Goal: Transaction & Acquisition: Purchase product/service

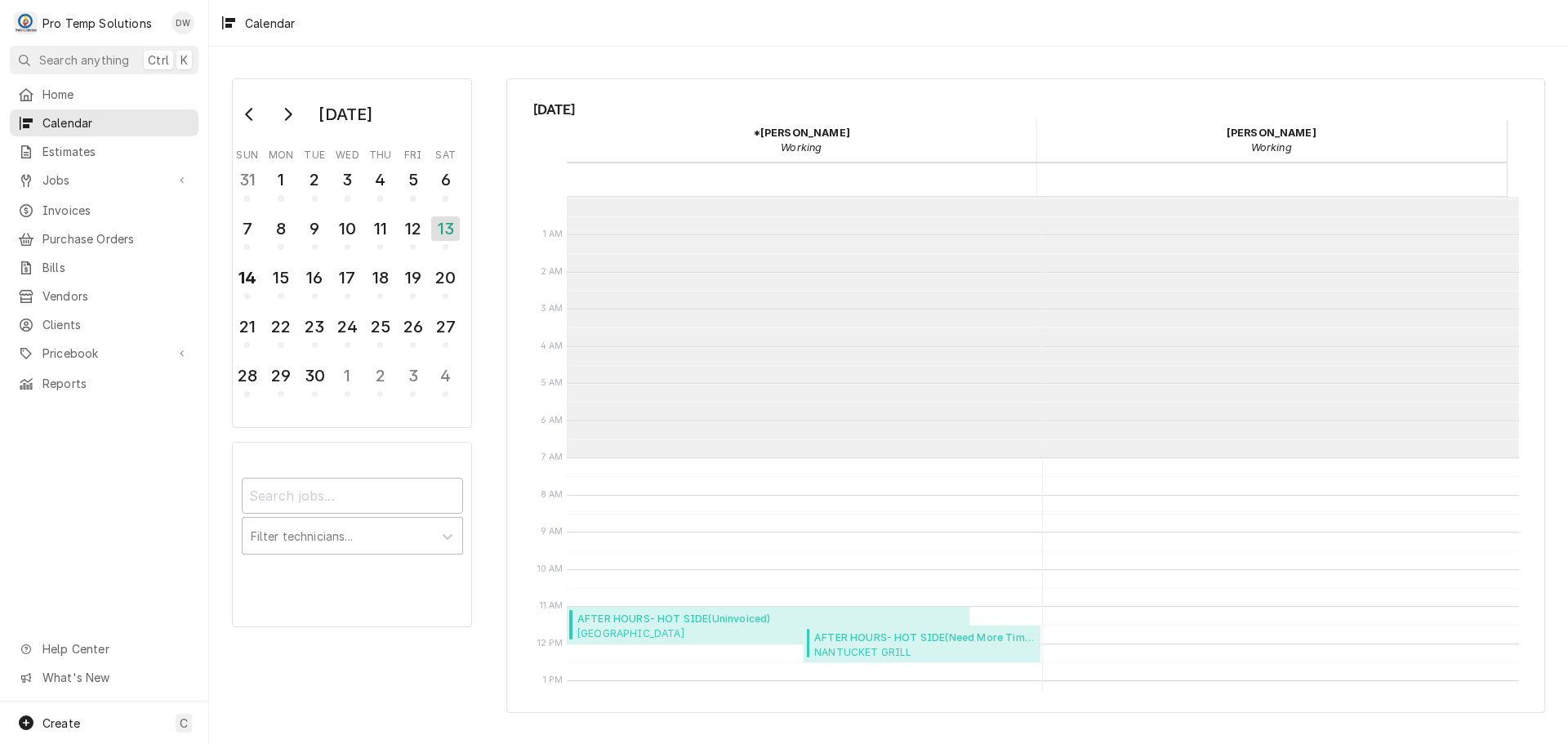
scroll to position [260, 0]
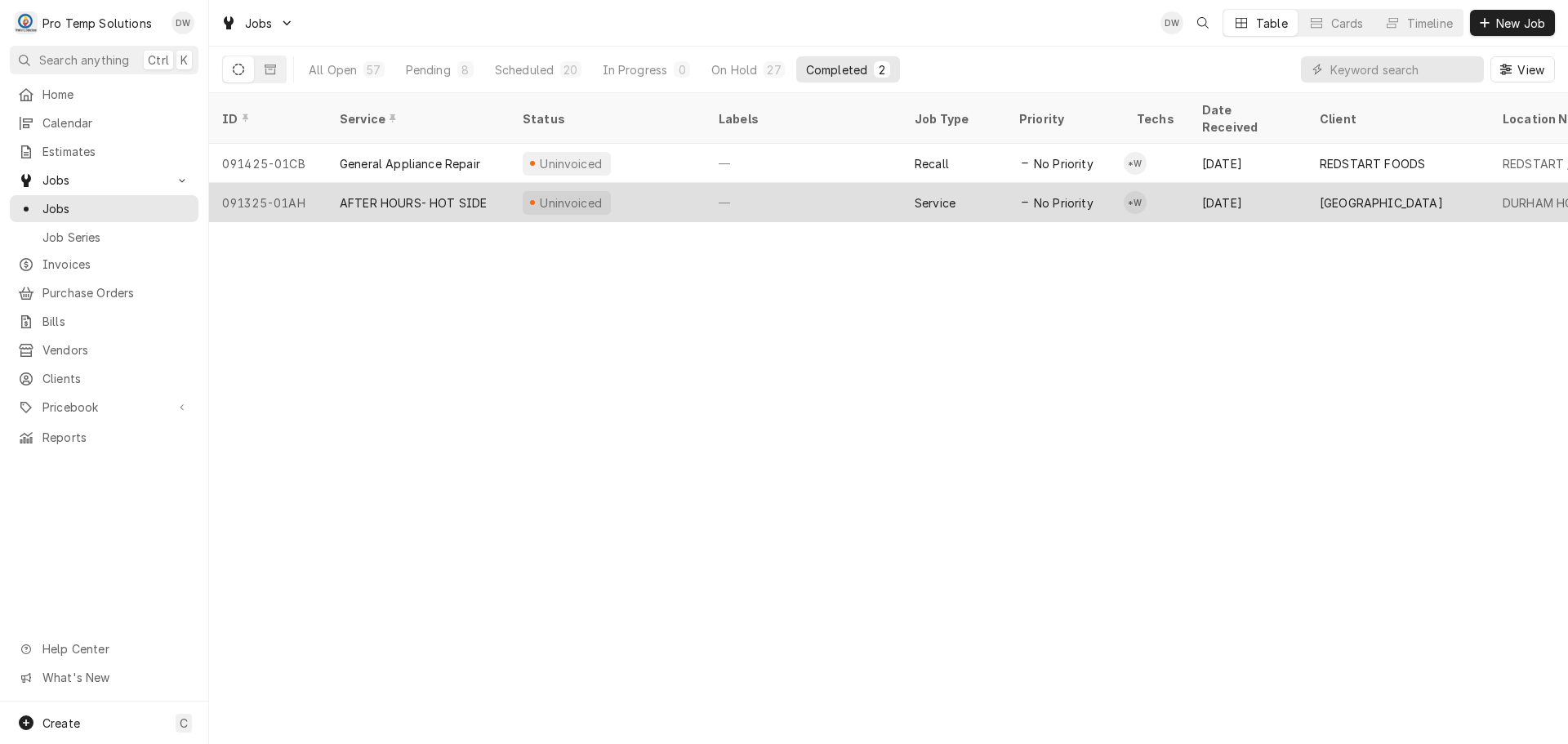
click at [820, 189] on div "—" at bounding box center [803, 202] width 196 height 39
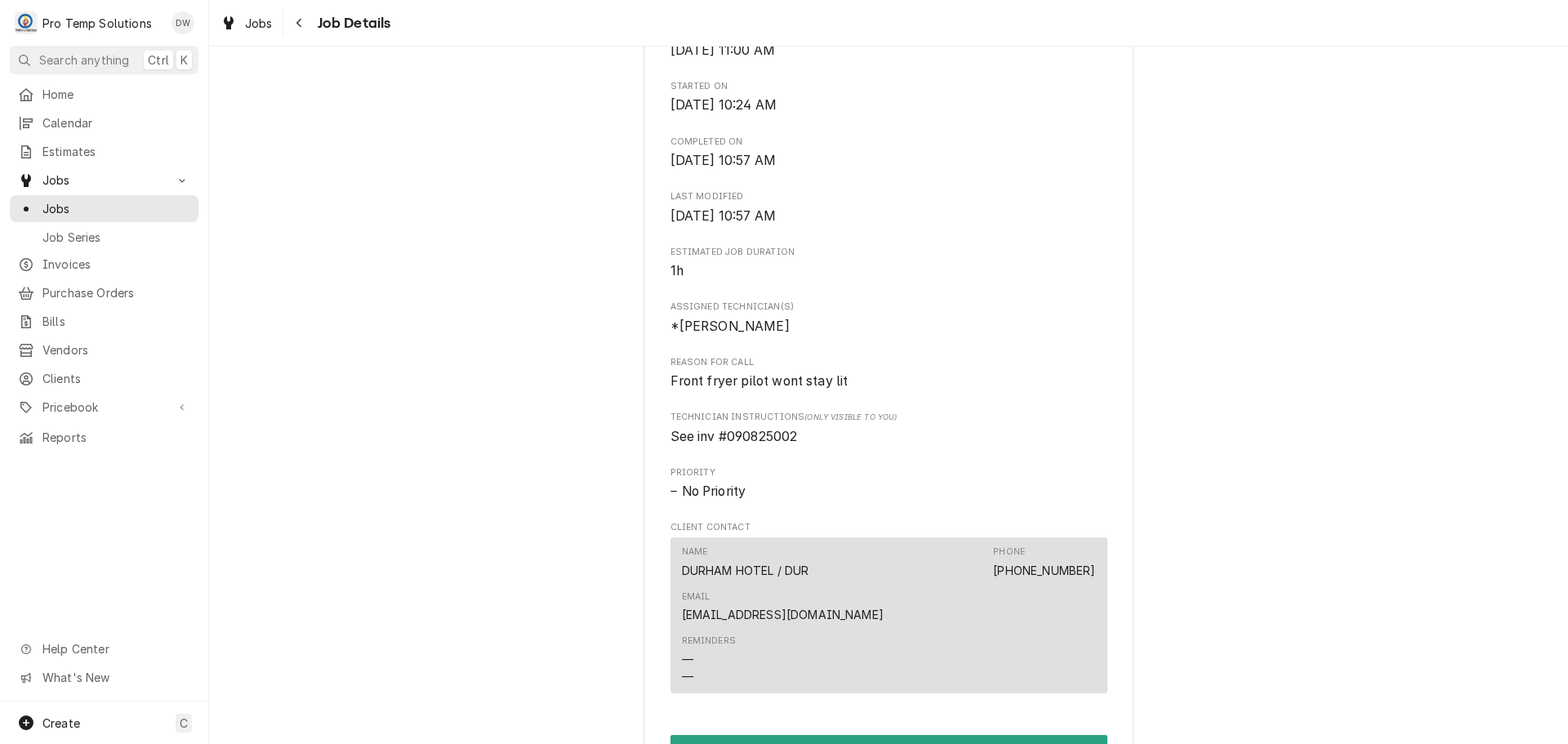
scroll to position [980, 0]
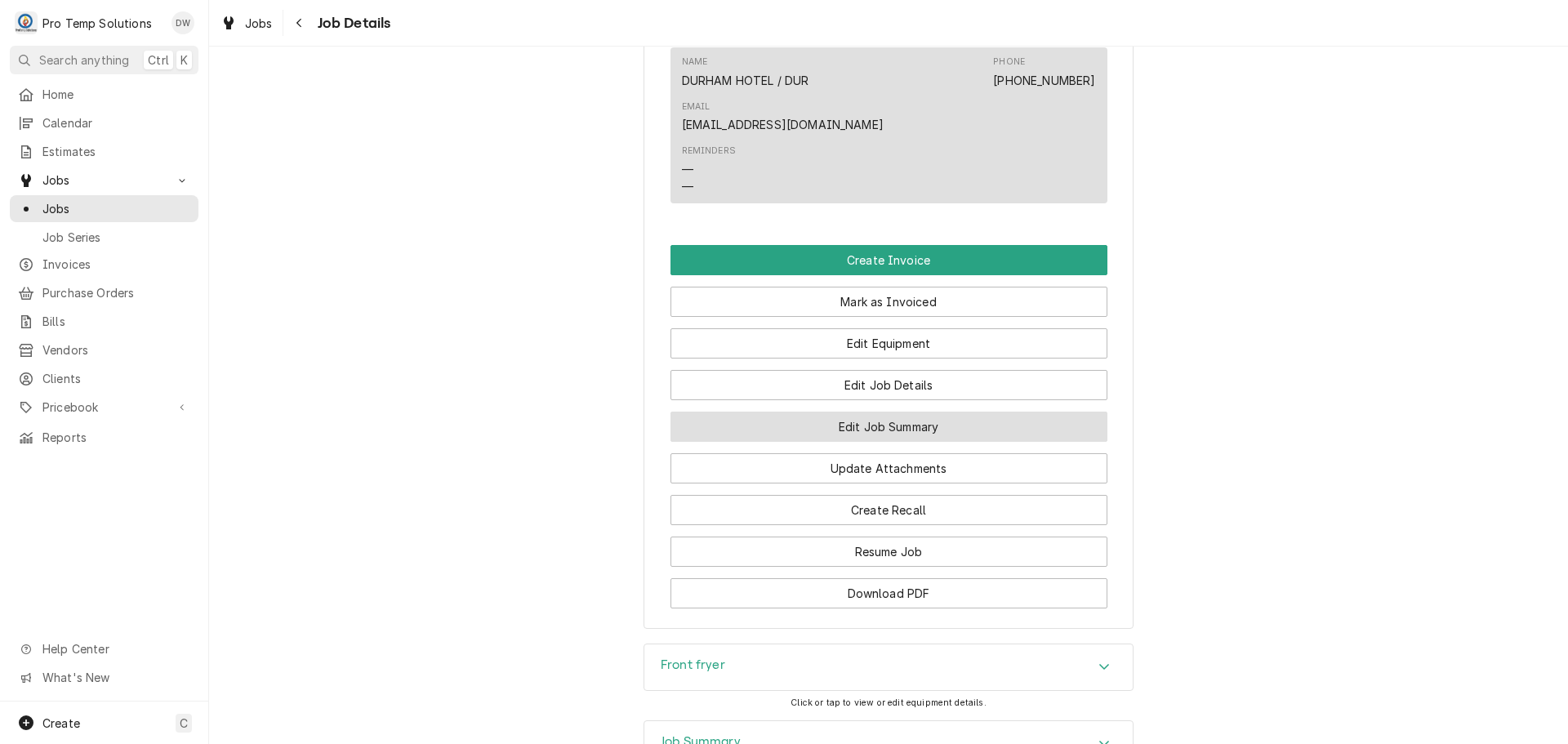
click at [868, 412] on button "Edit Job Summary" at bounding box center [888, 427] width 437 height 30
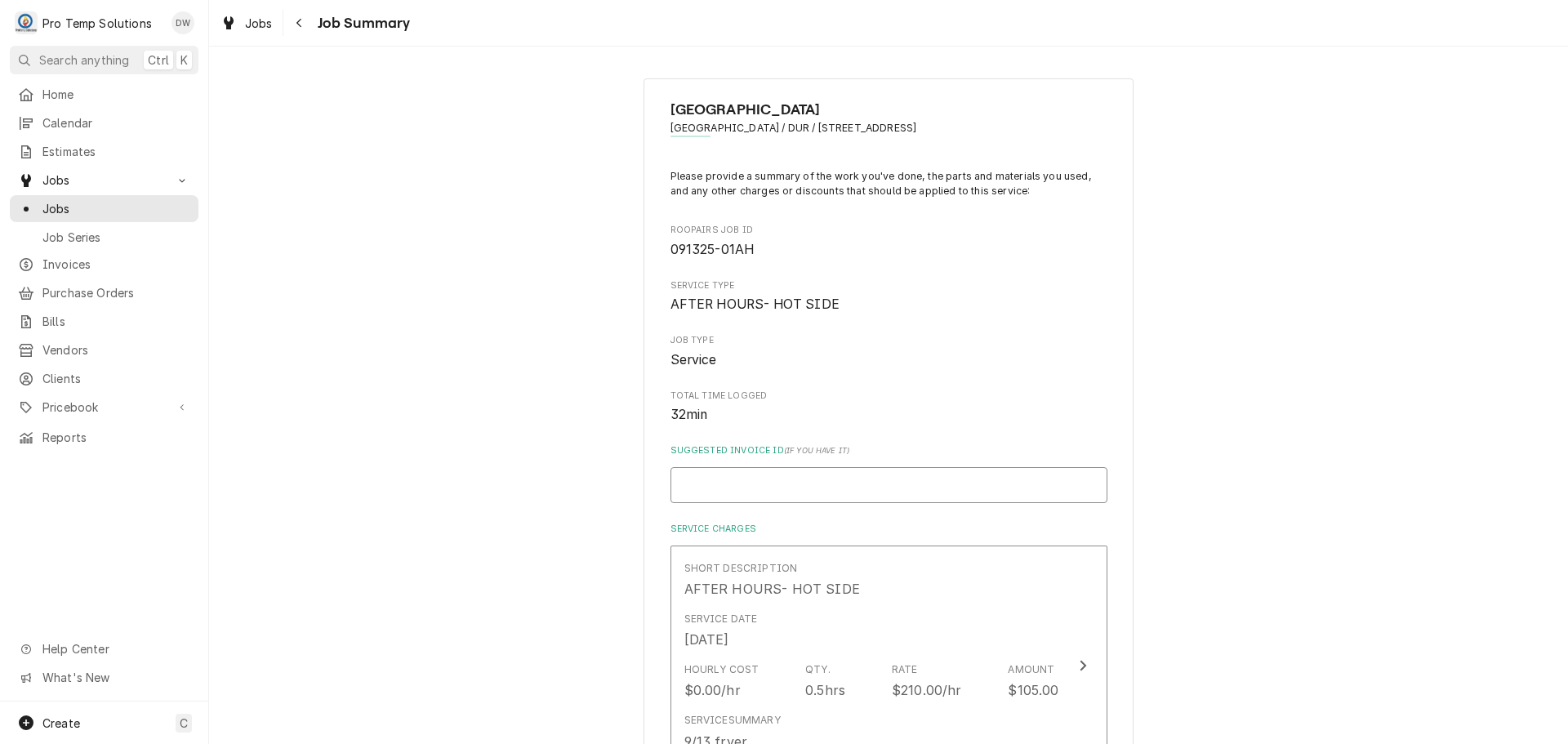
click at [800, 496] on input "Suggested Invoice ID ( if you have it )" at bounding box center [888, 485] width 437 height 36
type textarea "x"
type input "#"
type textarea "x"
type input "#0"
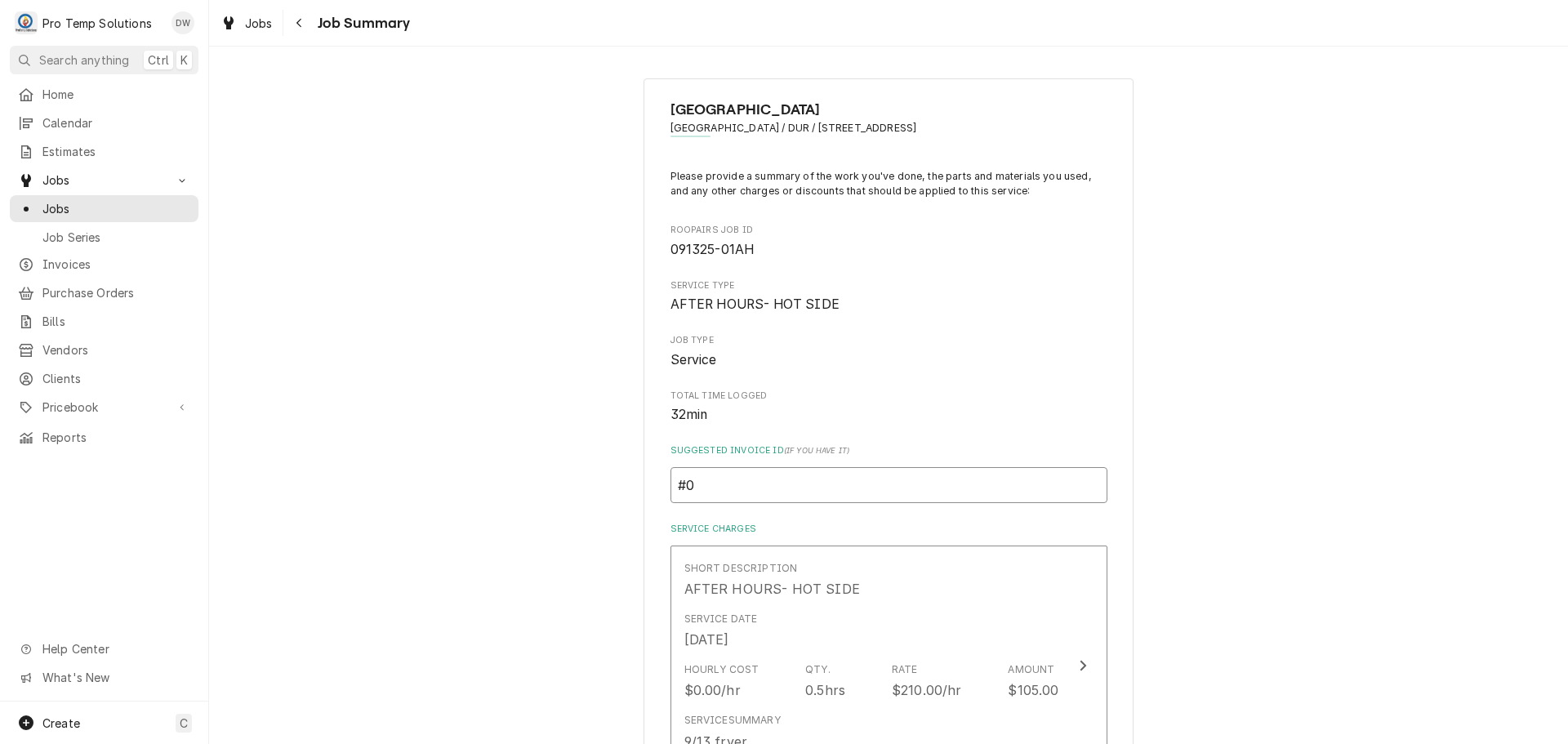
type textarea "x"
type input "#09"
type textarea "x"
type input "#091"
type textarea "x"
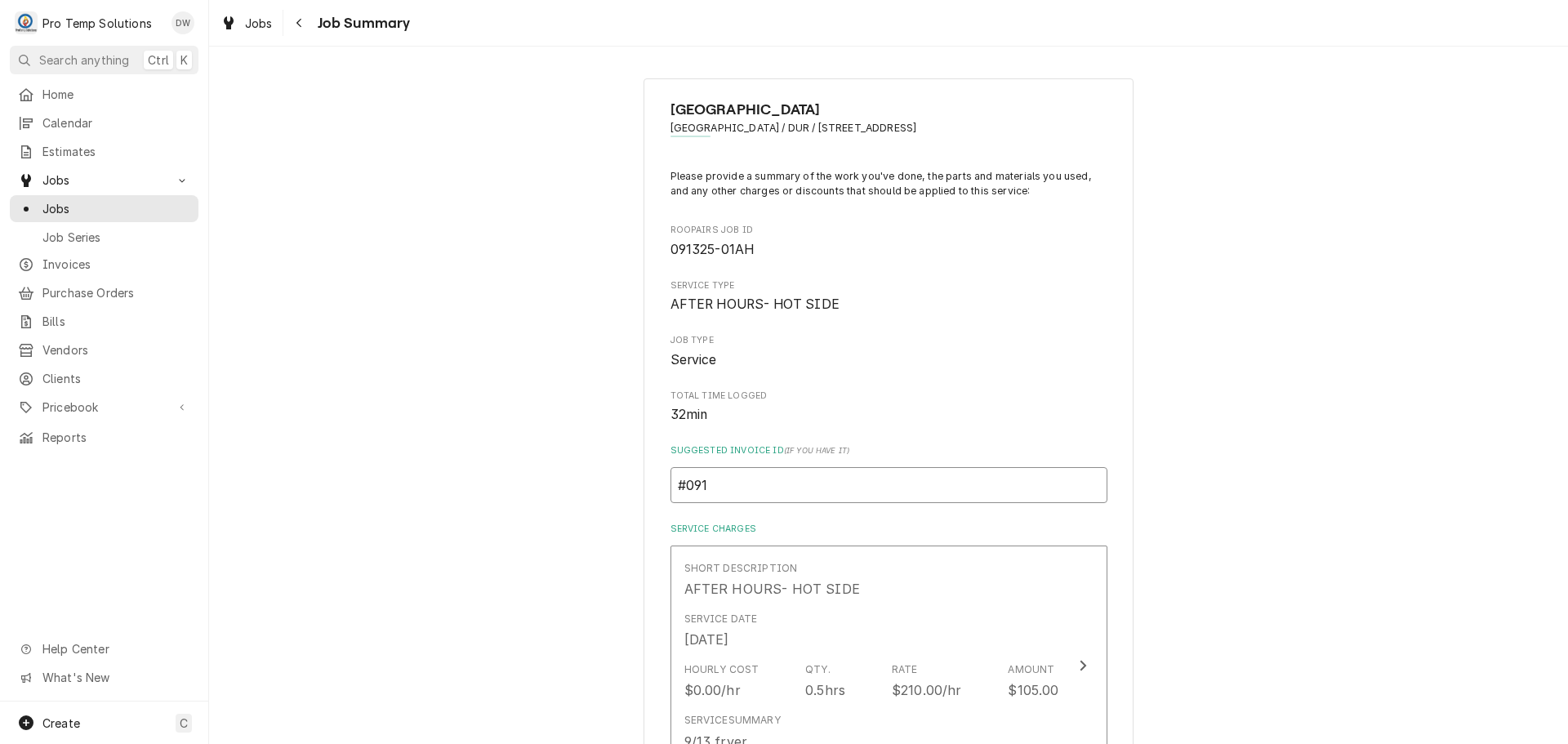
type input "#0913"
type textarea "x"
type input "#09132"
type textarea "x"
type input "#091325"
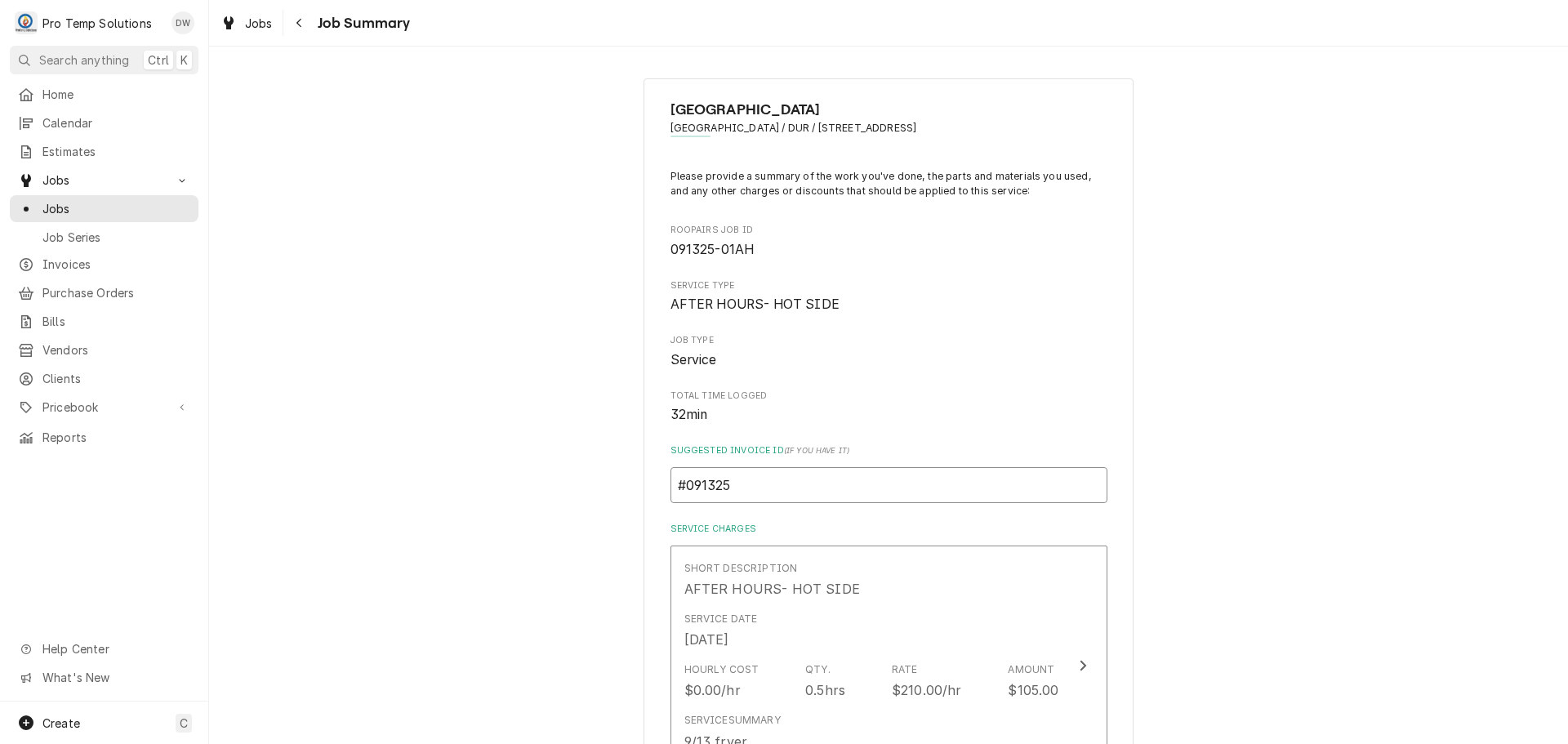
type textarea "x"
type input "#0913250"
type textarea "x"
type input "#09132500"
type textarea "x"
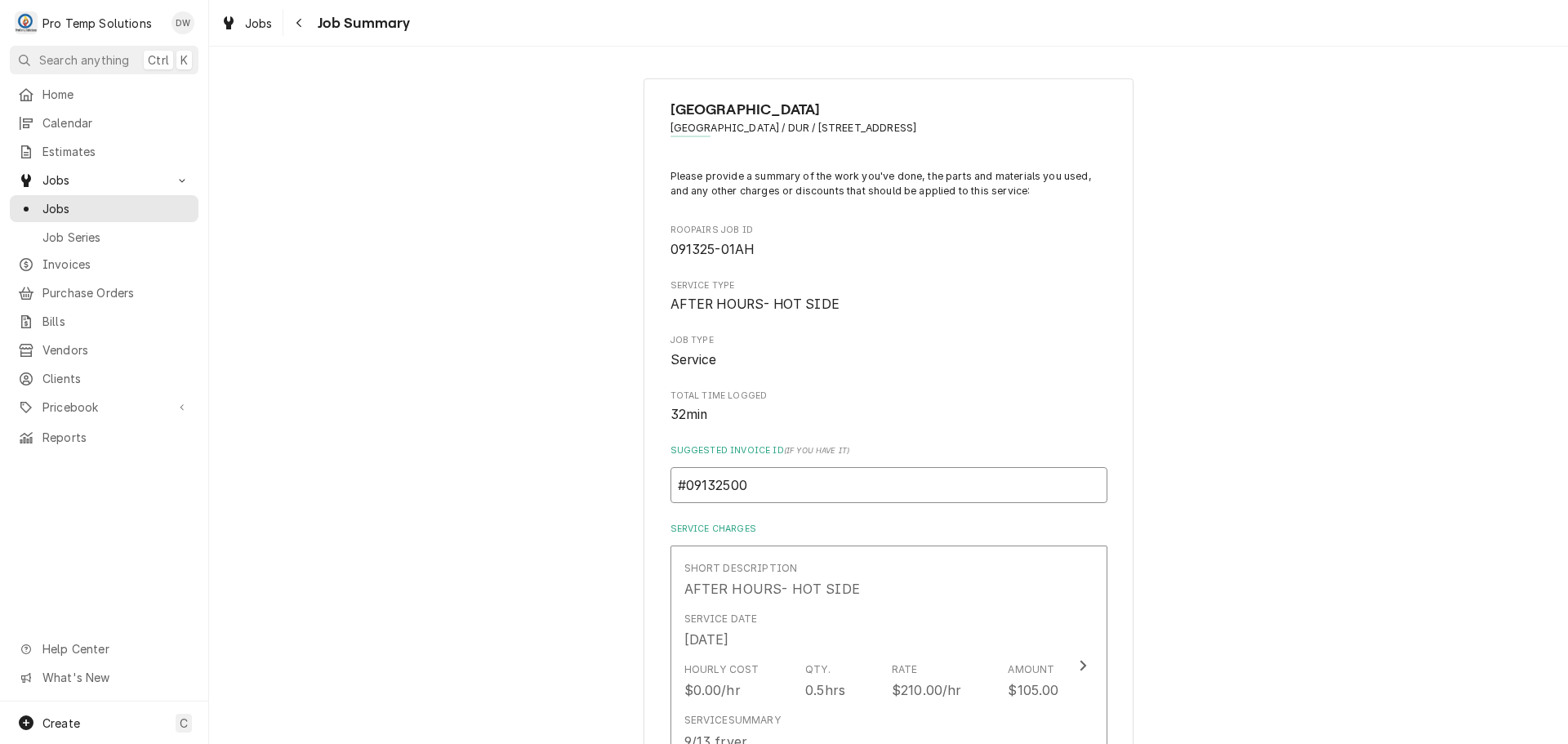
type input "#091325001"
type textarea "x"
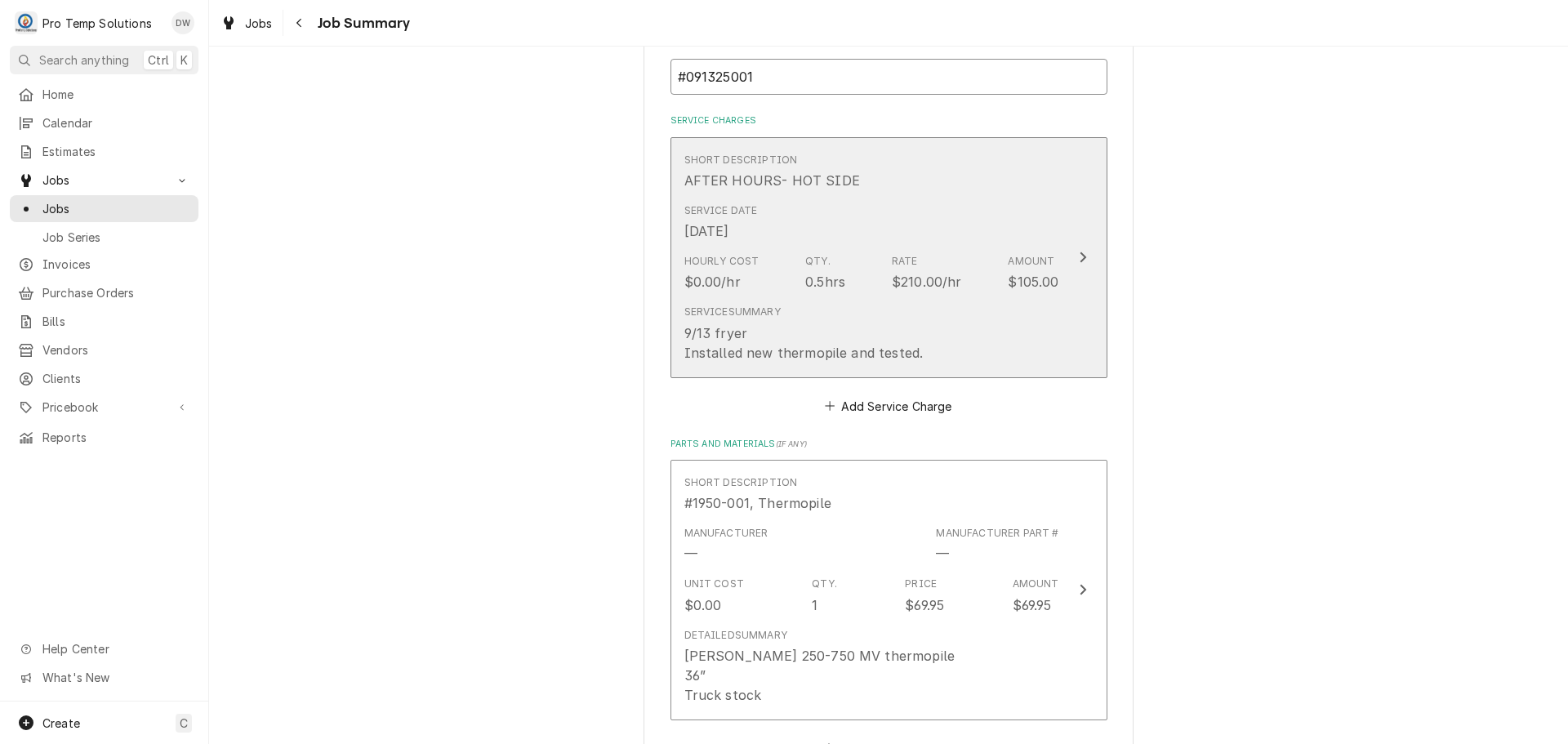
type input "#091325001"
click at [1079, 254] on icon "Update Line Item" at bounding box center [1083, 258] width 8 height 13
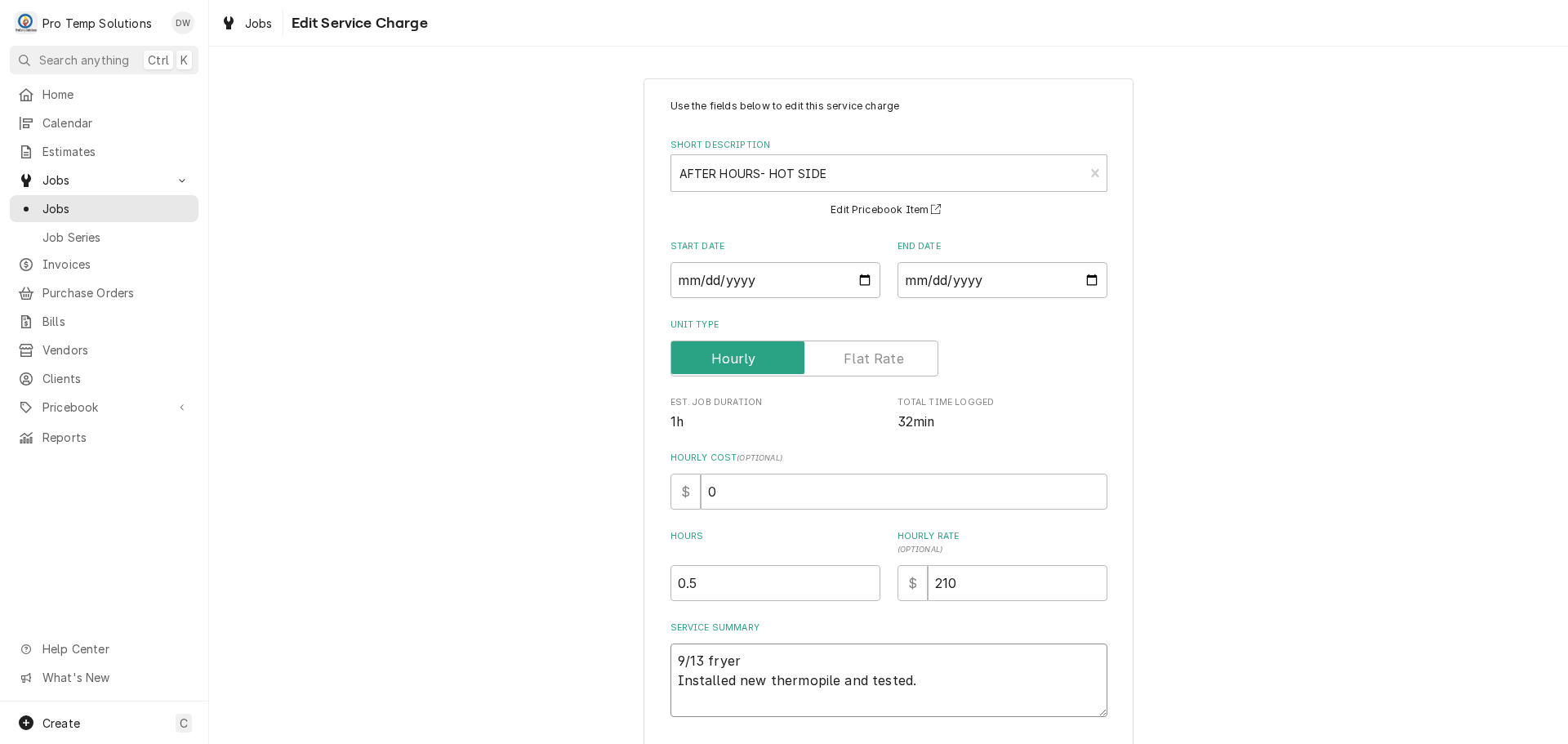
click at [744, 660] on textarea "9/13 fryer Installed new thermopile and tested." at bounding box center [888, 680] width 437 height 74
type textarea "x"
type textarea "9/13 frye Installed new thermopile and tested."
type textarea "x"
type textarea "9/13 fry Installed new thermopile and tested."
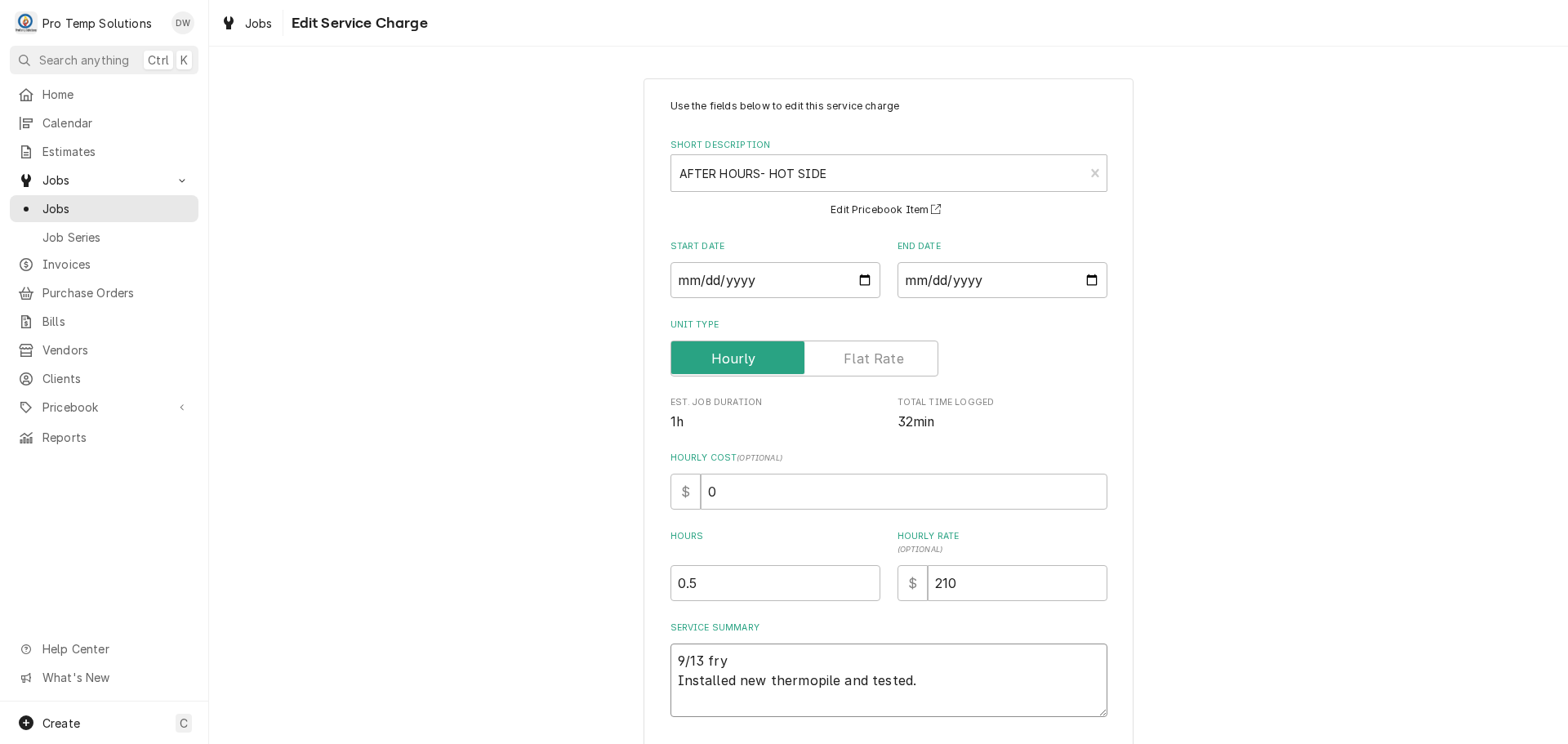
type textarea "x"
type textarea "9/13 fr Installed new thermopile and tested."
type textarea "x"
type textarea "9/13 f Installed new thermopile and tested."
type textarea "x"
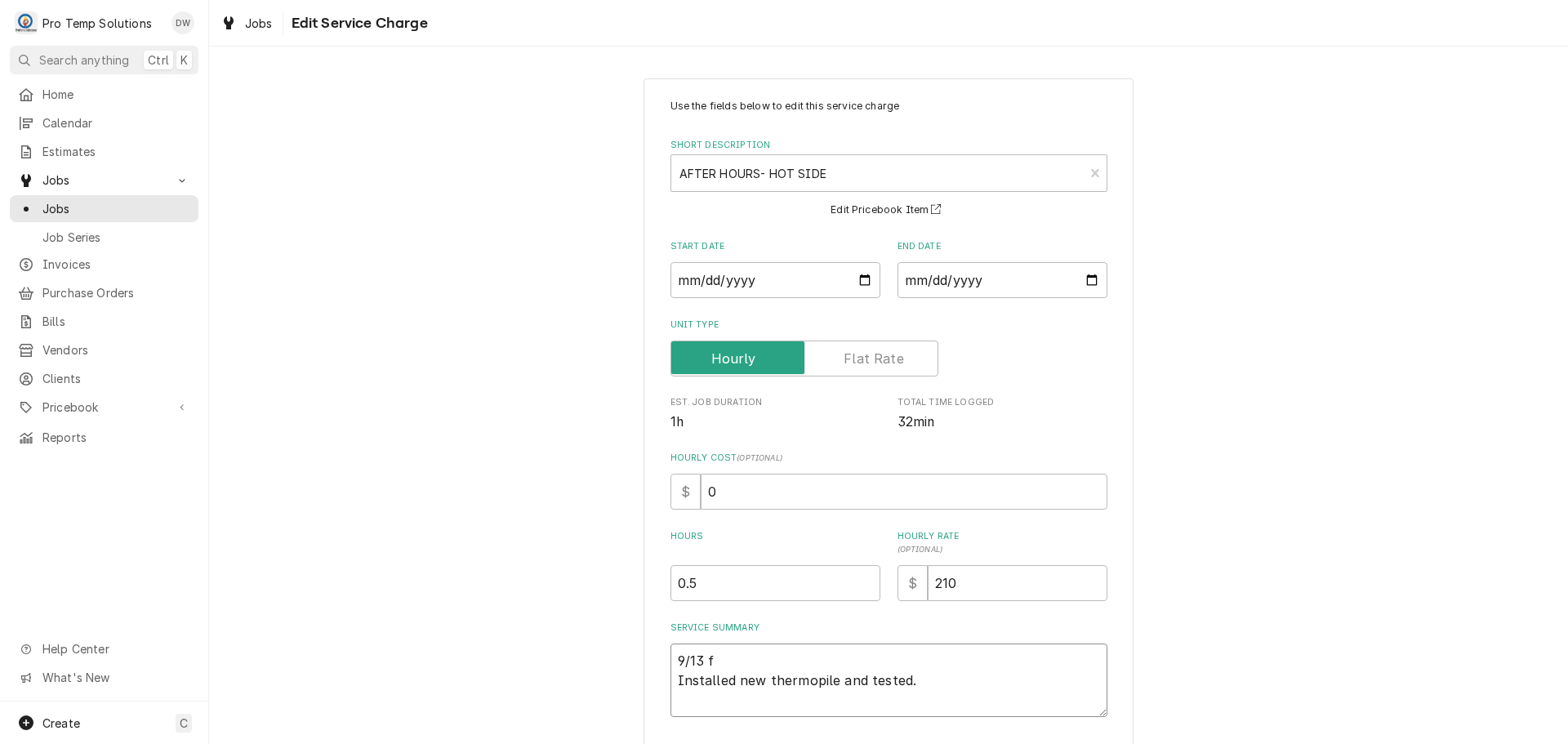
type textarea "9/13 Installed new thermopile and tested."
type textarea "x"
type textarea "9/13 F Installed new thermopile and tested."
type textarea "x"
type textarea "9/13 FR Installed new thermopile and tested."
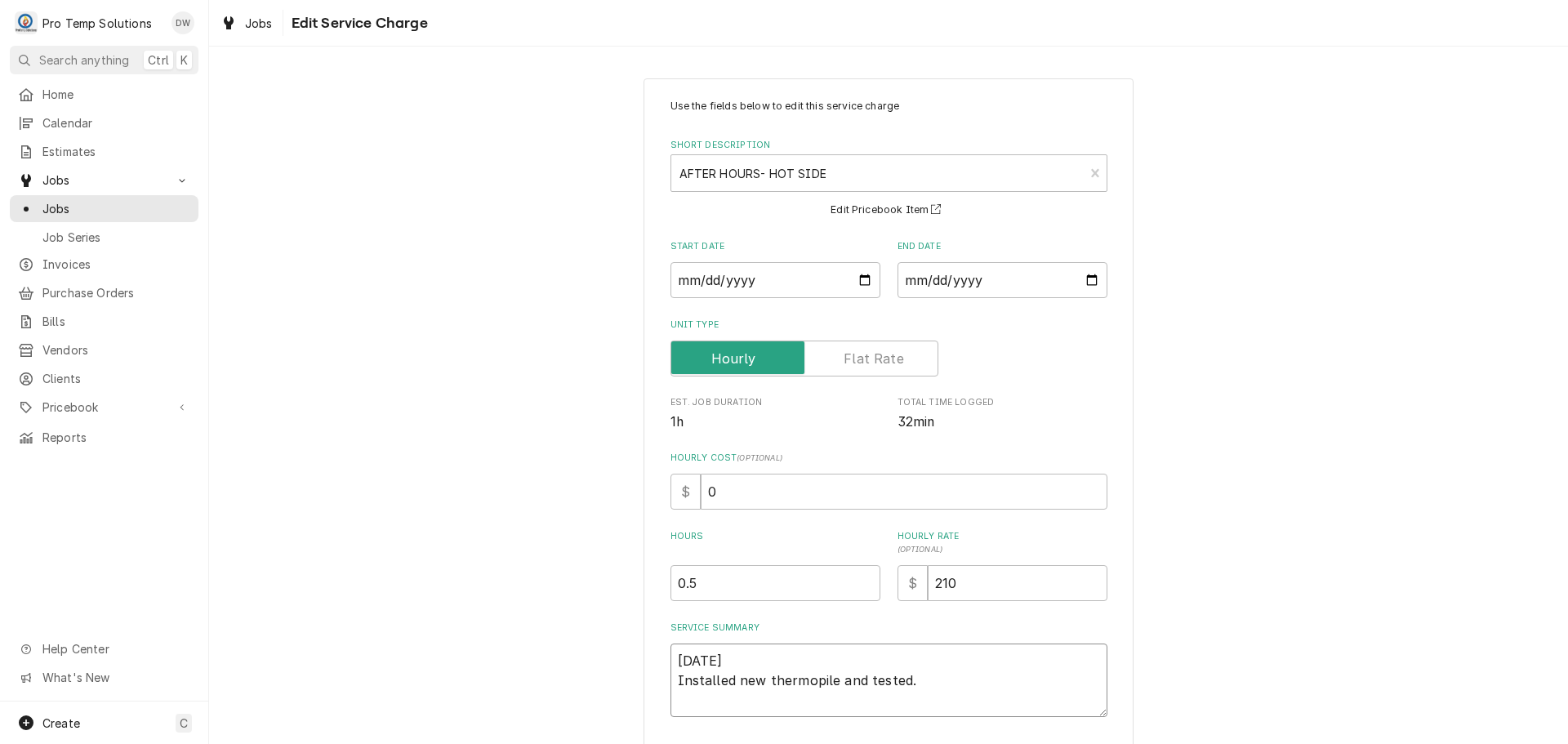
type textarea "x"
type textarea "9/13 FRY Installed new thermopile and tested."
type textarea "x"
type textarea "9/13 FRYE Installed new thermopile and tested."
type textarea "x"
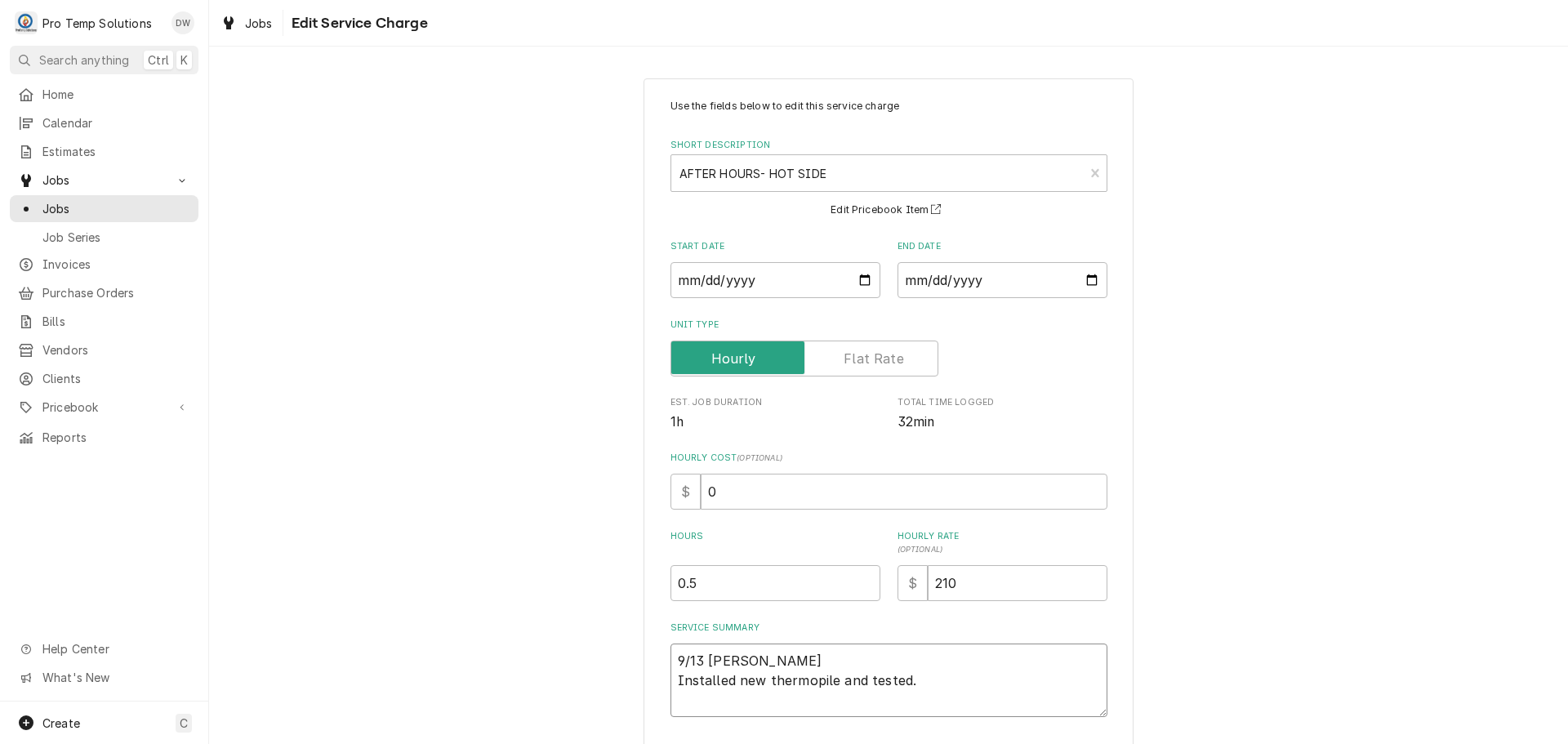
type textarea "9/13 FRYER Installed new thermopile and tested."
type textarea "x"
type textarea "9/13 FRYER Installed new thermopile and tested."
type textarea "x"
type textarea "9/13 FRYER 1 Installed new thermopile and tested."
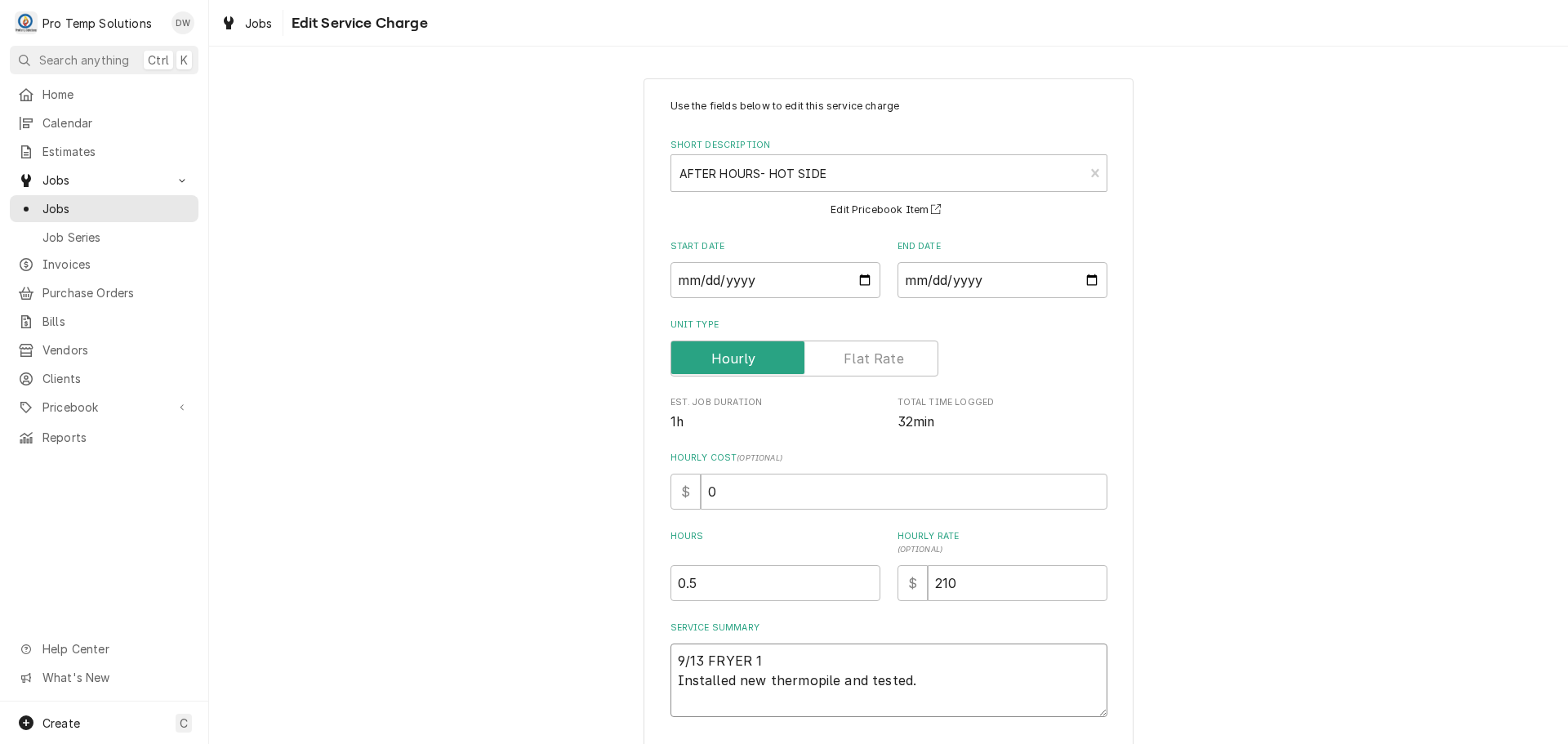
type textarea "x"
type textarea "9/13 FRYER 10 Installed new thermopile and tested."
type textarea "x"
type textarea "9/13 FRYER 102 Installed new thermopile and tested."
type textarea "x"
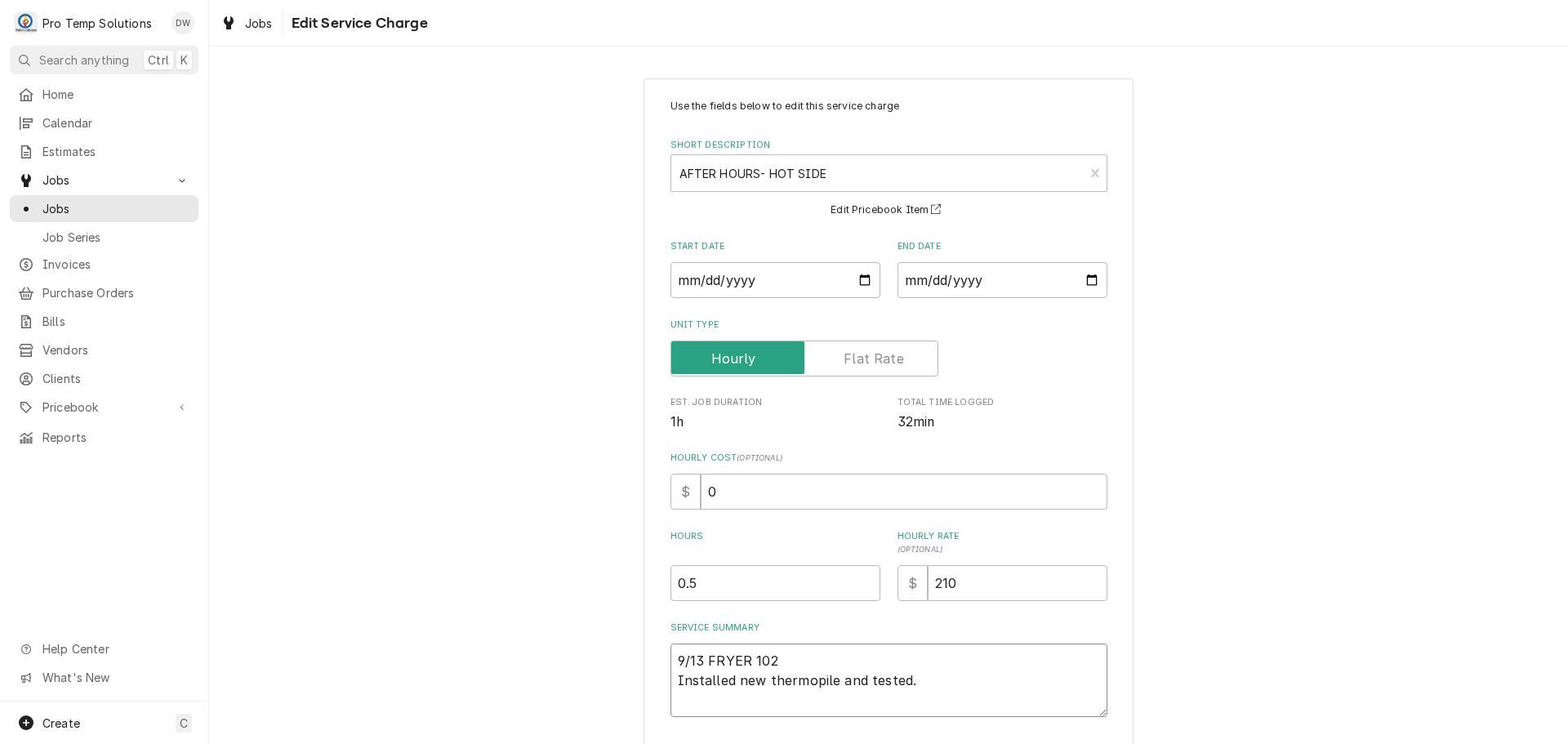
type textarea "9/13 FRYER 1025 Installed new thermopile and tested."
type textarea "x"
type textarea "9/13 FRYER 1025- Installed new thermopile and tested."
type textarea "x"
type textarea "9/13 FRYER 1025-1 Installed new thermopile and tested."
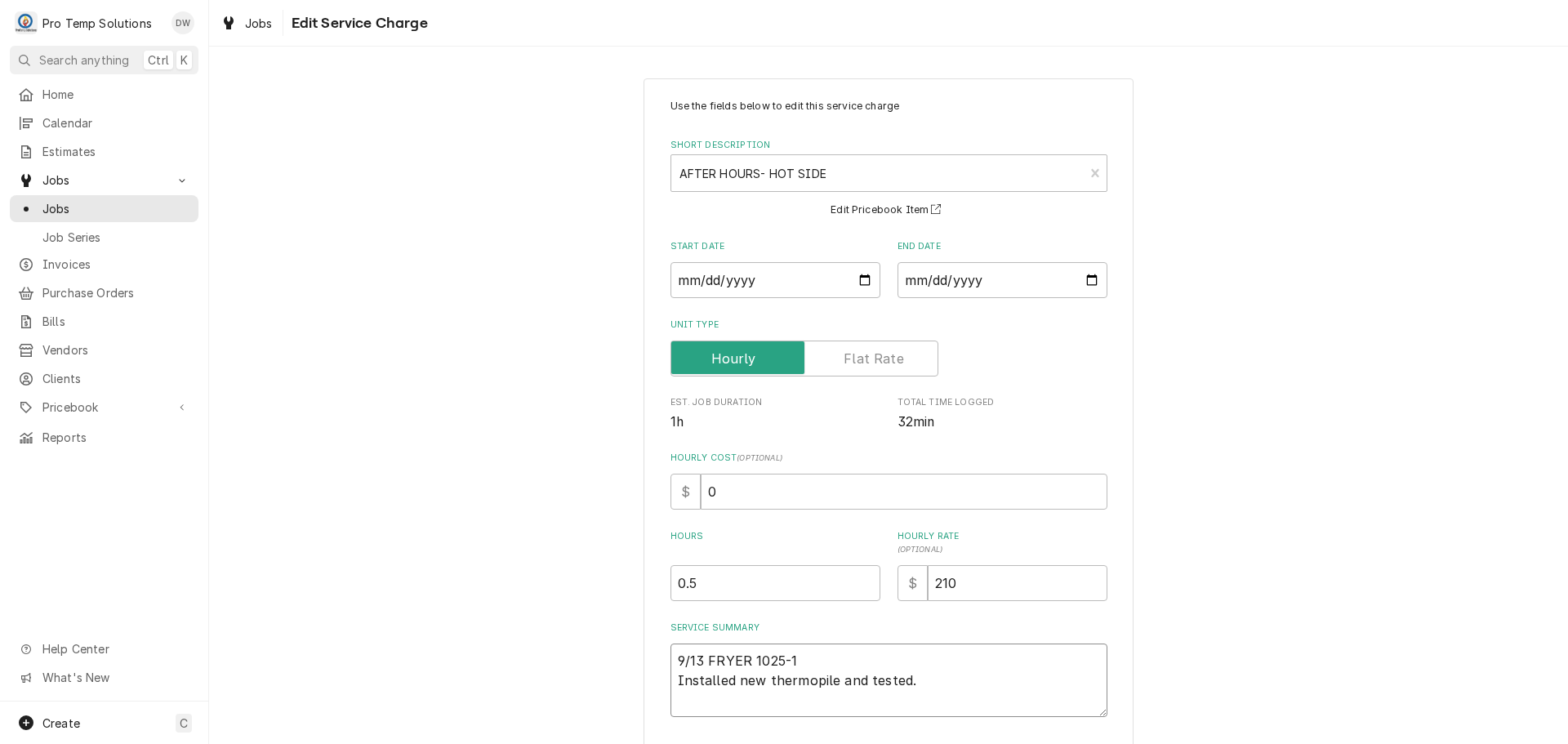
type textarea "x"
type textarea "9/13 FRYER 1025-10 Installed new thermopile and tested."
type textarea "x"
type textarea "9/13 FRYER 1025-100 Installed new thermopile and tested."
type textarea "x"
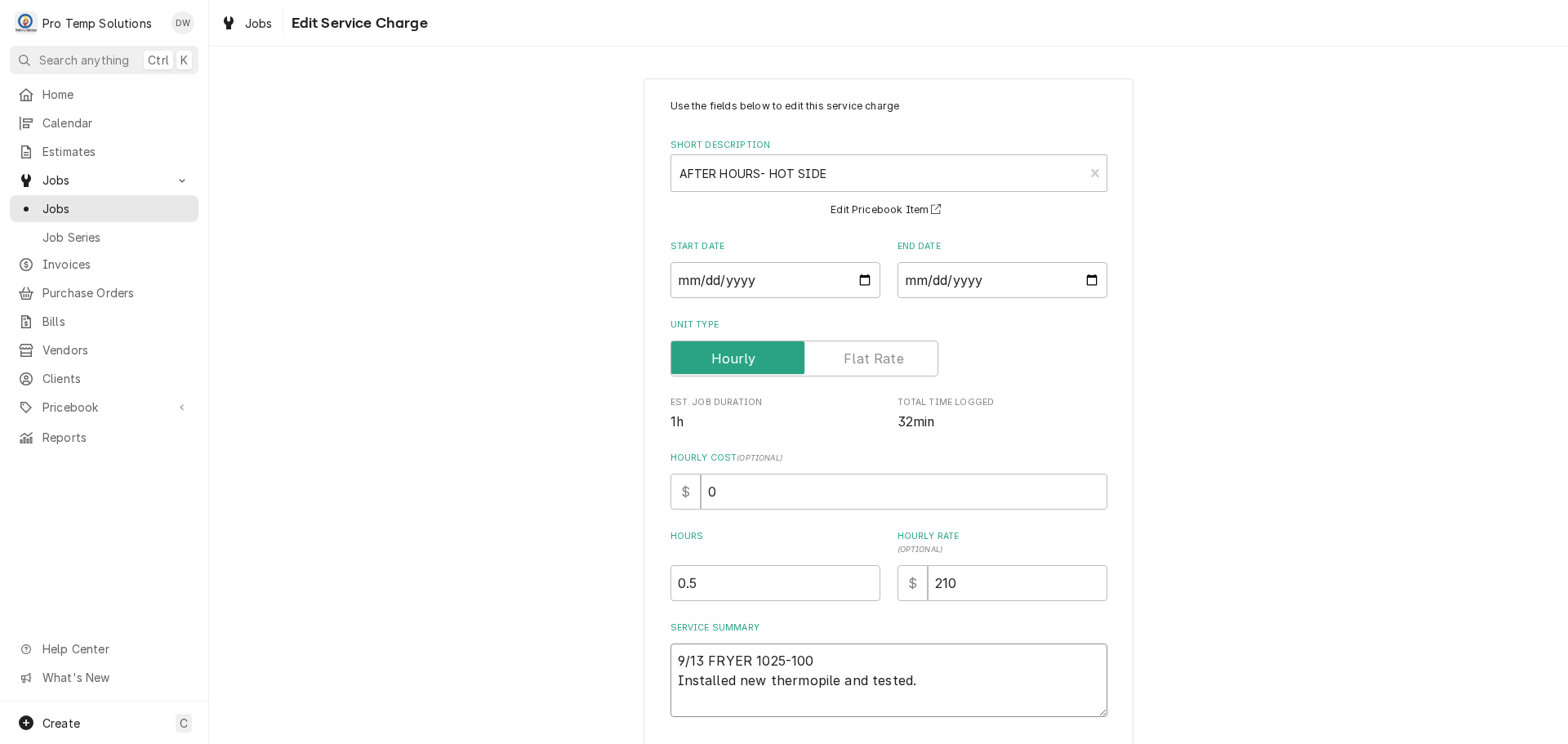
type textarea "9/13 FRYER 1025-100 Installed new thermopile and tested."
type textarea "x"
type textarea "9/13 FRYER 1025-100 K Installed new thermopile and tested."
type textarea "x"
type textarea "9/13 FRYER 1025-100 KE Installed new thermopile and tested."
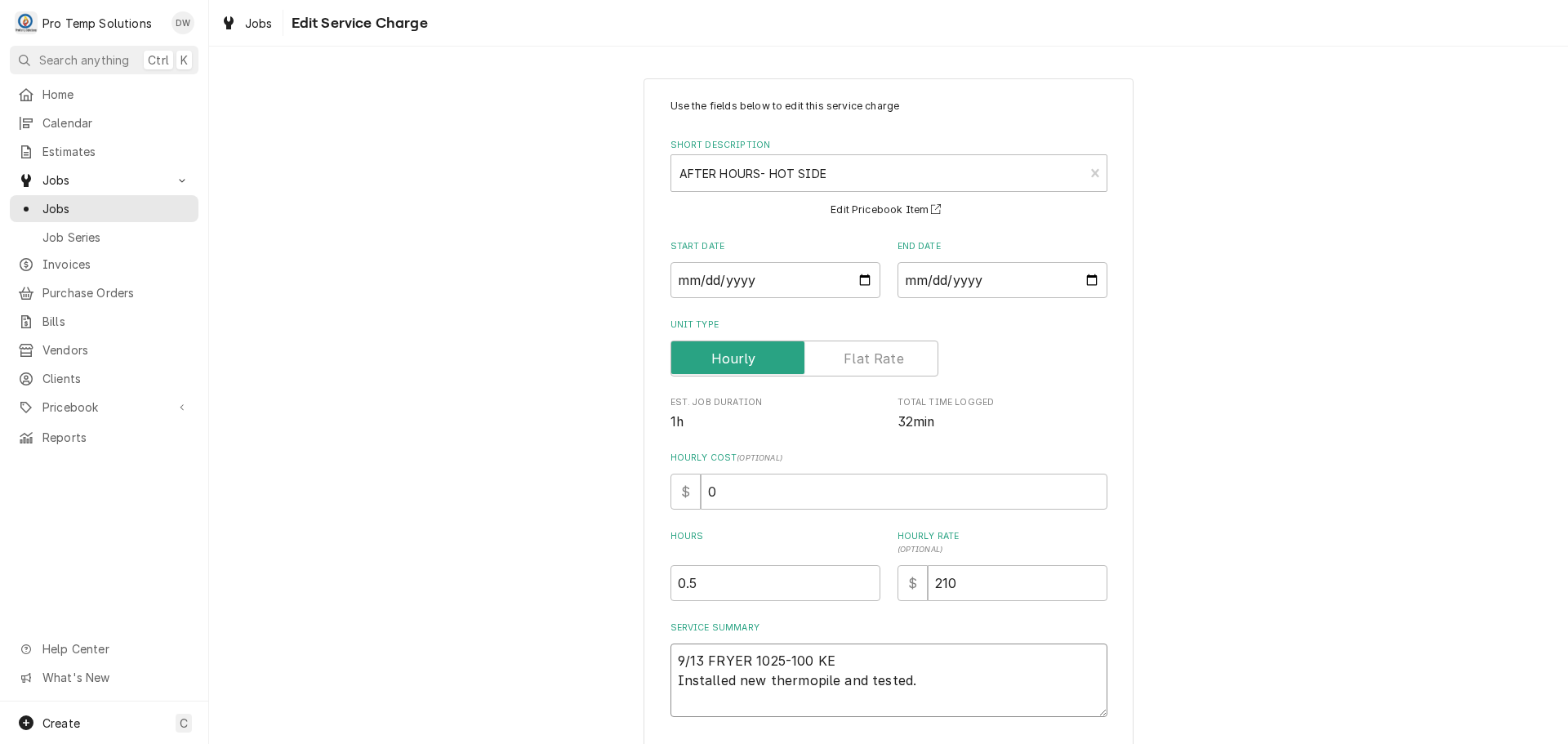
type textarea "x"
type textarea "9/13 FRYER 1025-100 KEV Installed new thermopile and tested."
type textarea "x"
type textarea "9/13 FRYER 1025-100 KEVI Installed new thermopile and tested."
type textarea "x"
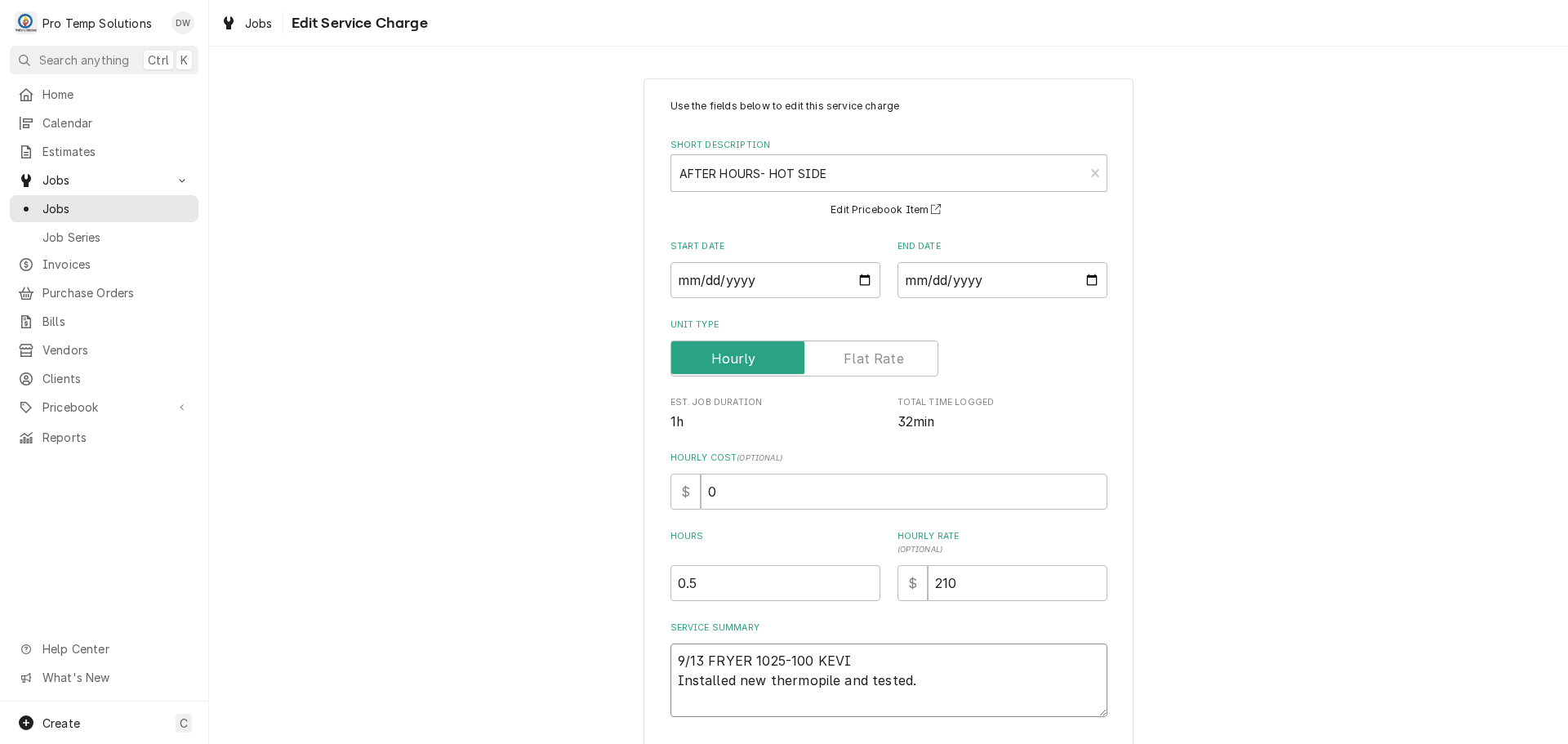
type textarea "9/13 FRYER 1025-100 KEVIN Installed new thermopile and tested."
type textarea "x"
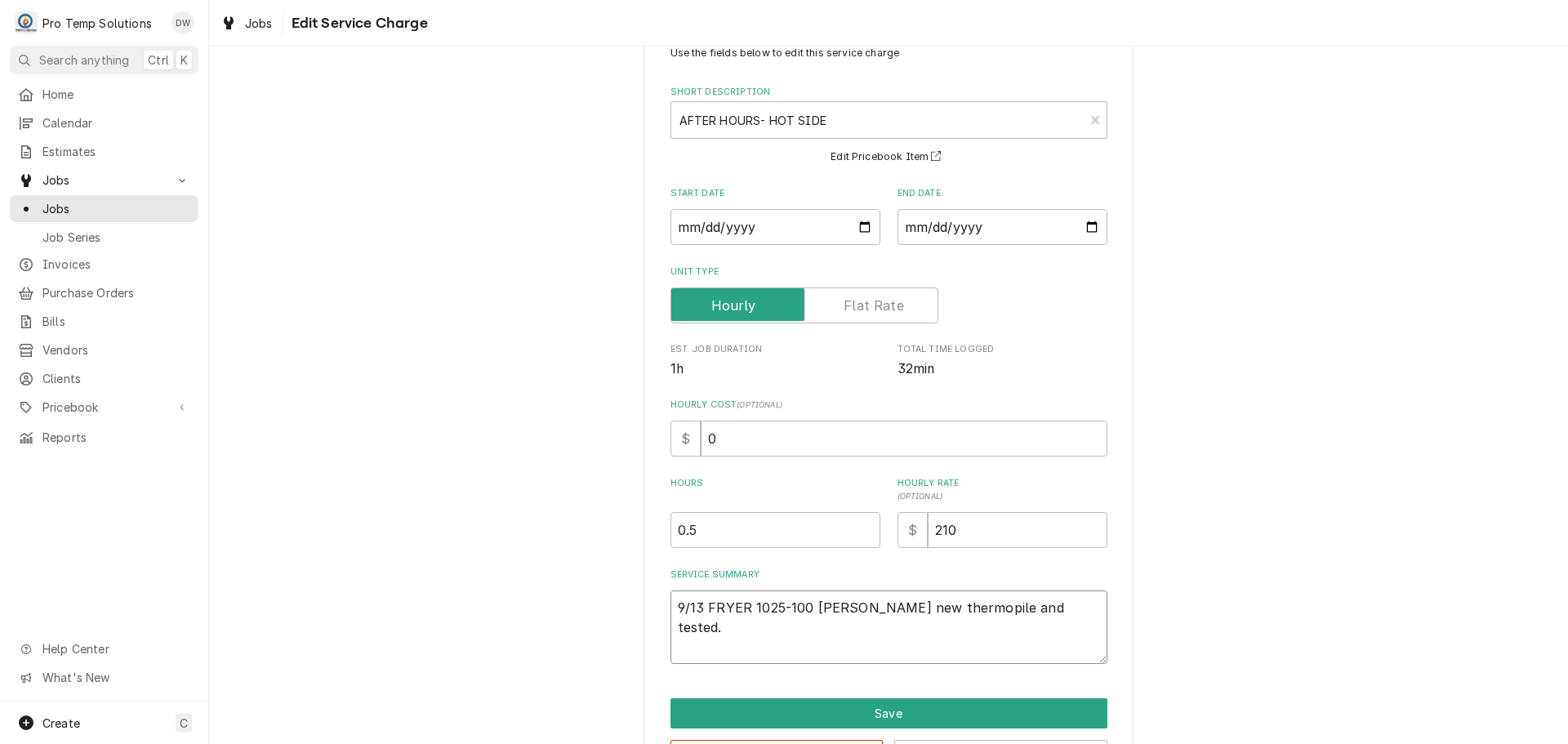
scroll to position [114, 0]
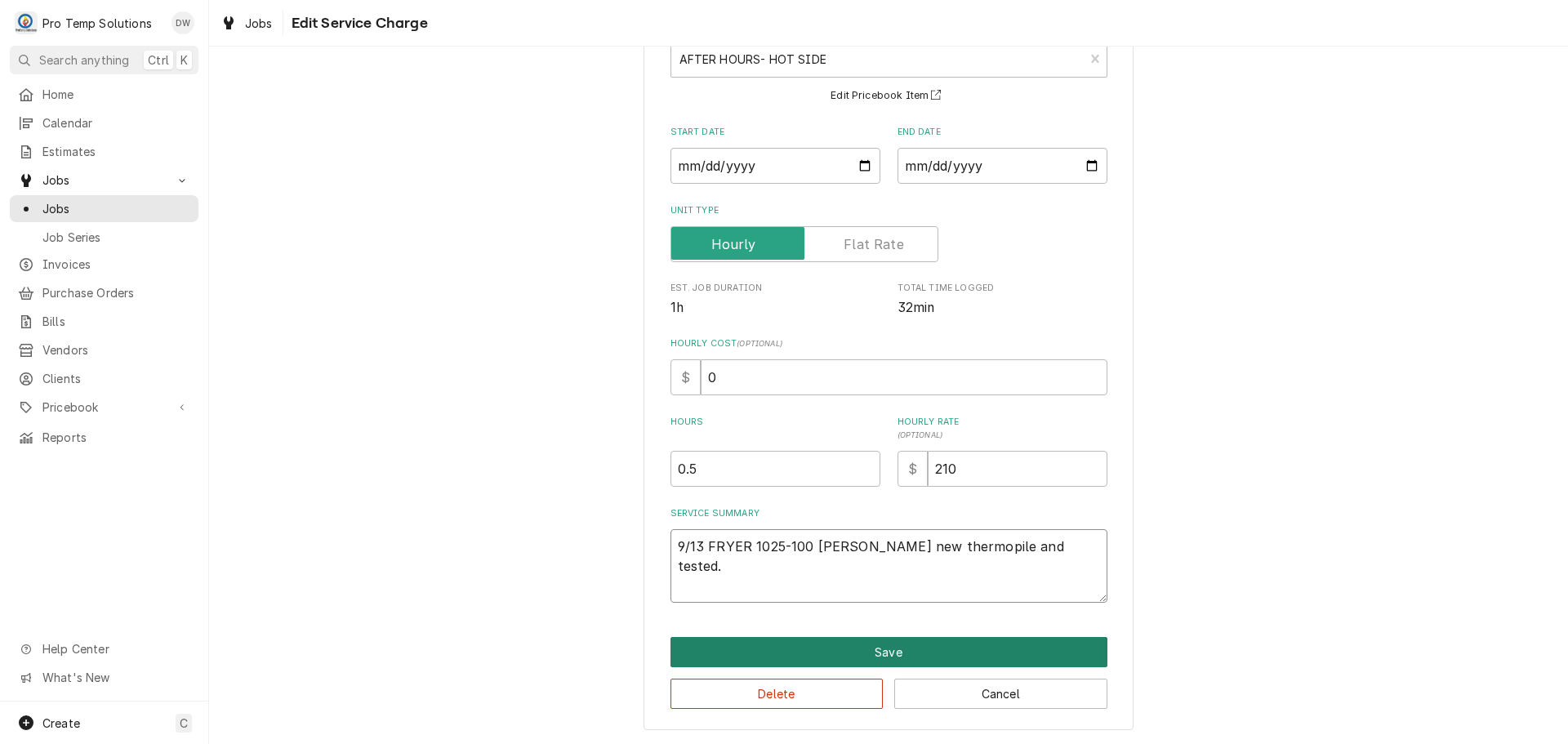
type textarea "9/13 FRYER 1025-100 [PERSON_NAME] new thermopile and tested."
click at [884, 655] on button "Save" at bounding box center [888, 652] width 437 height 30
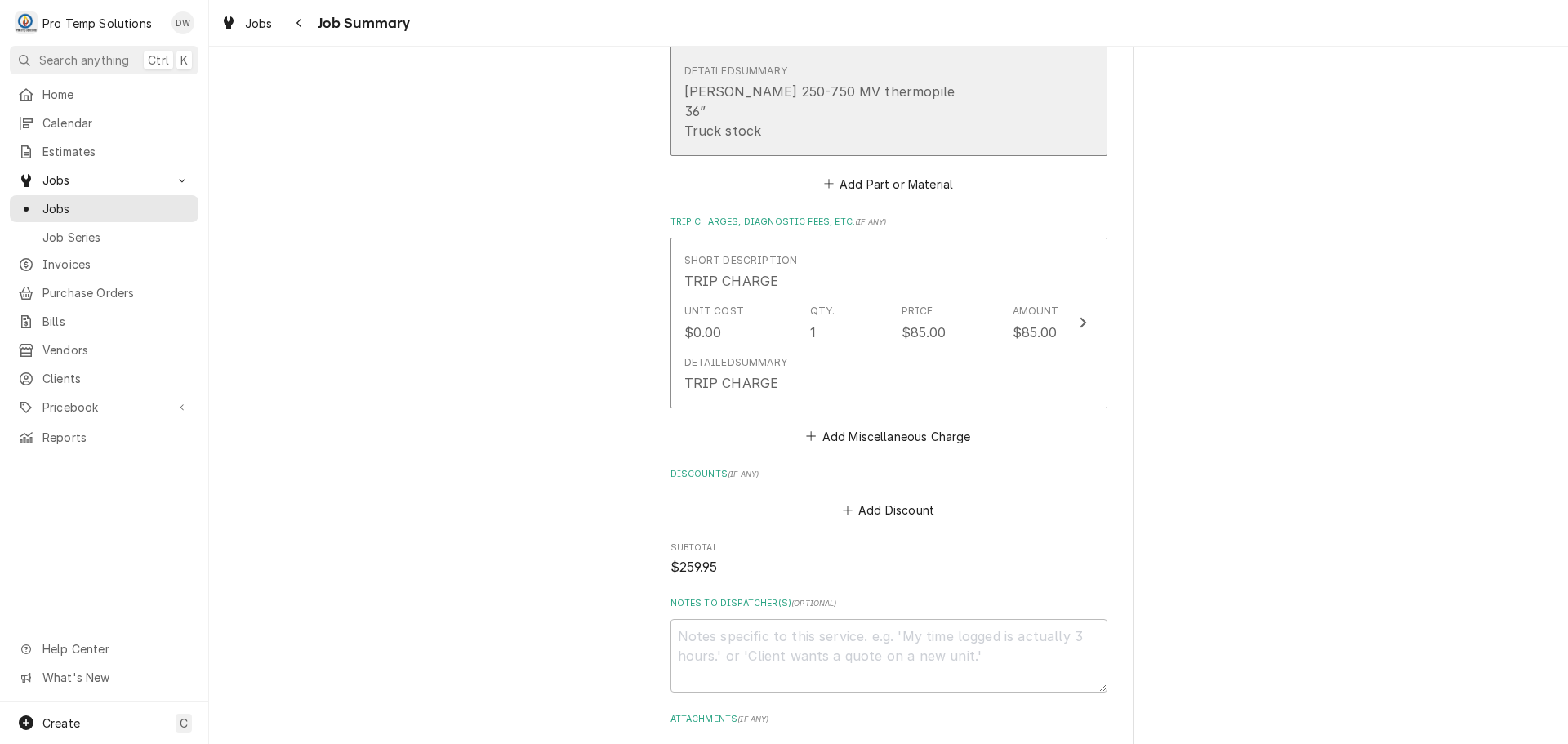
scroll to position [1061, 0]
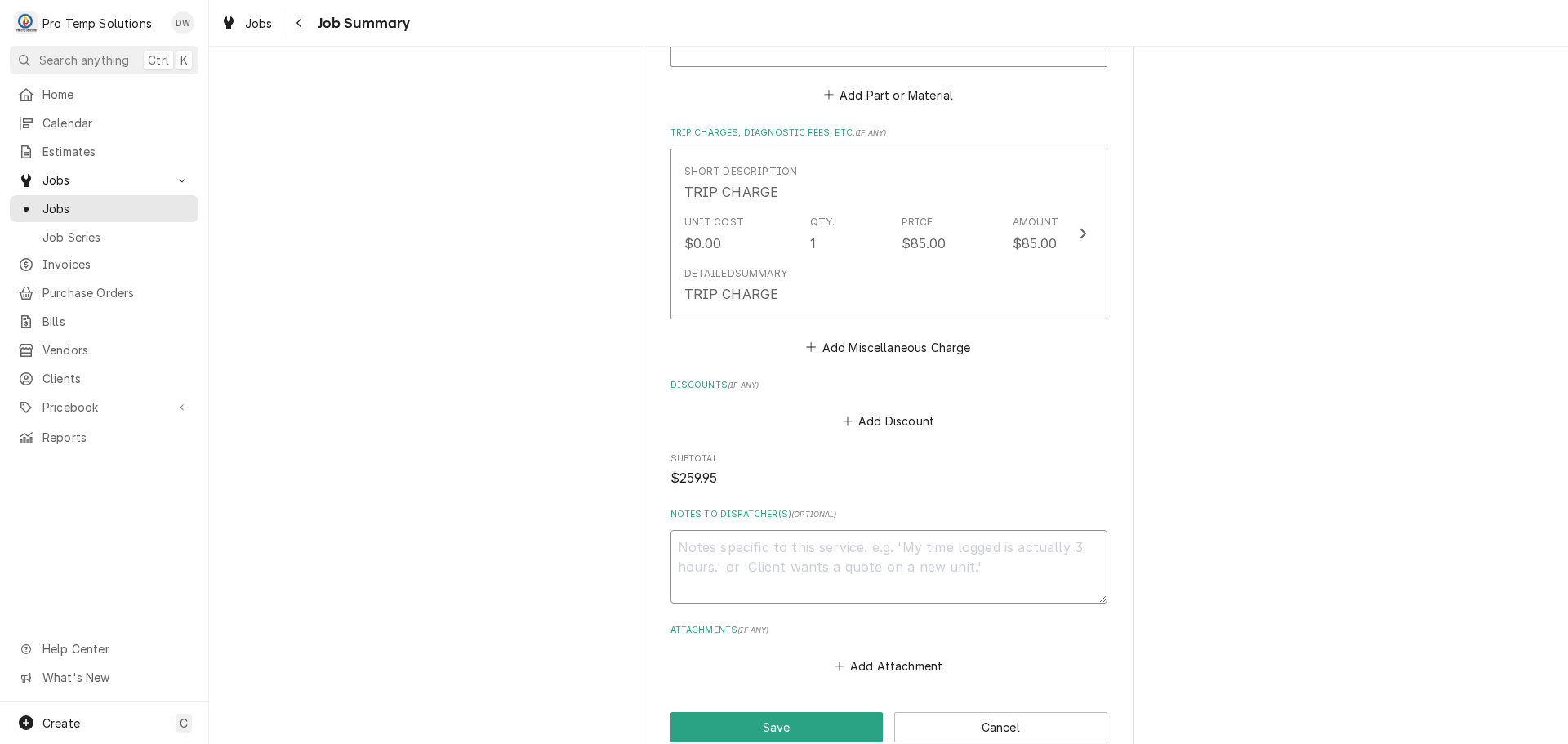
click at [717, 539] on textarea "Notes to Dispatcher(s) ( optional )" at bounding box center [888, 567] width 437 height 74
type textarea "x"
type textarea "#"
type textarea "x"
type textarea "#0"
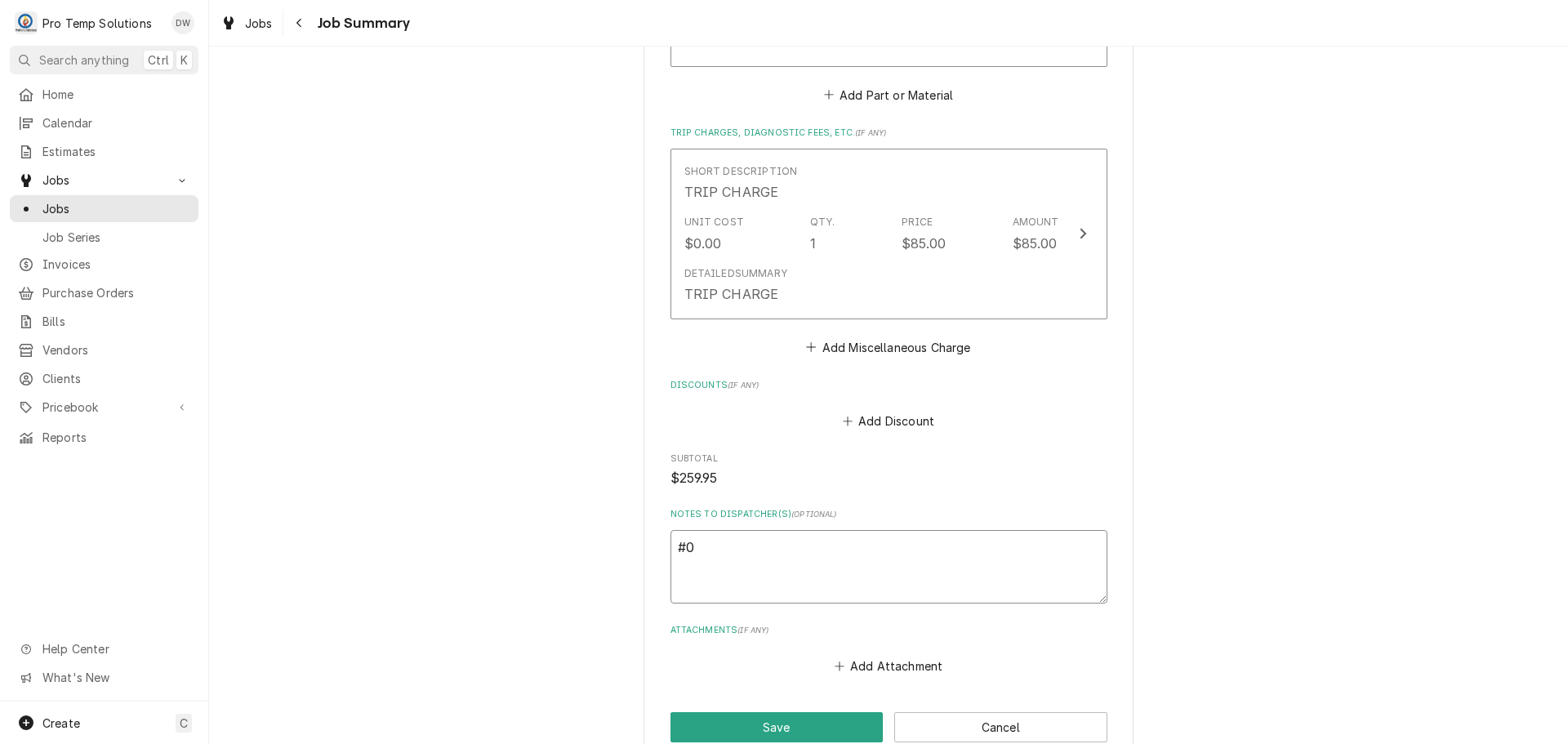
type textarea "x"
type textarea "#09"
type textarea "x"
type textarea "#091"
type textarea "x"
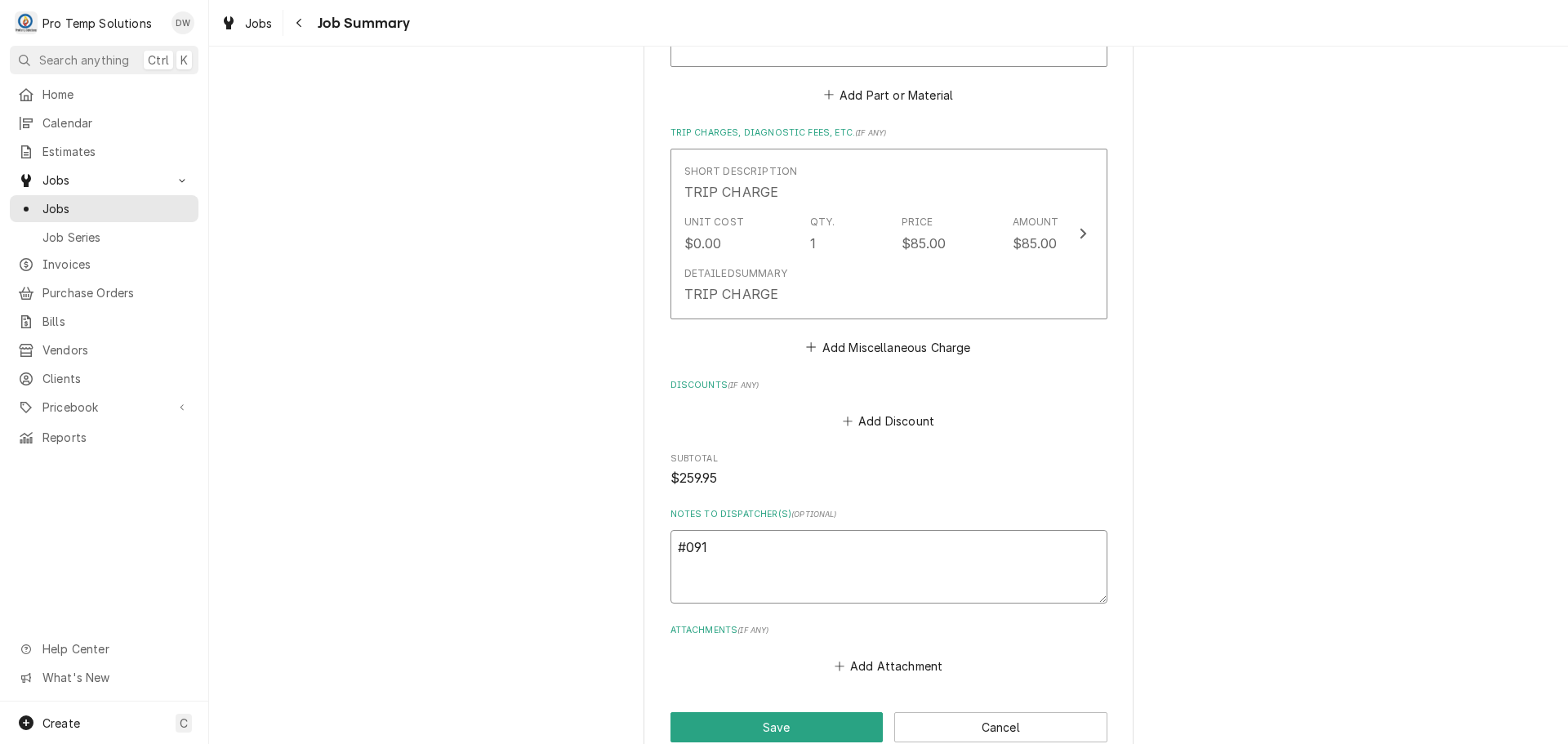
type textarea "#0913"
type textarea "x"
type textarea "#09132"
type textarea "x"
type textarea "#091325"
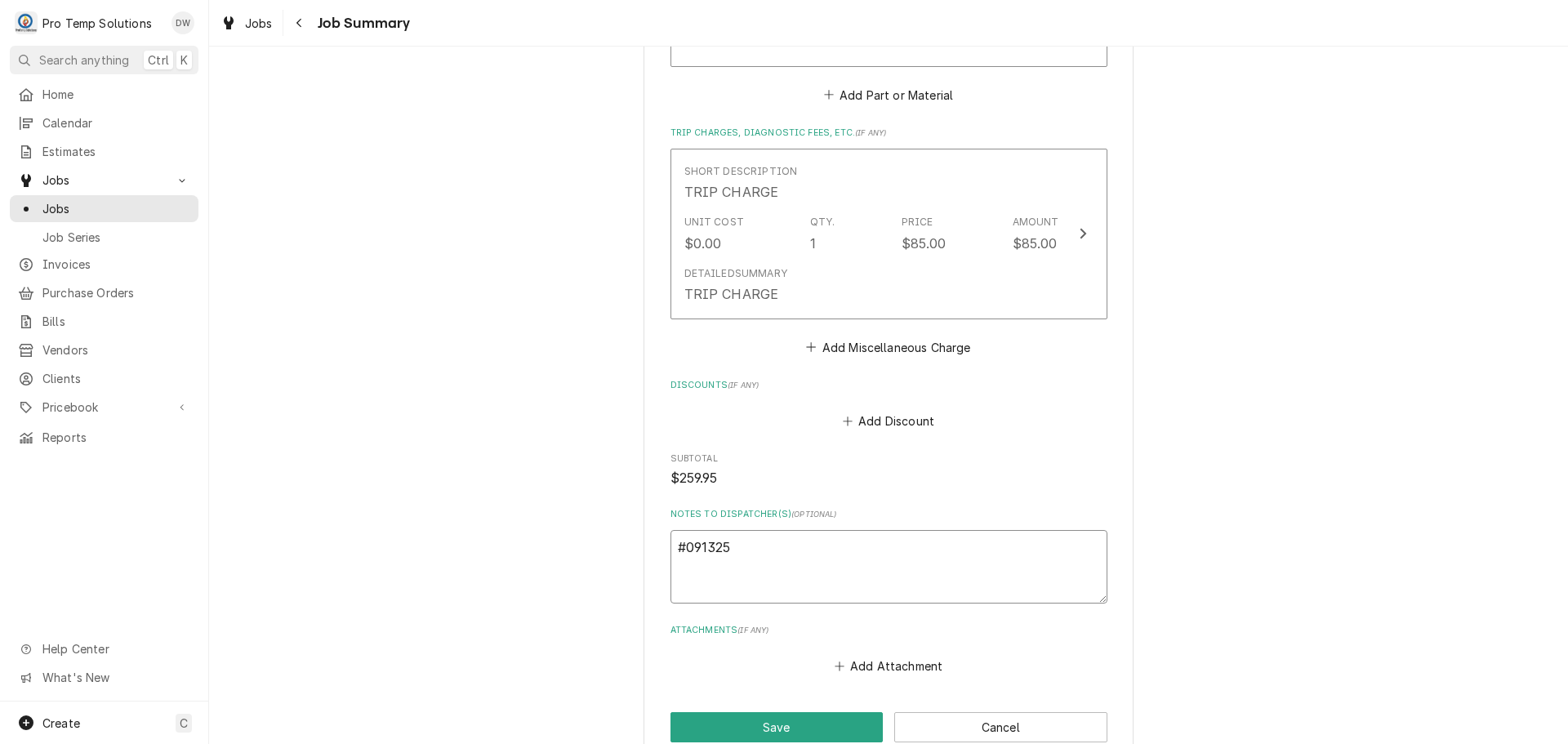
type textarea "x"
type textarea "#0913250"
type textarea "x"
type textarea "#09132500"
type textarea "x"
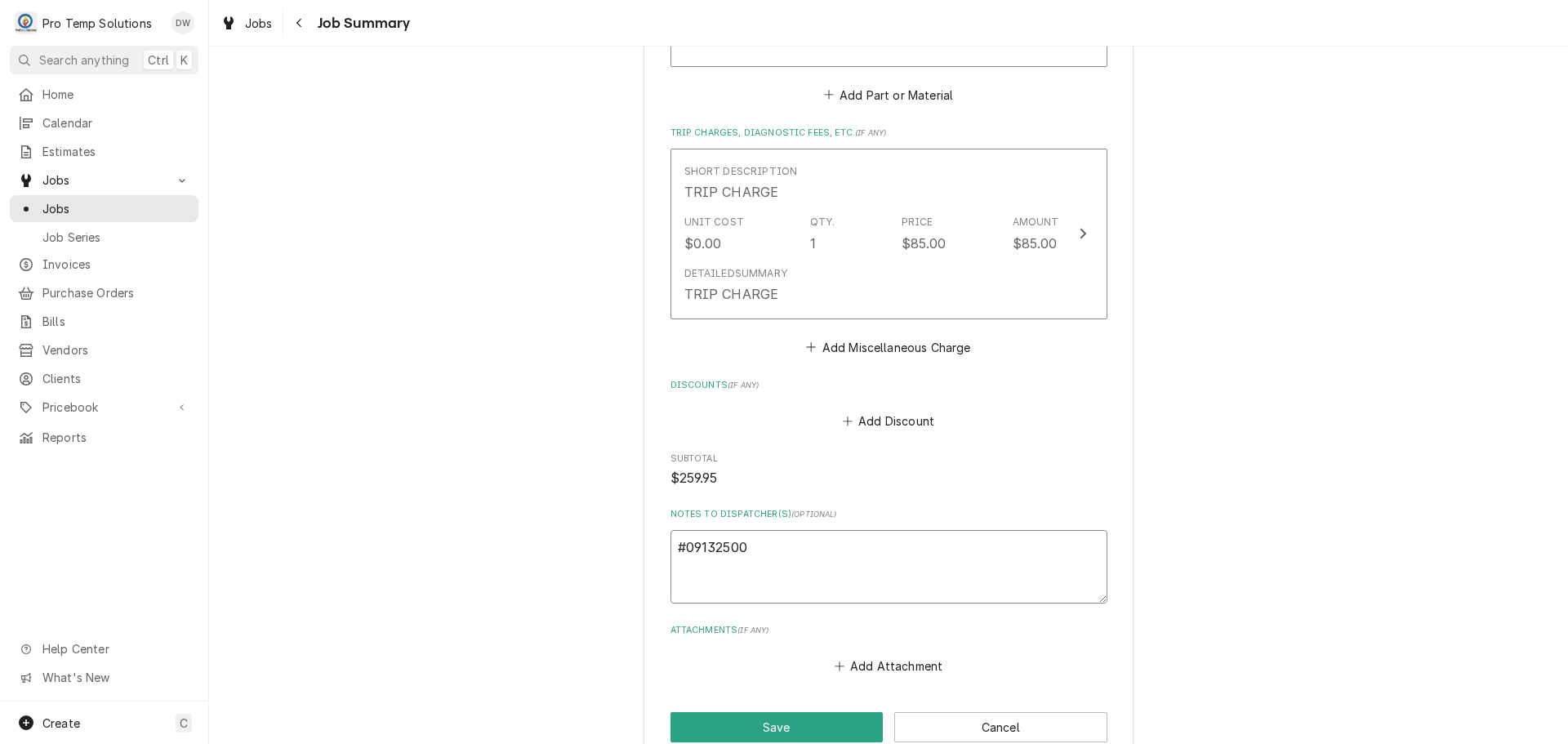
type textarea "#091325001"
type textarea "x"
type textarea "#091325001"
type textarea "x"
type textarea "#091325001 D"
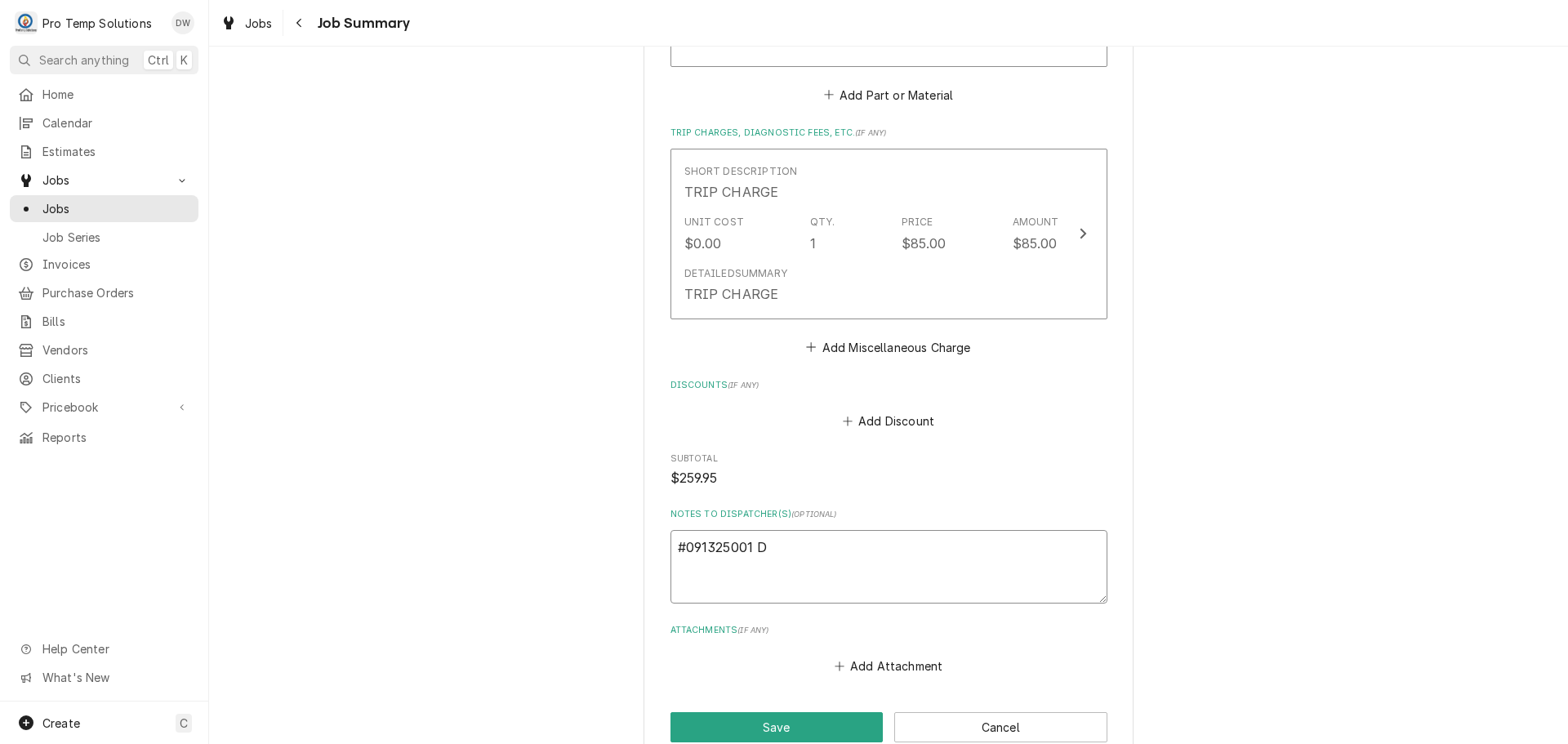
type textarea "x"
type textarea "#091325001 DU"
type textarea "x"
type textarea "#091325001 DUR"
type textarea "x"
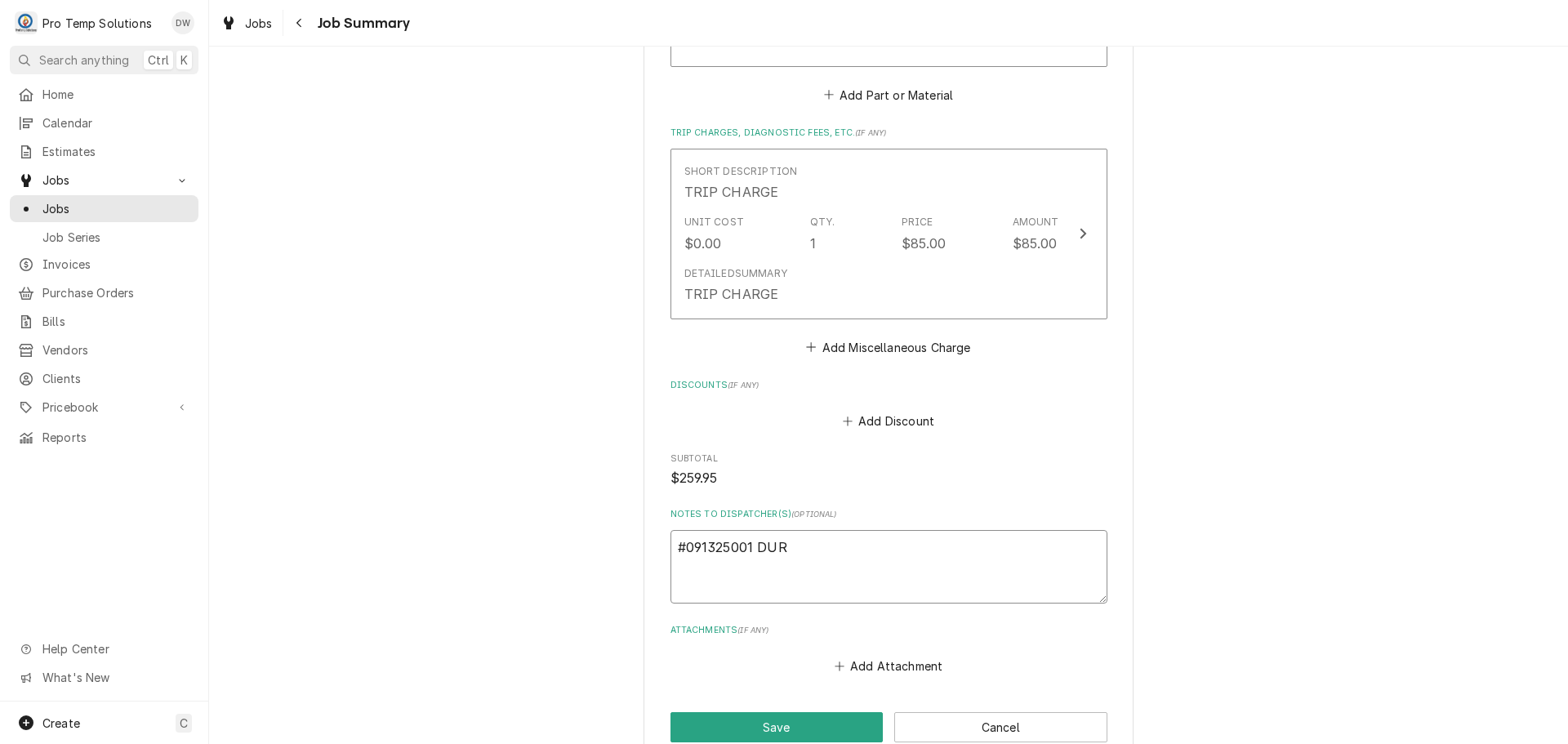
type textarea "#091325001 DURH"
type textarea "x"
type textarea "#091325001 DURHA"
type textarea "x"
type textarea "#091325001 [GEOGRAPHIC_DATA]"
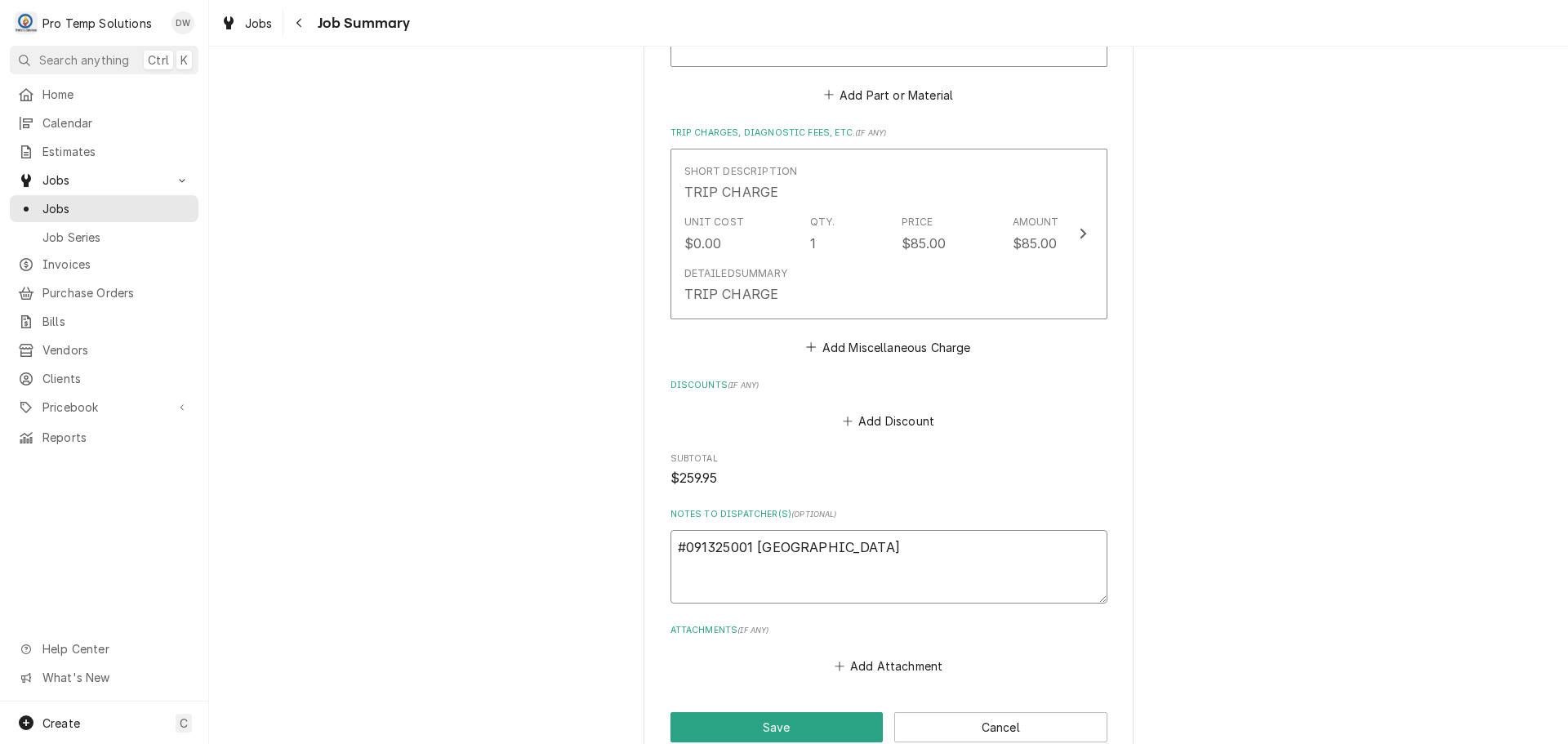
type textarea "x"
type textarea "#091325001 [GEOGRAPHIC_DATA]"
type textarea "x"
type textarea "#091325001 DURHAM H"
type textarea "x"
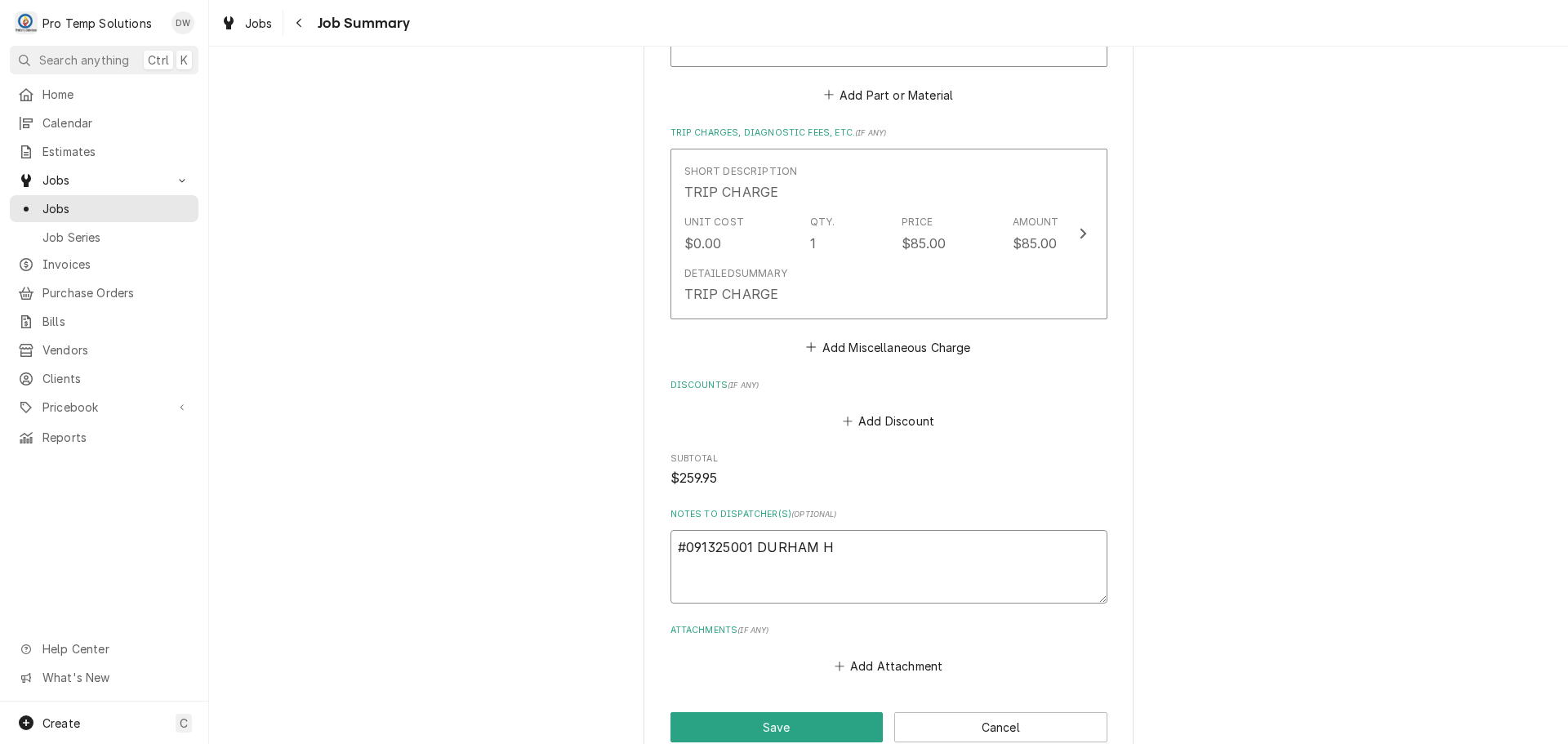
type textarea "#091325001 [GEOGRAPHIC_DATA]"
type textarea "x"
type textarea "#091325001 DURHAM HOT"
type textarea "x"
type textarea "#091325001 DURHAM HOTE"
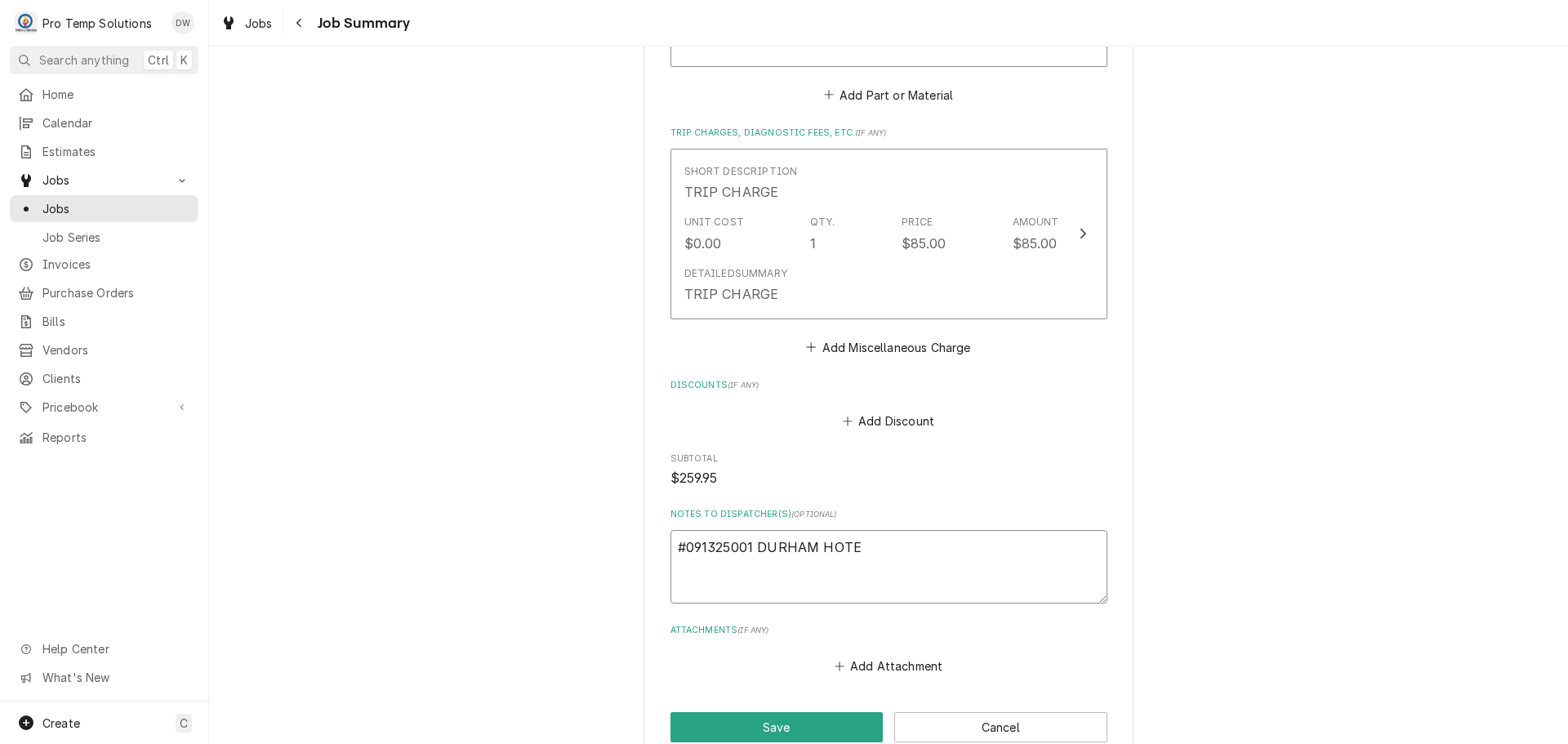
type textarea "x"
type textarea "#091325001 [GEOGRAPHIC_DATA]"
type textarea "x"
type textarea "#091325001 [GEOGRAPHIC_DATA]-"
type textarea "x"
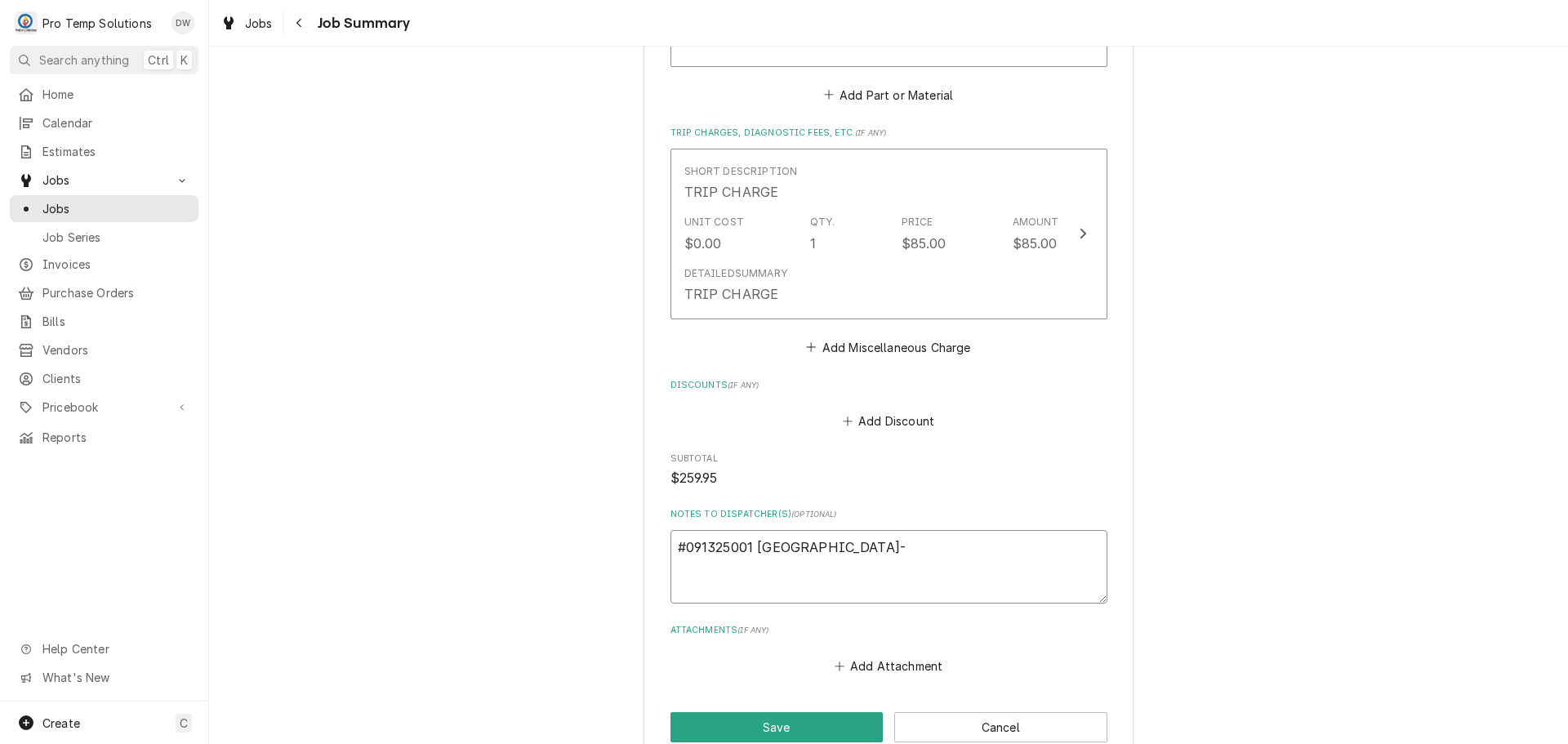
type textarea "#091325001 [GEOGRAPHIC_DATA]-"
type textarea "x"
type textarea "#091325001 [GEOGRAPHIC_DATA]- F"
type textarea "x"
type textarea "#091325001 [GEOGRAPHIC_DATA]- FR"
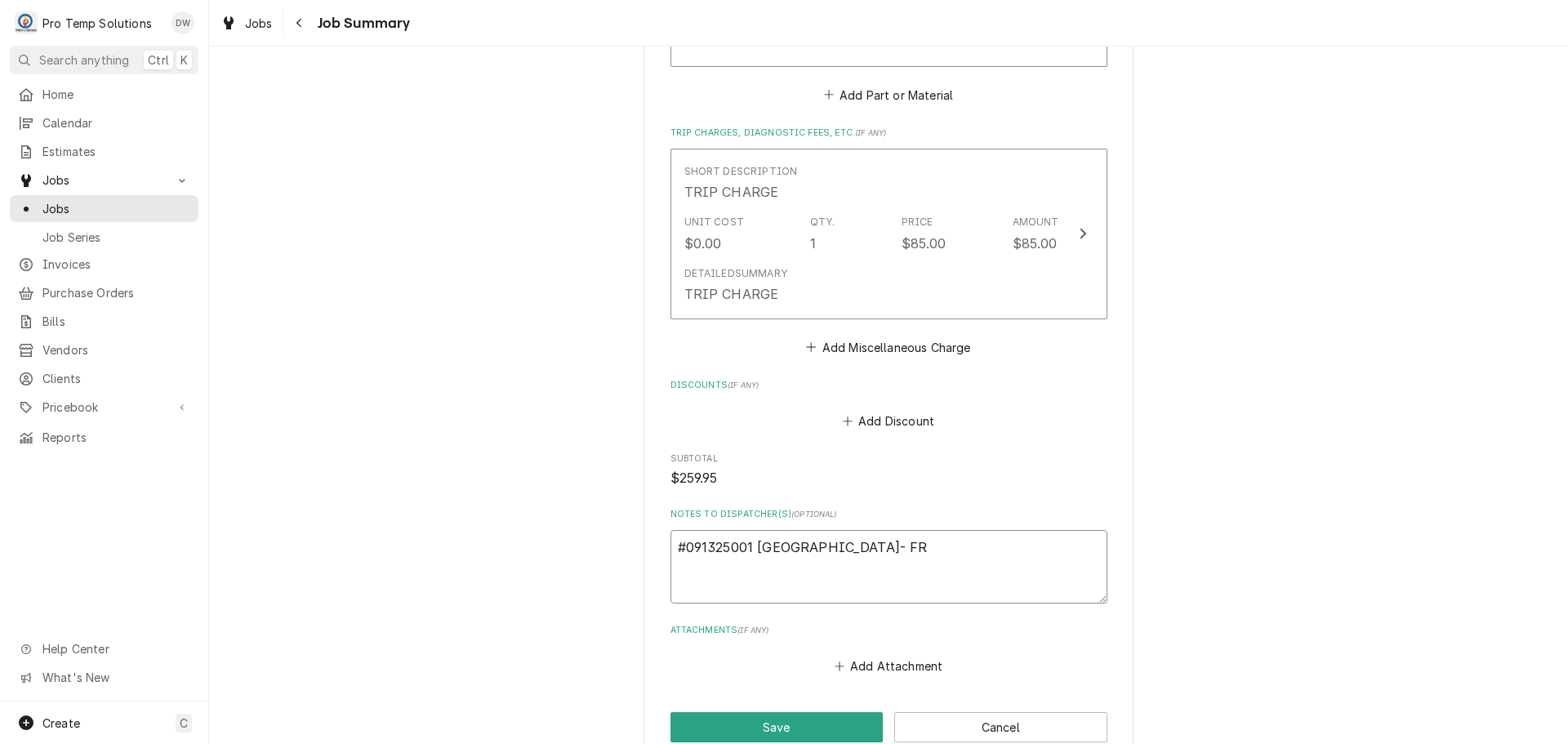
type textarea "x"
type textarea "#091325001 [GEOGRAPHIC_DATA]- FRY"
type textarea "x"
type textarea "#091325001 [GEOGRAPHIC_DATA]- [PERSON_NAME]"
type textarea "x"
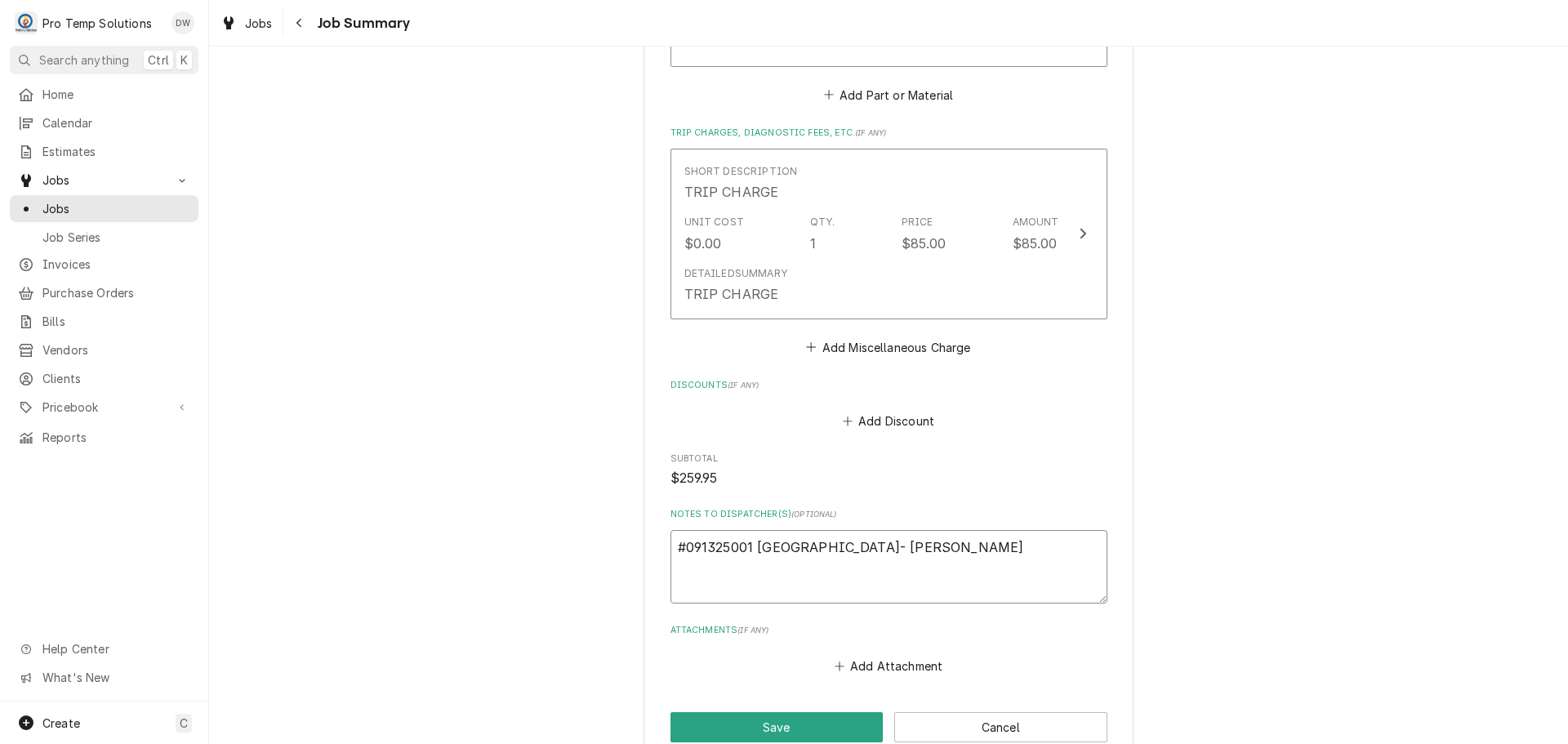
type textarea "#091325001 DURHAM HOTEL- FRYER"
type textarea "x"
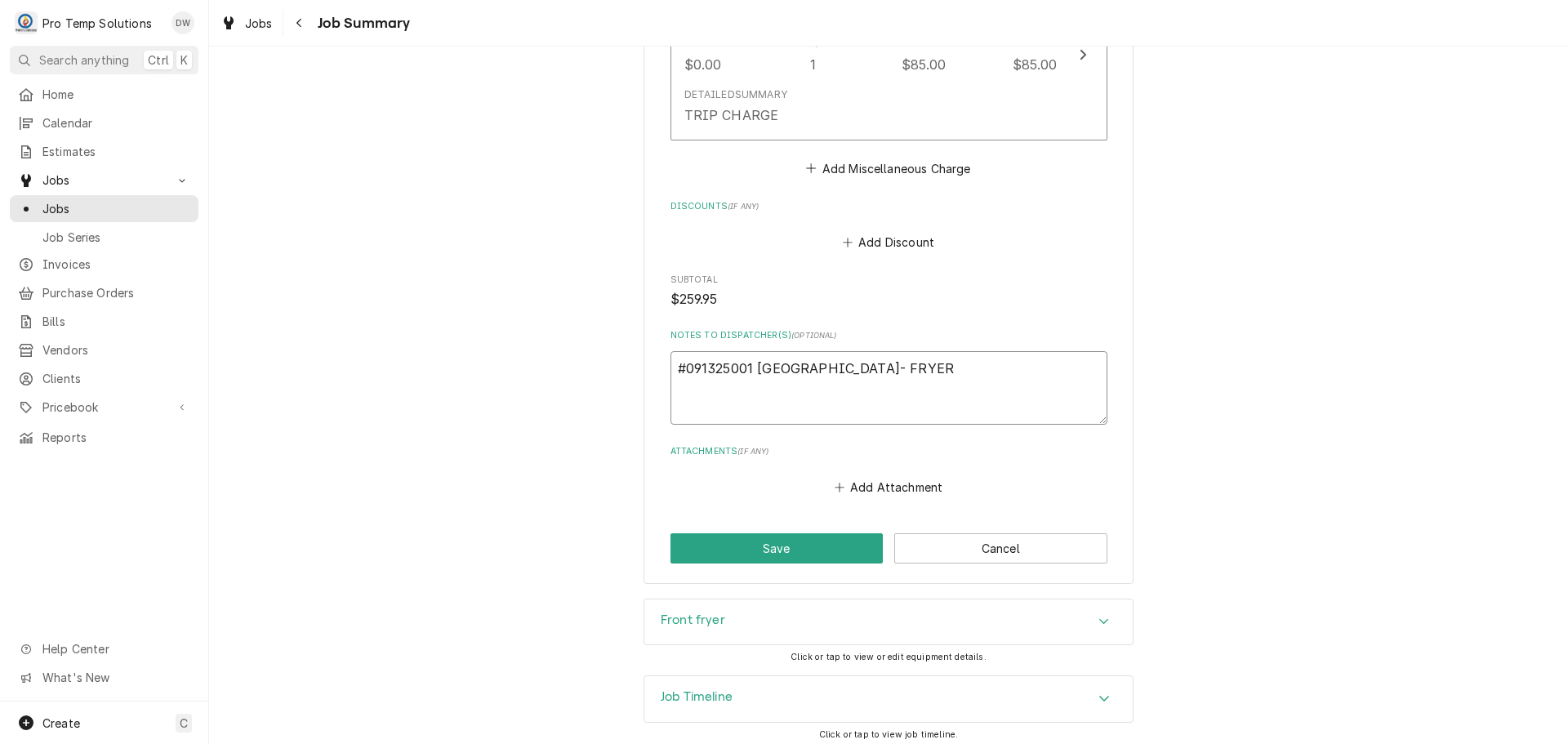
scroll to position [1249, 0]
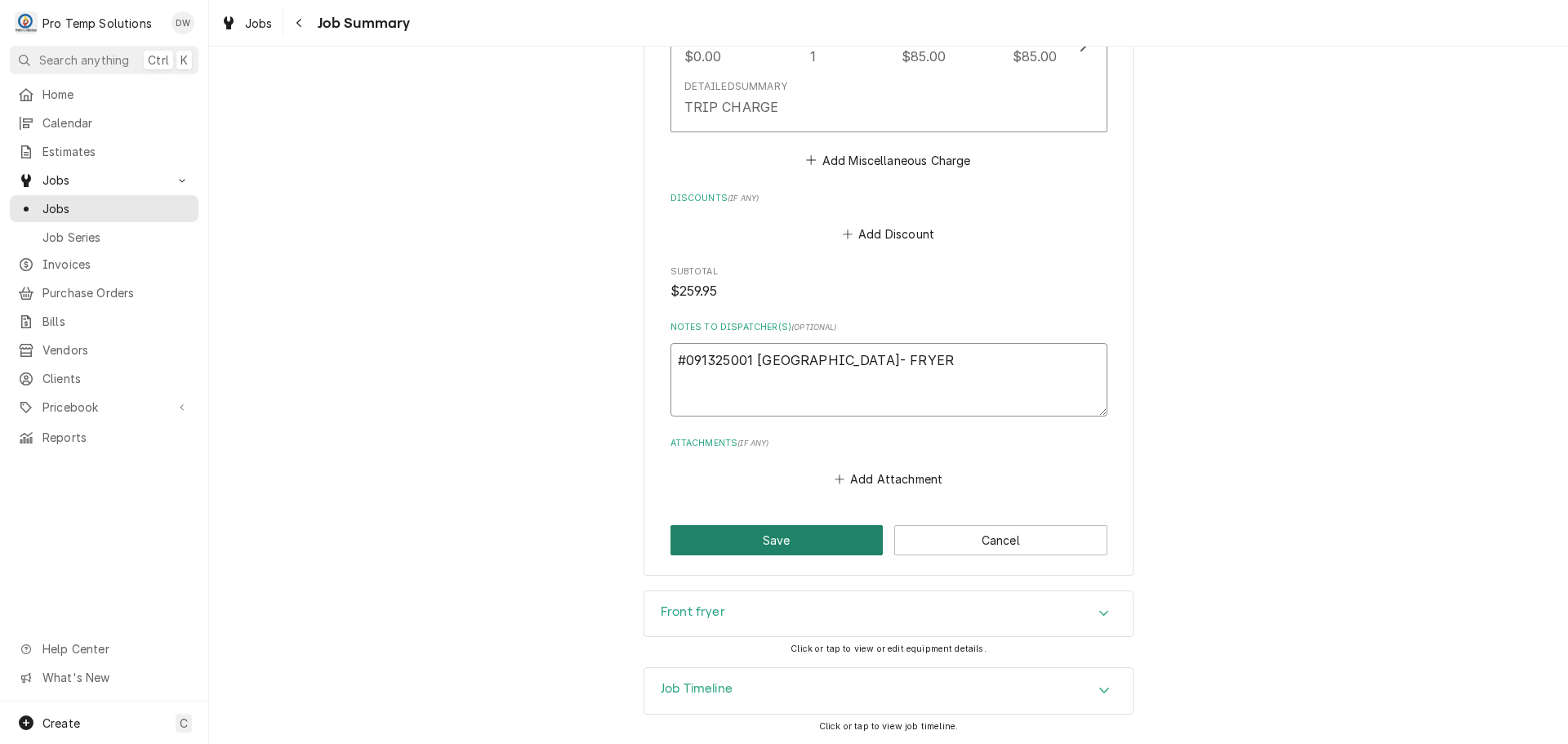
type textarea "#091325001 DURHAM HOTEL- FRYER"
click at [785, 537] on button "Save" at bounding box center [777, 540] width 213 height 30
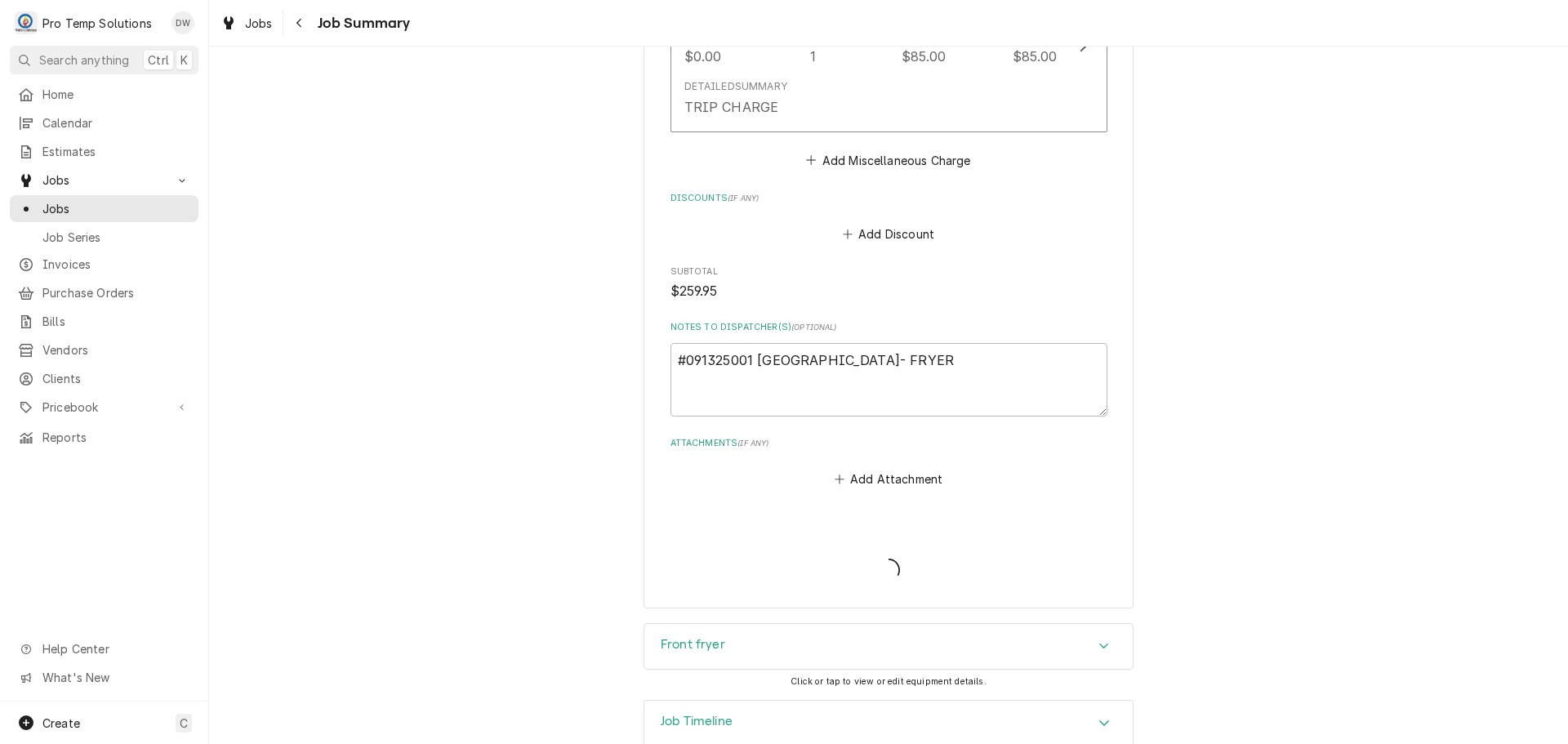
type textarea "x"
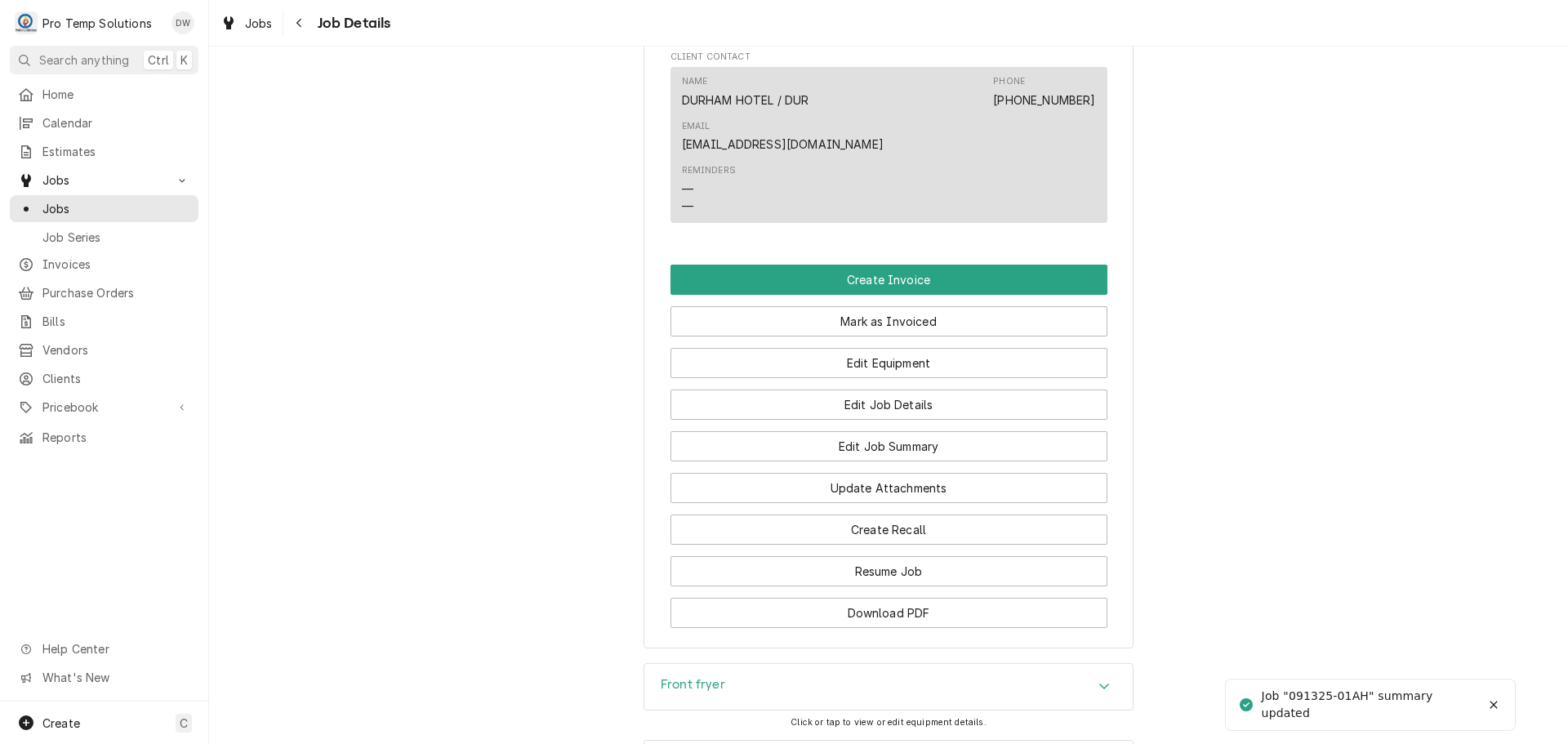
scroll to position [1061, 0]
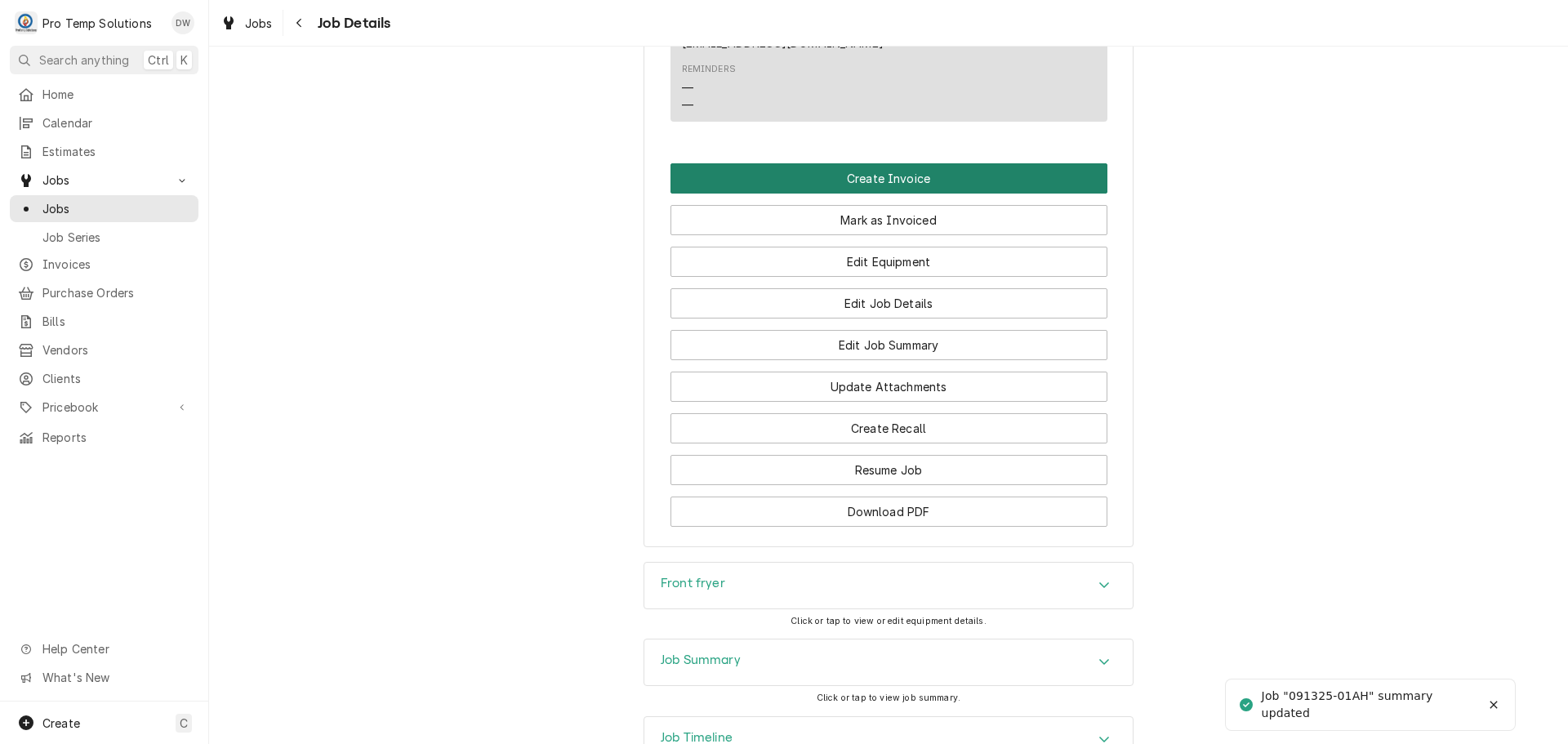
click at [862, 163] on button "Create Invoice" at bounding box center [888, 178] width 437 height 30
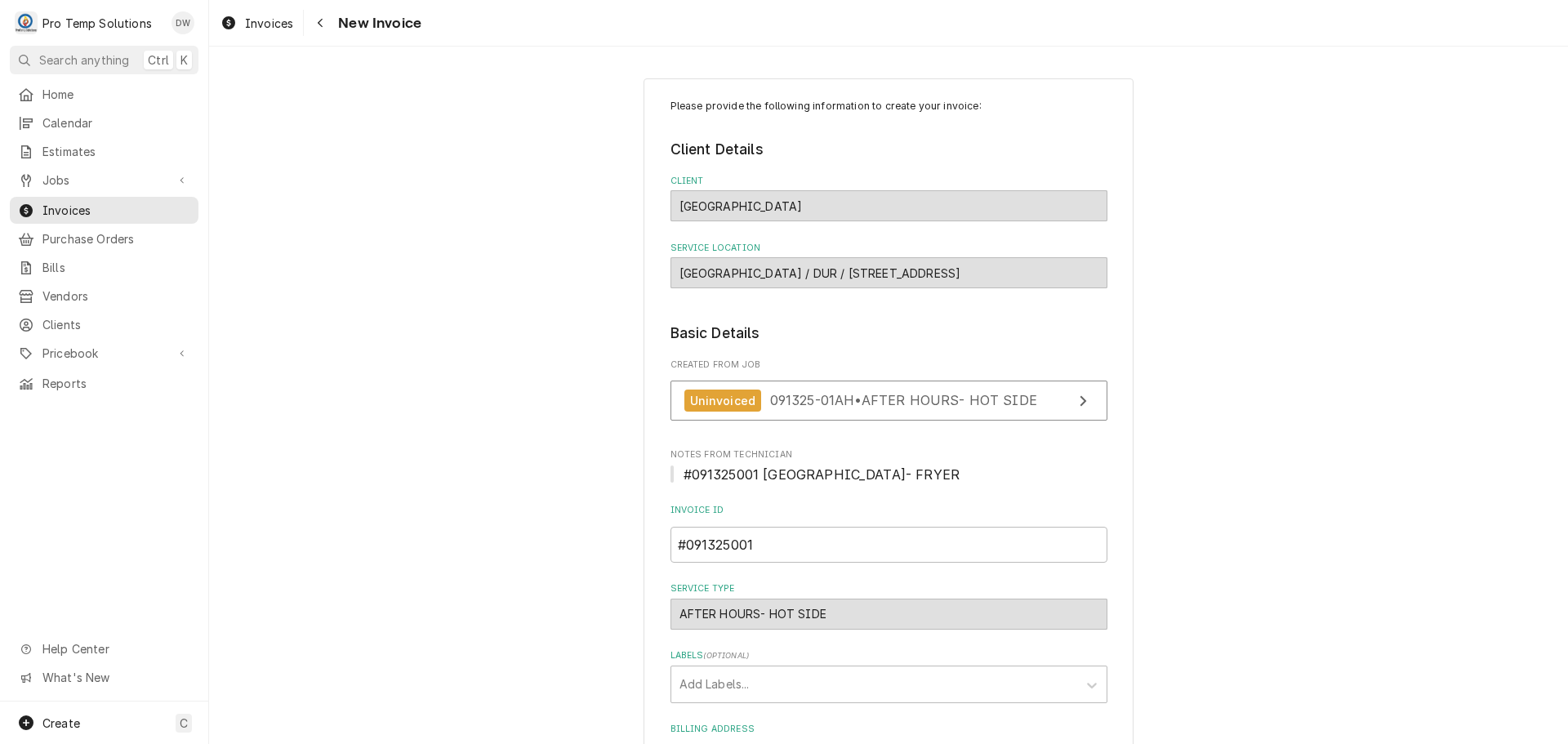
scroll to position [321, 0]
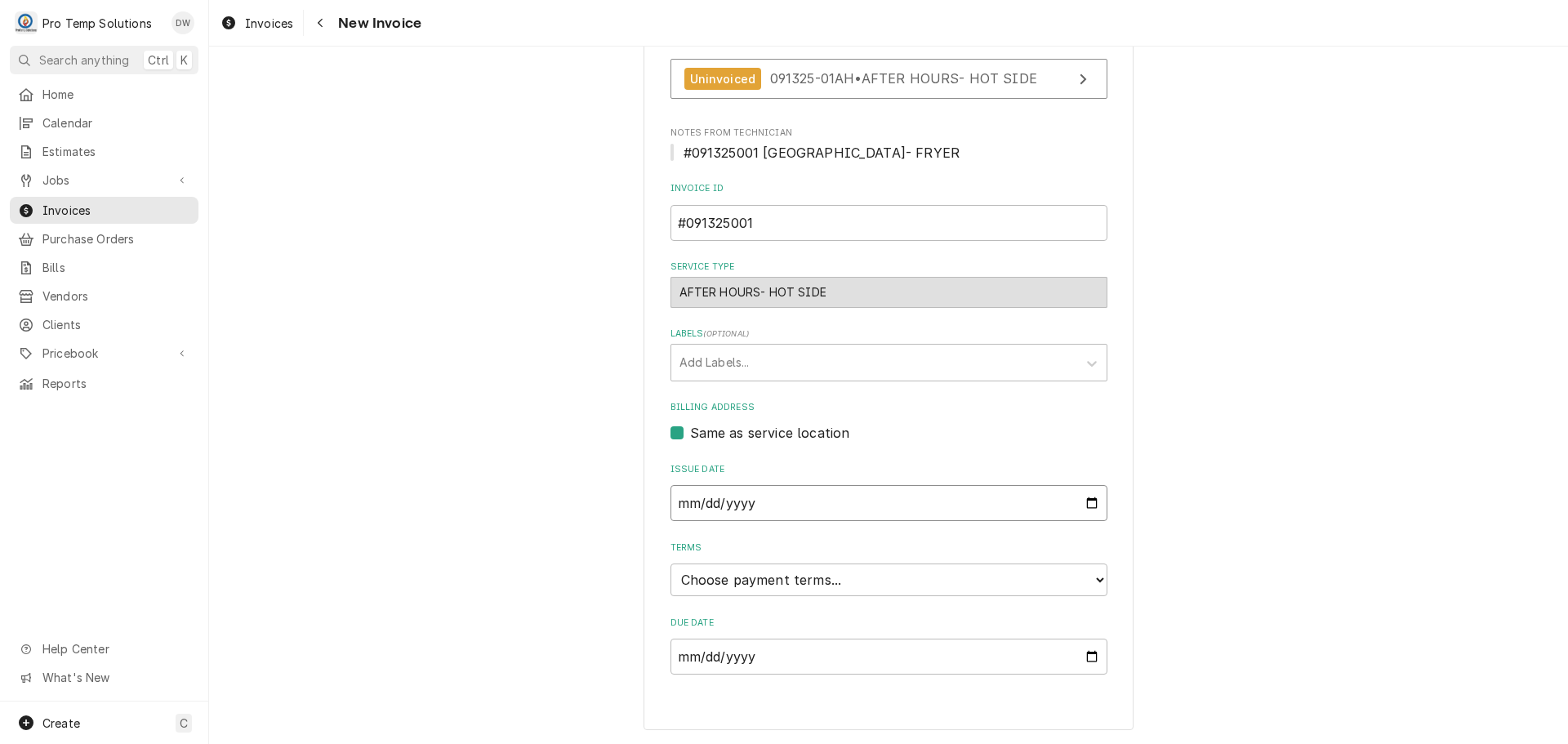
click at [1088, 505] on input "[DATE]" at bounding box center [888, 502] width 437 height 36
type input "[DATE]"
click at [704, 582] on select "Choose payment terms... Same Day Net 7 Net 14 Net 21 Net 30 Net 45 Net 60 Net 90" at bounding box center [888, 579] width 437 height 32
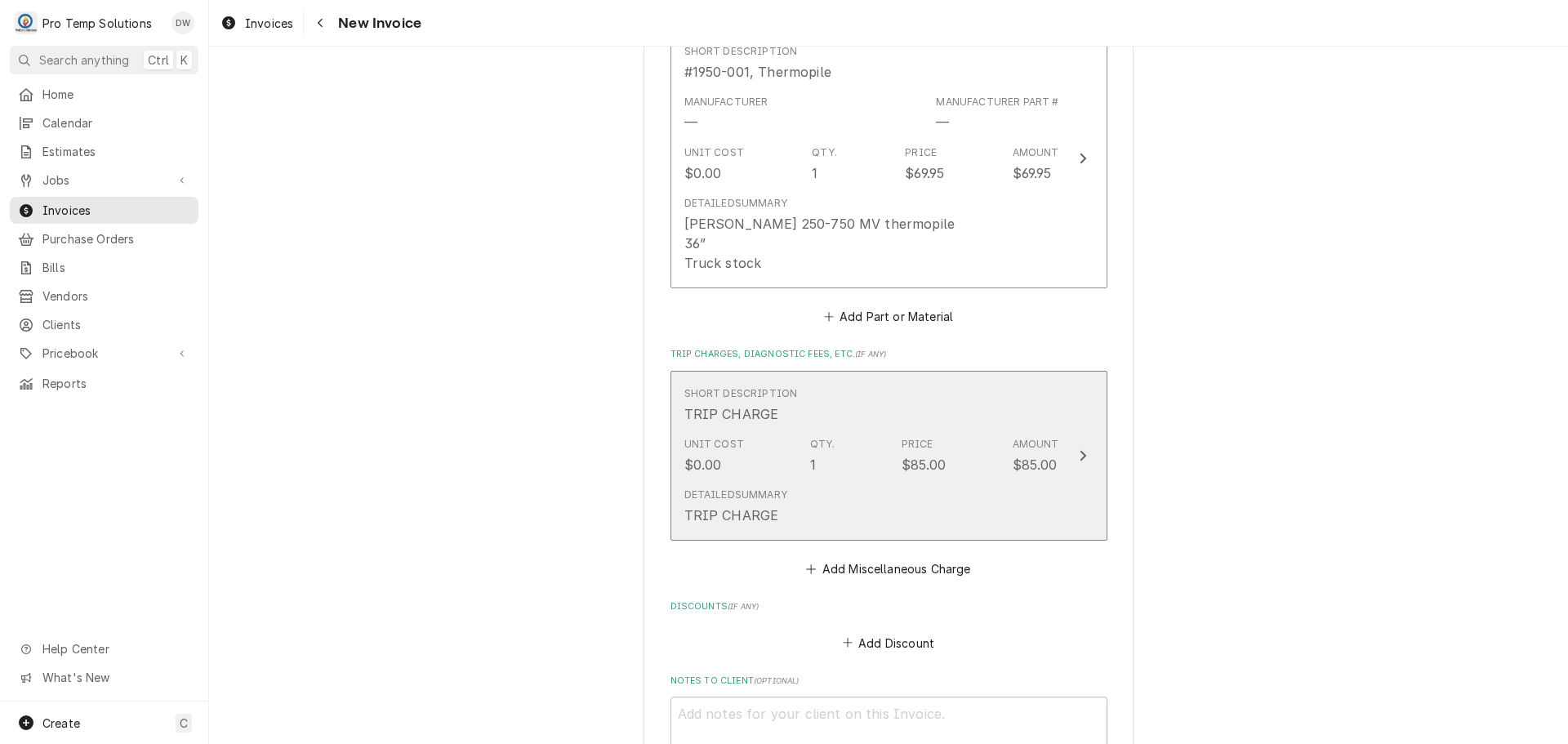
scroll to position [1794, 0]
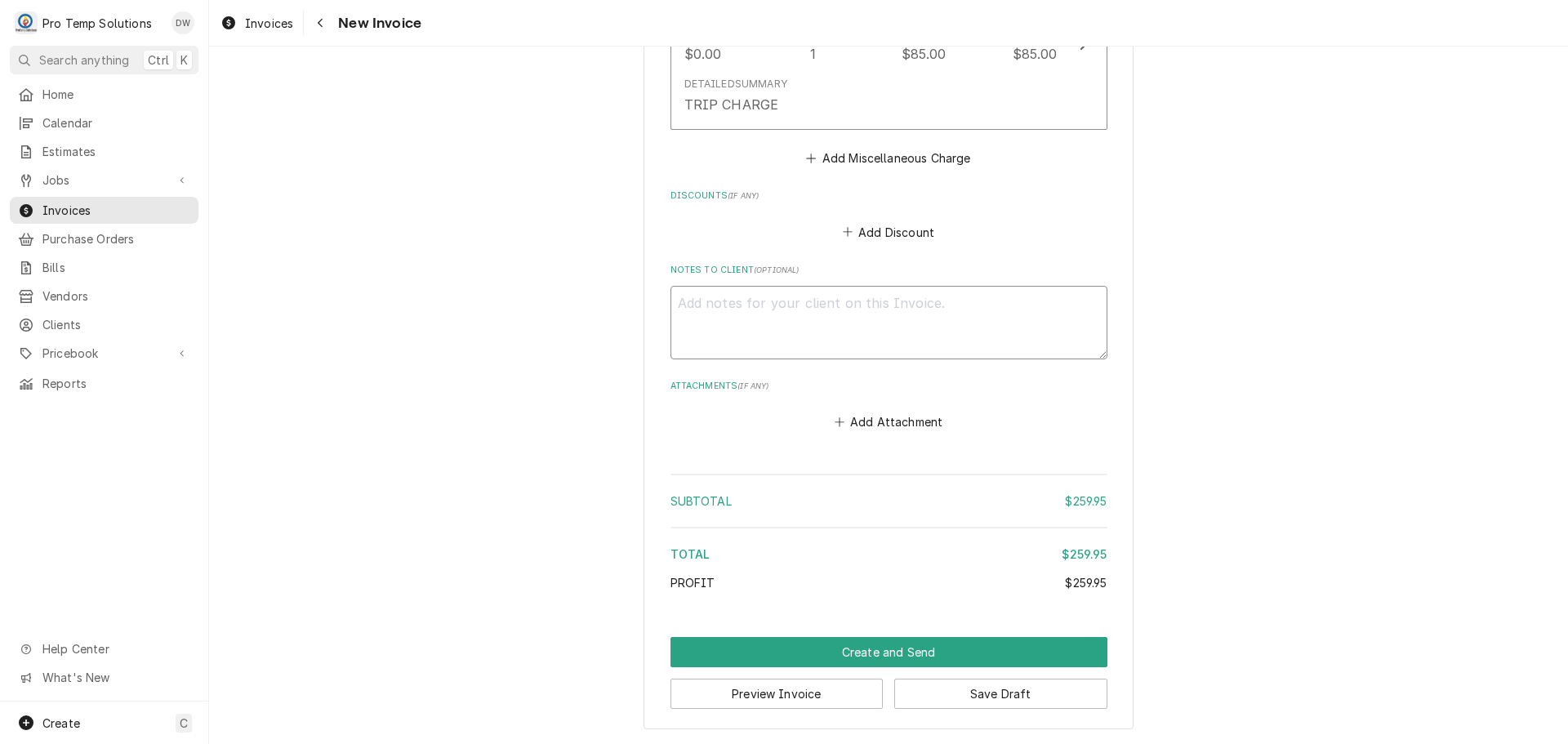
click at [714, 311] on textarea "Notes to Client ( optional )" at bounding box center [888, 322] width 437 height 74
type textarea "x"
type textarea "#"
type textarea "x"
type textarea "#0"
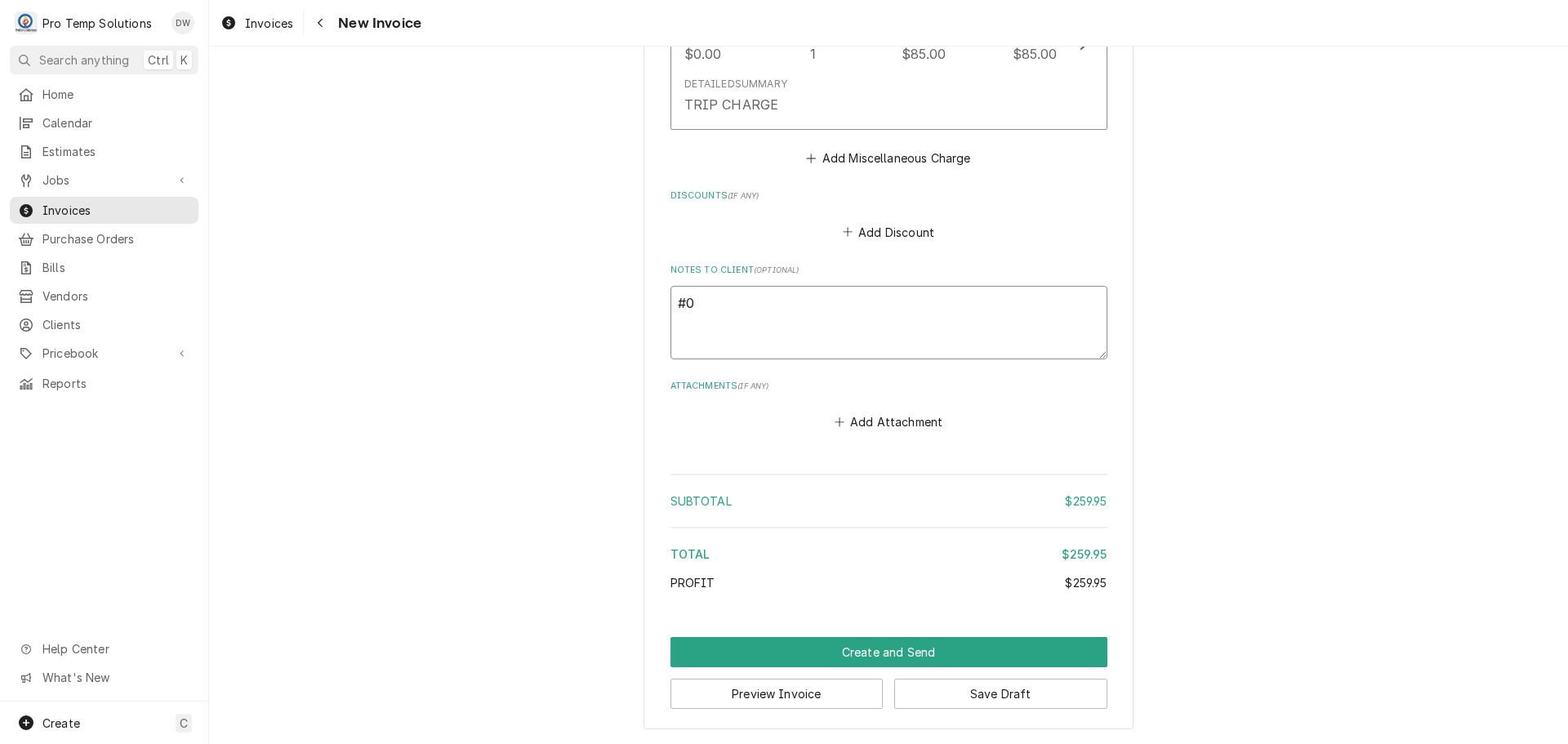
type textarea "x"
type textarea "#09"
type textarea "x"
type textarea "#091"
type textarea "x"
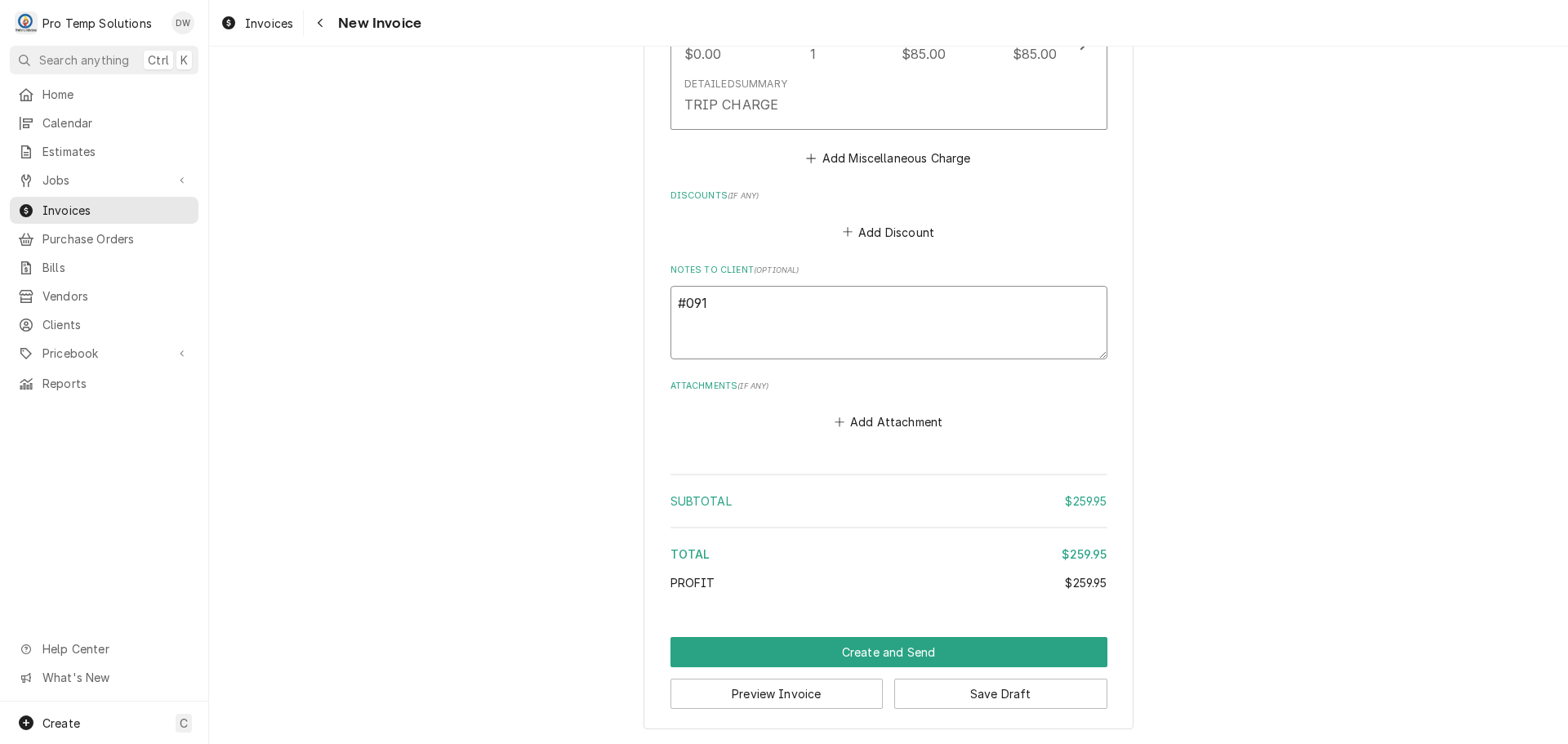
type textarea "#0913"
type textarea "x"
type textarea "#09132"
type textarea "x"
type textarea "#091325"
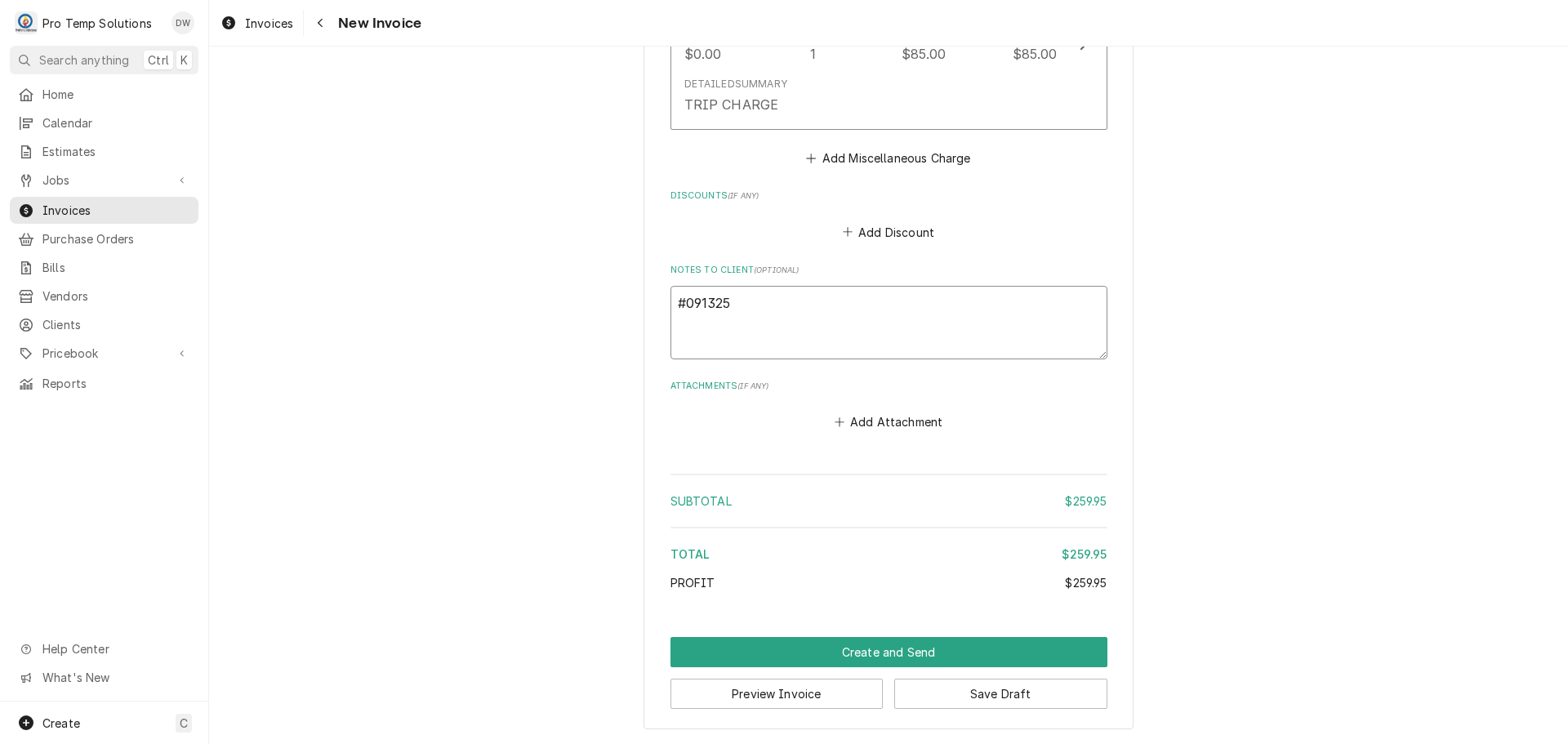
type textarea "x"
type textarea "#0913250"
type textarea "x"
type textarea "#09132500"
type textarea "x"
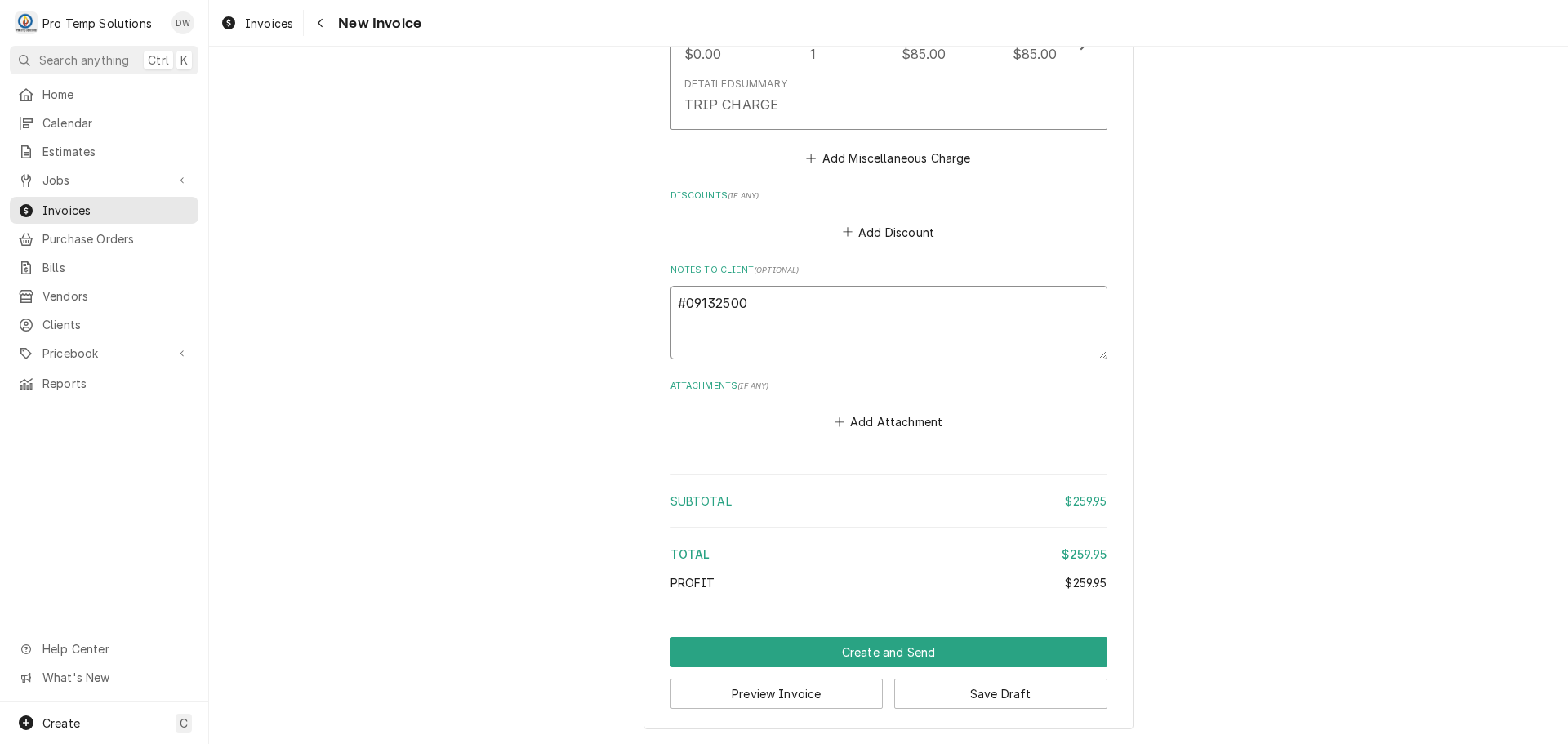
type textarea "#091325001"
type textarea "x"
type textarea "#091325001"
type textarea "x"
type textarea "#091325001 D"
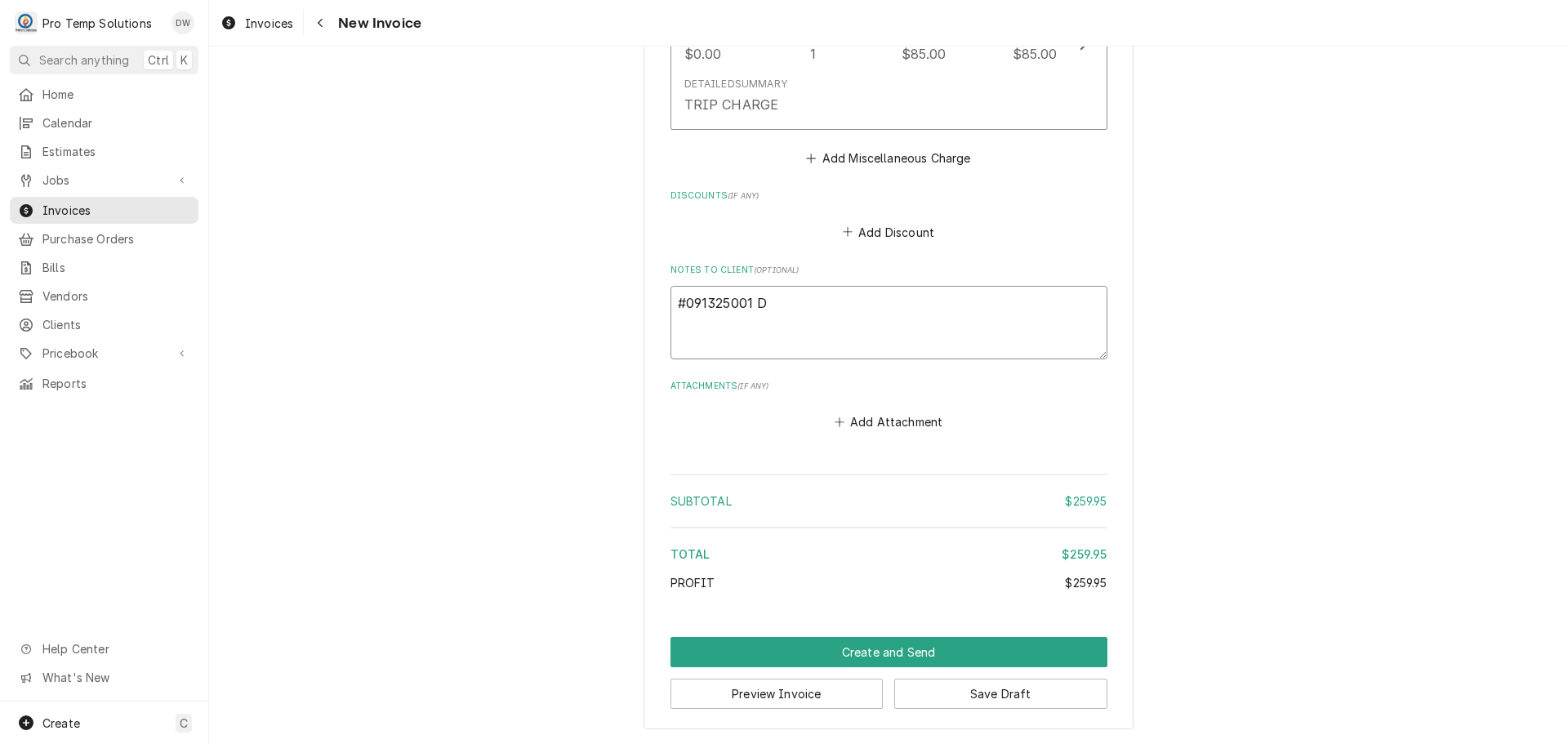
type textarea "x"
type textarea "#091325001 DU"
type textarea "x"
type textarea "#091325001 DUR"
type textarea "x"
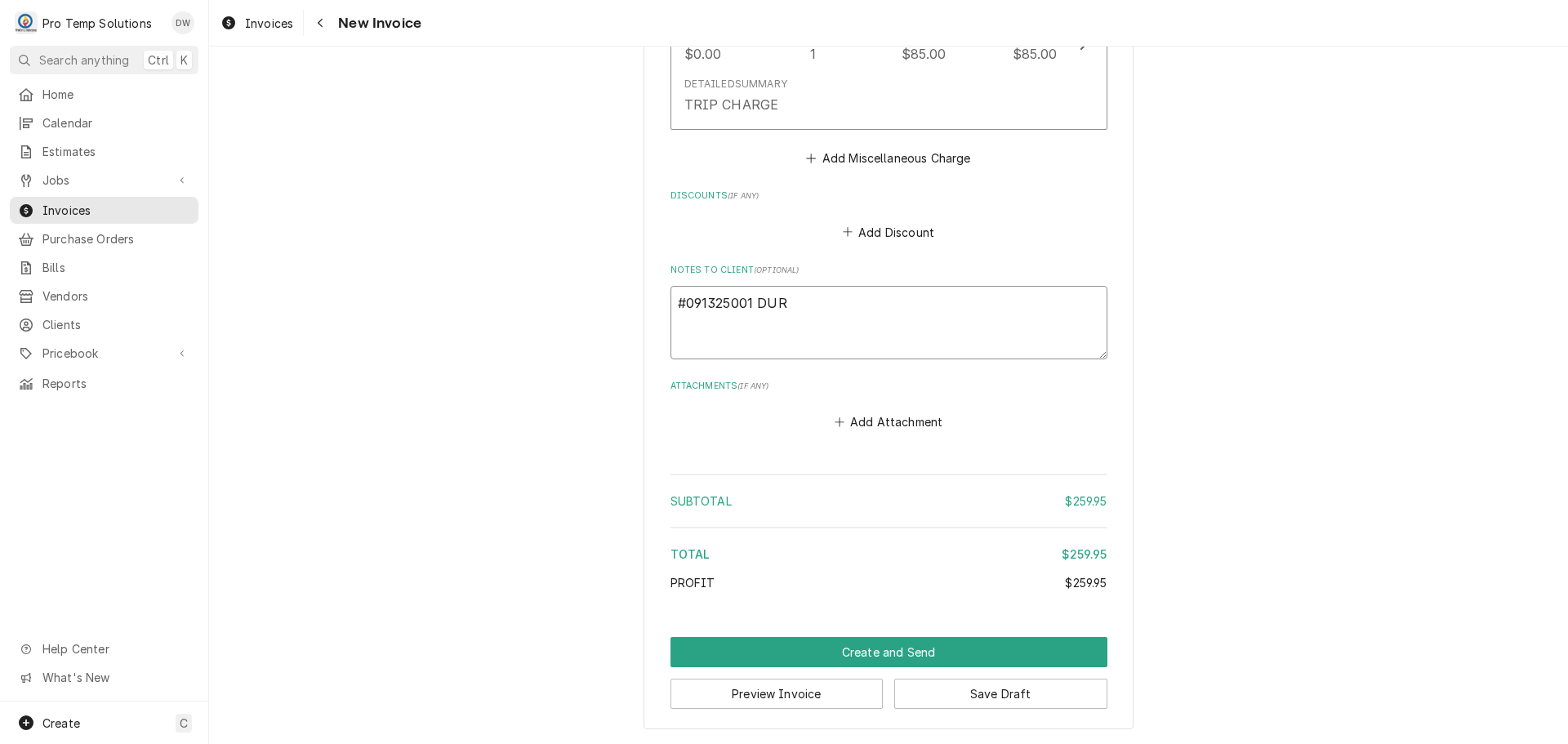
type textarea "#091325001 DURH"
type textarea "x"
type textarea "#091325001 DURHA"
type textarea "x"
type textarea "#091325001 [GEOGRAPHIC_DATA]"
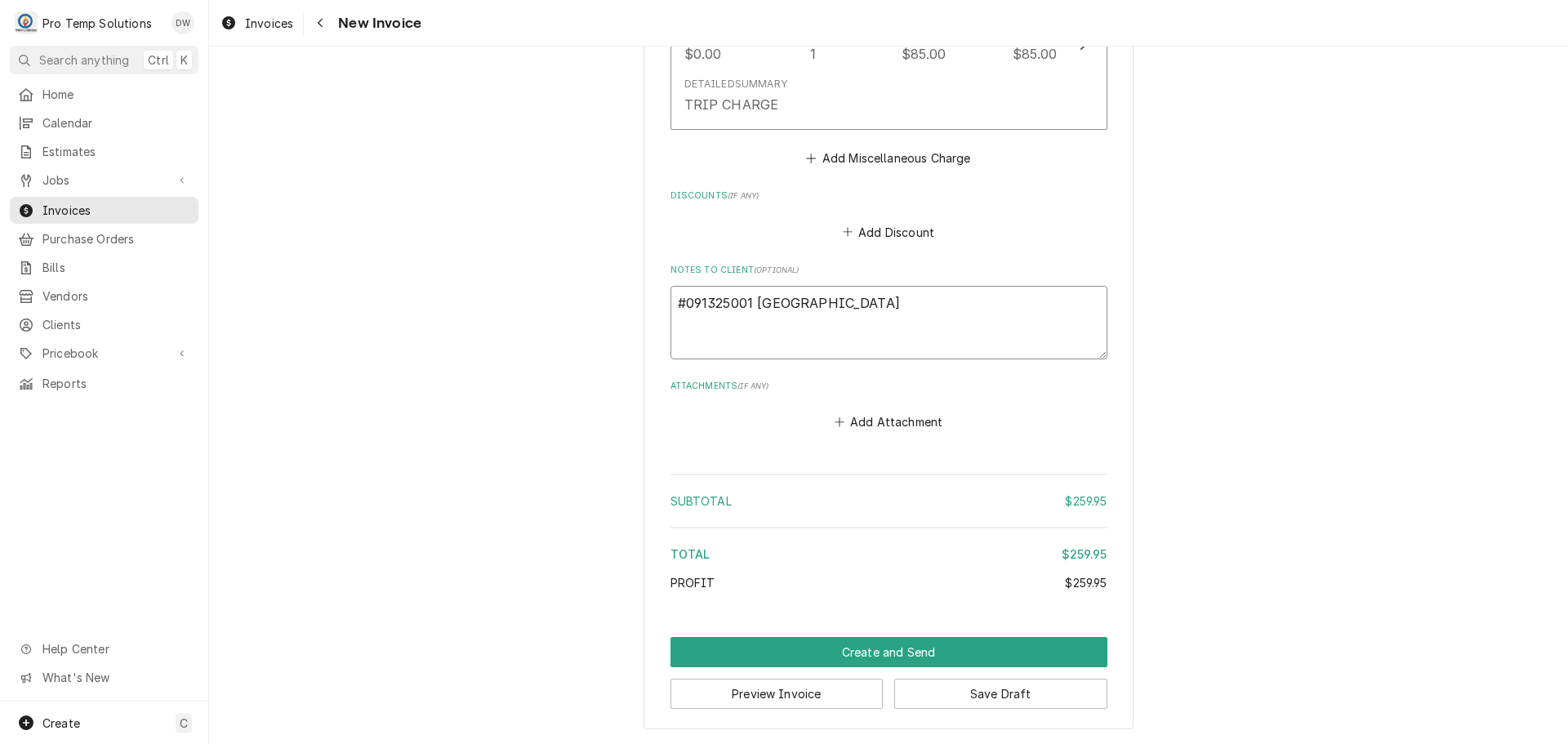
type textarea "x"
type textarea "#091325001 [GEOGRAPHIC_DATA]"
type textarea "x"
type textarea "#091325001 DURHAM H"
type textarea "x"
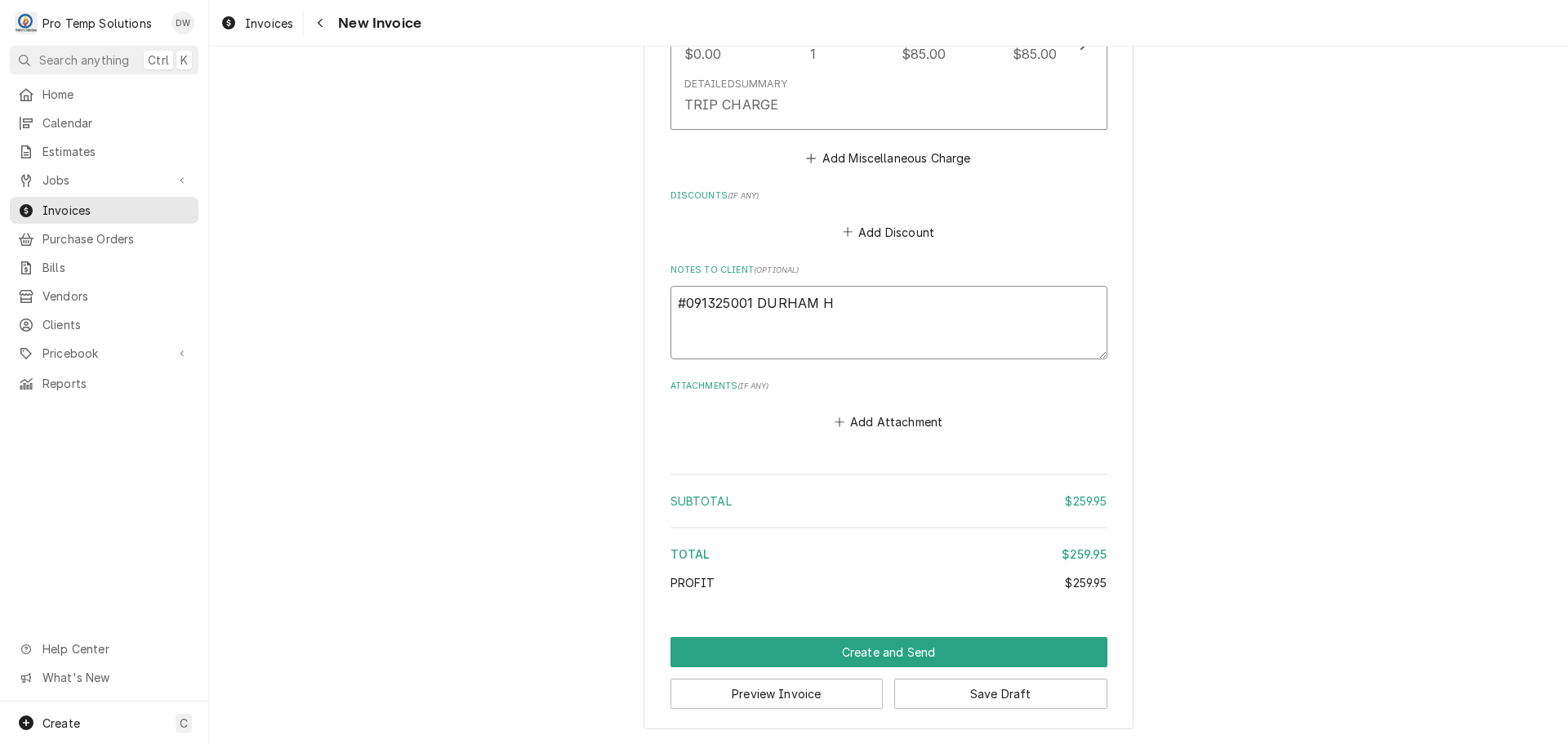
type textarea "#091325001 [GEOGRAPHIC_DATA]"
type textarea "x"
type textarea "#091325001 DURHAM HOT"
type textarea "x"
type textarea "#091325001 DURHAM HOTE"
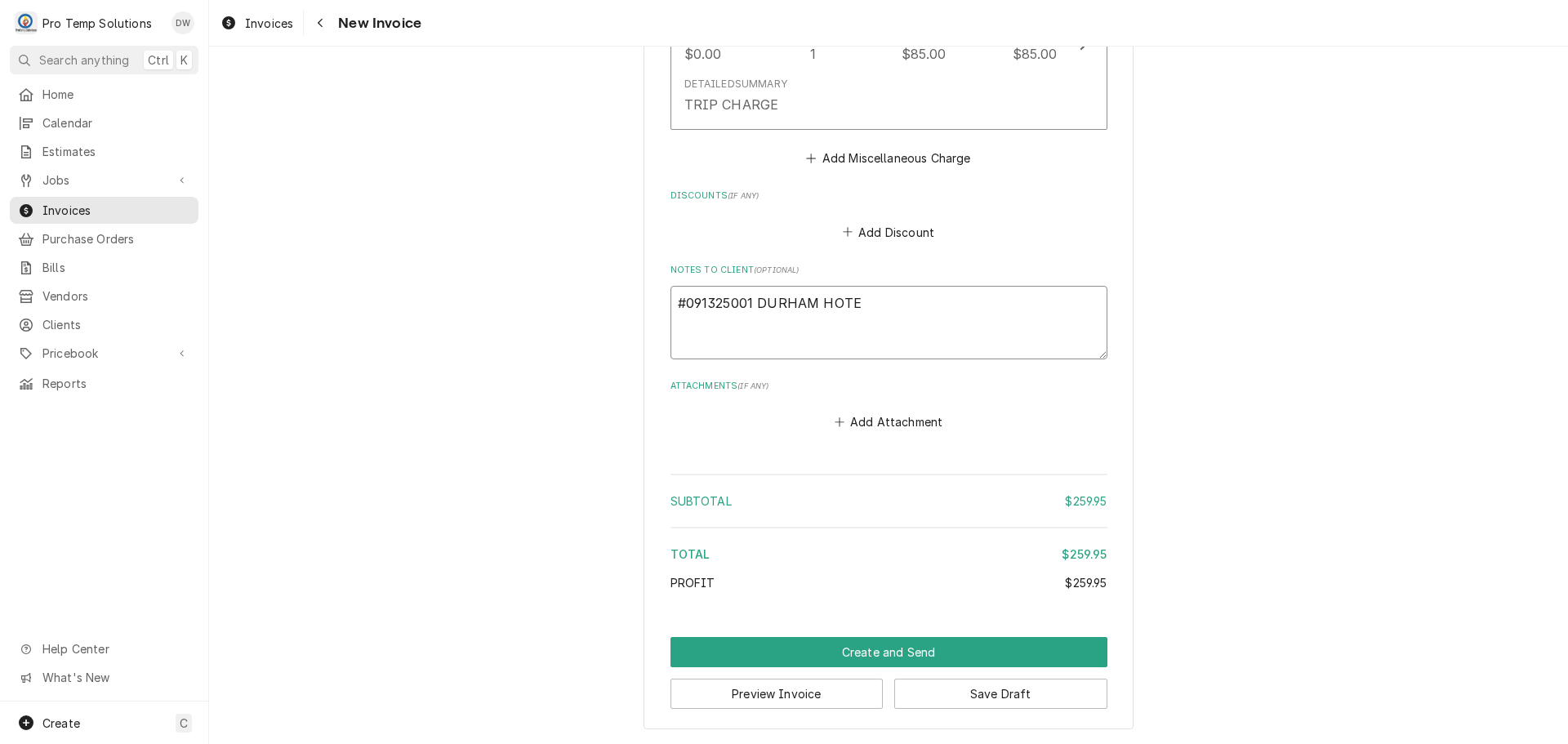
type textarea "x"
type textarea "#091325001 [GEOGRAPHIC_DATA]"
type textarea "x"
type textarea "#091325001 [GEOGRAPHIC_DATA]-"
type textarea "x"
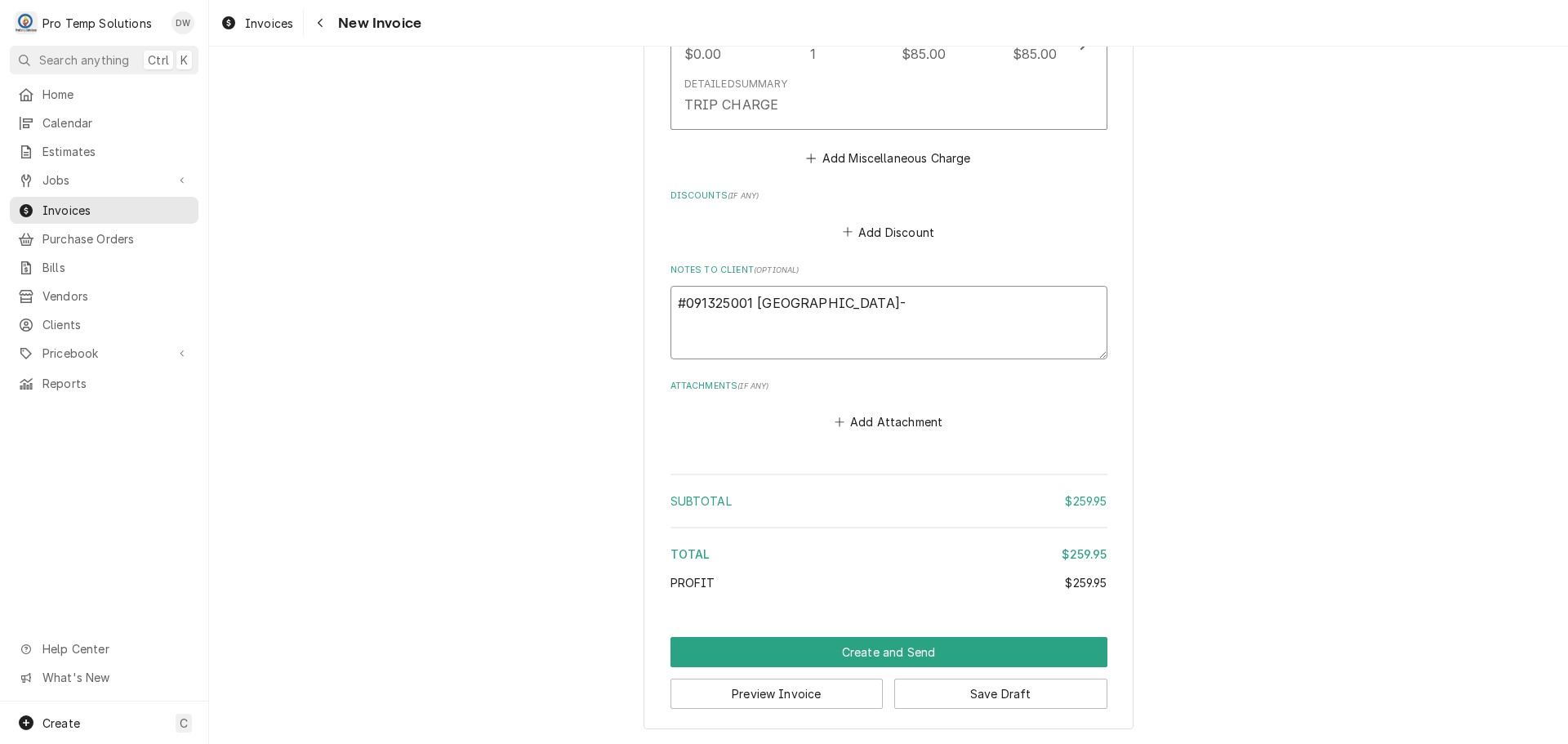
type textarea "#091325001 [GEOGRAPHIC_DATA]-"
type textarea "x"
type textarea "#091325001 [GEOGRAPHIC_DATA]- F"
type textarea "x"
type textarea "#091325001 [GEOGRAPHIC_DATA]- FR"
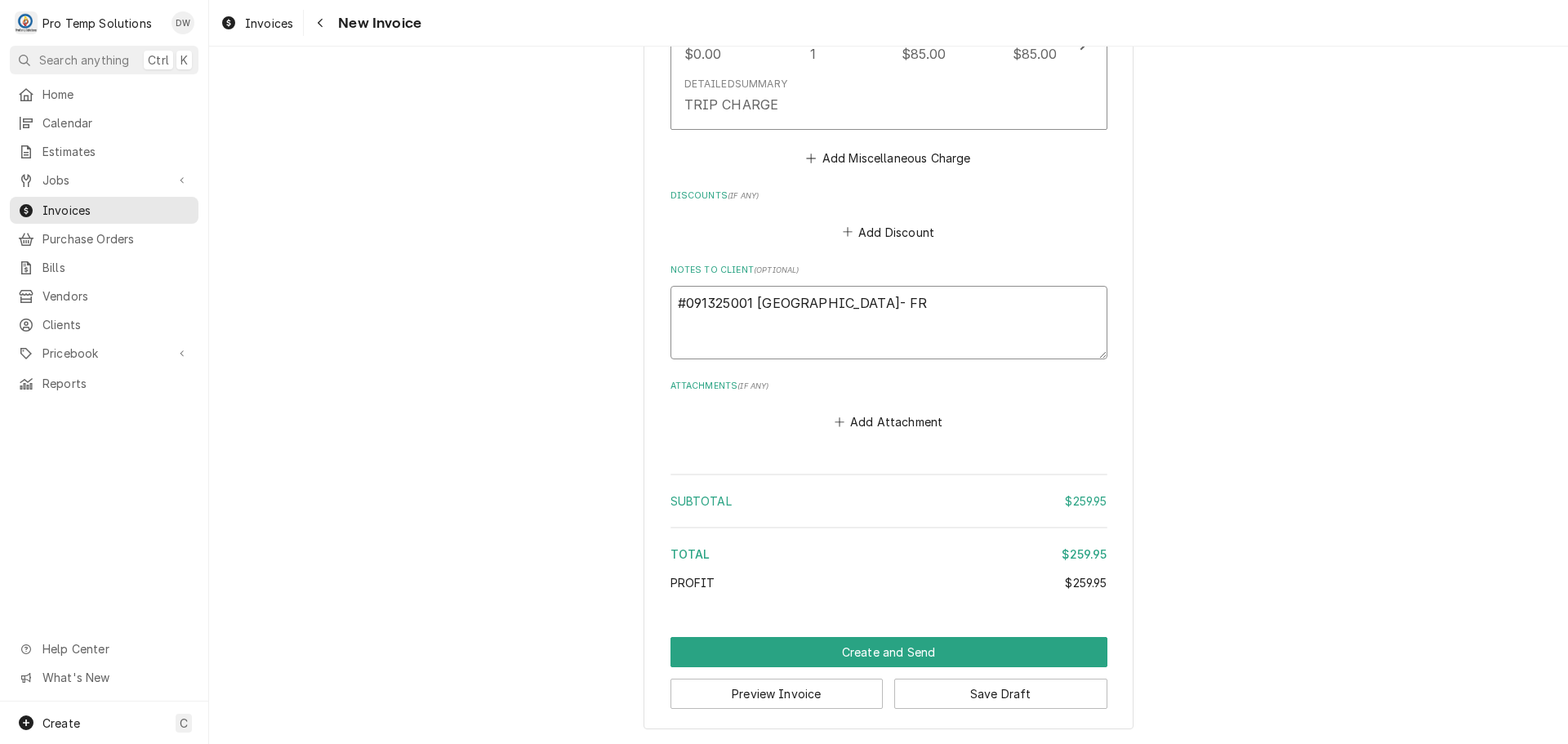
type textarea "x"
type textarea "#091325001 [GEOGRAPHIC_DATA]- FRY"
type textarea "x"
type textarea "#091325001 [GEOGRAPHIC_DATA]- [PERSON_NAME]"
type textarea "x"
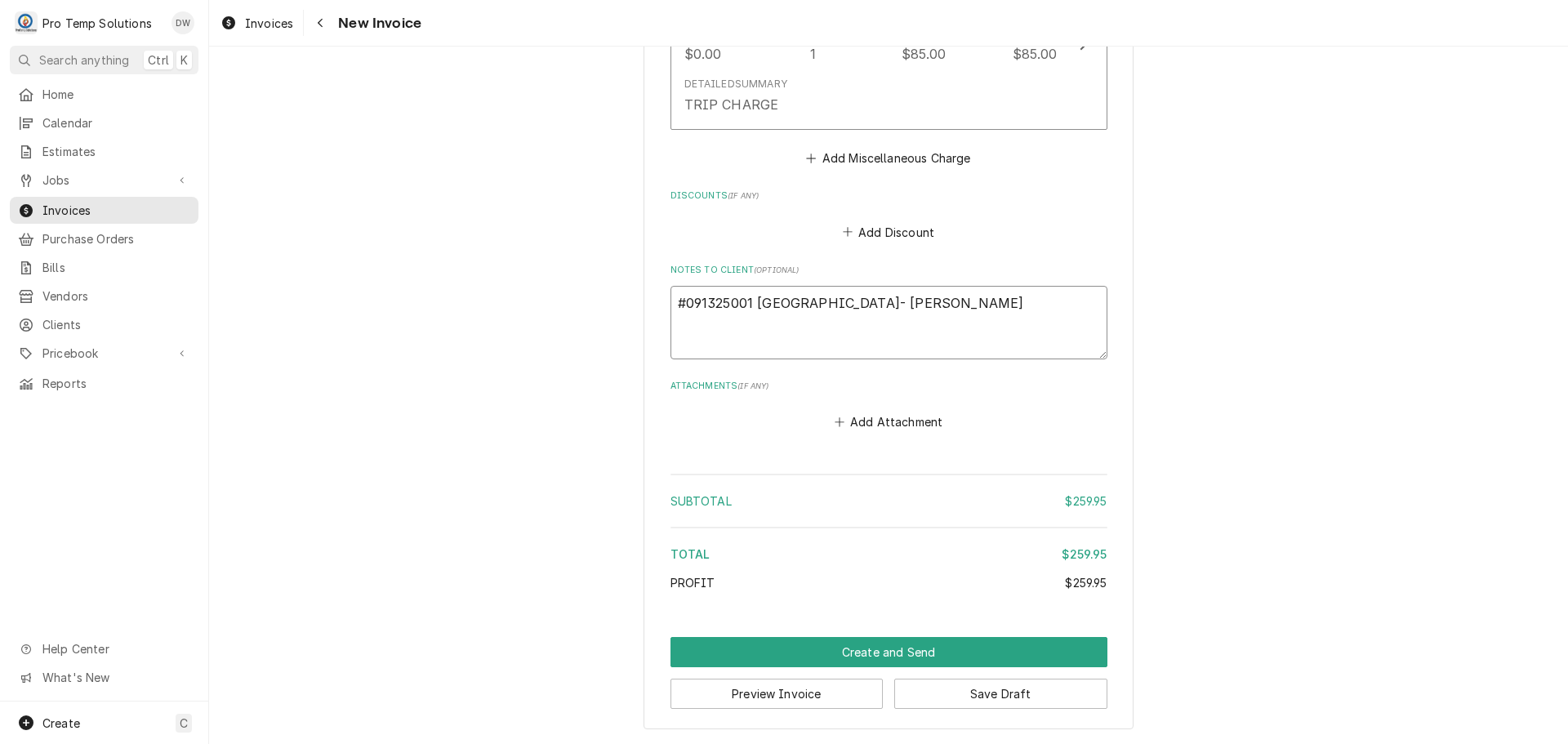
type textarea "#091325001 [GEOGRAPHIC_DATA]- FRYER"
type textarea "x"
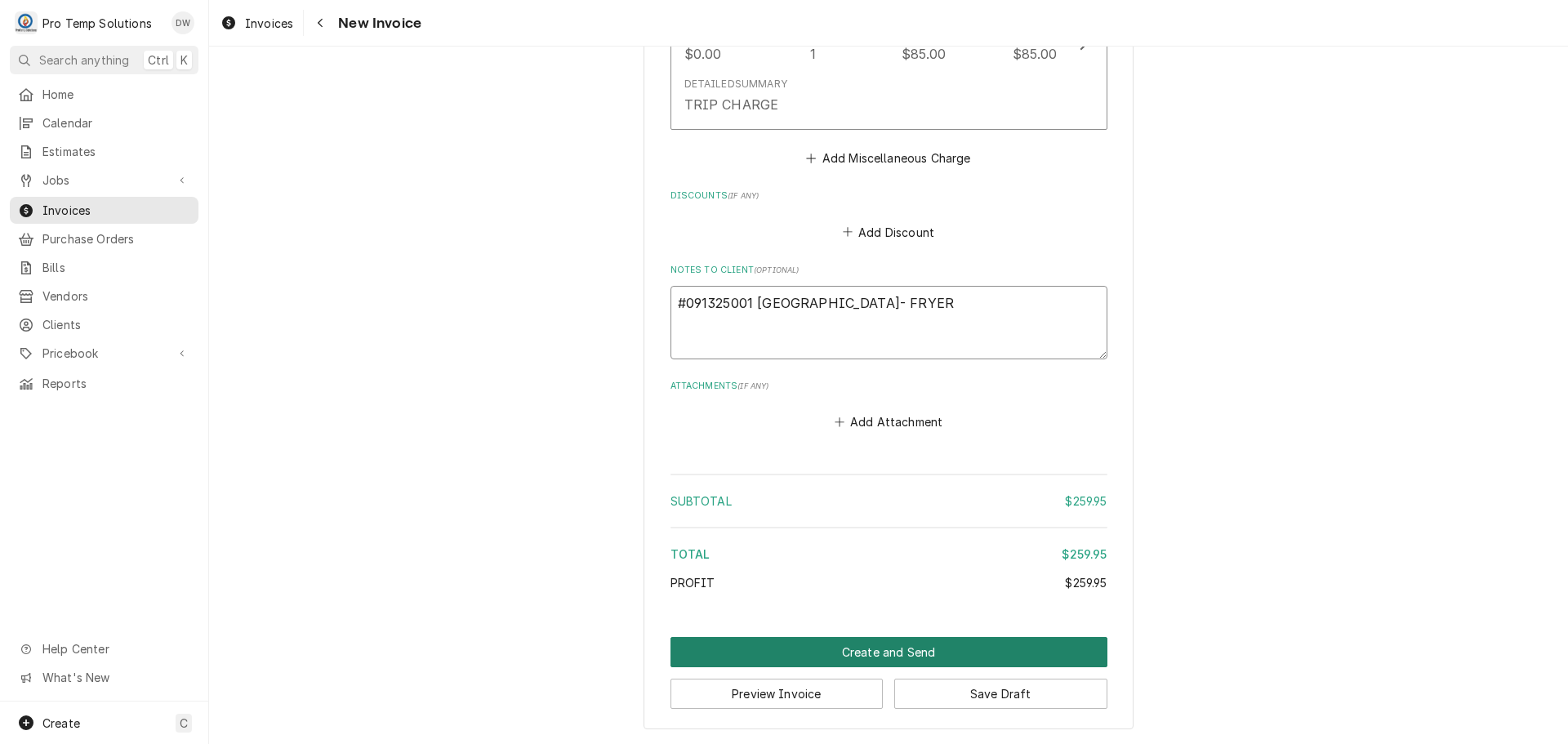
type textarea "#091325001 [GEOGRAPHIC_DATA]- FRYER"
click at [882, 644] on button "Create and Send" at bounding box center [888, 652] width 437 height 30
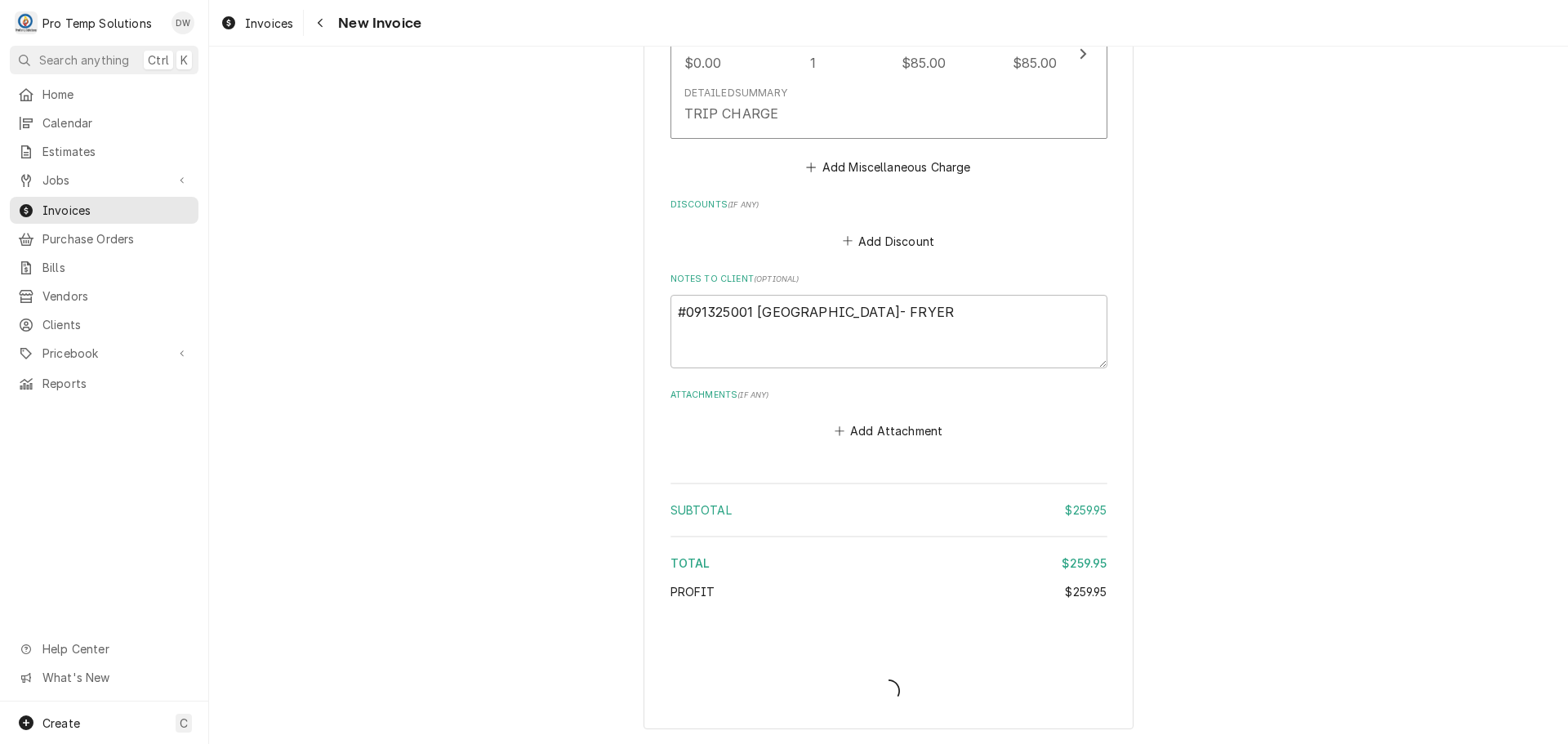
scroll to position [1785, 0]
type textarea "x"
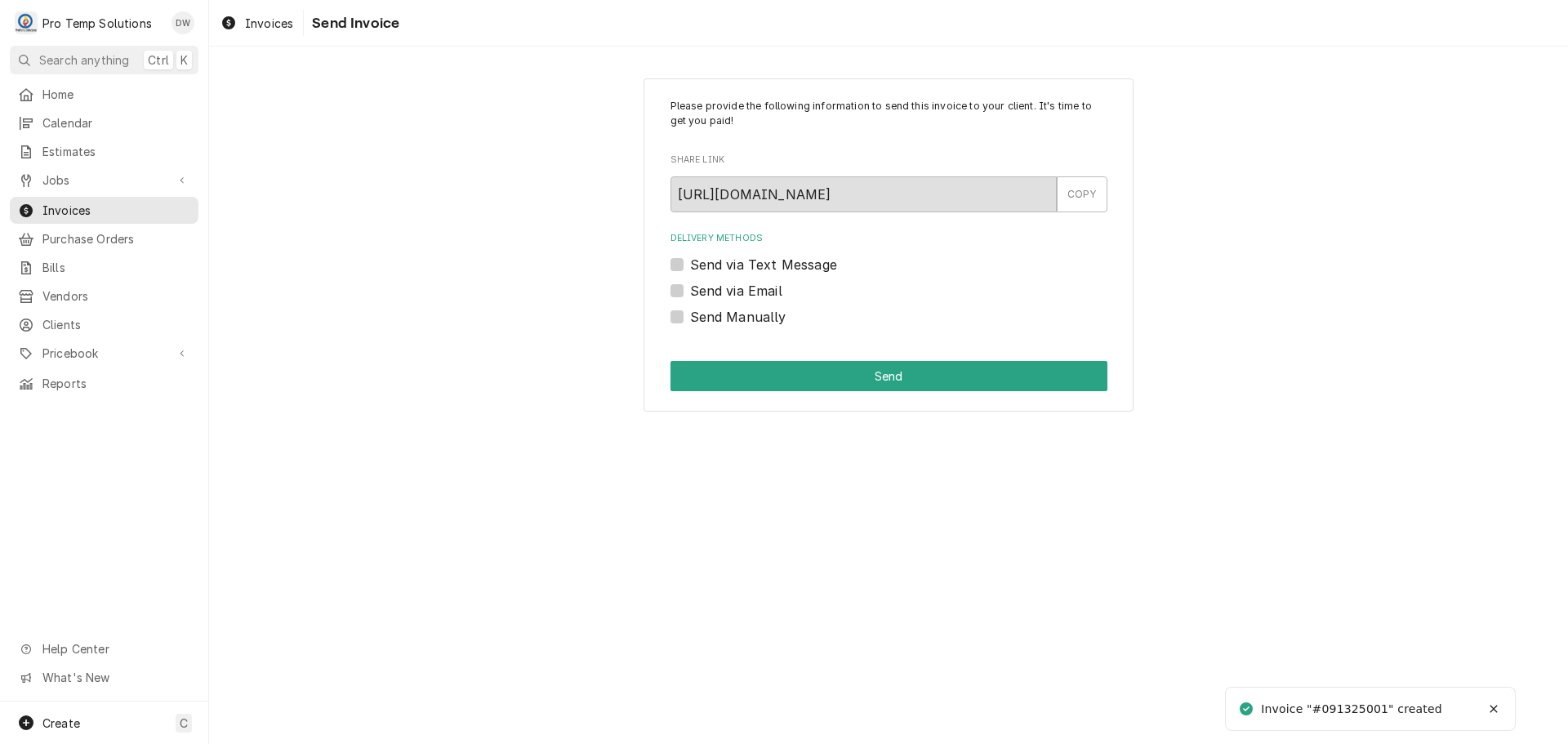
click at [690, 287] on label "Send via Email" at bounding box center [736, 291] width 92 height 20
click at [690, 287] on input "Send via Email" at bounding box center [908, 298] width 437 height 36
checkbox input "true"
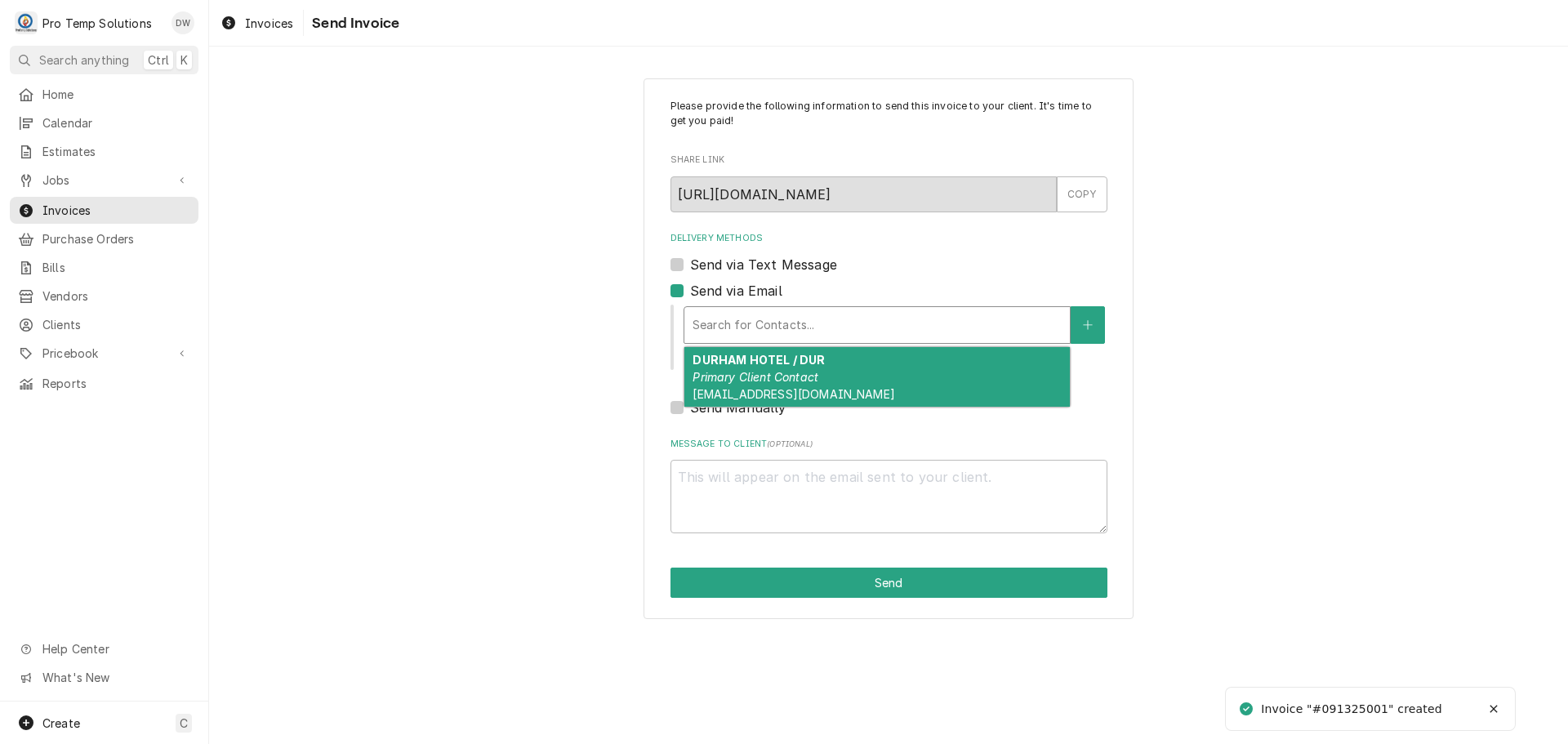
click at [825, 321] on div "Delivery Methods" at bounding box center [877, 324] width 369 height 29
click at [822, 363] on div "[GEOGRAPHIC_DATA] / DUR Primary Client Contact [EMAIL_ADDRESS][DOMAIN_NAME]" at bounding box center [877, 377] width 385 height 60
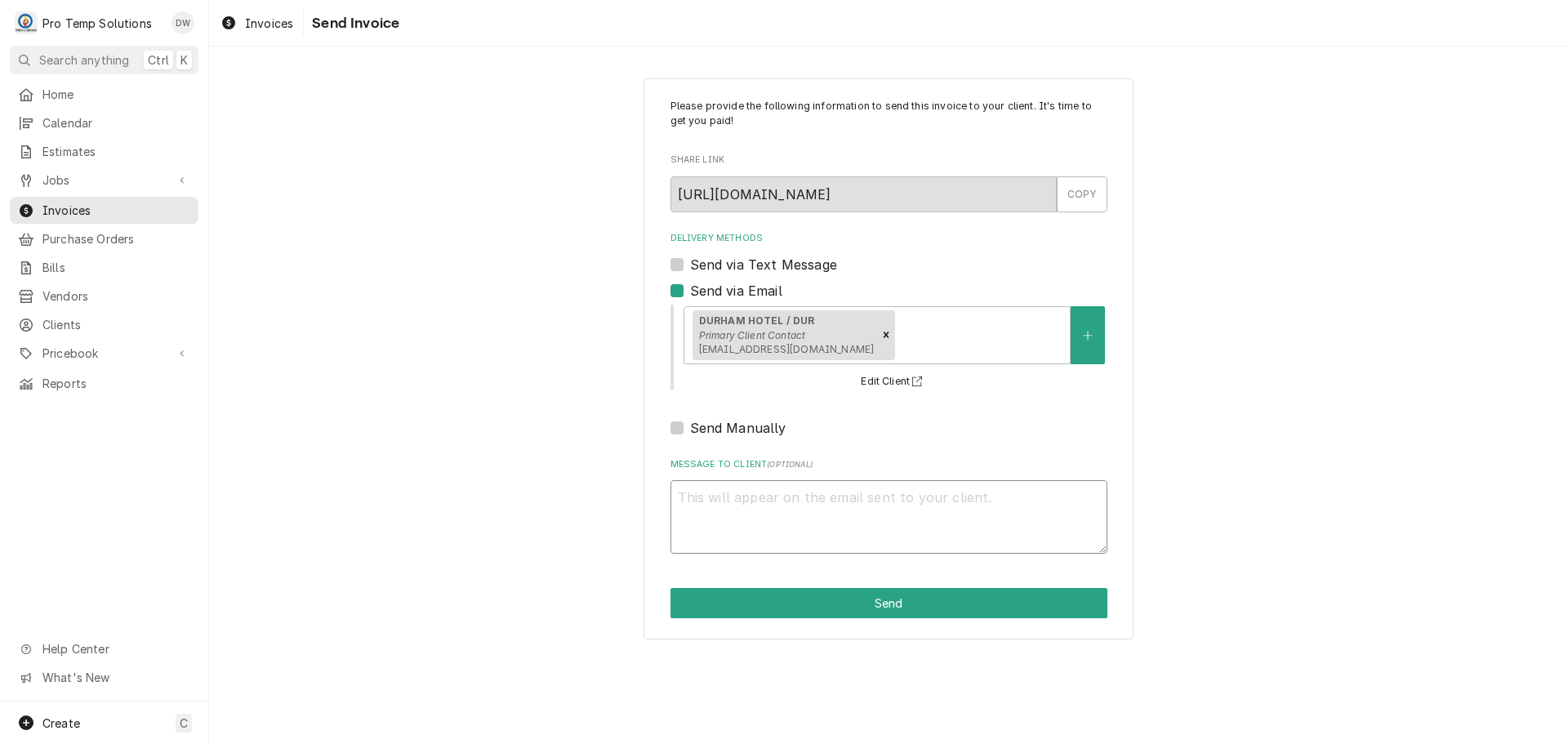
click at [739, 495] on textarea "Message to Client ( optional )" at bounding box center [888, 516] width 437 height 74
type textarea "x"
type textarea "#"
type textarea "x"
type textarea "#0"
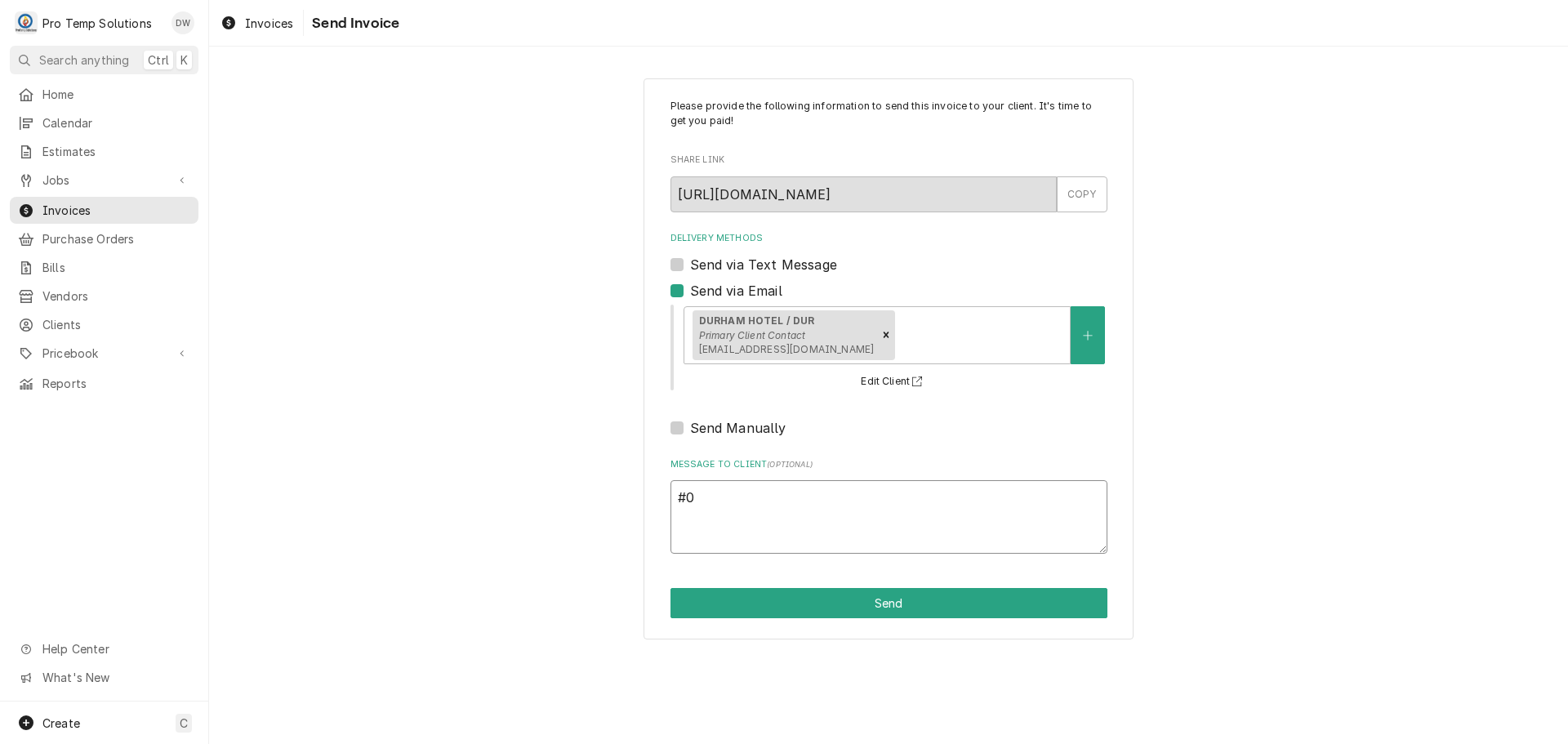
type textarea "x"
type textarea "#09"
type textarea "x"
type textarea "#091"
type textarea "x"
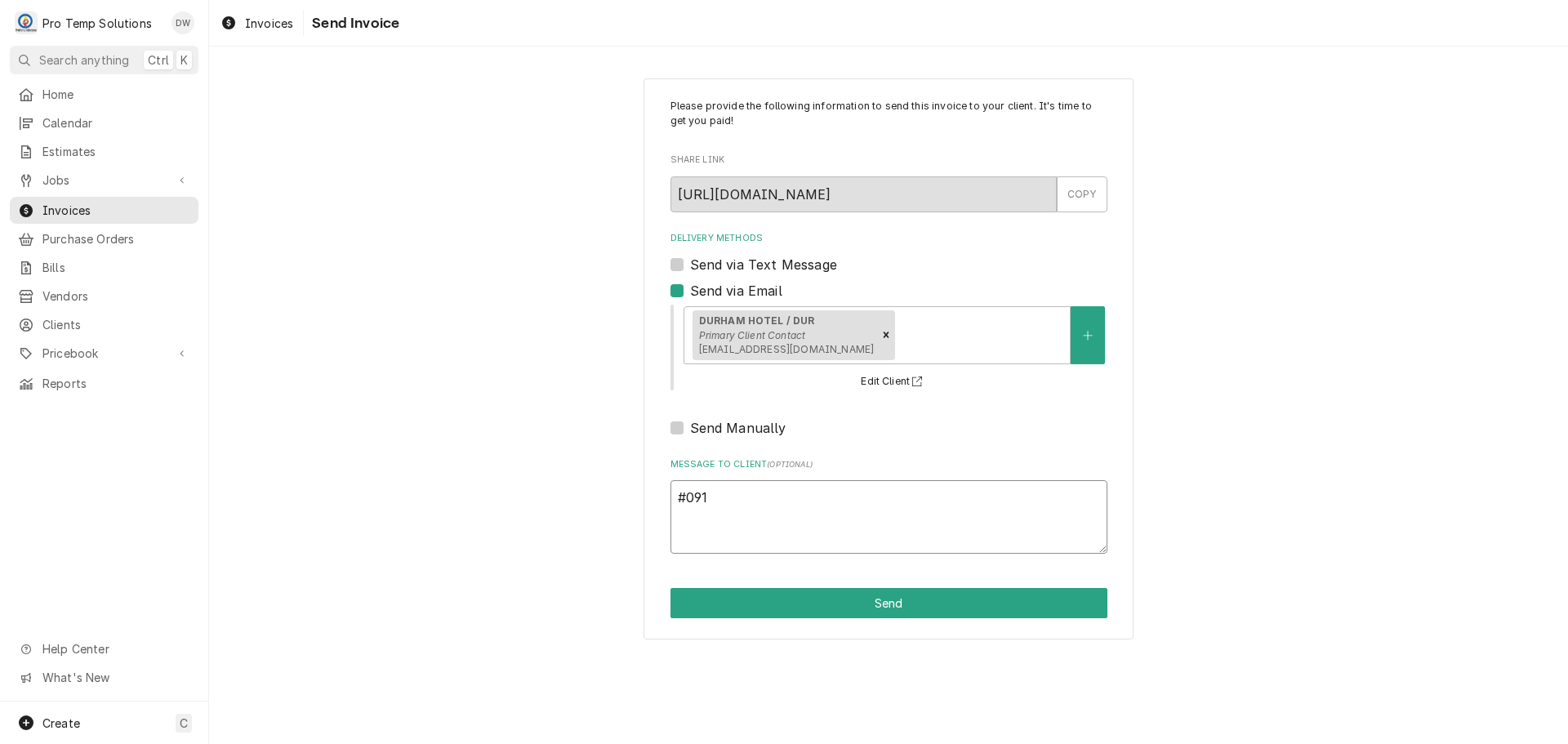
type textarea "#0913"
type textarea "x"
type textarea "#09132"
type textarea "x"
type textarea "#091325"
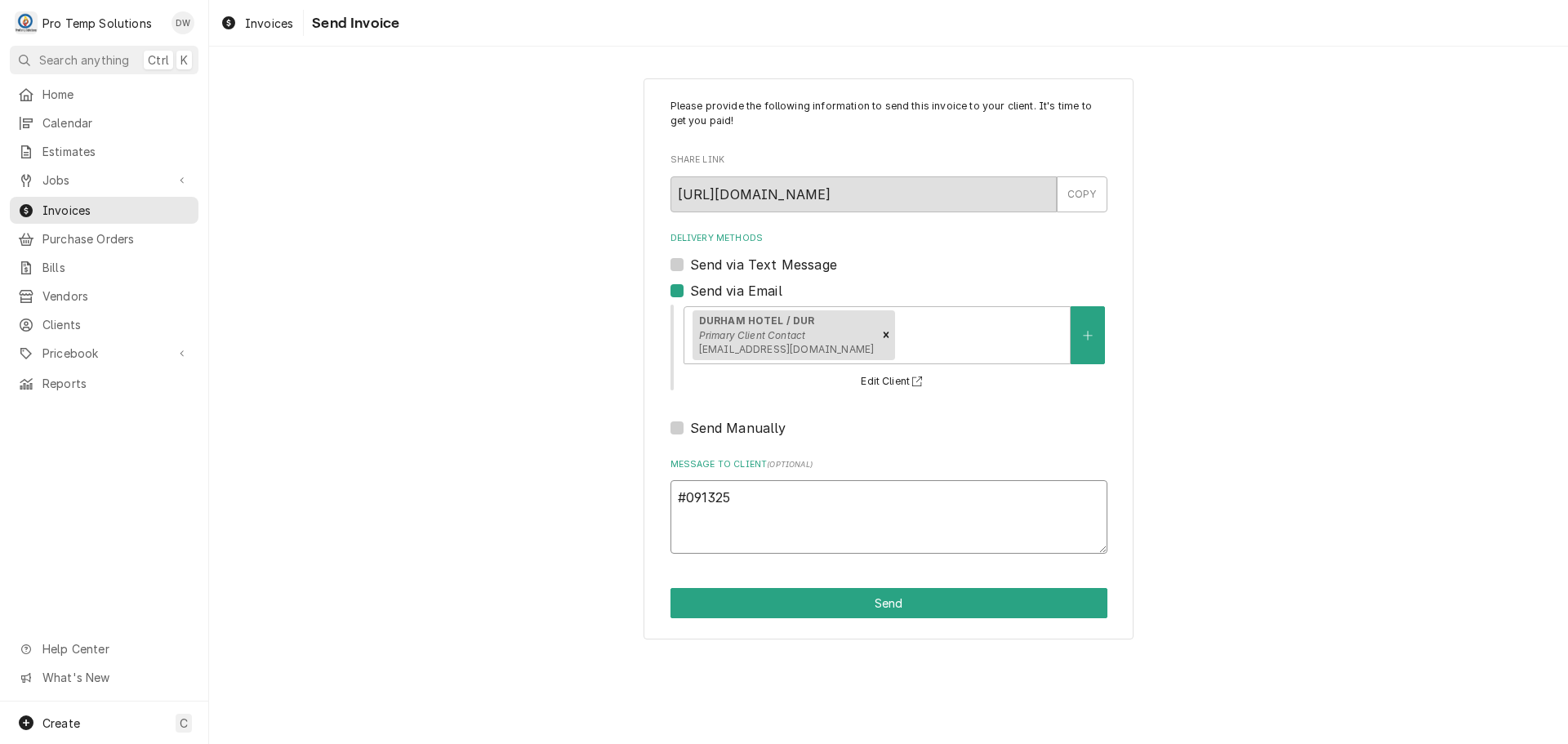
type textarea "x"
type textarea "#0913250"
type textarea "x"
type textarea "#09132500"
type textarea "x"
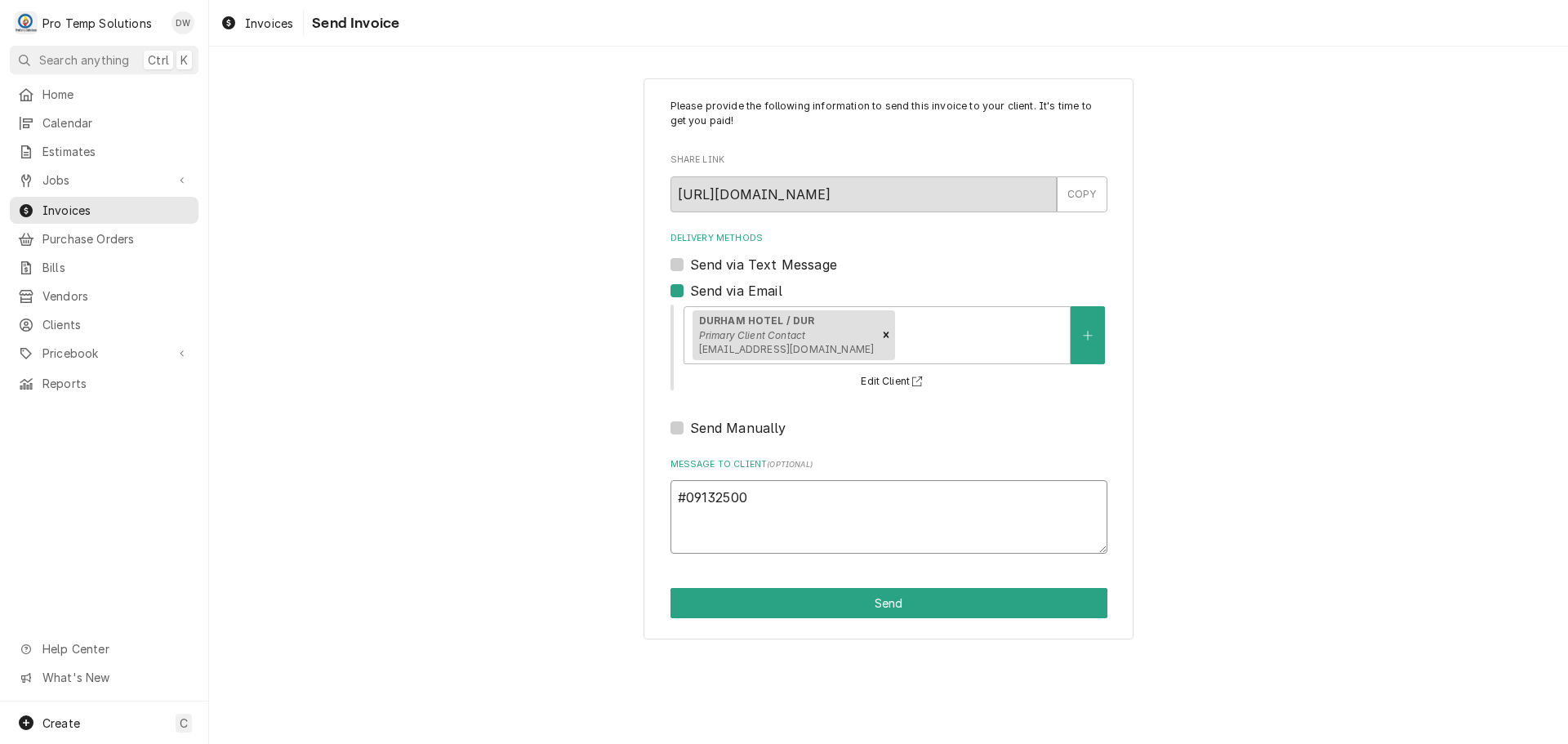
type textarea "#091325001"
type textarea "x"
type textarea "#091325001"
type textarea "x"
type textarea "#091325001 D"
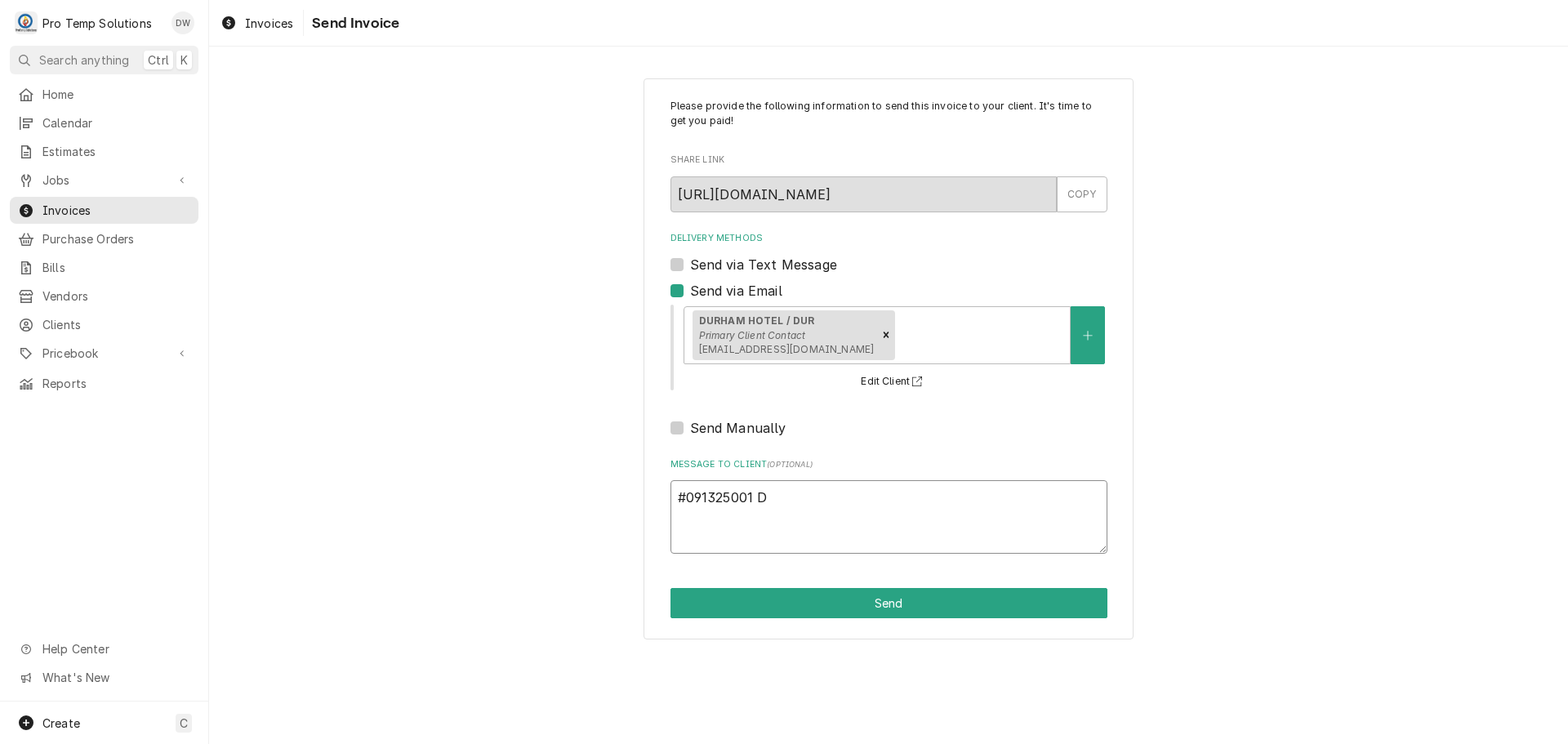
type textarea "x"
type textarea "#091325001 DU"
type textarea "x"
type textarea "#091325001 DUR"
type textarea "x"
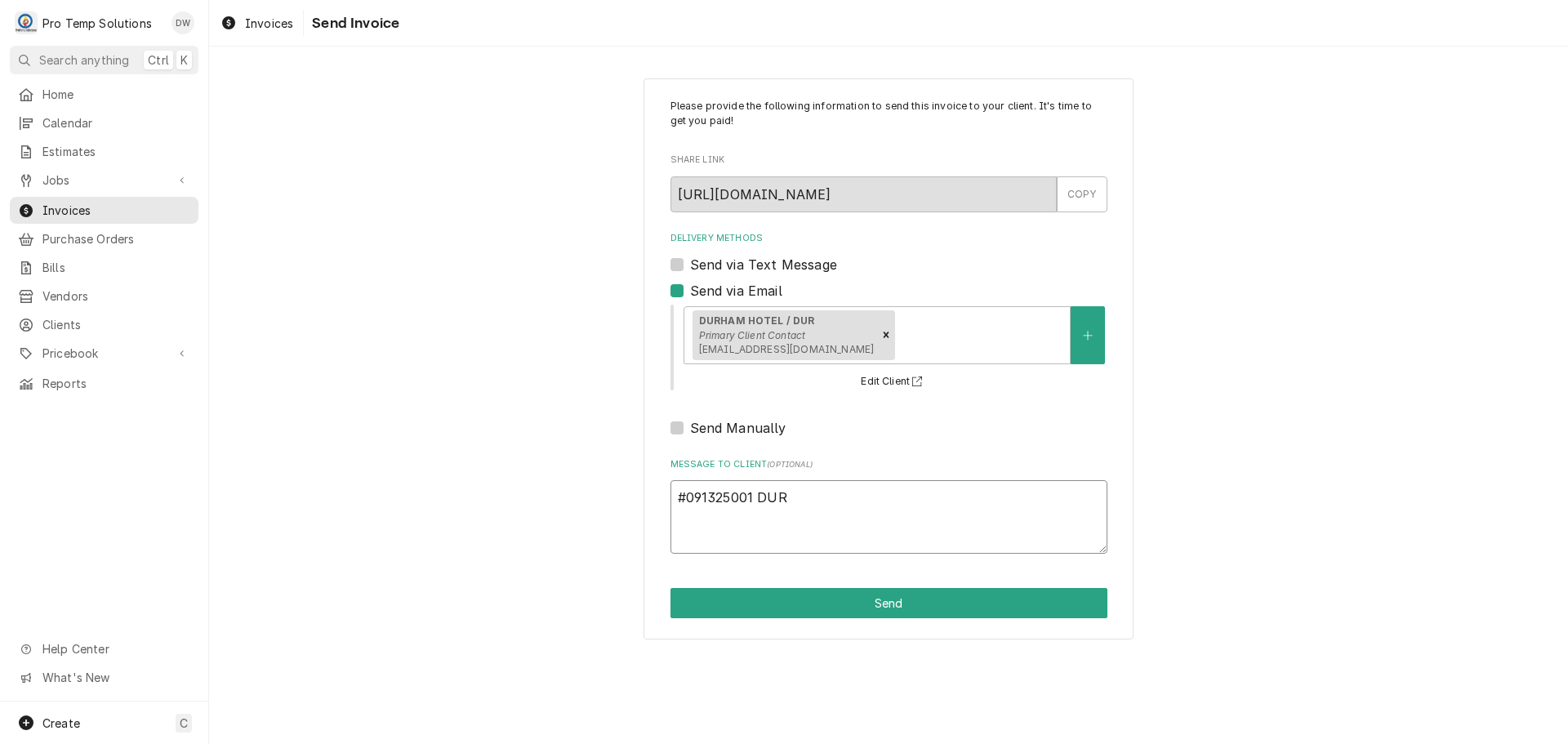
type textarea "#091325001 DURH"
type textarea "x"
type textarea "#091325001 DURHA"
type textarea "x"
type textarea "#091325001 DURHAM"
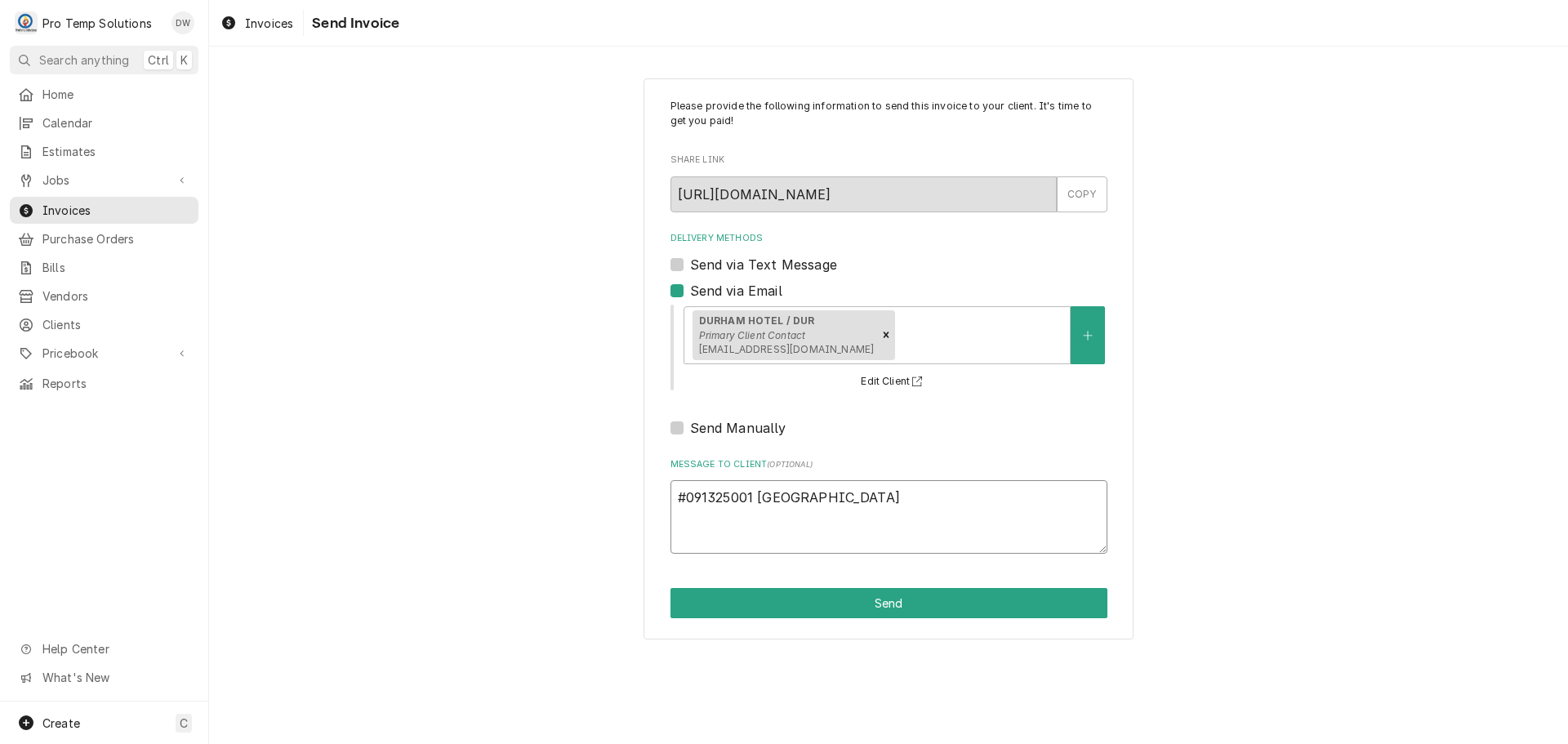
type textarea "x"
type textarea "#091325001 DURHAM"
type textarea "x"
type textarea "#091325001 DURHAM H"
type textarea "x"
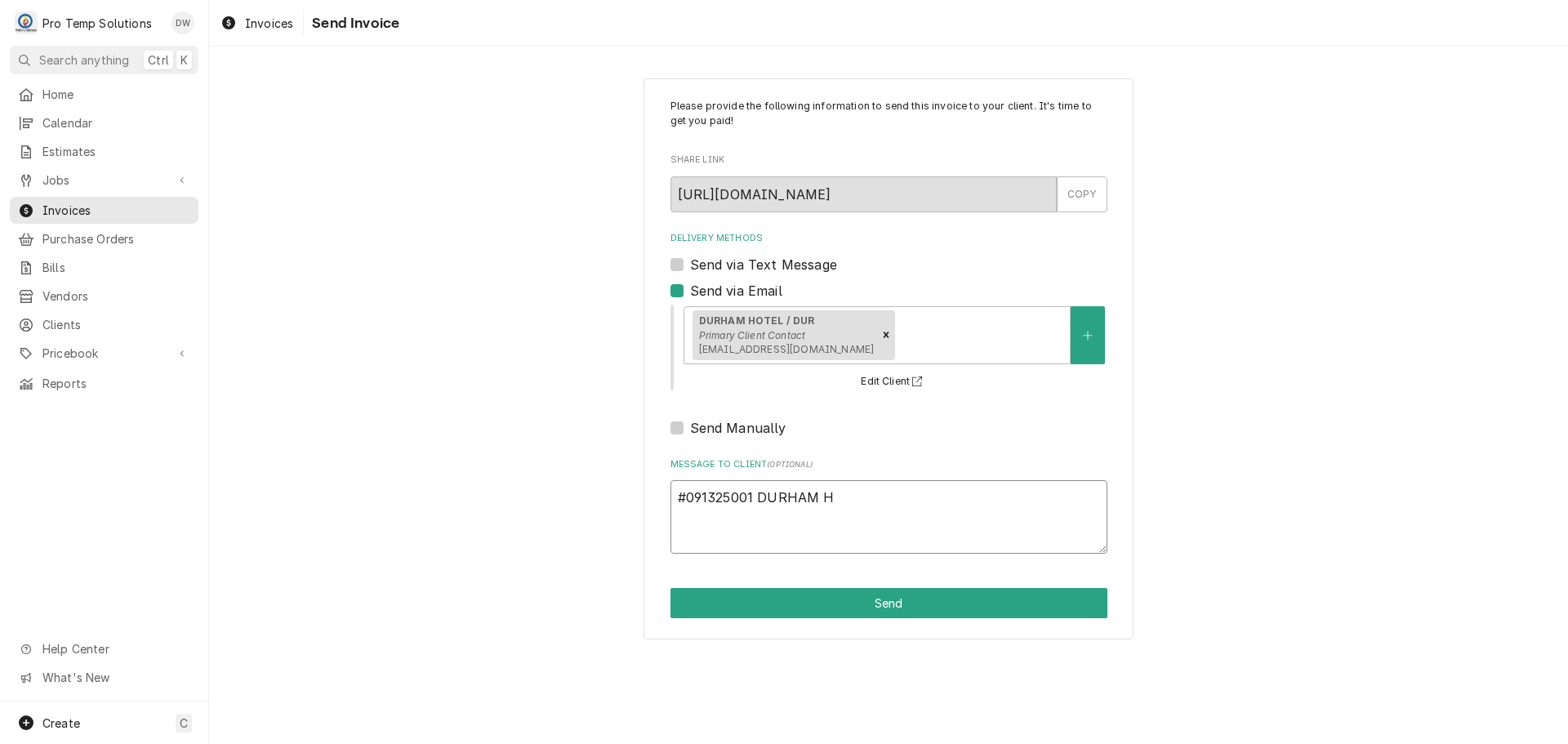
type textarea "#091325001 DURHAM HO"
type textarea "x"
type textarea "#091325001 DURHAM HOT"
type textarea "x"
type textarea "#091325001 DURHAM HOTE"
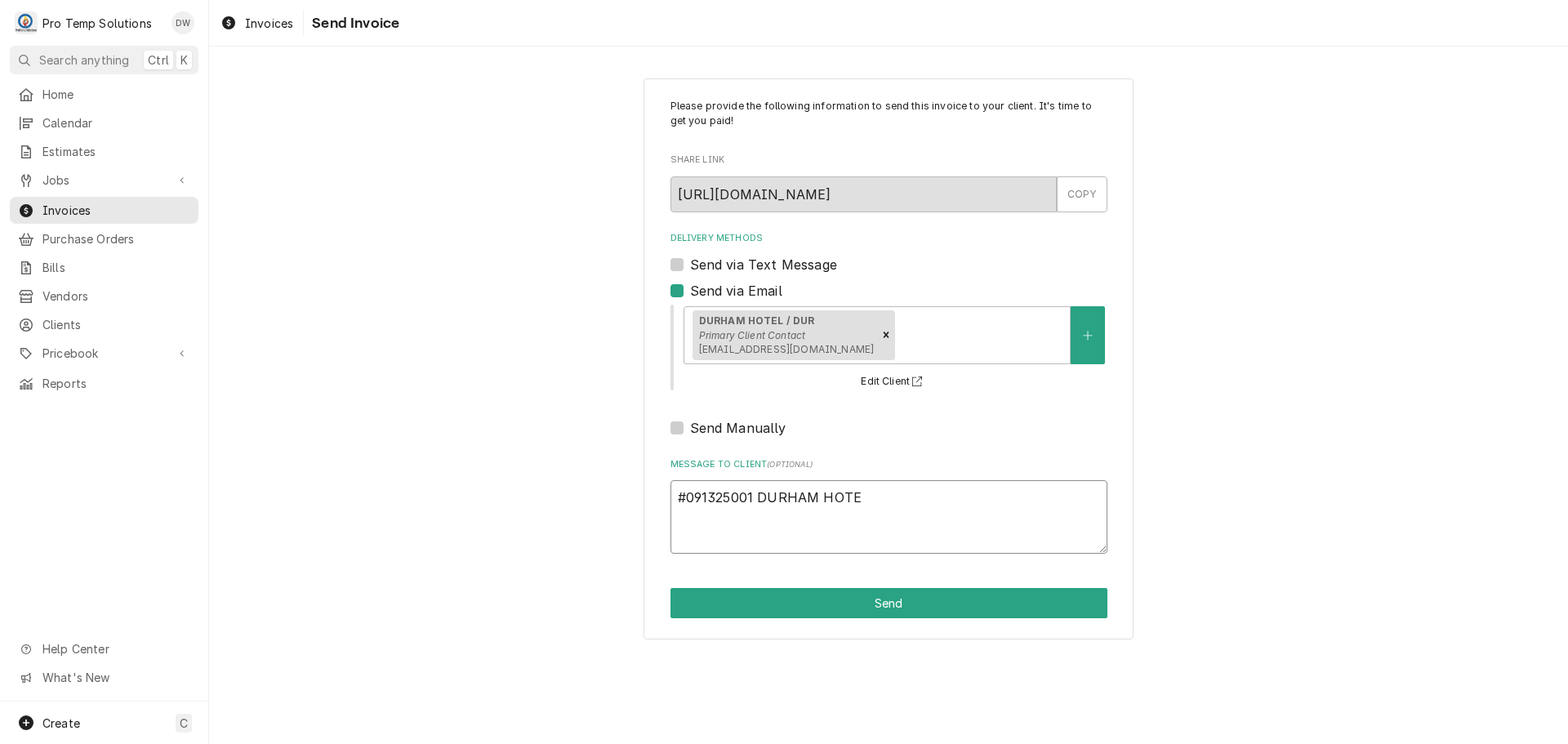
type textarea "x"
type textarea "#091325001 DURHAM HOTEL"
type textarea "x"
type textarea "#091325001 DURHAM HOTEL-"
type textarea "x"
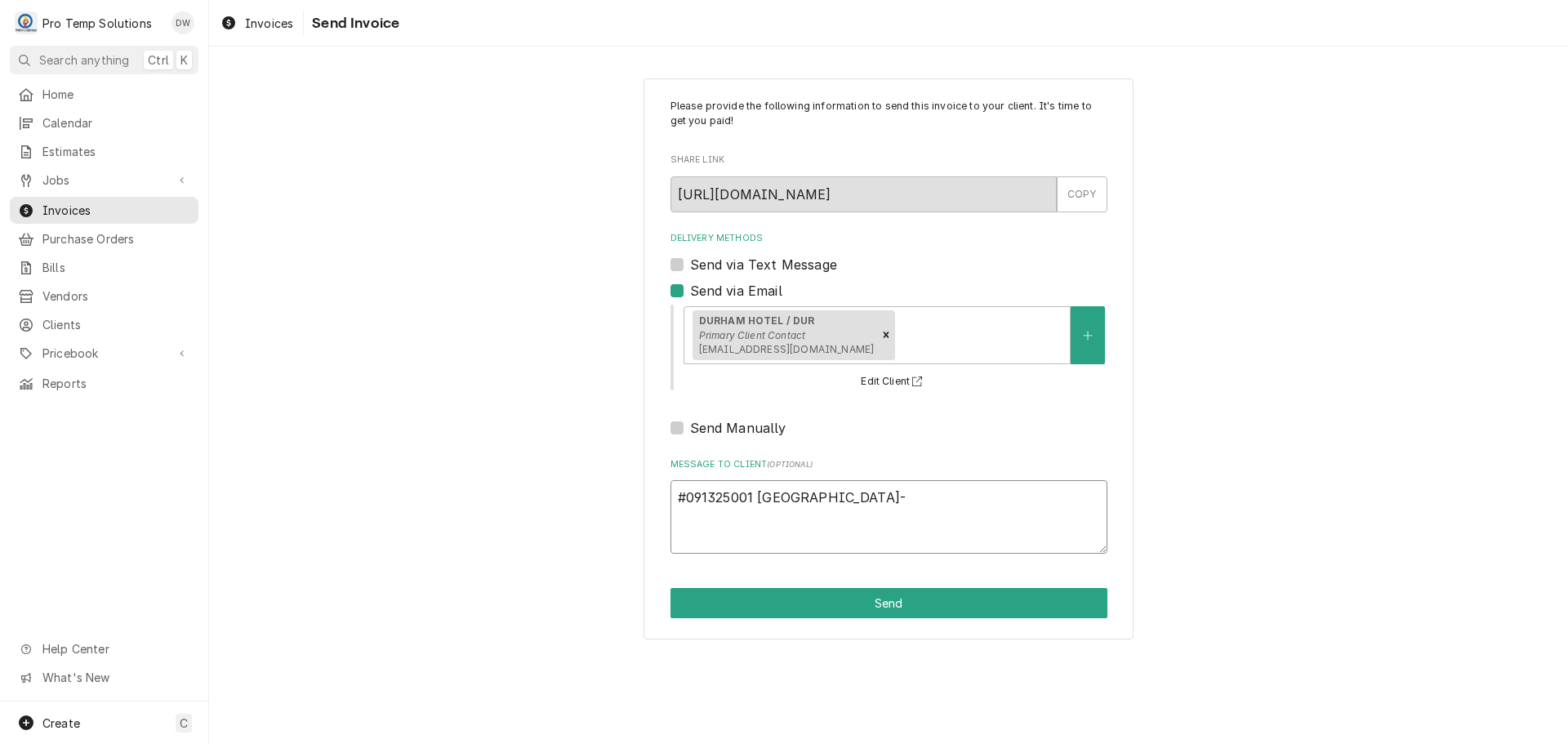
type textarea "#091325001 DURHAM HOTEL-"
type textarea "x"
type textarea "#091325001 DURHAM HOTEL- F"
type textarea "x"
type textarea "#091325001 DURHAM HOTEL- FR"
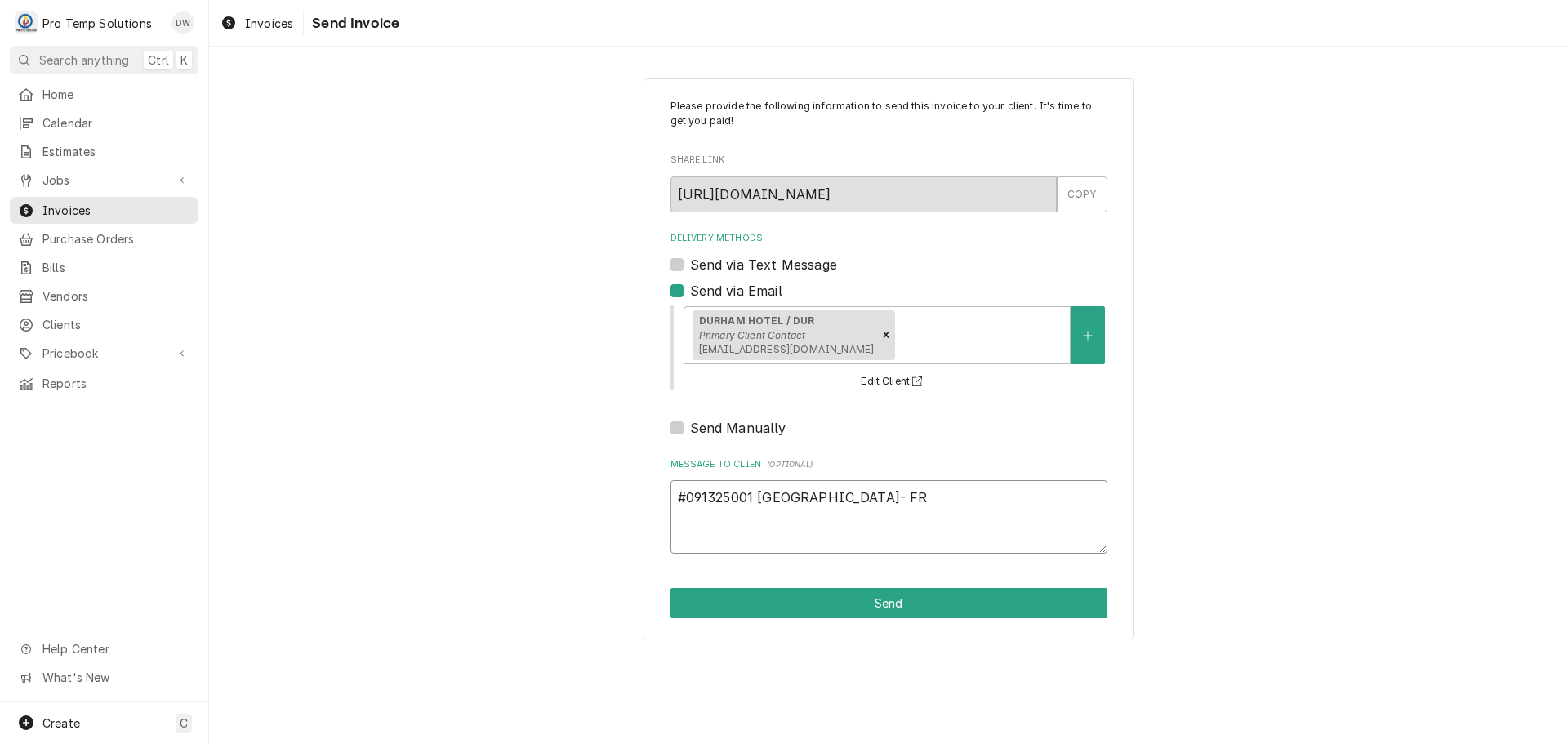
type textarea "x"
type textarea "#091325001 DURHAM HOTEL- FRY"
type textarea "x"
type textarea "#091325001 DURHAM HOTEL- FRYE"
type textarea "x"
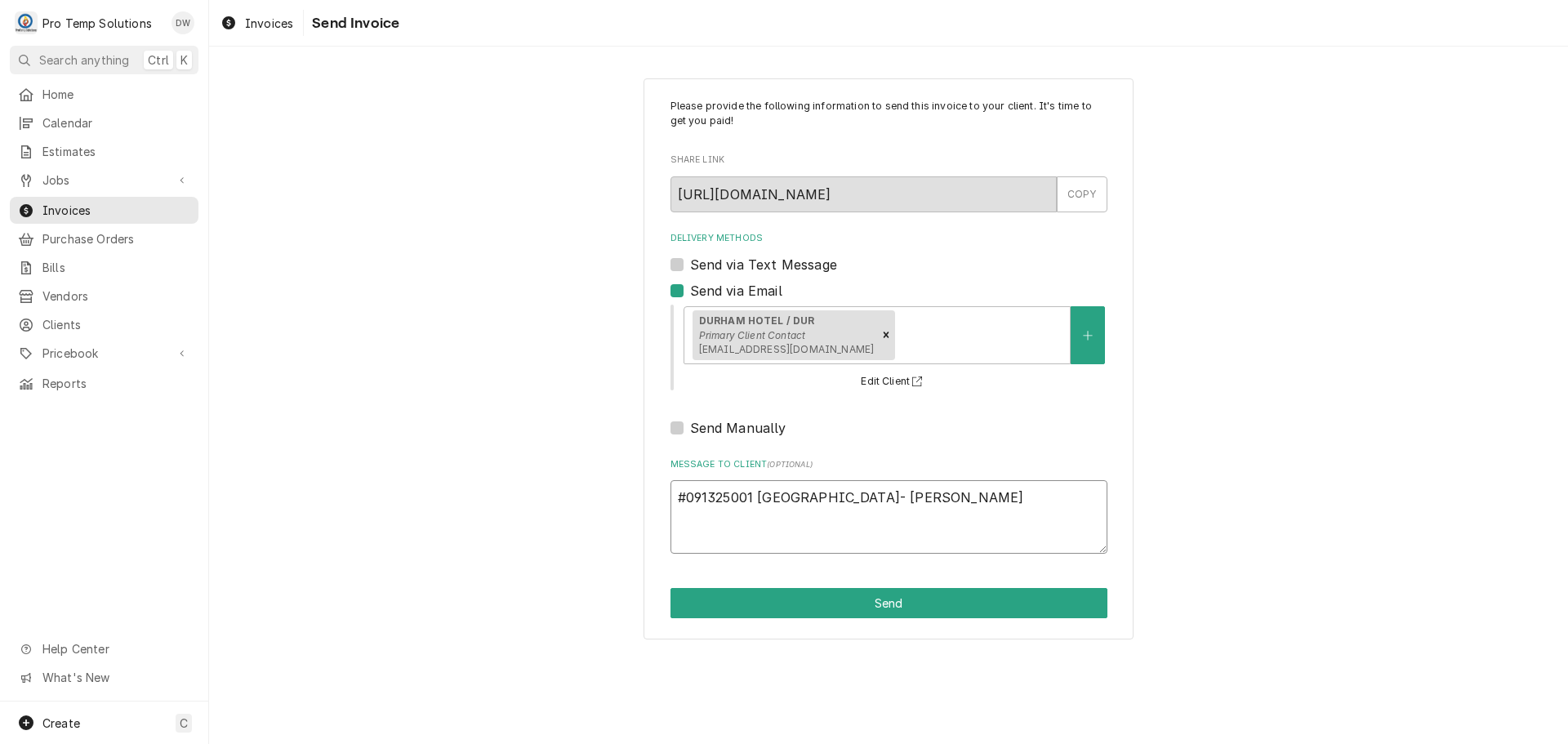
type textarea "#091325001 DURHAM HOTEL- FRYER"
type textarea "x"
type textarea "#091325001 DURHAM HOTEL- FRYER"
click at [898, 605] on button "Send" at bounding box center [888, 603] width 437 height 30
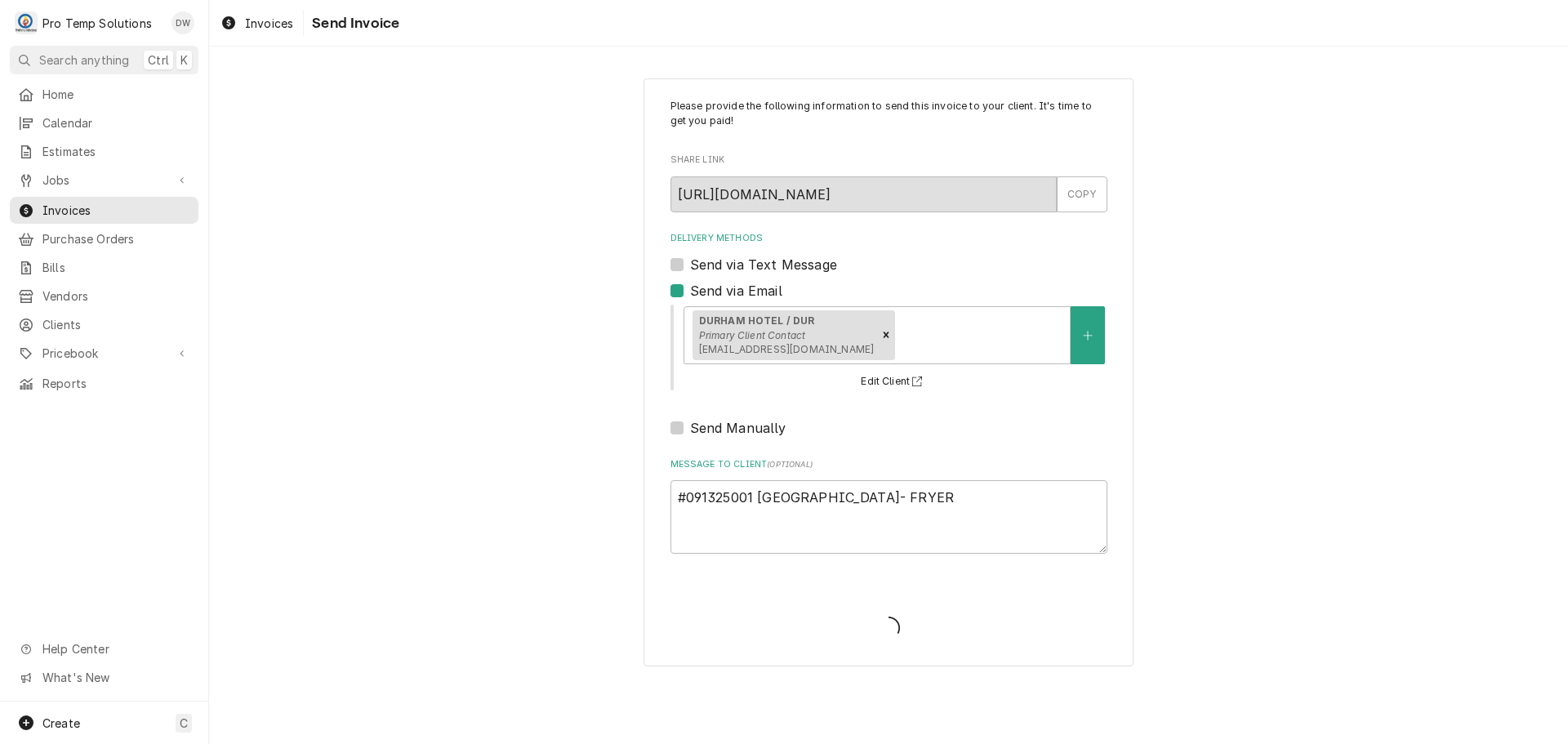
type textarea "x"
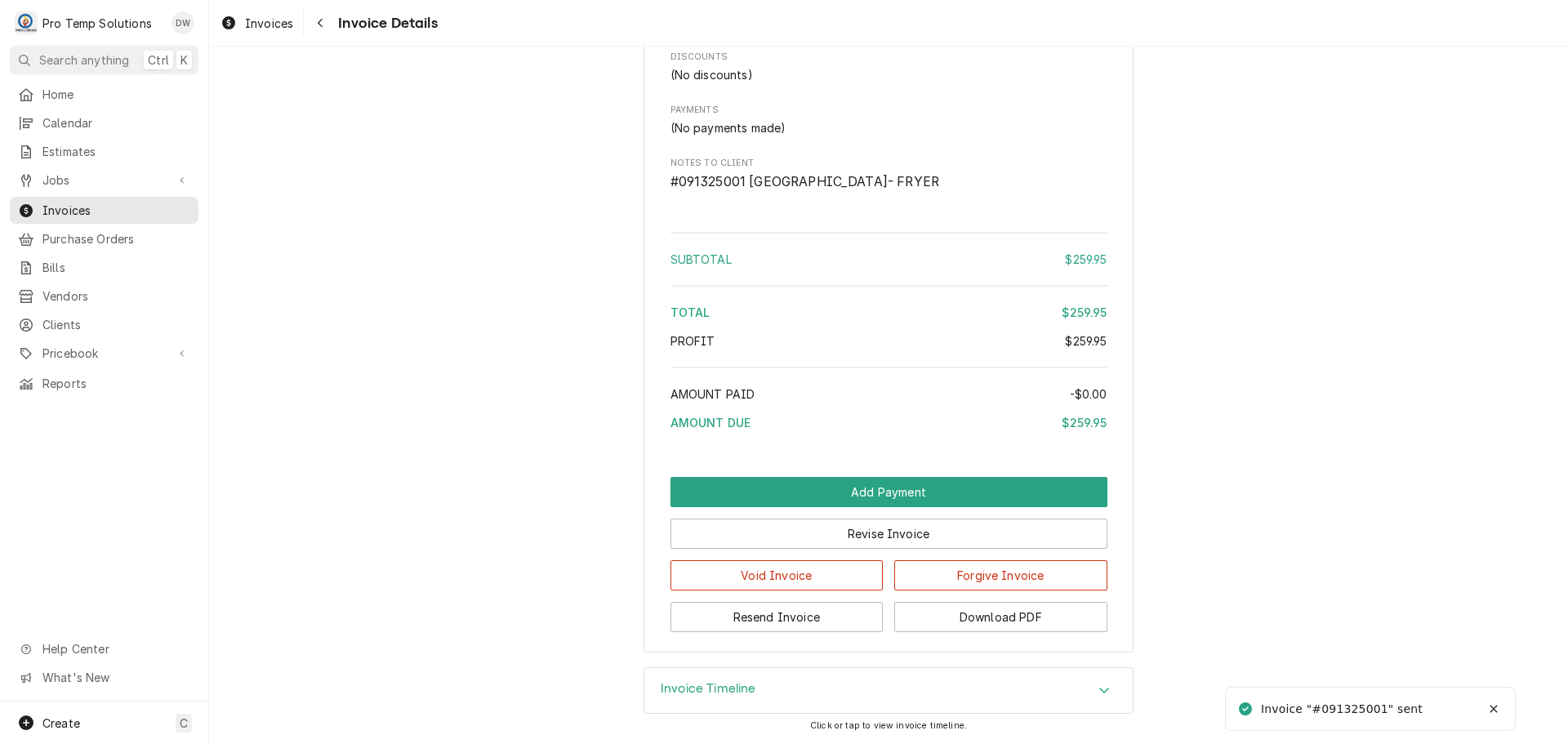
scroll to position [1701, 0]
click at [980, 611] on button "Download PDF" at bounding box center [1000, 616] width 213 height 30
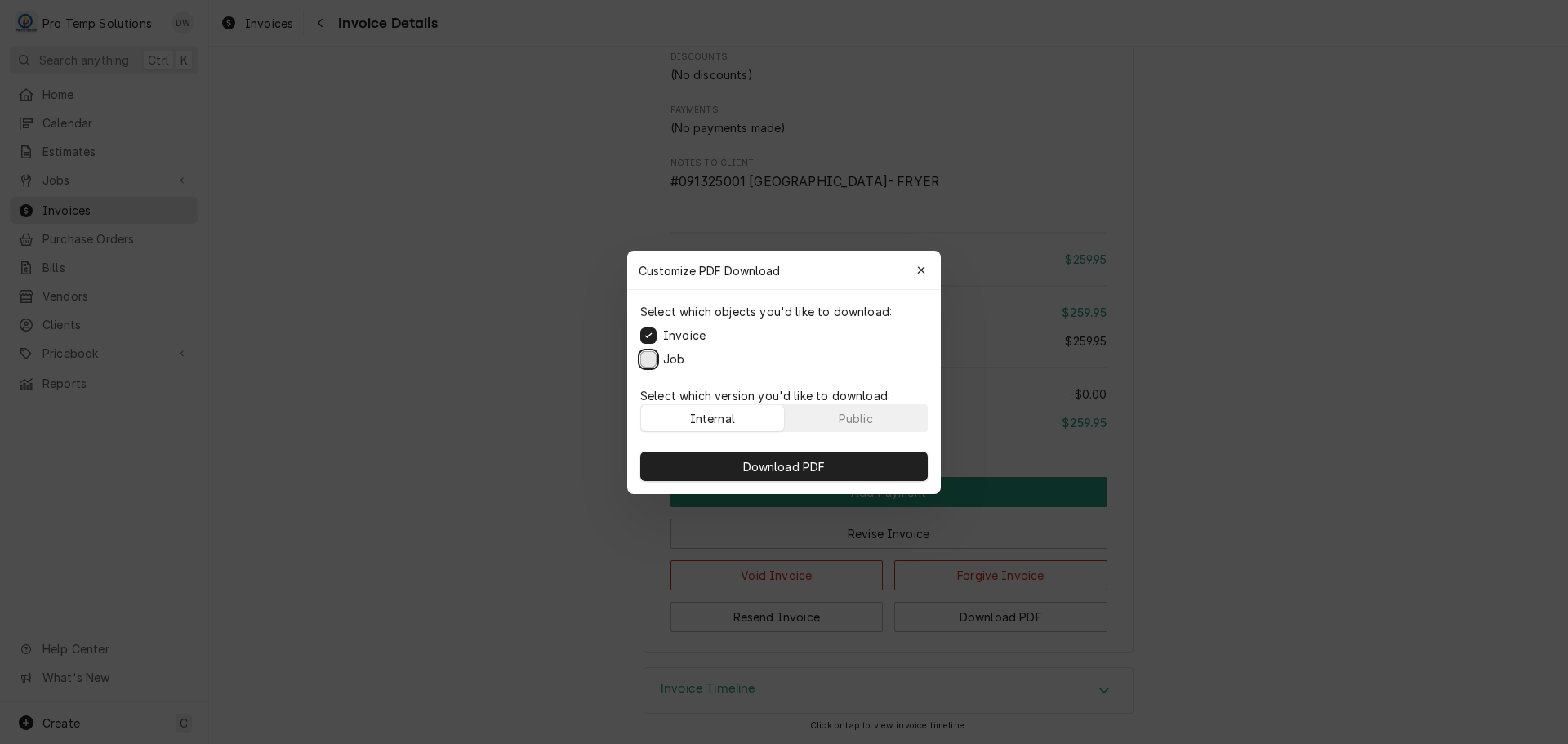
click at [646, 360] on button "Job" at bounding box center [649, 359] width 17 height 17
click at [783, 463] on span "Download PDF" at bounding box center [784, 466] width 89 height 17
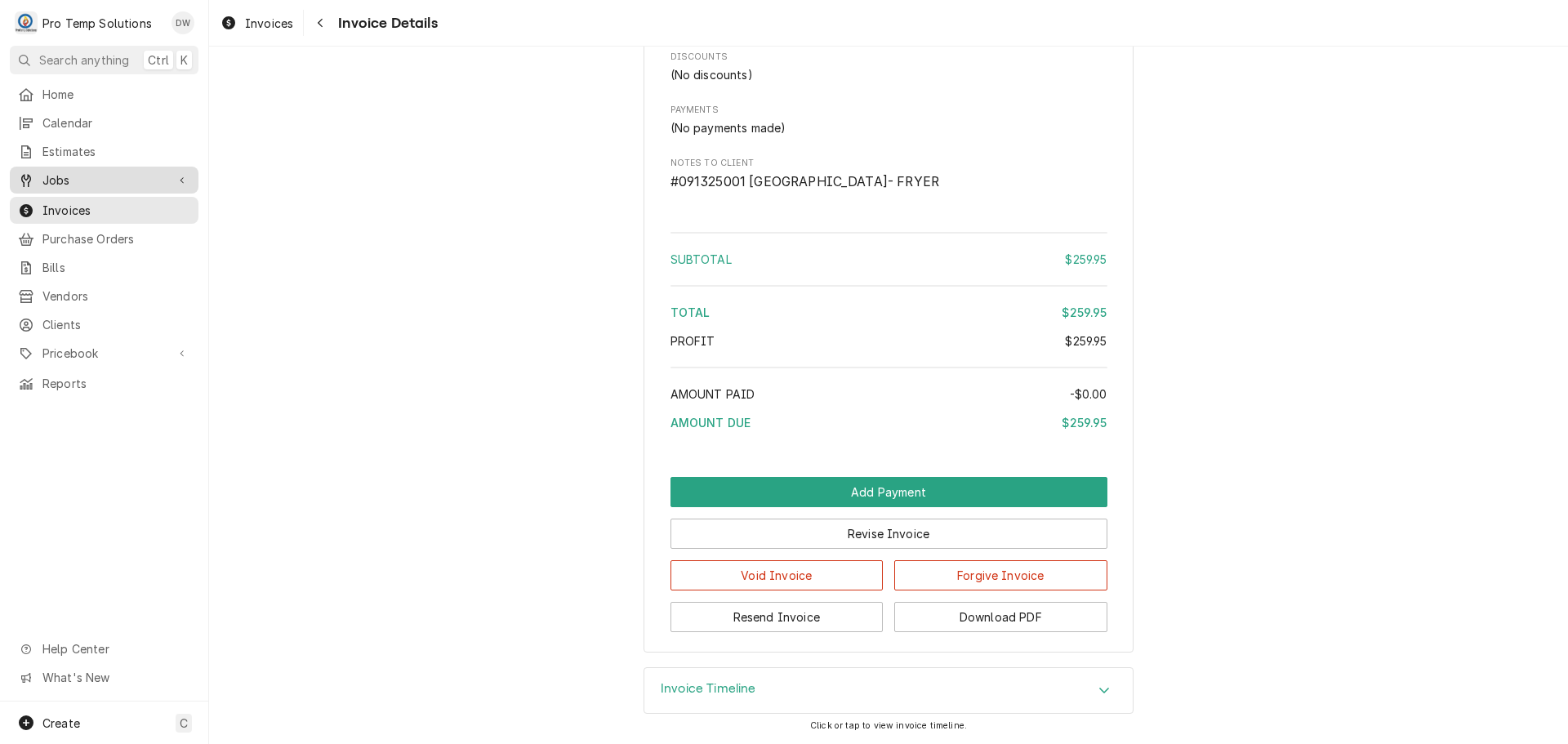
click at [70, 172] on span "Jobs" at bounding box center [104, 180] width 123 height 17
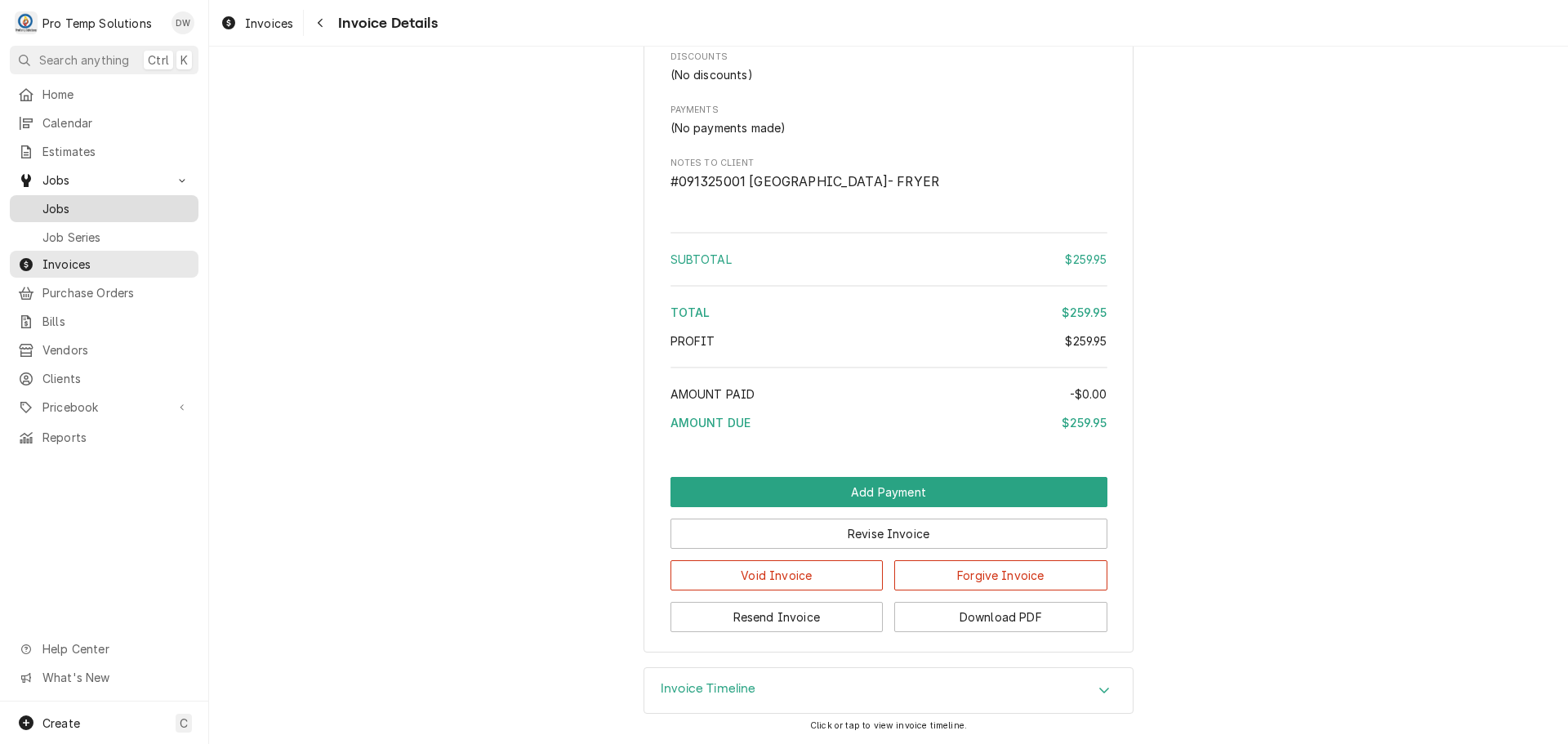
click at [68, 200] on span "Jobs" at bounding box center [116, 208] width 148 height 17
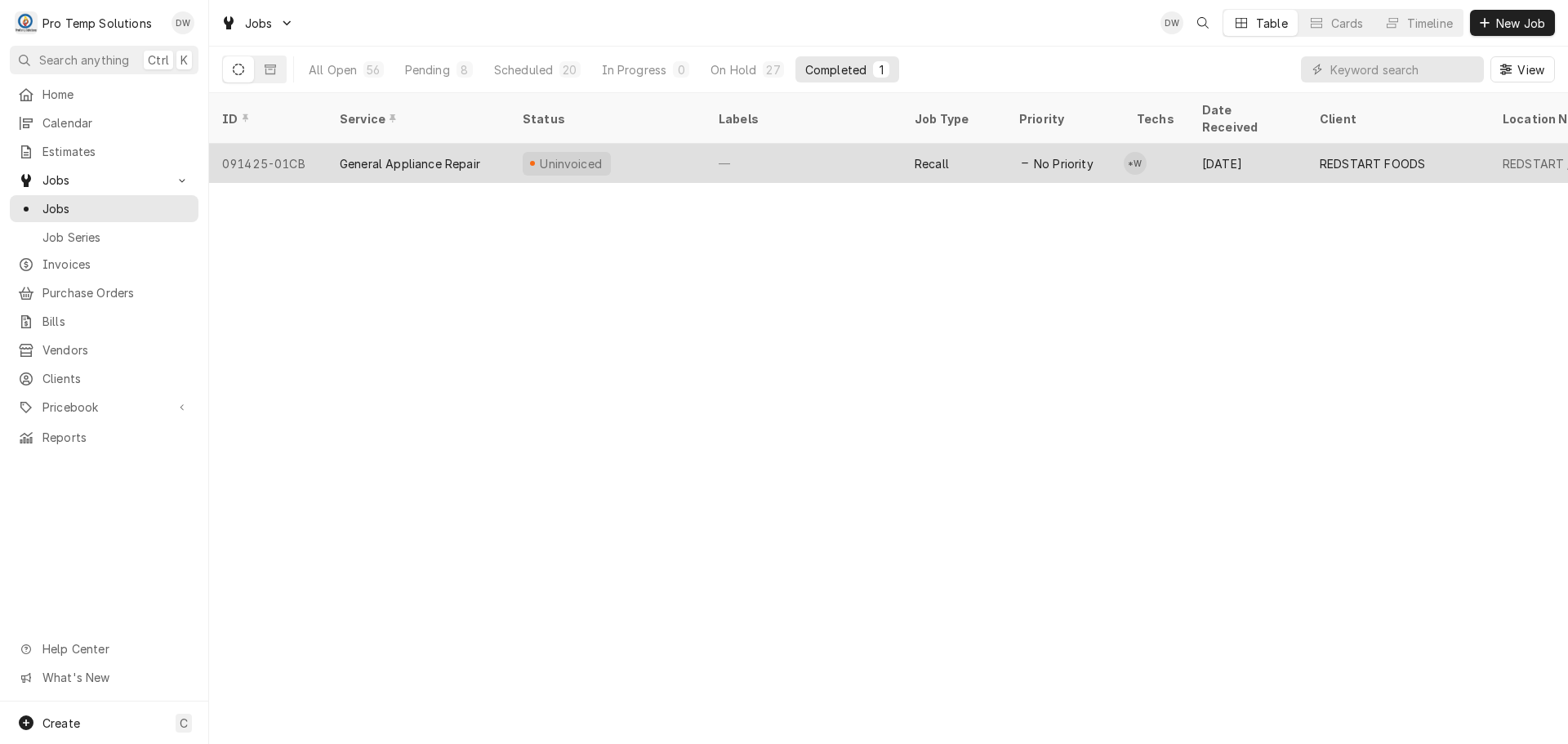
click at [785, 143] on div "—" at bounding box center [803, 162] width 196 height 39
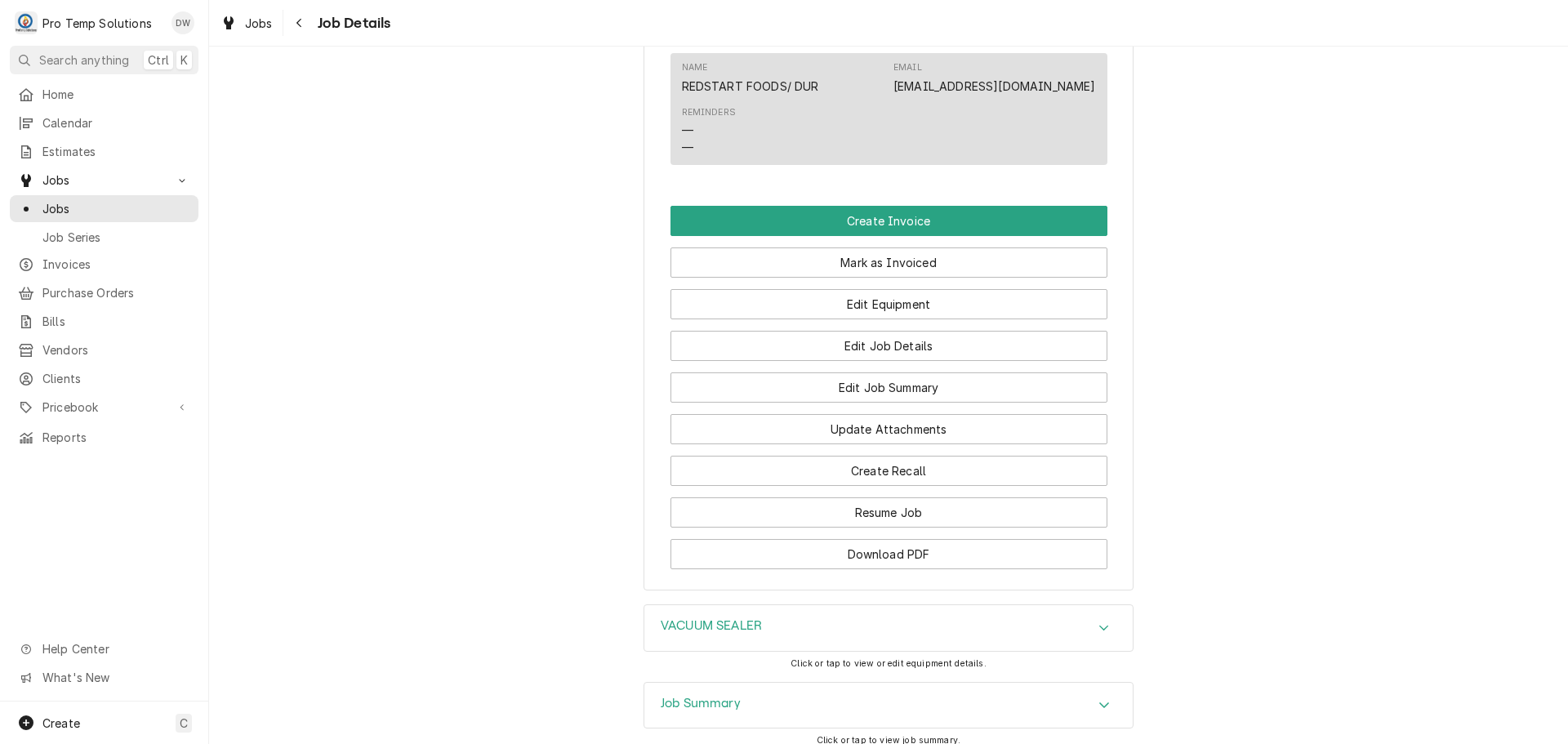
scroll to position [1225, 0]
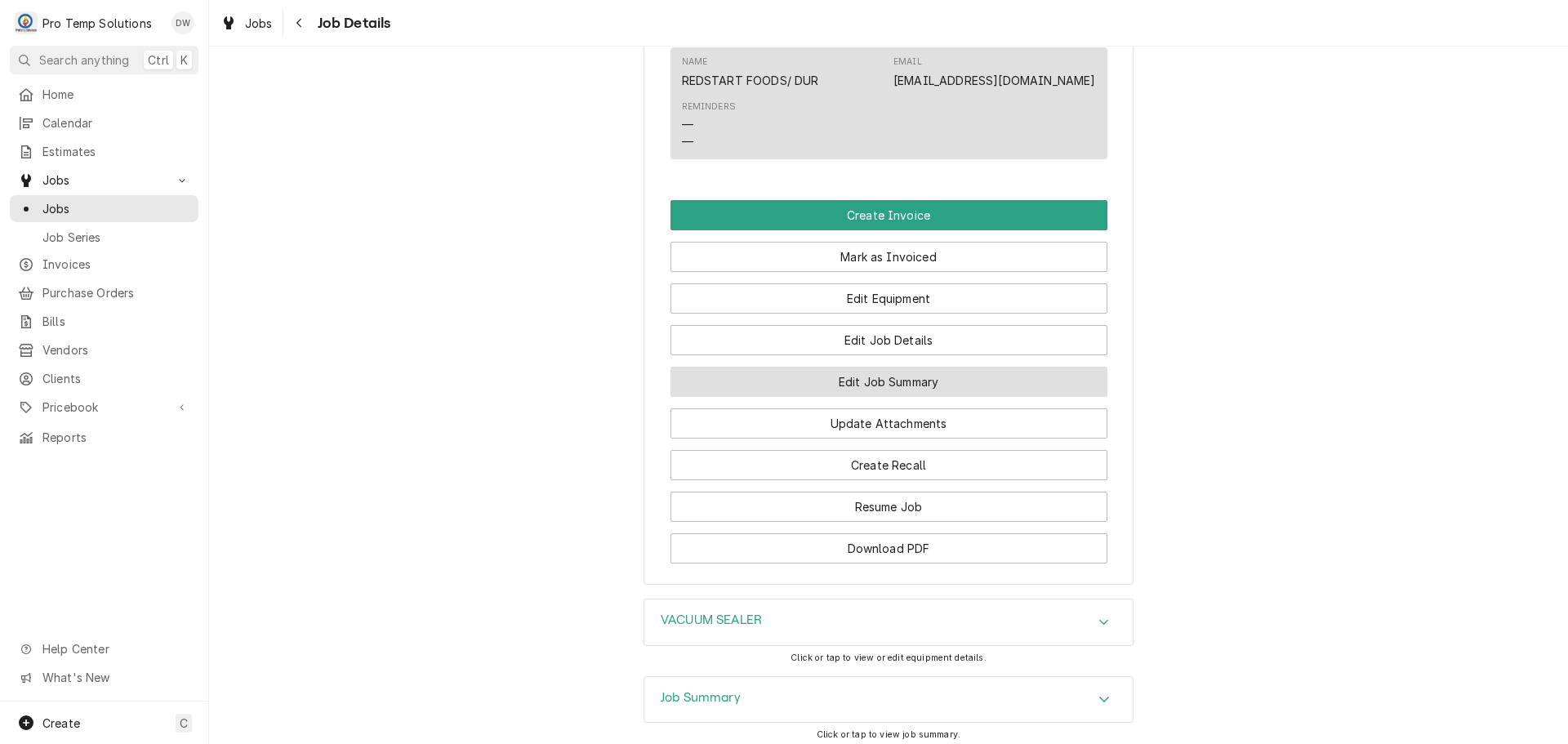
click at [864, 397] on button "Edit Job Summary" at bounding box center [888, 381] width 437 height 30
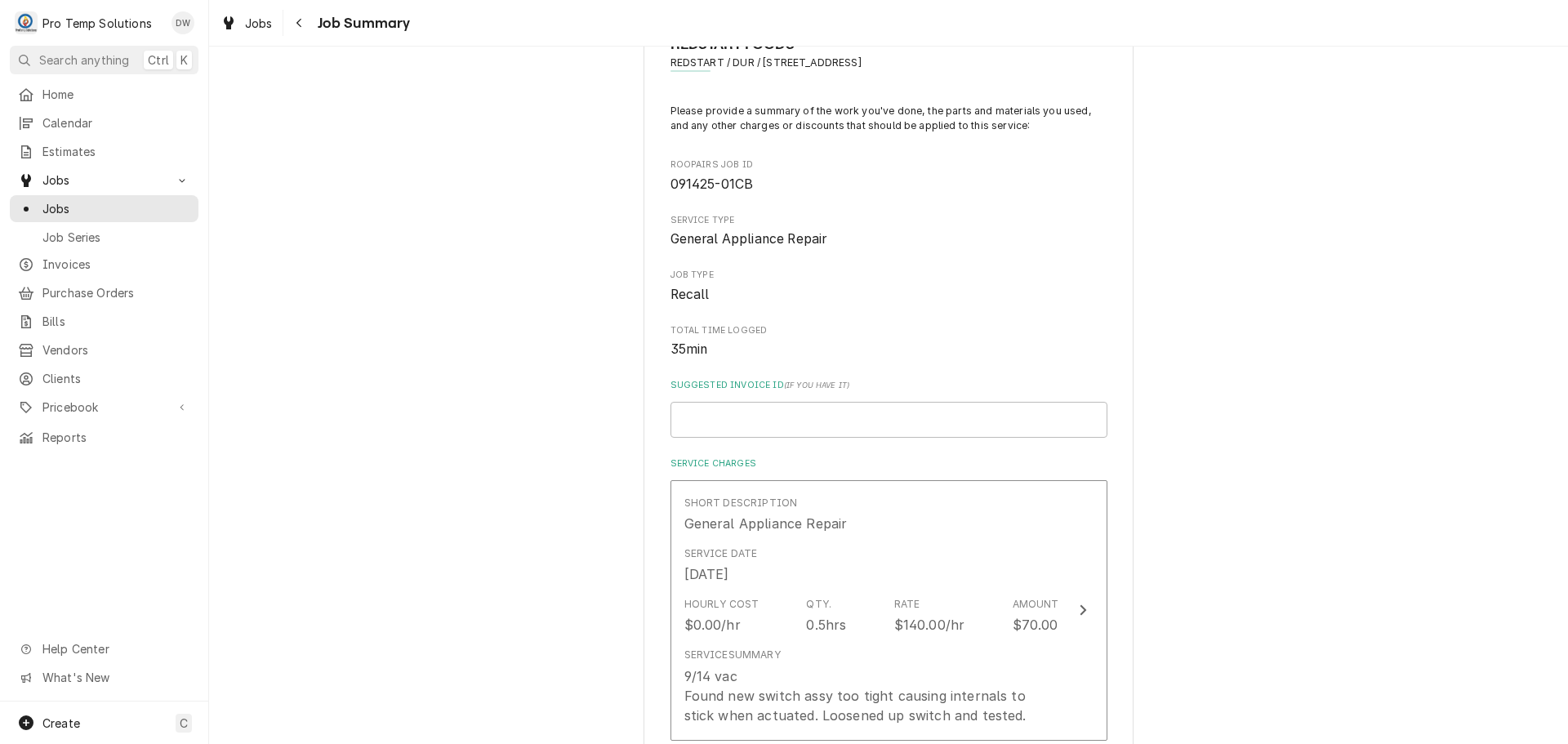
scroll to position [245, 0]
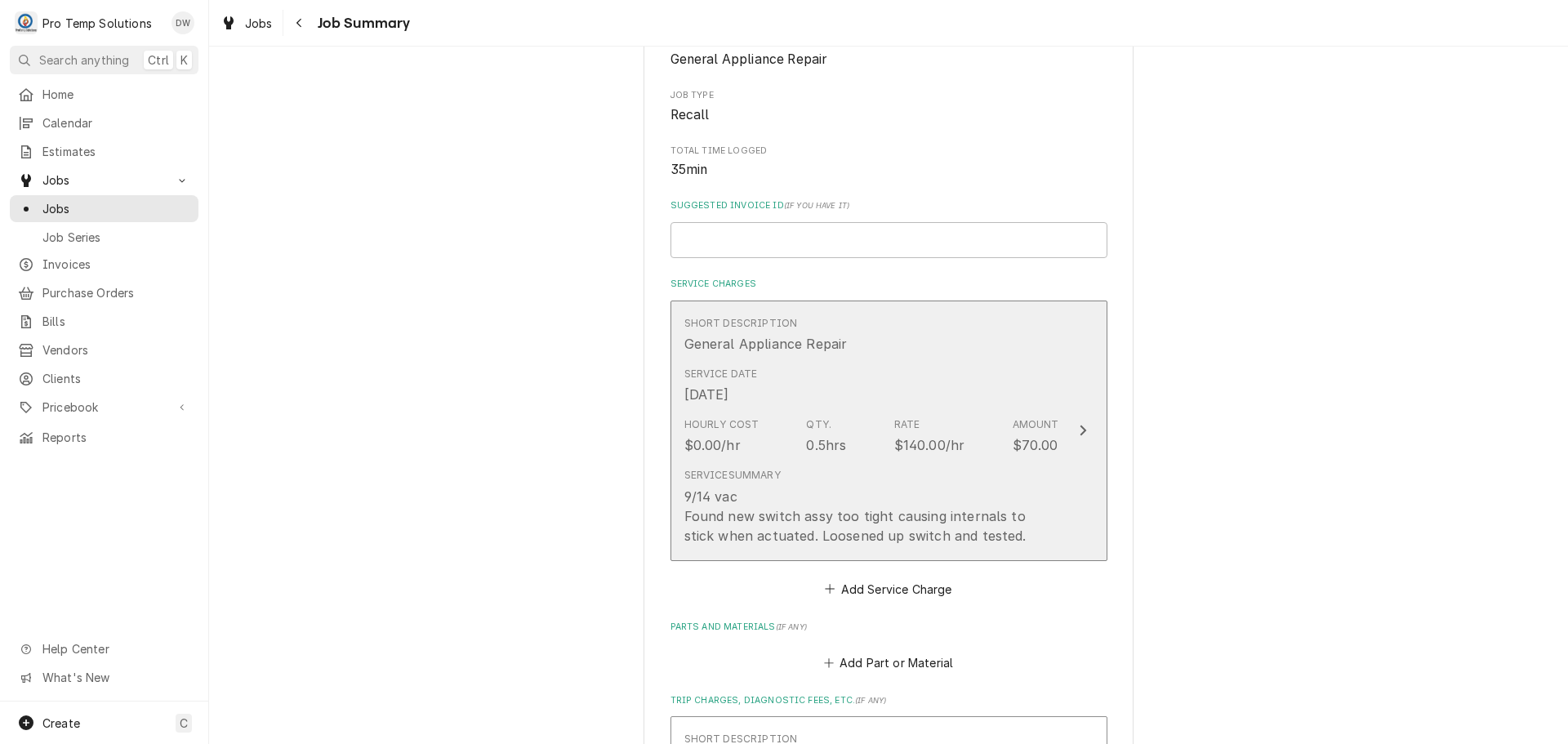
click at [1079, 428] on icon "Update Line Item" at bounding box center [1083, 430] width 8 height 13
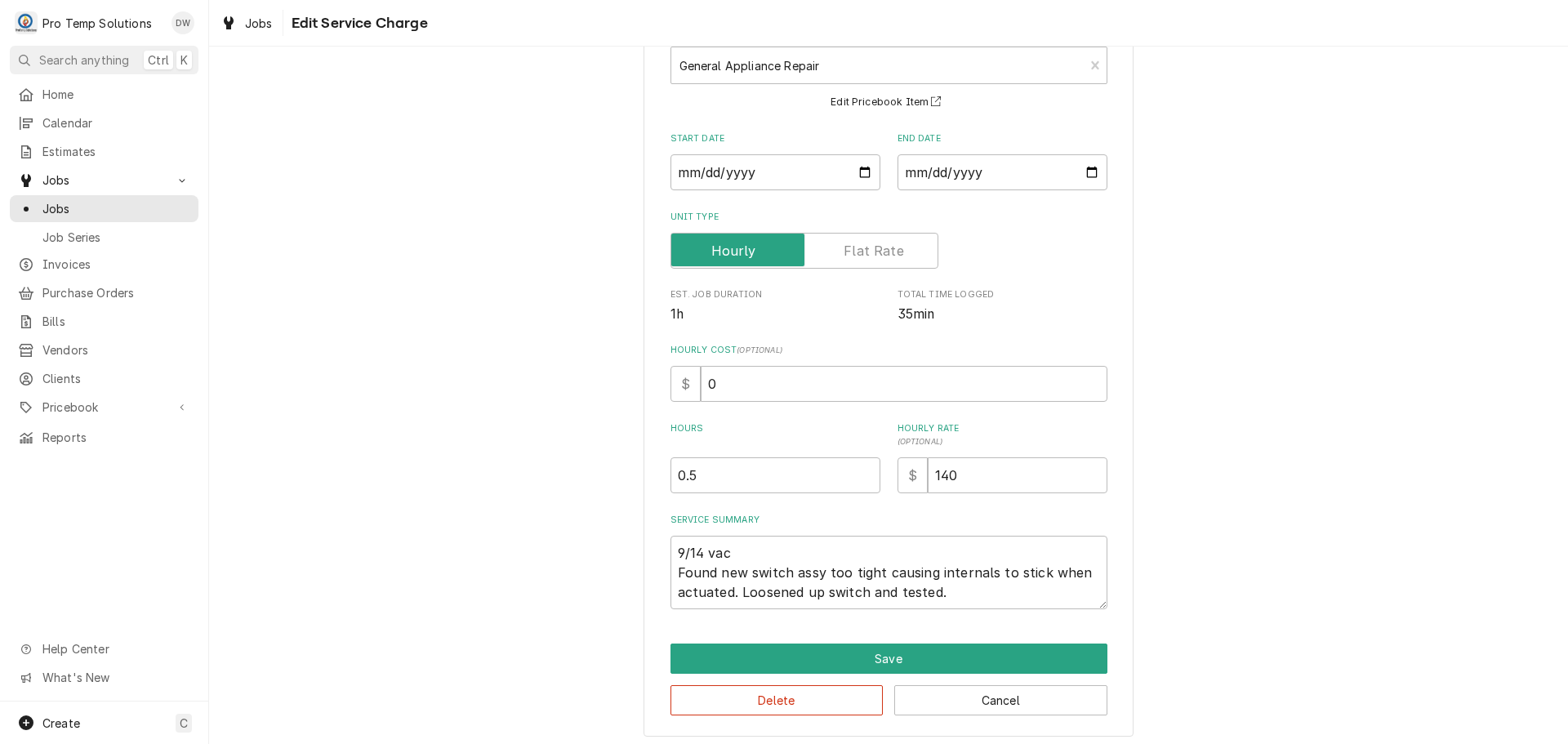
scroll to position [114, 0]
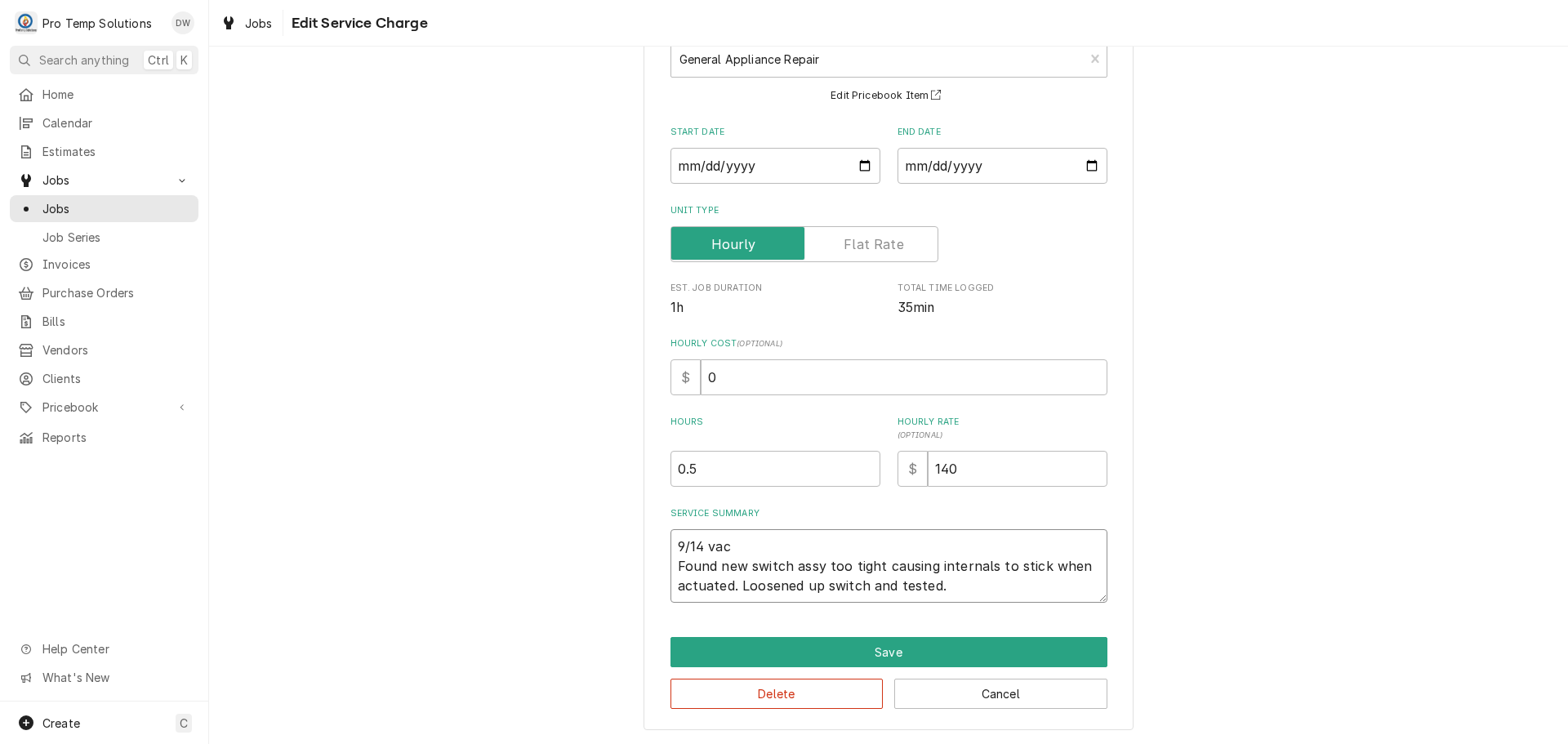
click at [733, 544] on textarea "9/14 vac Found new switch assy too tight causing internals to stick when actuat…" at bounding box center [888, 566] width 437 height 74
type textarea "x"
type textarea "9/14 va Found new switch assy too tight causing internals to stick when actuate…"
type textarea "x"
type textarea "9/14 v Found new switch assy too tight causing internals to stick when actuated…"
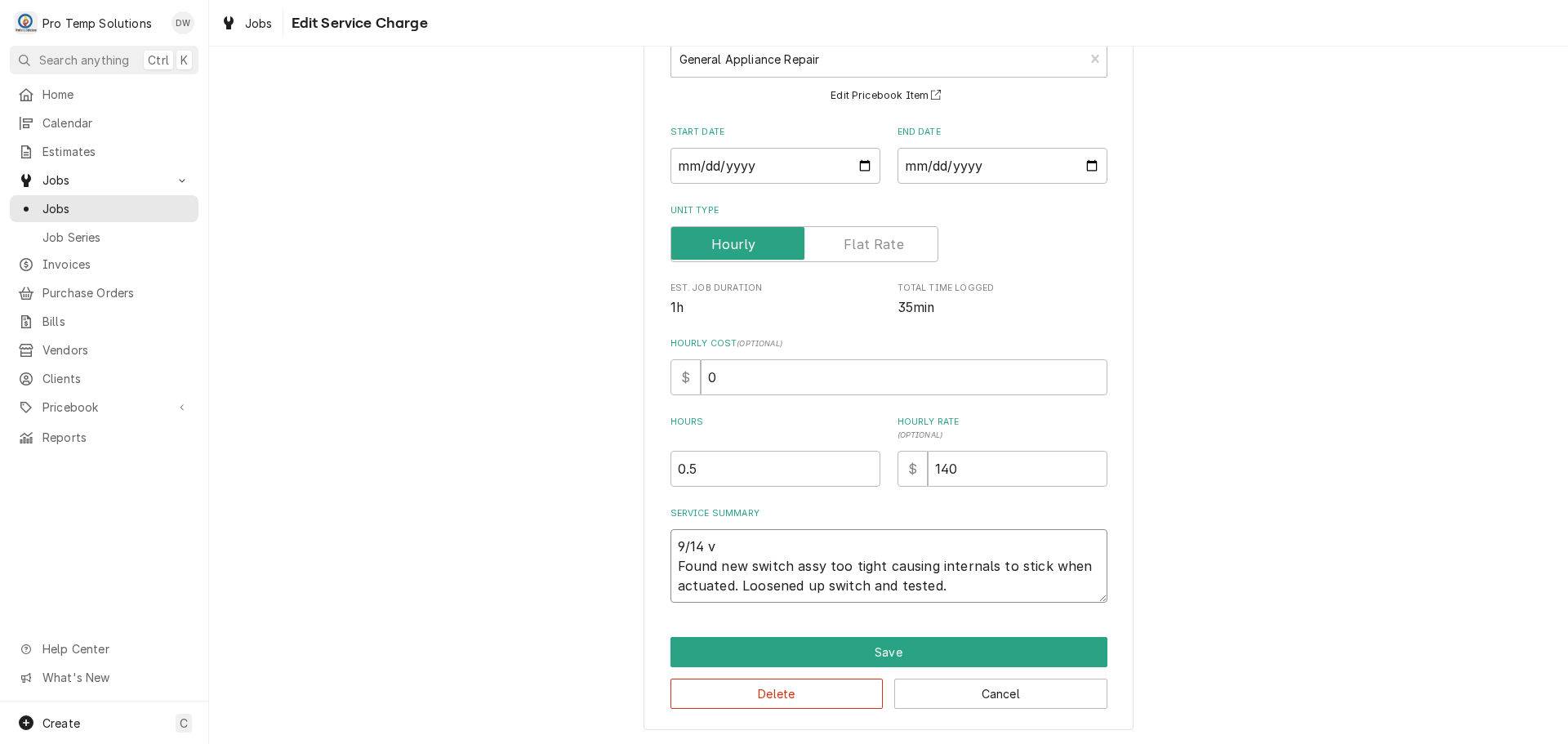
type textarea "x"
type textarea "9/14 Found new switch assy too tight causing internals to stick when actuated. …"
type textarea "x"
type textarea "9/14 V Found new switch assy too tight causing internals to stick when actuated…"
type textarea "x"
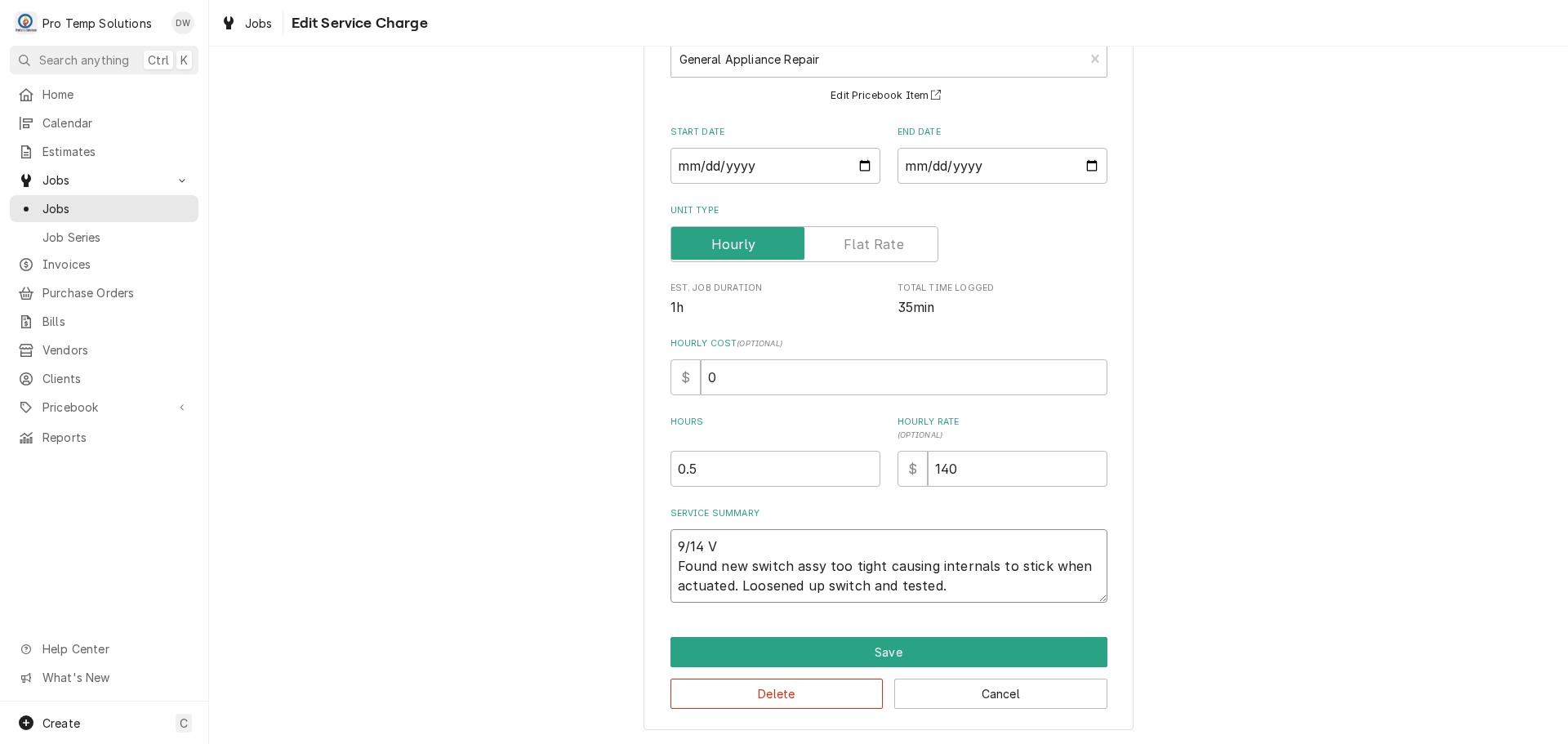
type textarea "9/14 VA Found new switch assy too tight causing internals to stick when actuate…"
type textarea "x"
type textarea "9/14 VAC Found new switch assy too tight causing internals to stick when actuat…"
type textarea "x"
type textarea "9/14 VAC Found new switch assy too tight causing internals to stick when actuat…"
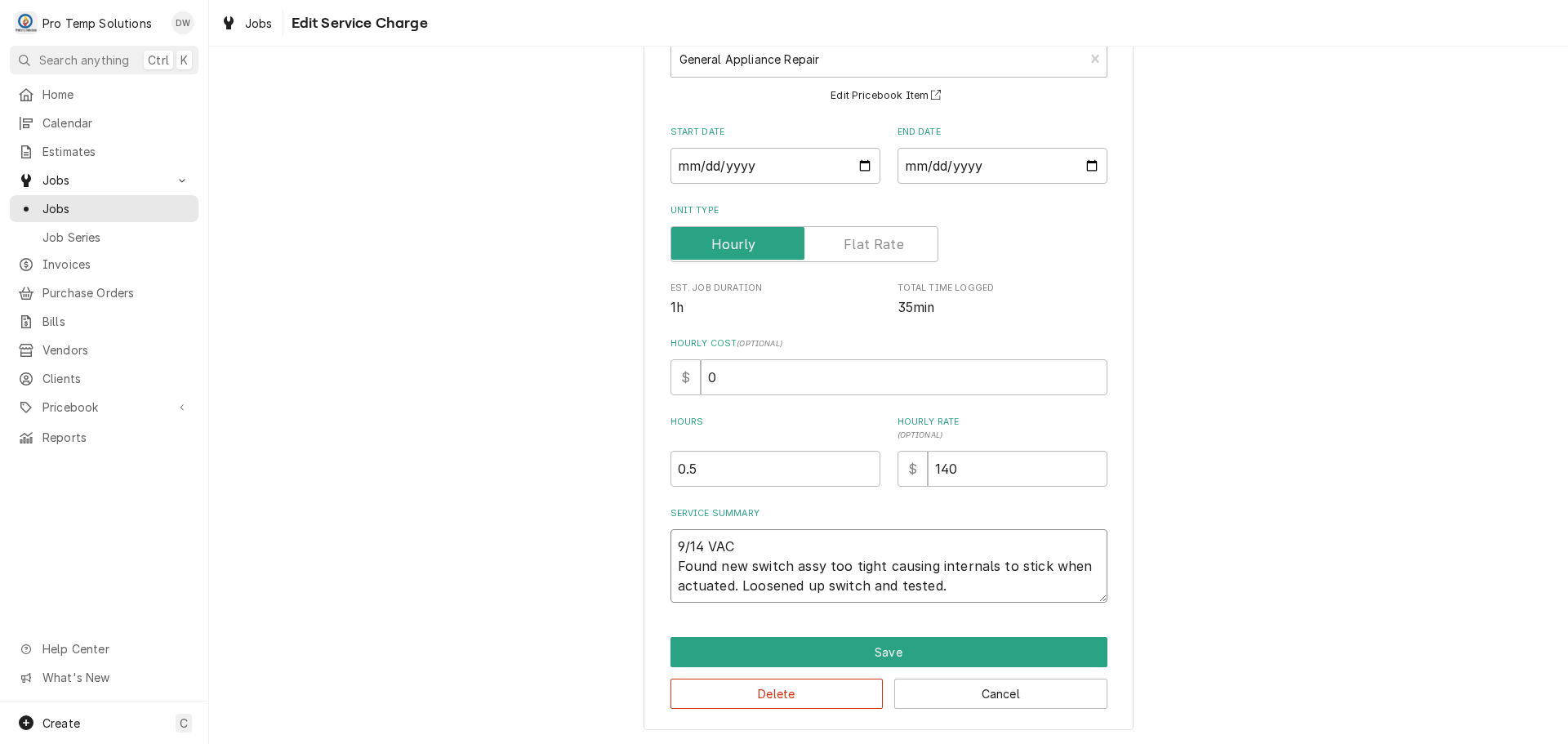
type textarea "x"
type textarea "9/14 VAC S Found new switch assy too tight causing internals to stick when actu…"
type textarea "x"
type textarea "9/14 VAC SE Found new switch assy too tight causing internals to stick when act…"
type textarea "x"
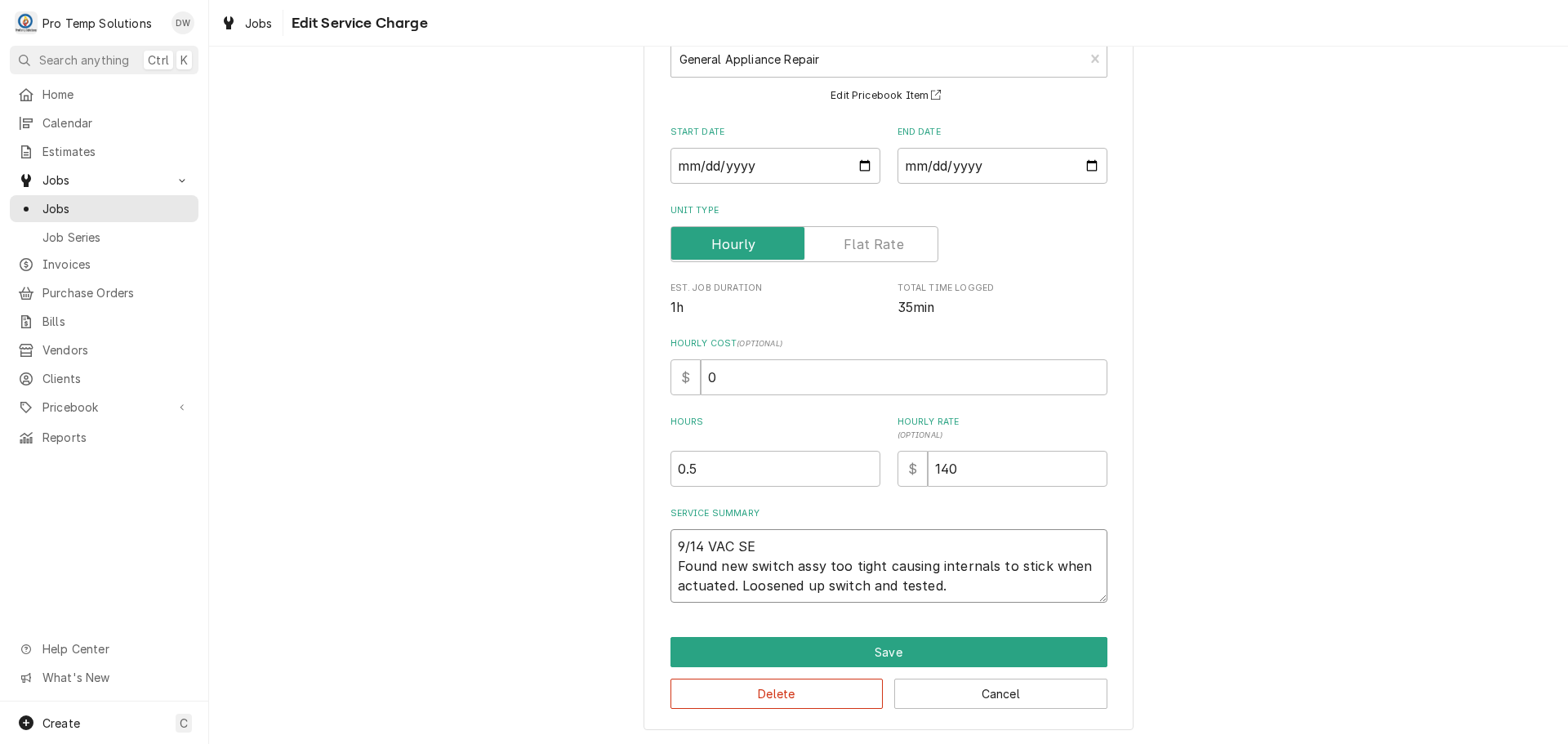
type textarea "9/14 VAC SEA Found new switch assy too tight causing internals to stick when ac…"
type textarea "x"
type textarea "9/14 VAC SEAL Found new switch assy too tight causing internals to stick when a…"
type textarea "x"
type textarea "9/14 VAC SEALE Found new switch assy too tight causing internals to stick when …"
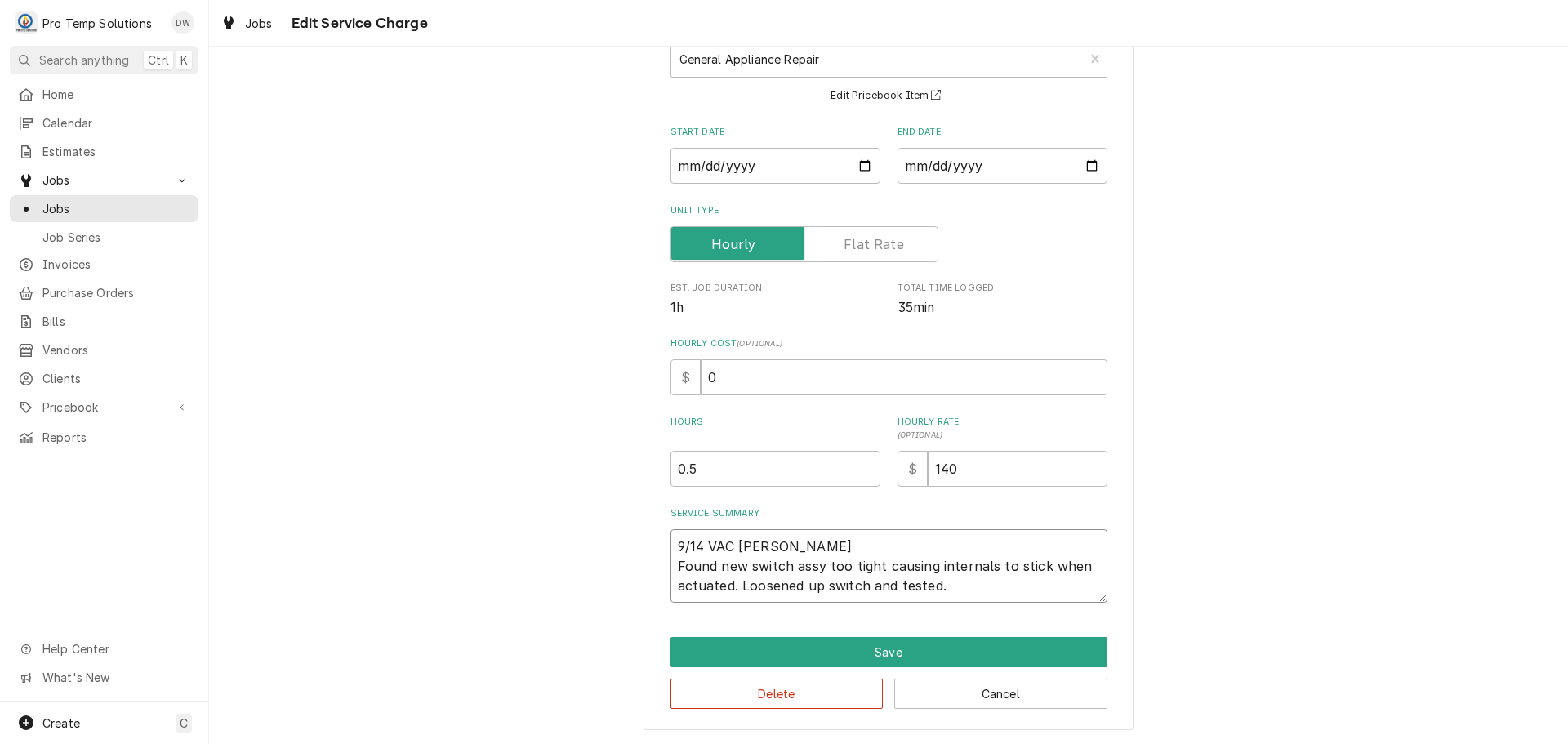
type textarea "x"
type textarea "9/14 VAC SEALER Found new switch assy too tight causing internals to stick when…"
type textarea "x"
type textarea "9/14 VAC SEALER Found new switch assy too tight causing internals to stick when…"
type textarea "x"
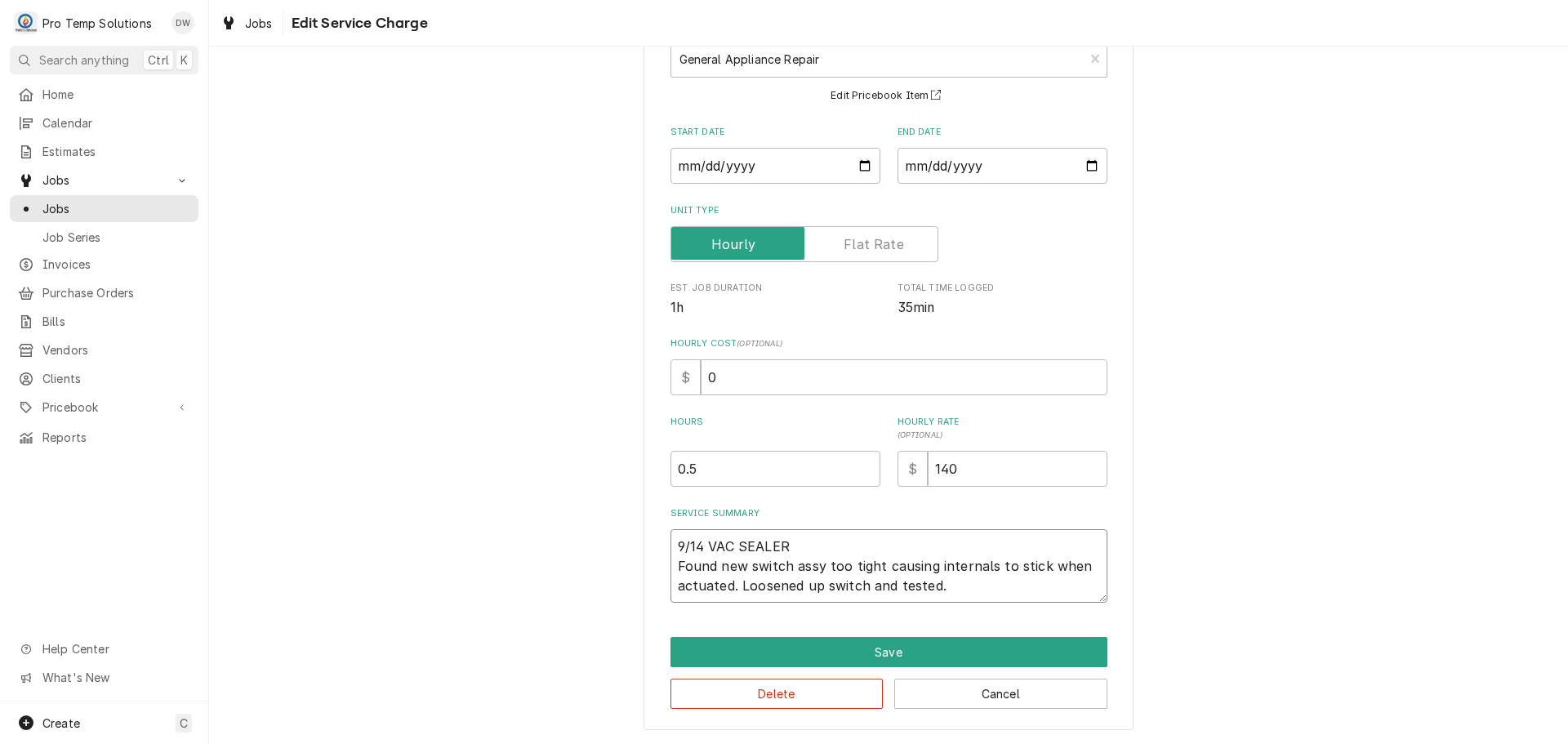
type textarea "9/14 VAC SEALER 1 Found new switch assy too tight causing internals to stick wh…"
type textarea "x"
type textarea "9/14 VAC SEALER 11 Found new switch assy too tight causing internals to stick w…"
type textarea "x"
type textarea "9/14 VAC SEALER 112 Found new switch assy too tight causing internals to stick …"
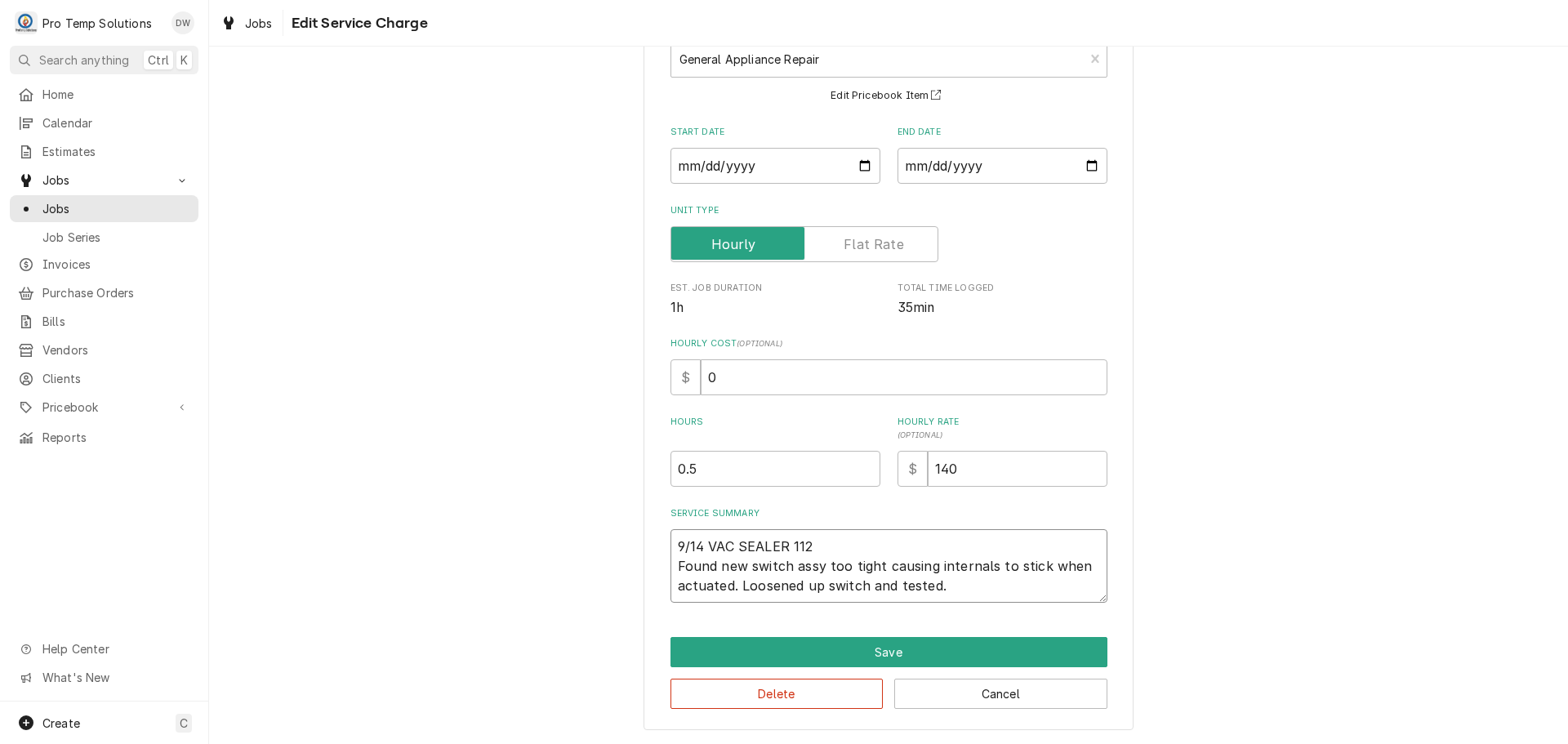
type textarea "x"
type textarea "9/14 VAC SEALER 1125 Found new switch assy too tight causing internals to stick…"
type textarea "x"
type textarea "9/14 VAC SEALER 1125- Found new switch assy too tight causing internals to stic…"
type textarea "x"
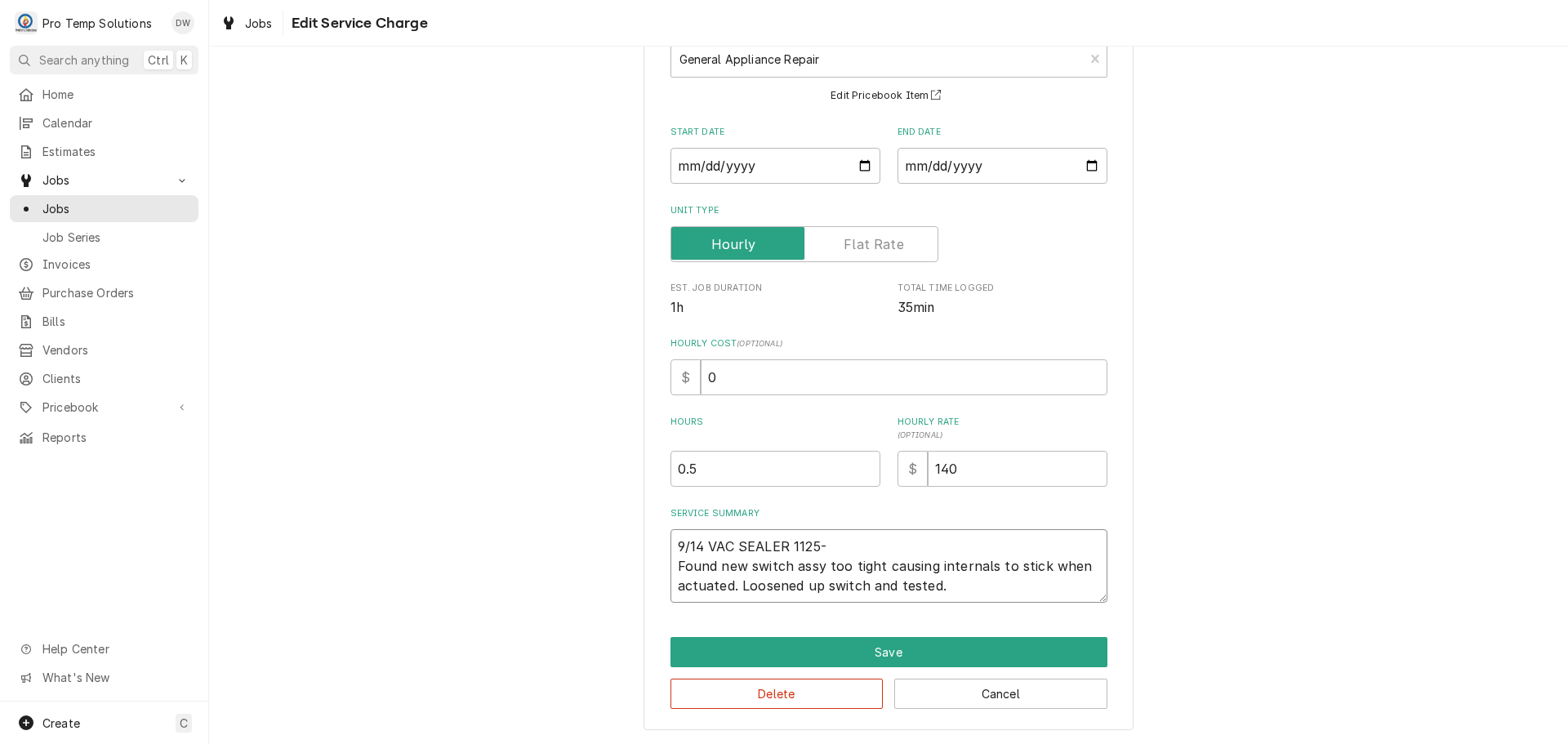
type textarea "9/14 VAC SEALER 1125-1 Found new switch assy too tight causing internals to sti…"
type textarea "x"
type textarea "9/14 VAC SEALER 1125-12 Found new switch assy too tight causing internals to st…"
type textarea "x"
type textarea "9/14 VAC SEALER 1125-120 Found new switch assy too tight causing internals to s…"
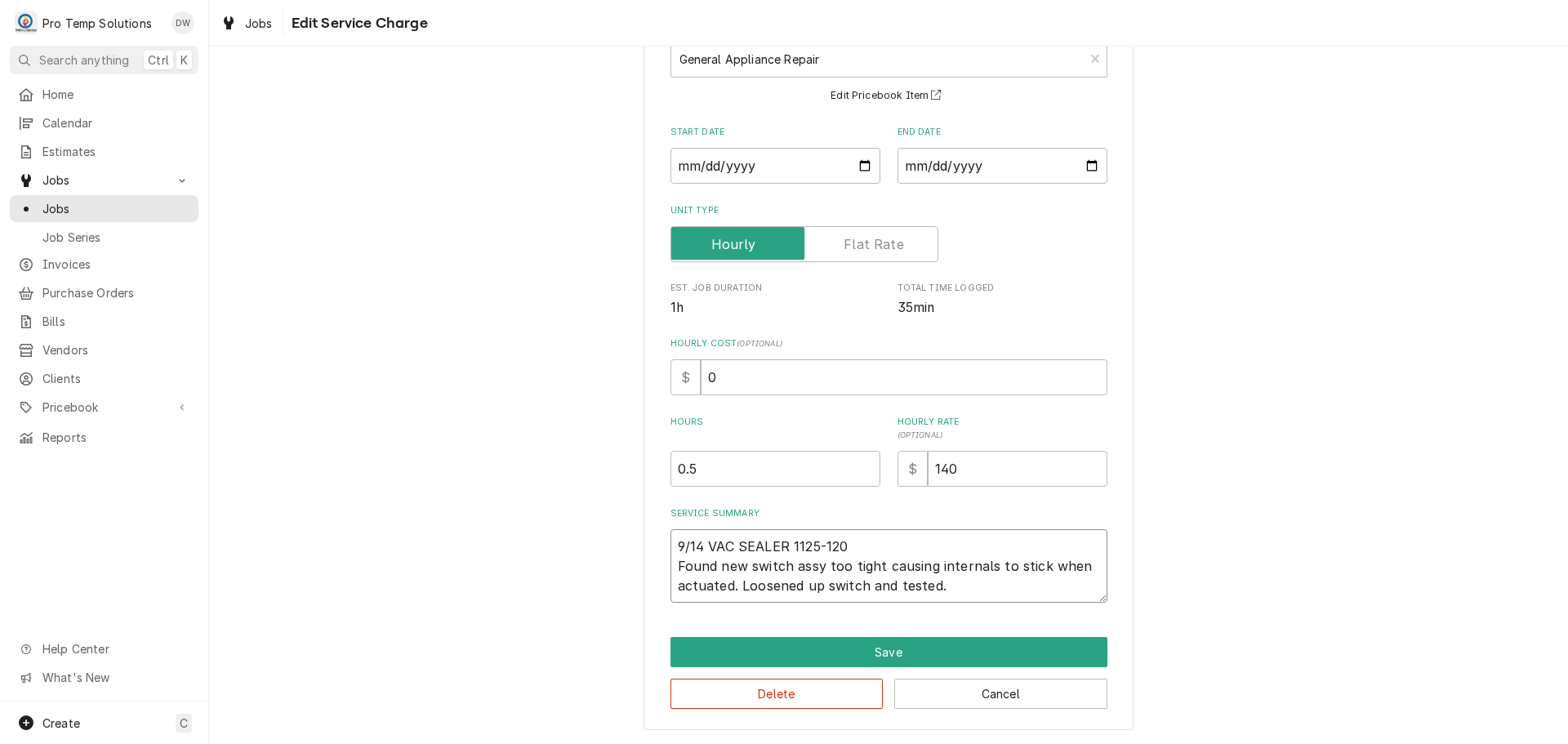
type textarea "x"
type textarea "9/14 VAC SEALER 1125-1200 Found new switch assy too tight causing internals to …"
type textarea "x"
type textarea "9/14 VAC SEALER 1125-1200 Found new switch assy too tight causing internals to …"
type textarea "x"
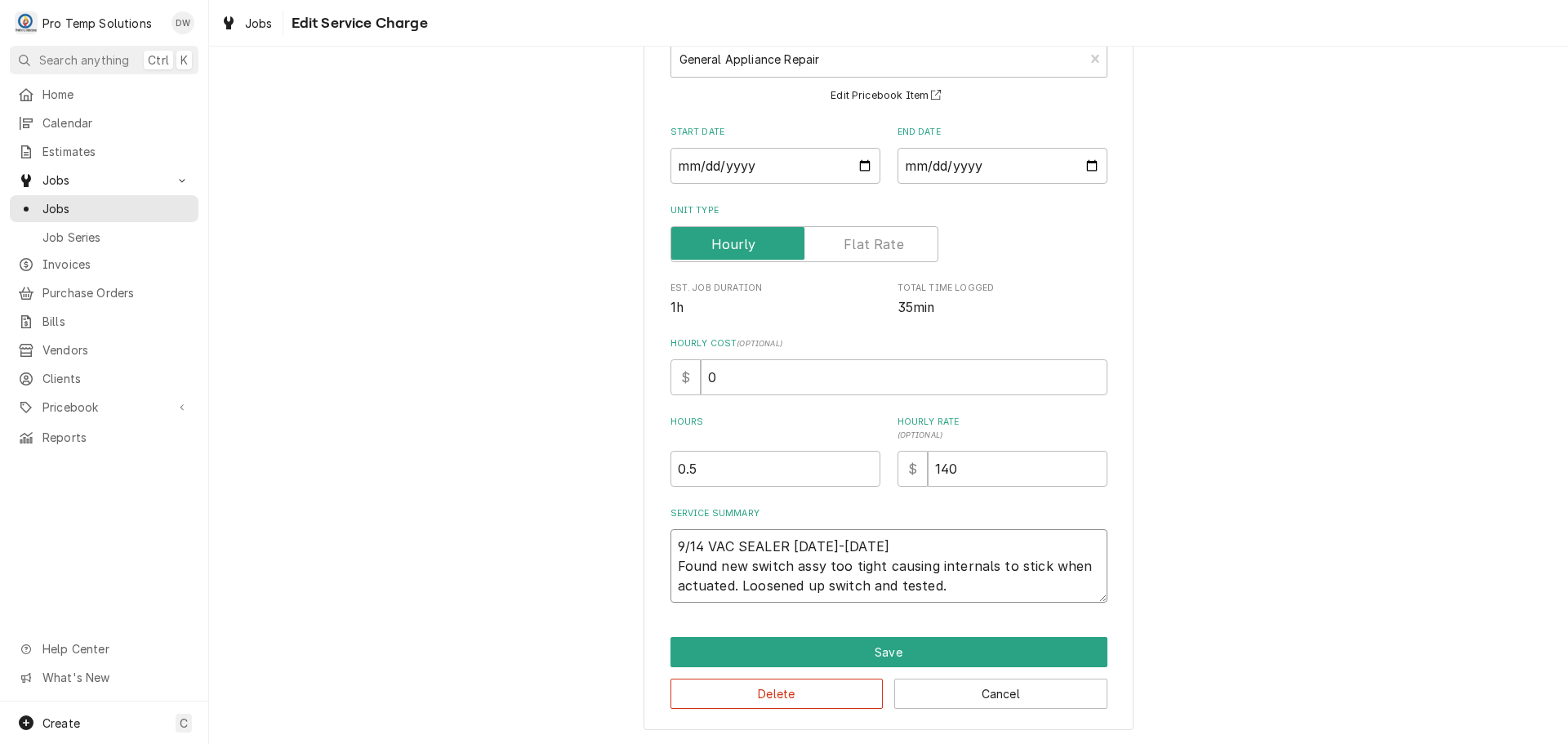
type textarea "9/14 VAC SEALER 1125-1200 K Found new switch assy too tight causing internals t…"
type textarea "x"
type textarea "9/14 VAC SEALER 1125-1200 KE Found new switch assy too tight causing internals …"
type textarea "x"
type textarea "9/14 VAC SEALER 1125-1200 KEV Found new switch assy too tight causing internals…"
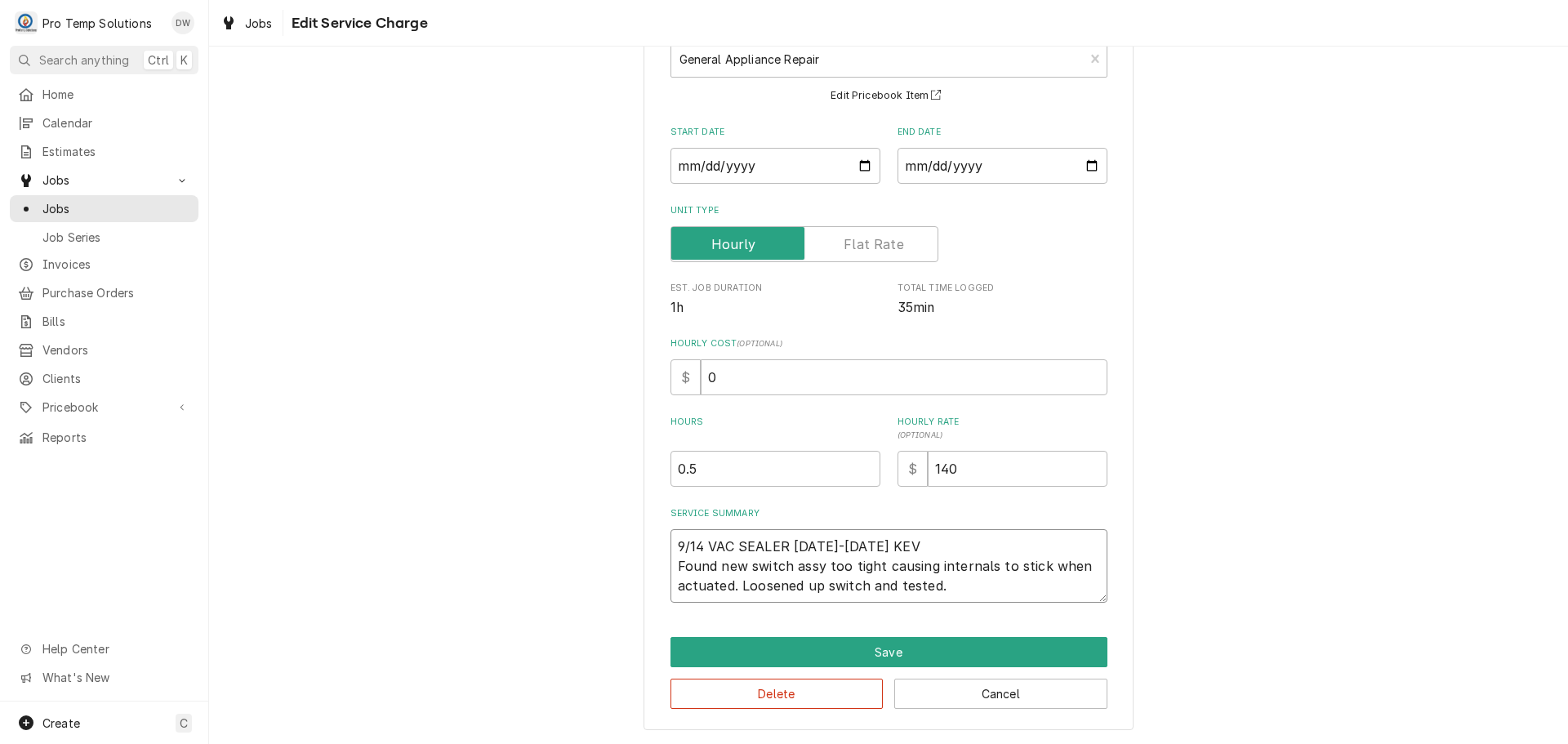
type textarea "x"
type textarea "9/14 VAC SEALER 1125-1200 KEVI Found new switch assy too tight causing internal…"
type textarea "x"
type textarea "9/14 VAC SEALER 1125-1200 KEVIN Found new switch assy too tight causing interna…"
type textarea "x"
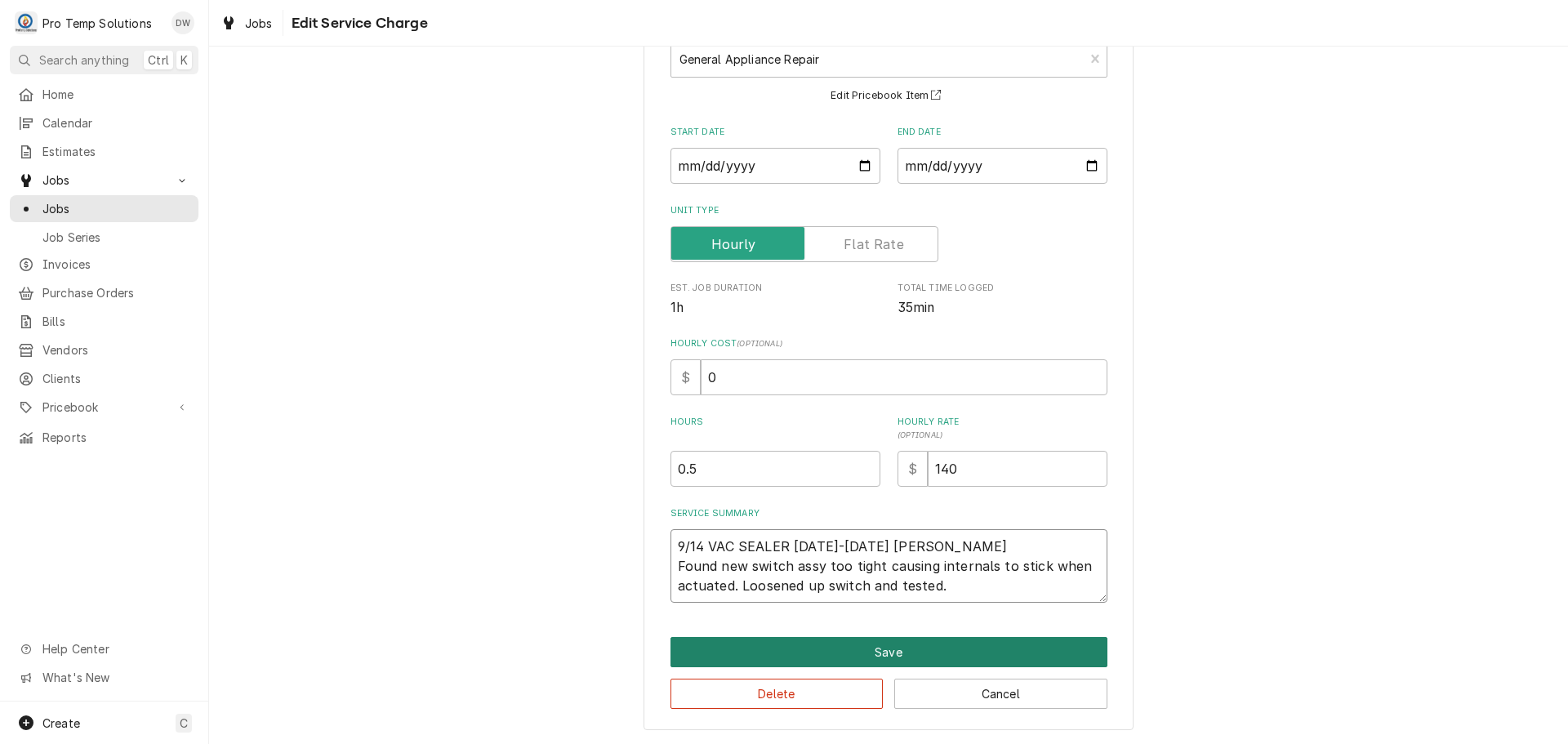
type textarea "9/14 VAC SEALER 1125-1200 KEVIN Found new switch assy too tight causing interna…"
click at [878, 651] on button "Save" at bounding box center [888, 652] width 437 height 30
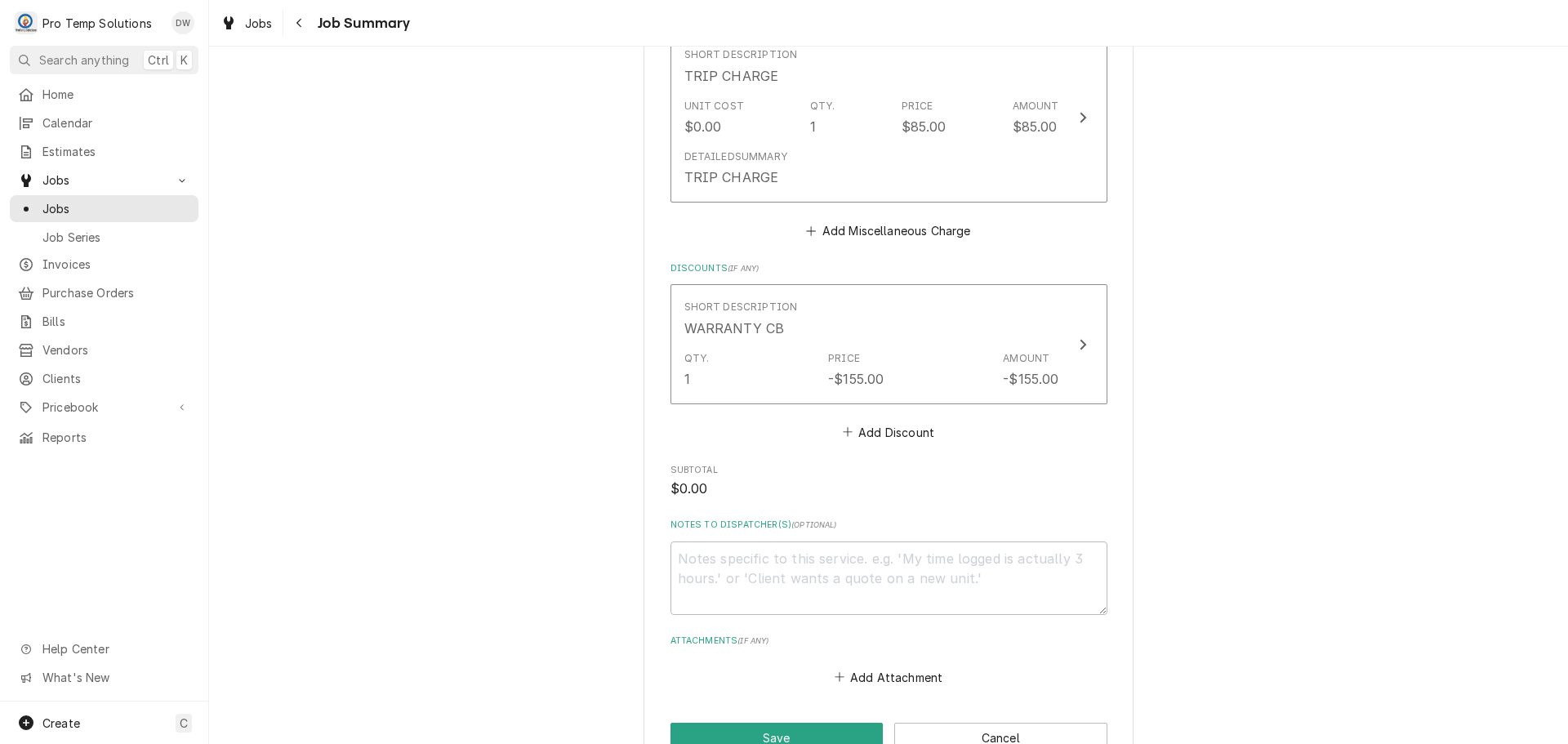
scroll to position [980, 0]
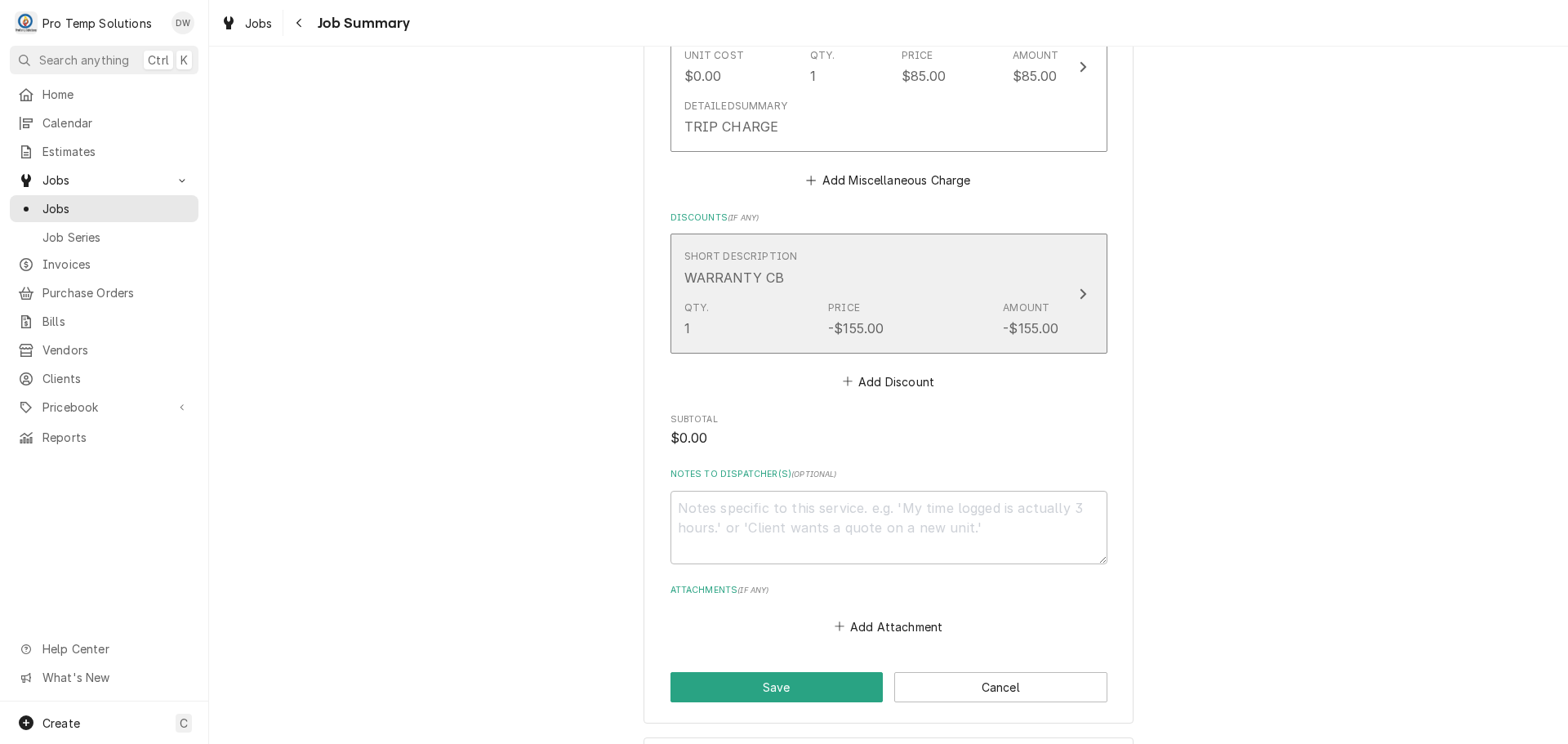
click at [1079, 292] on icon "Update Line Item" at bounding box center [1083, 294] width 8 height 13
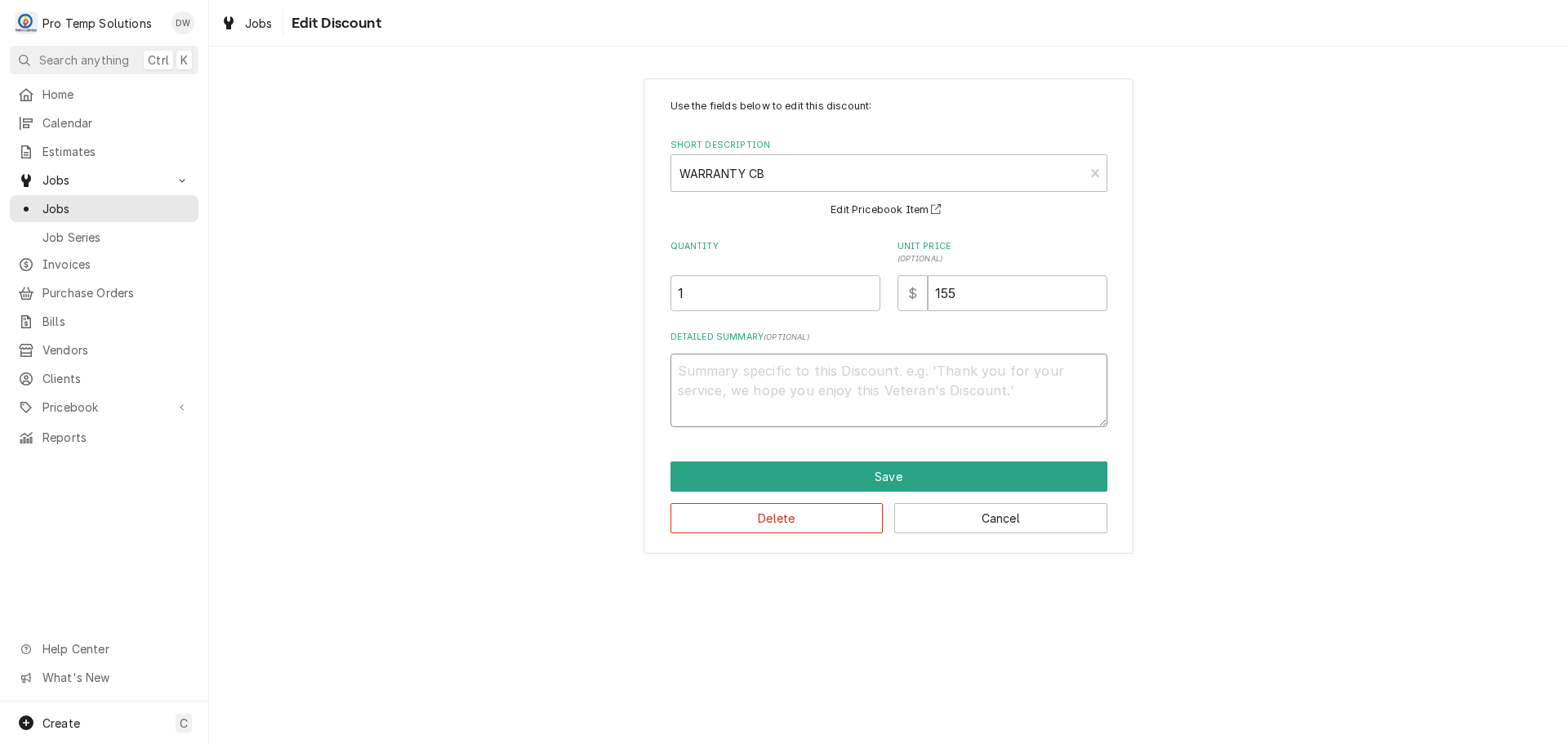
click at [786, 370] on textarea "Detailed Summary ( optional )" at bounding box center [888, 390] width 437 height 74
type textarea "x"
type textarea "W"
type textarea "x"
type textarea "WA"
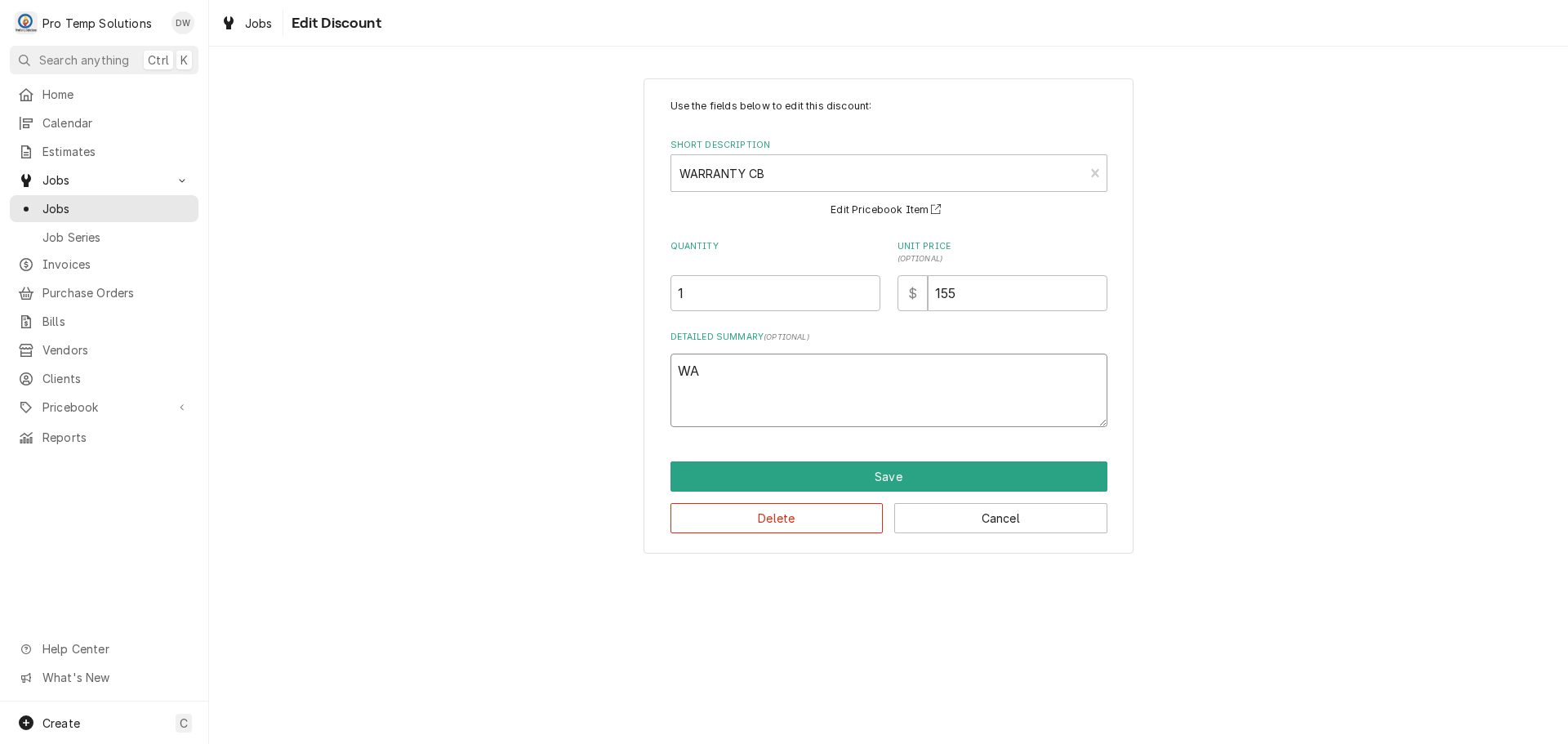
type textarea "x"
type textarea "WAR"
type textarea "x"
type textarea "WARR"
type textarea "x"
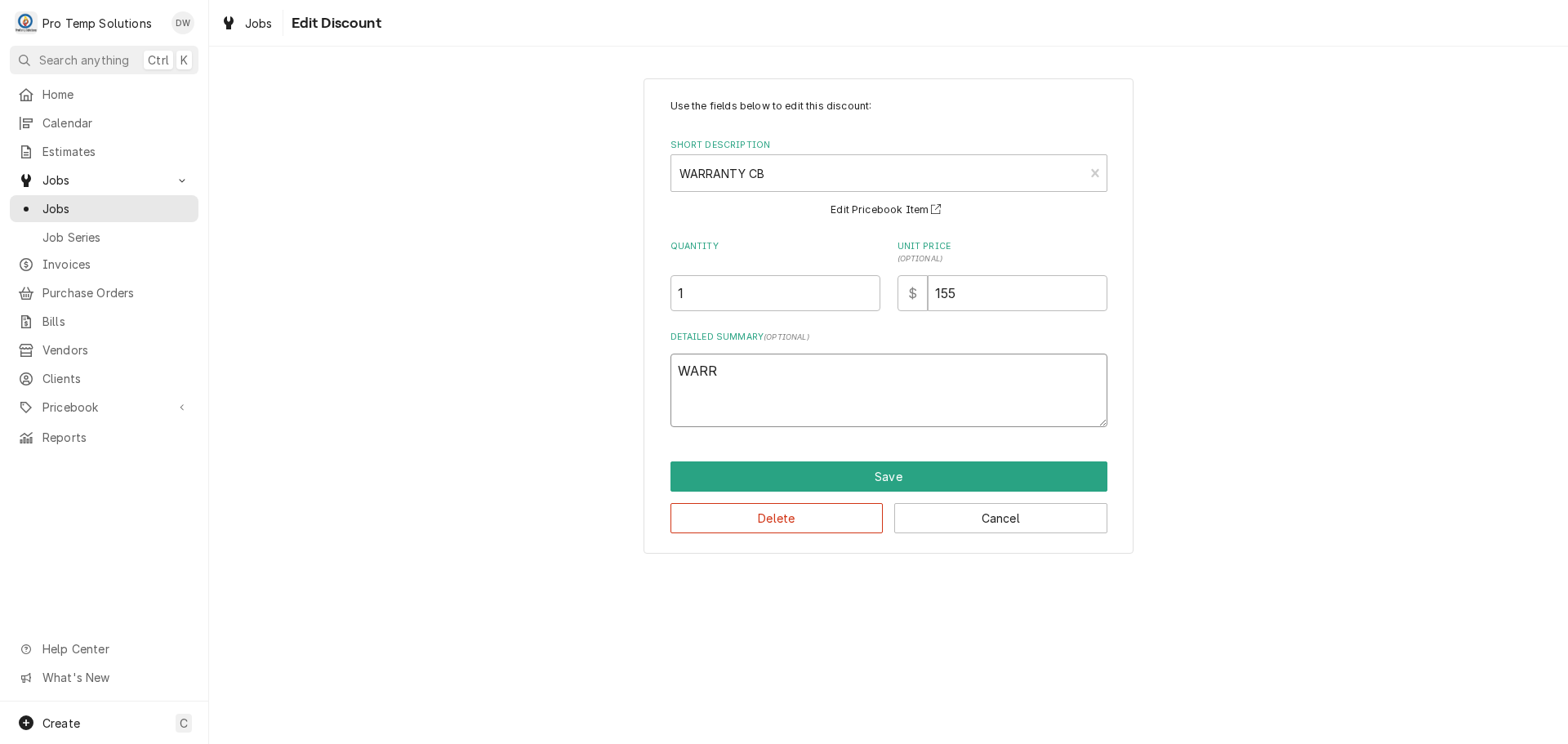
type textarea "WARRA"
type textarea "x"
type textarea "WARRAN"
type textarea "x"
type textarea "WARRANT"
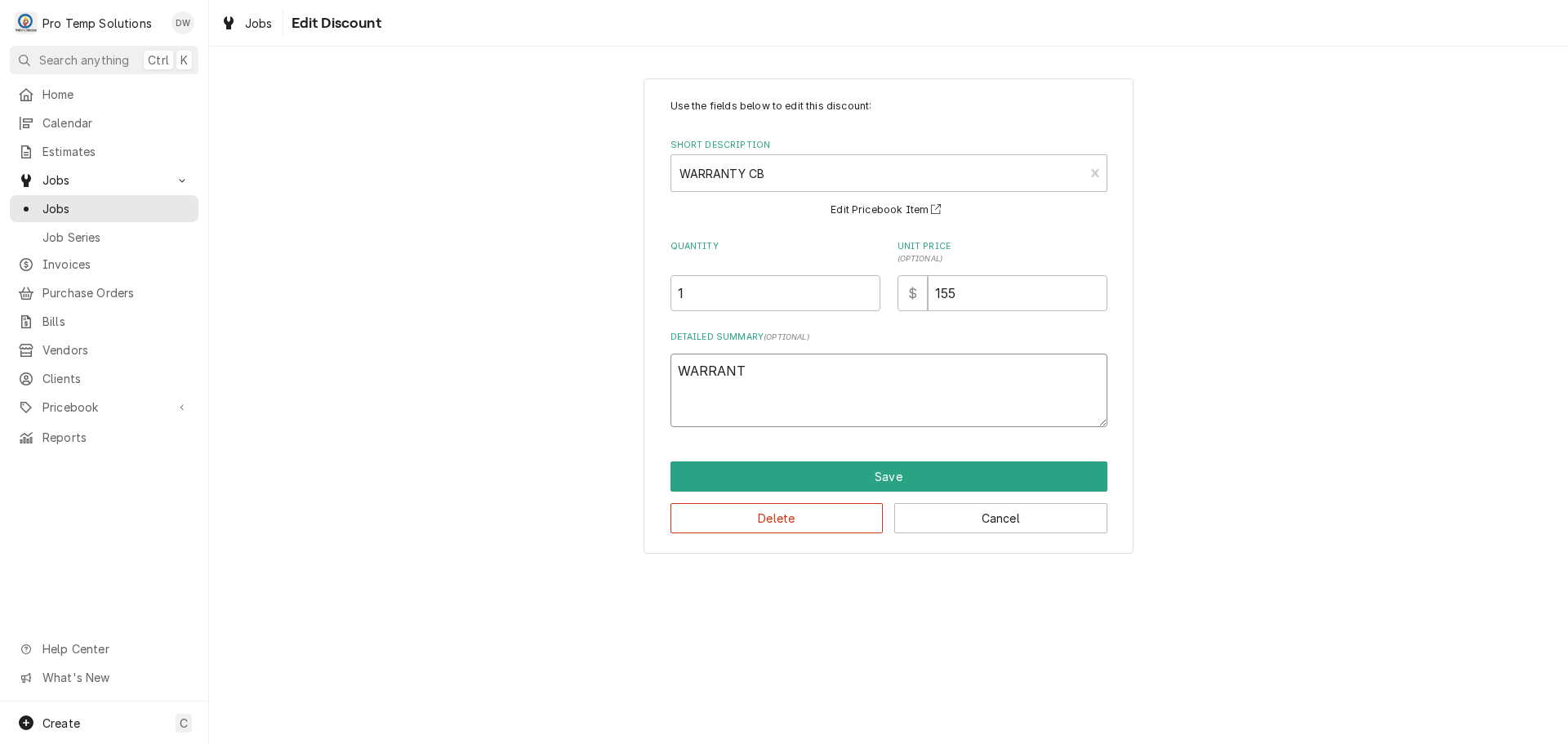
type textarea "x"
type textarea "WARRANTY"
type textarea "x"
type textarea "WARRANTY"
type textarea "x"
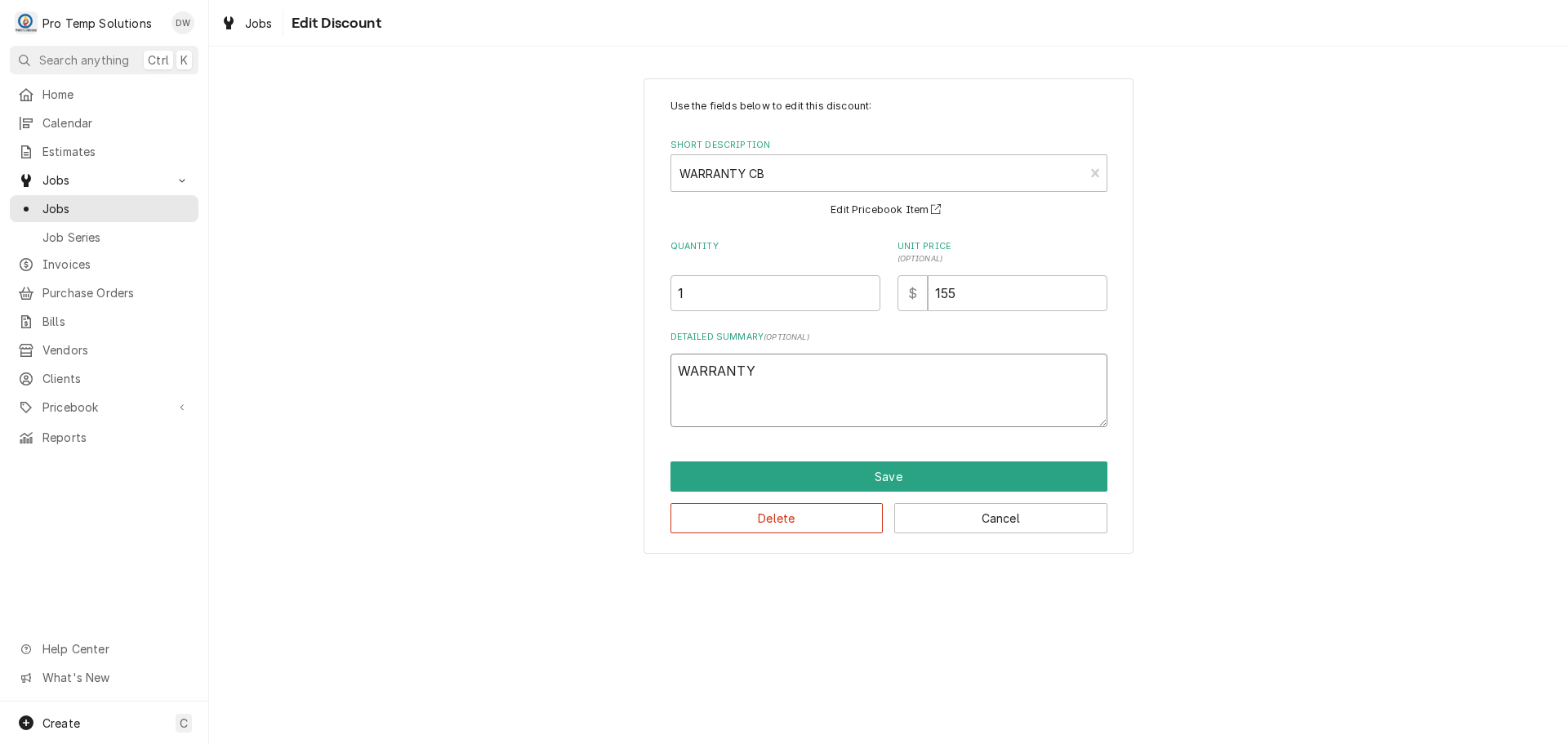
type textarea "WARRANTY C"
type textarea "x"
type textarea "WARRANTY CB"
type textarea "x"
type textarea "WARRANTY CB"
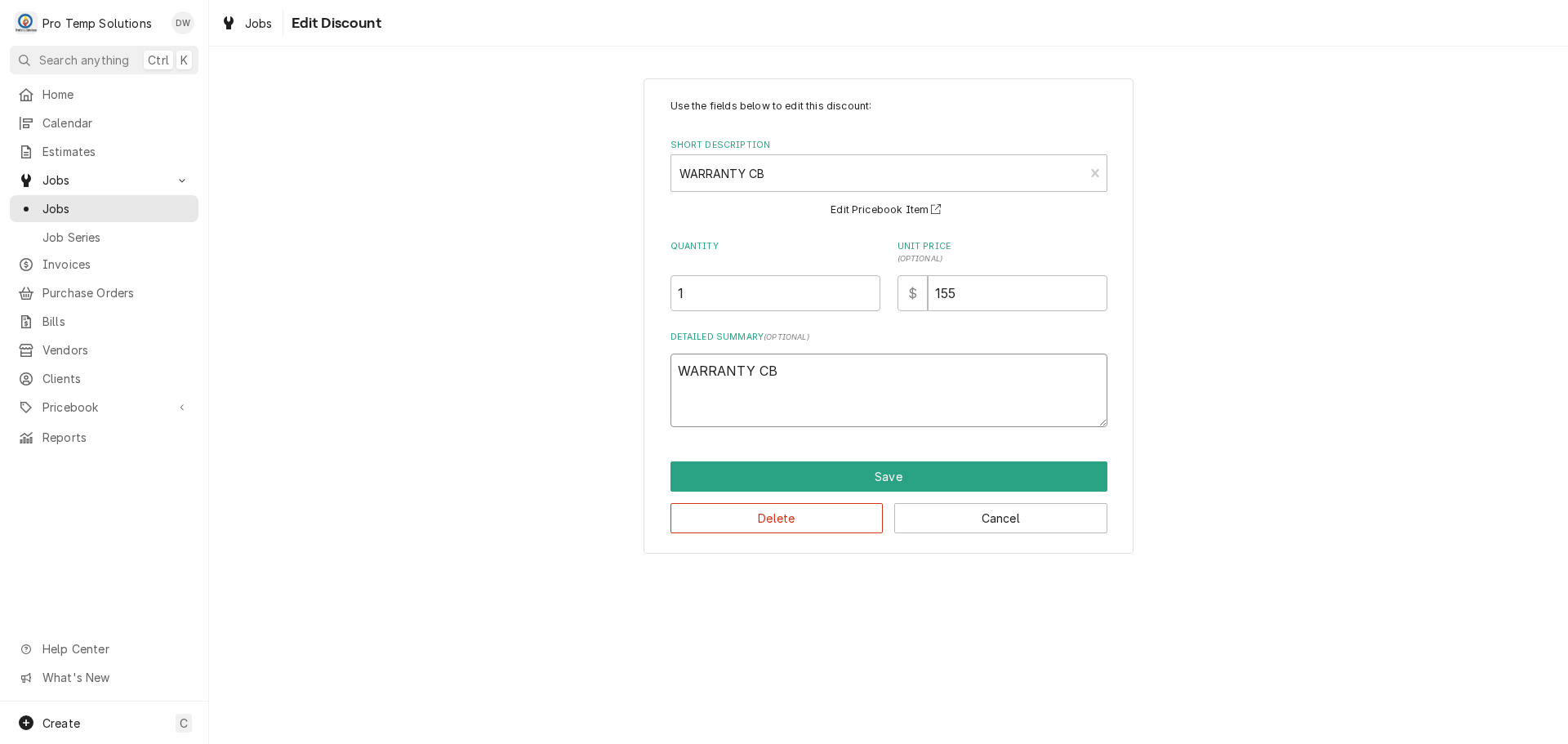
type textarea "x"
type textarea "WARRANTY CB R"
type textarea "x"
type textarea "WARRANTY CB R/"
type textarea "x"
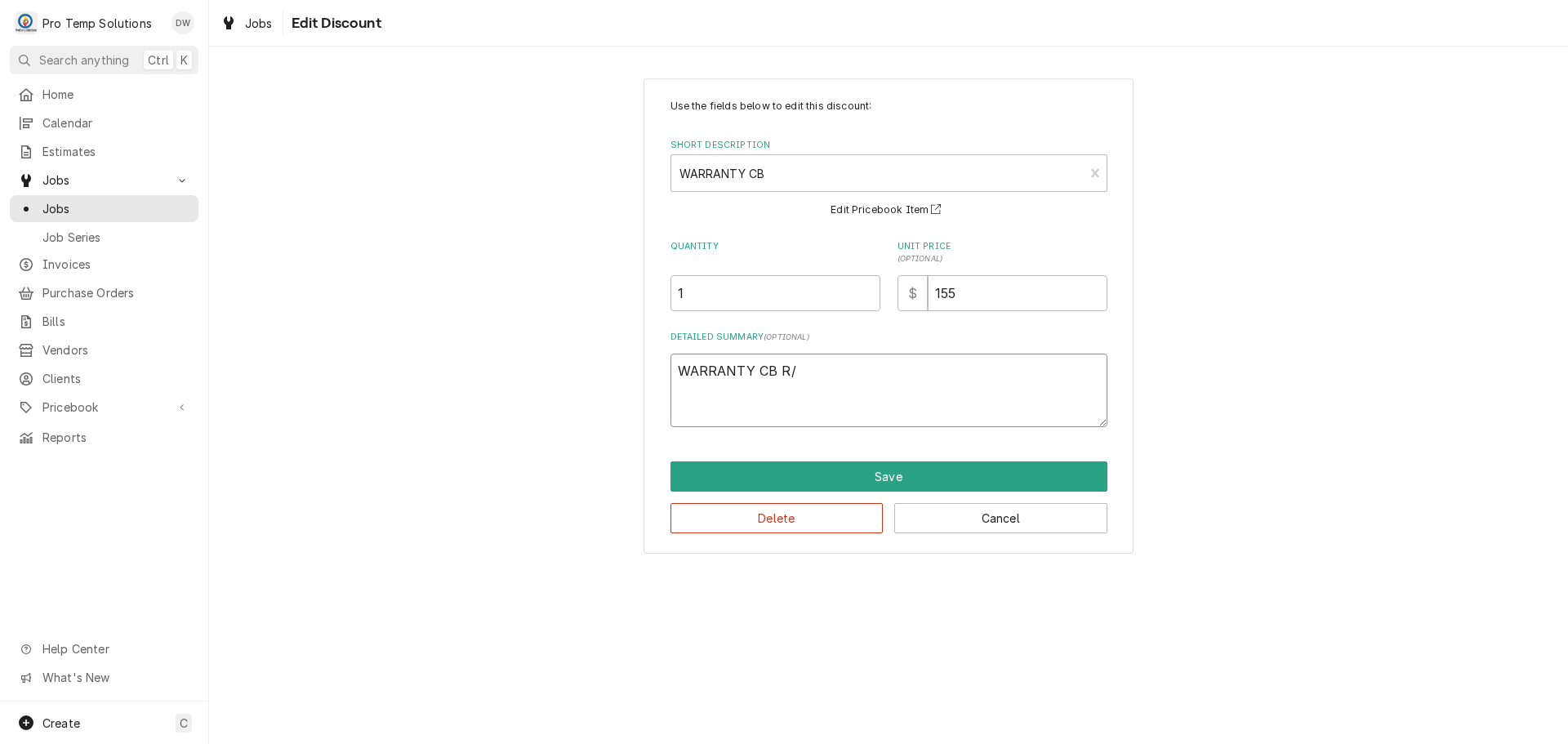
type textarea "WARRANTY CB R/T"
type textarea "x"
type textarea "WARRANTY CB R/T"
type textarea "x"
type textarea "WARRANTY CB R/T #"
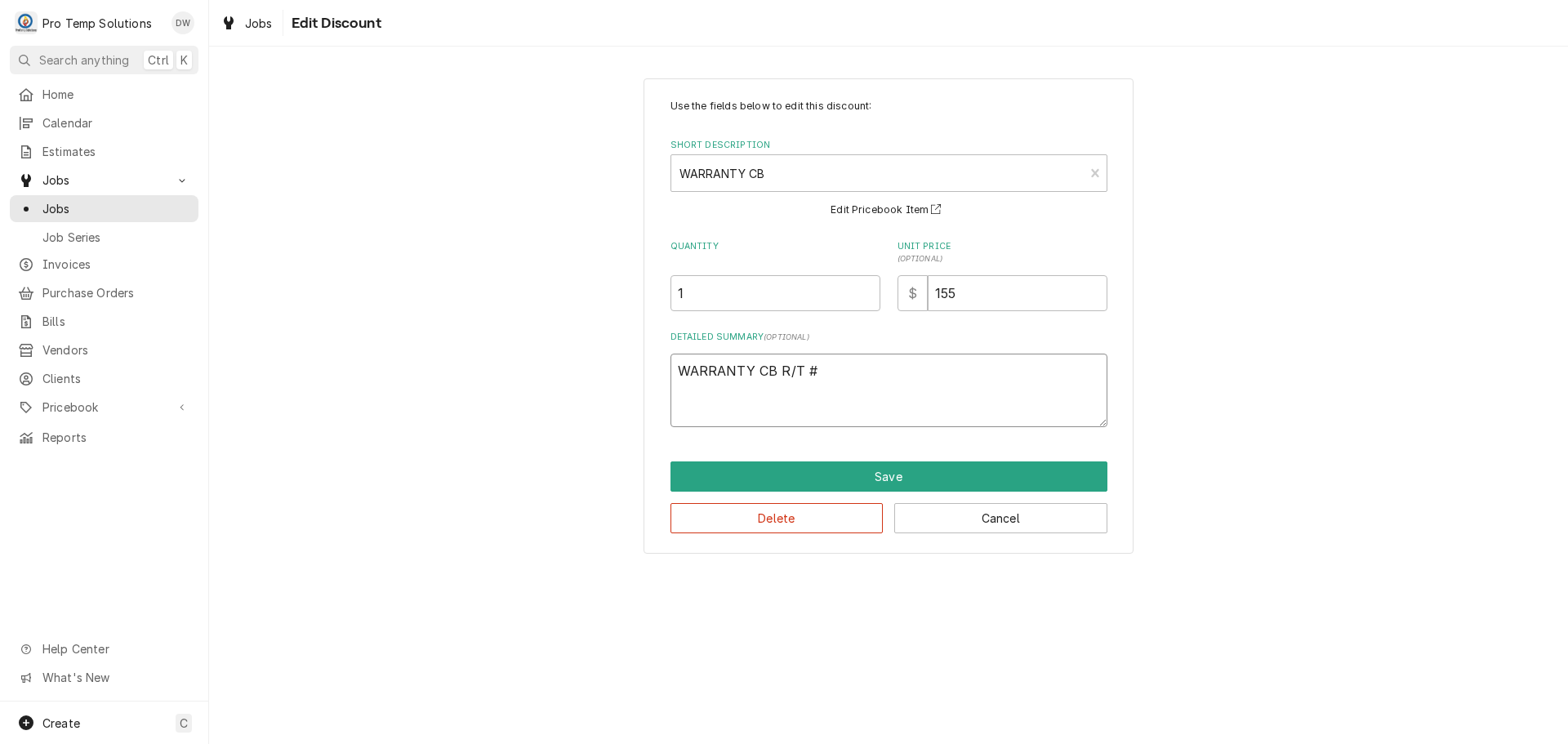
type textarea "x"
type textarea "WARRANTY CB R/T #0"
type textarea "x"
type textarea "WARRANTY CB R/T #08"
type textarea "x"
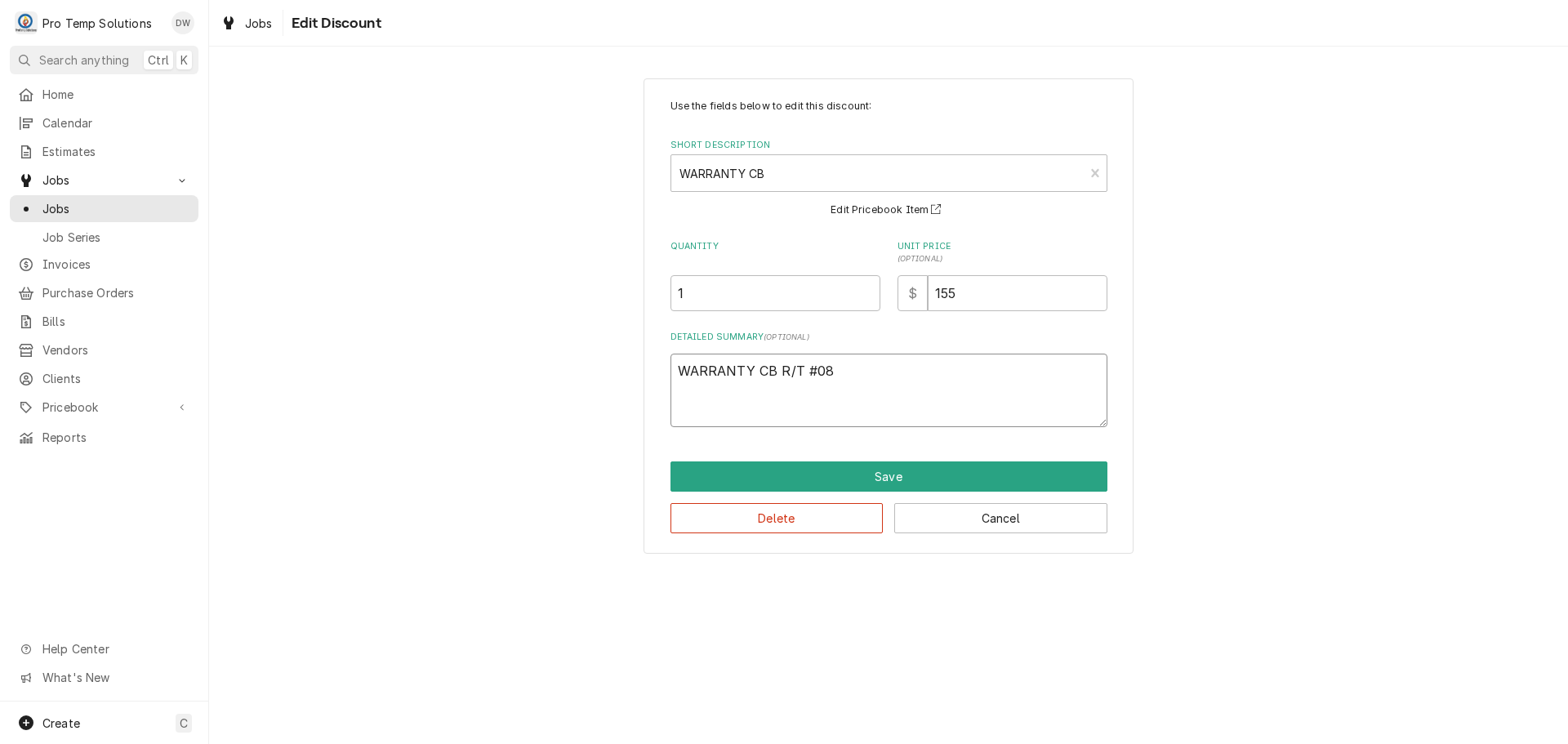
type textarea "WARRANTY CB R/T #082"
type textarea "x"
type textarea "WARRANTY CB R/T #0829"
type textarea "x"
type textarea "WARRANTY CB R/T #08292"
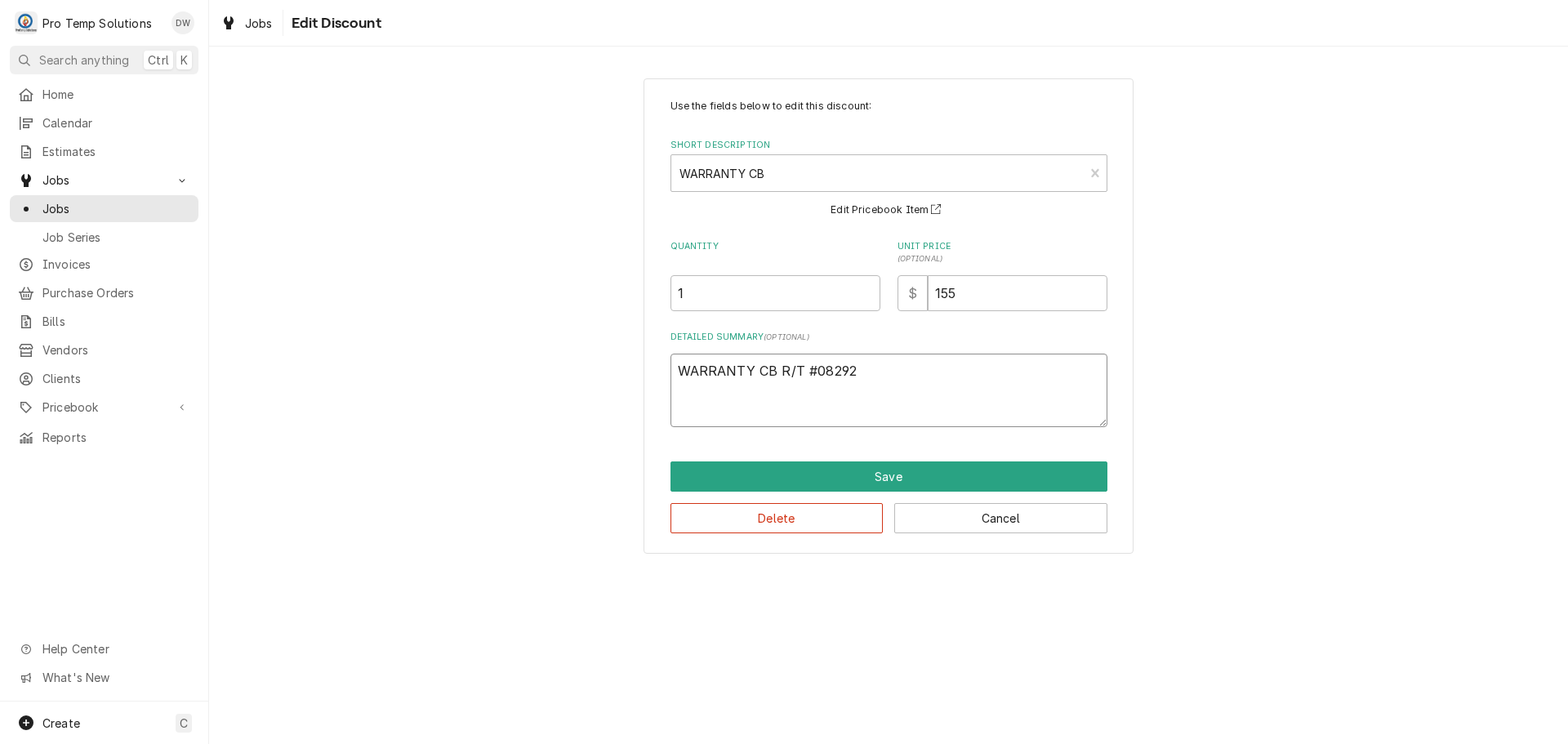
type textarea "x"
type textarea "WARRANTY CB R/T #082925"
type textarea "x"
type textarea "WARRANTY CB R/T #0829250"
type textarea "x"
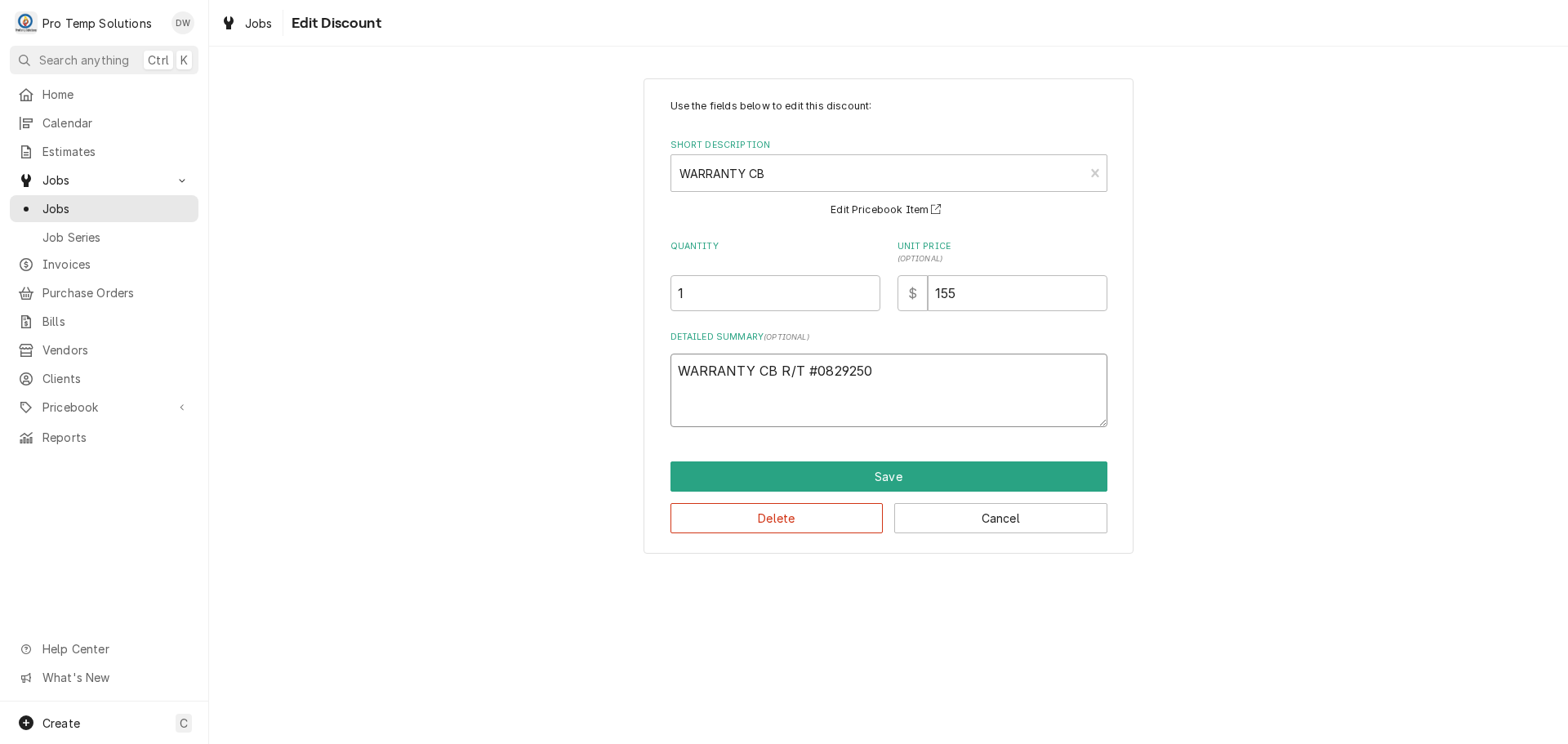
type textarea "WARRANTY CB R/T #08292500"
type textarea "x"
type textarea "WARRANTY CB R/T #082925004"
type textarea "x"
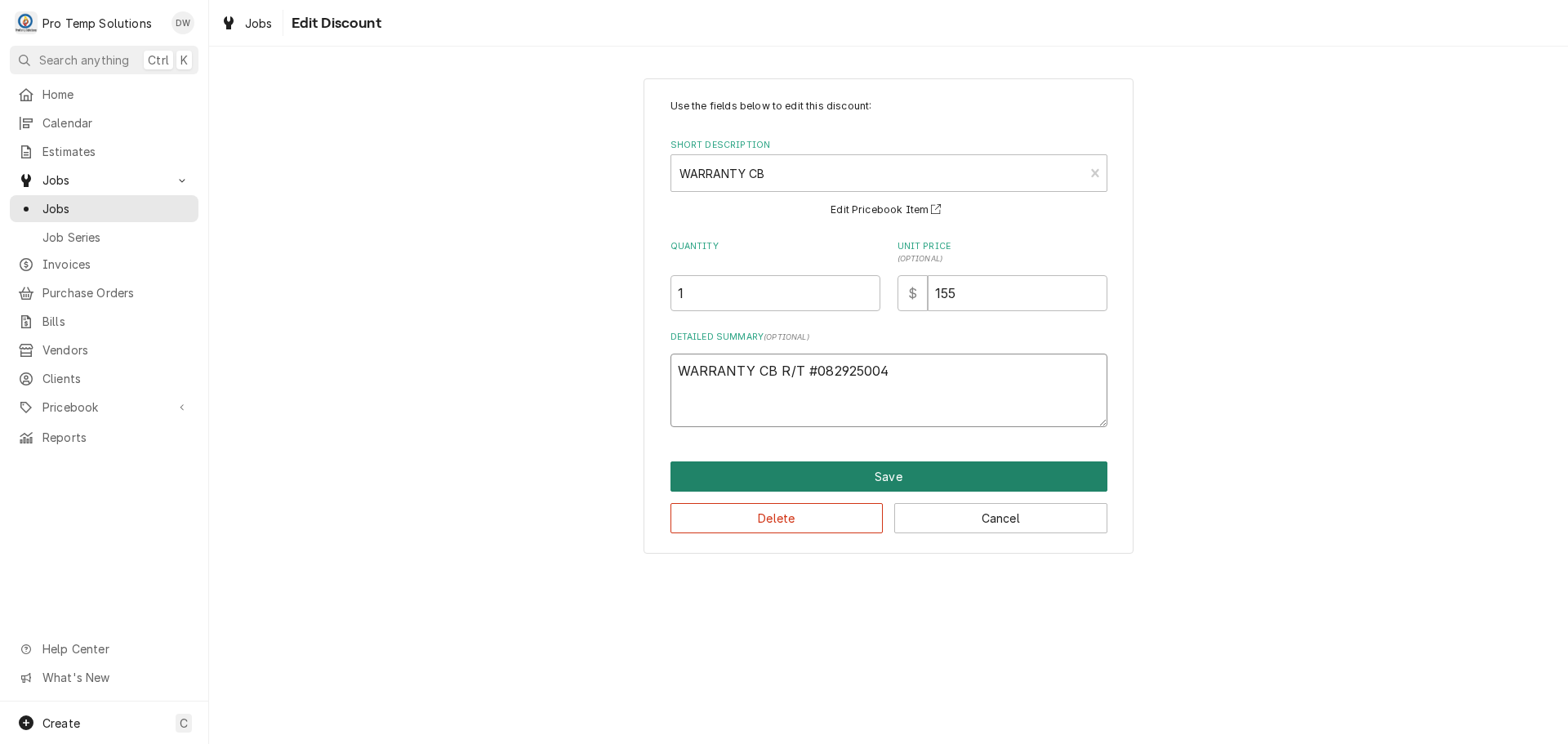
type textarea "WARRANTY CB R/T #082925004"
click at [883, 479] on button "Save" at bounding box center [888, 476] width 437 height 30
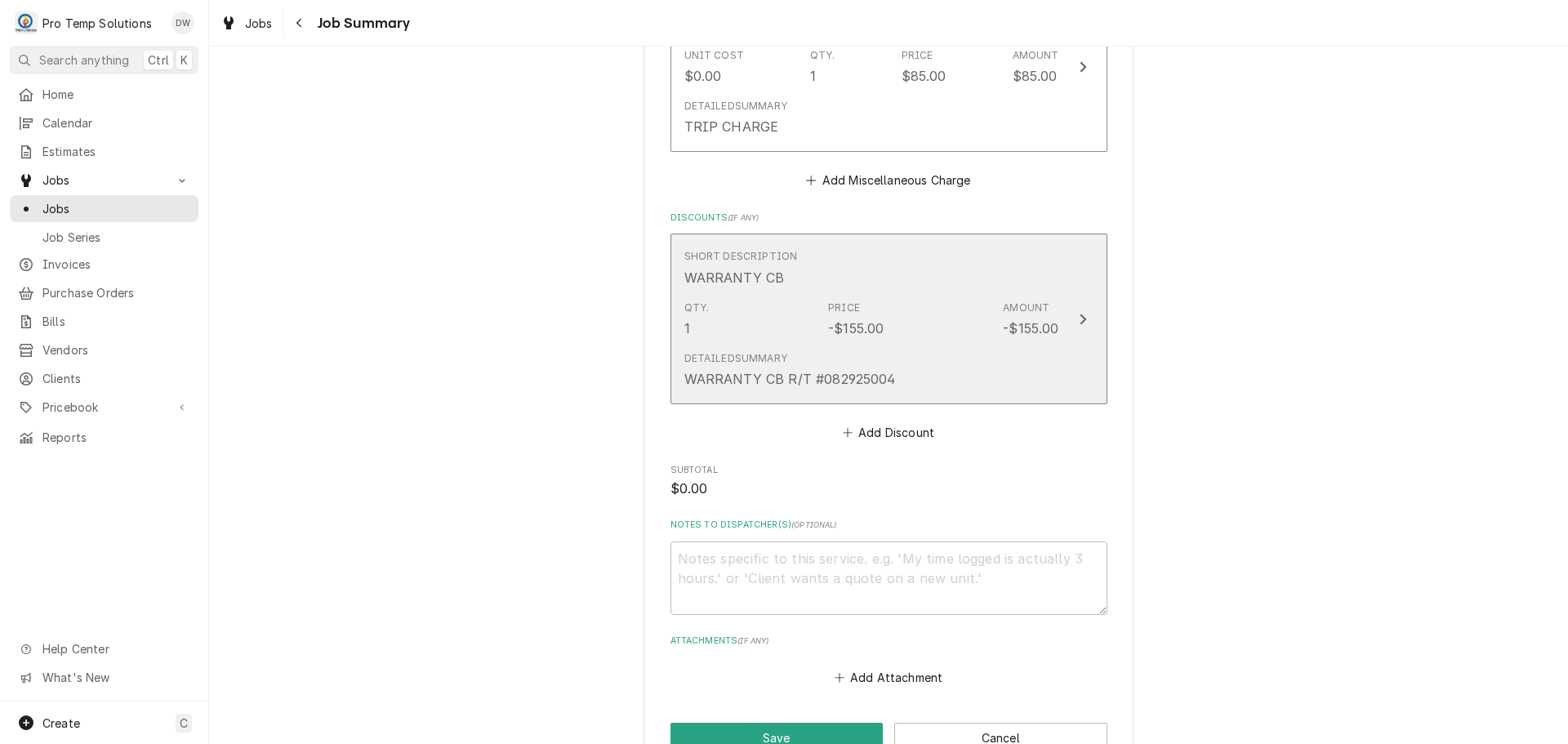
scroll to position [1178, 0]
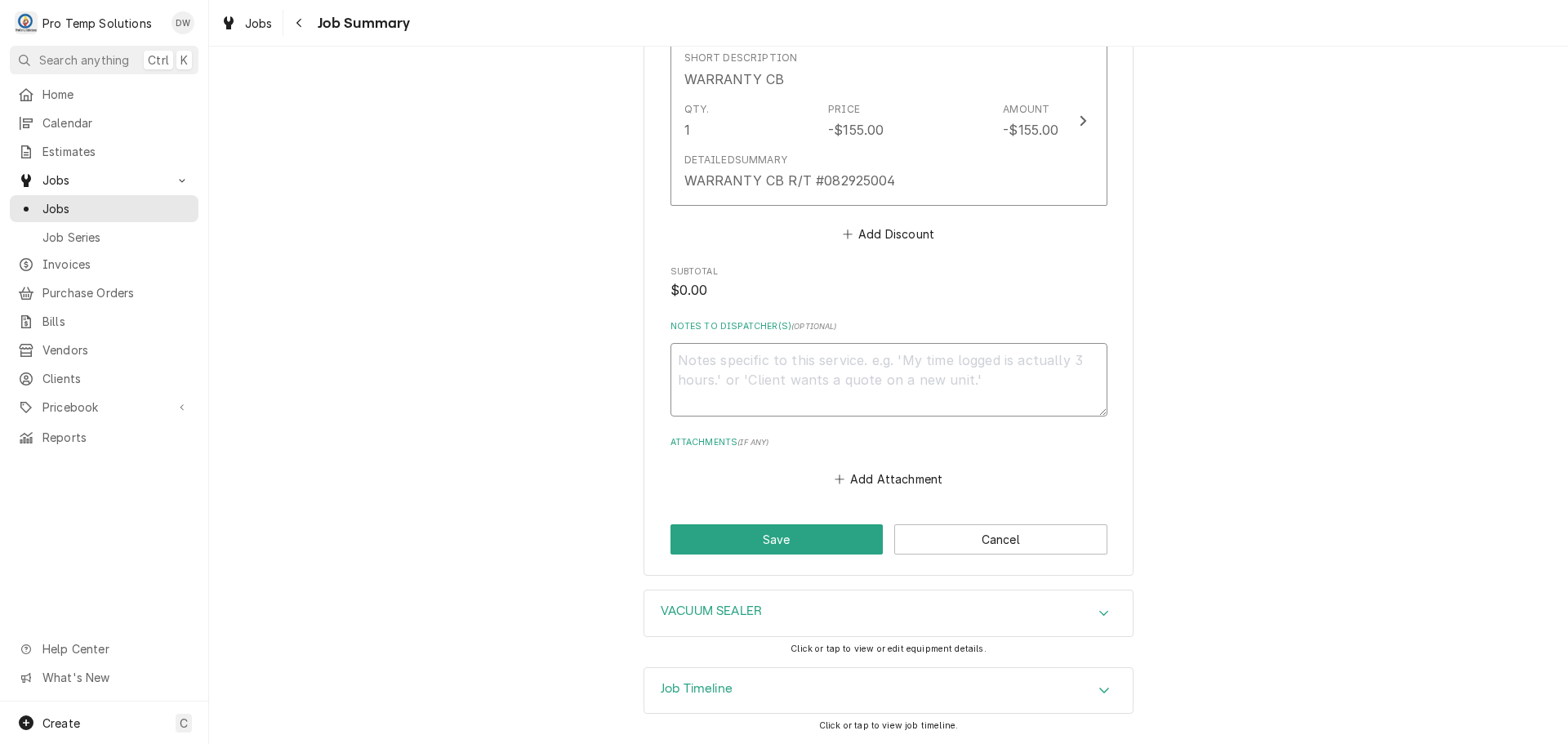
click at [838, 365] on textarea "Notes to Dispatcher(s) ( optional )" at bounding box center [888, 379] width 437 height 74
type textarea "x"
type textarea "#"
type textarea "x"
type textarea "#0"
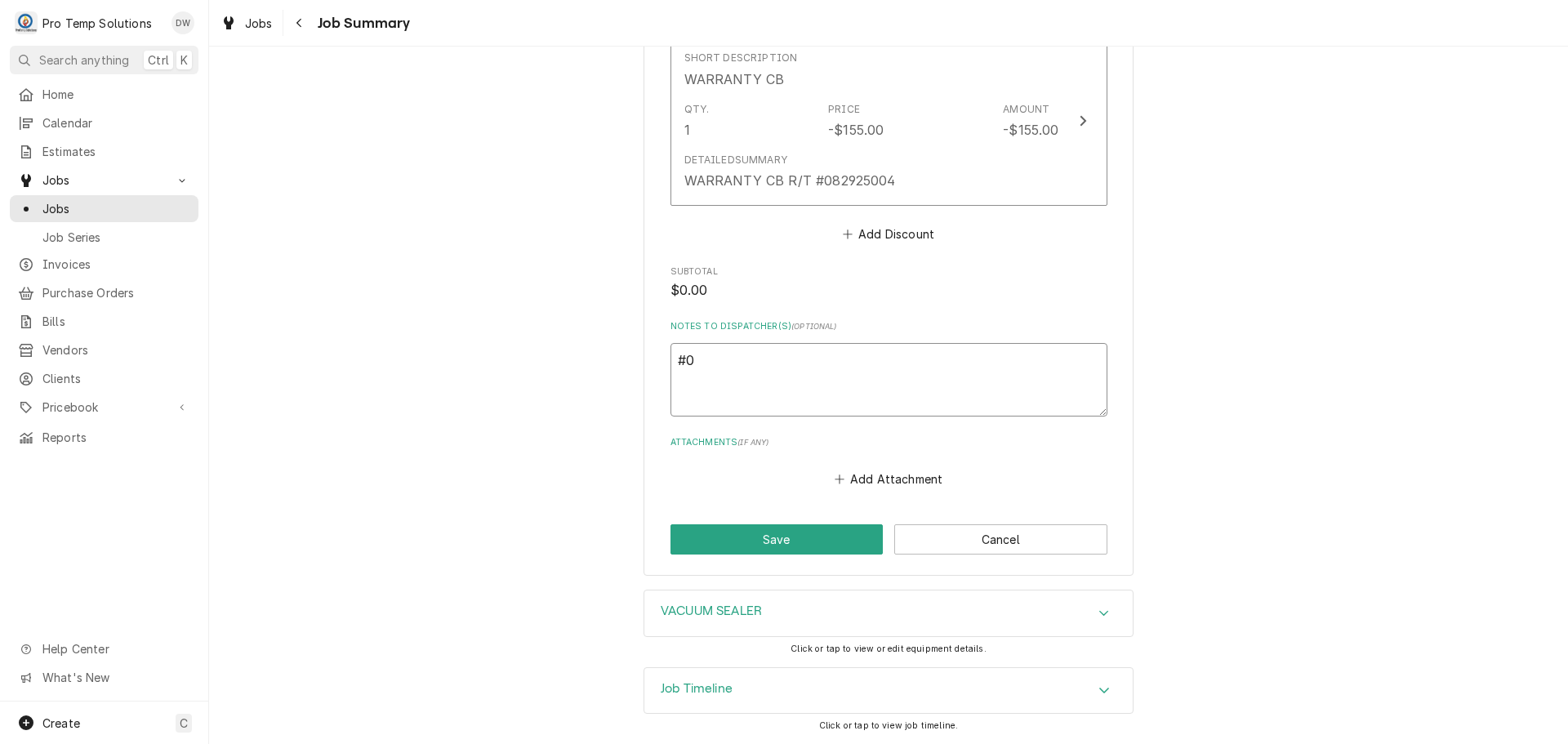
type textarea "x"
type textarea "#09"
type textarea "x"
type textarea "#091"
type textarea "x"
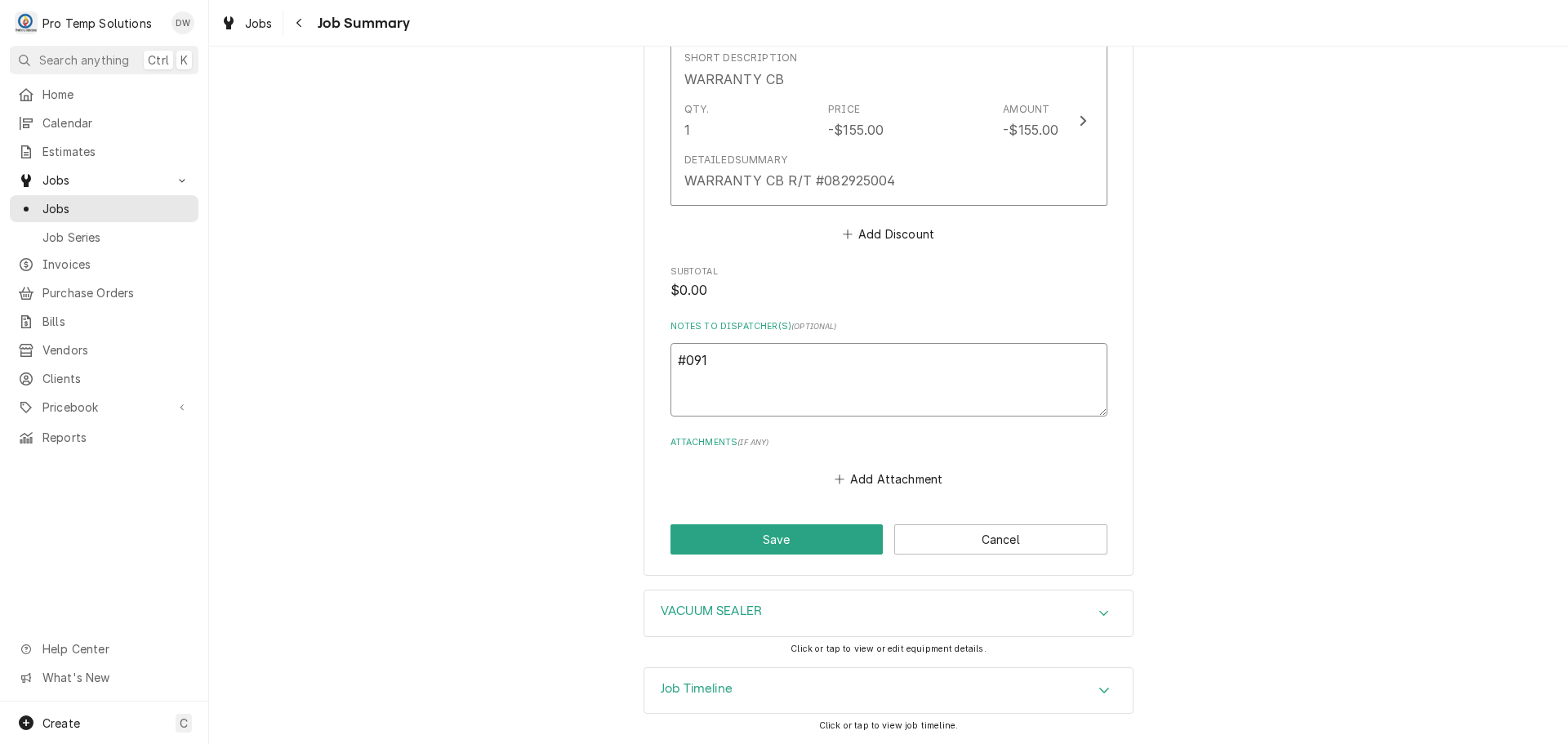
type textarea "#0914"
type textarea "x"
type textarea "#09142"
type textarea "x"
type textarea "#091425"
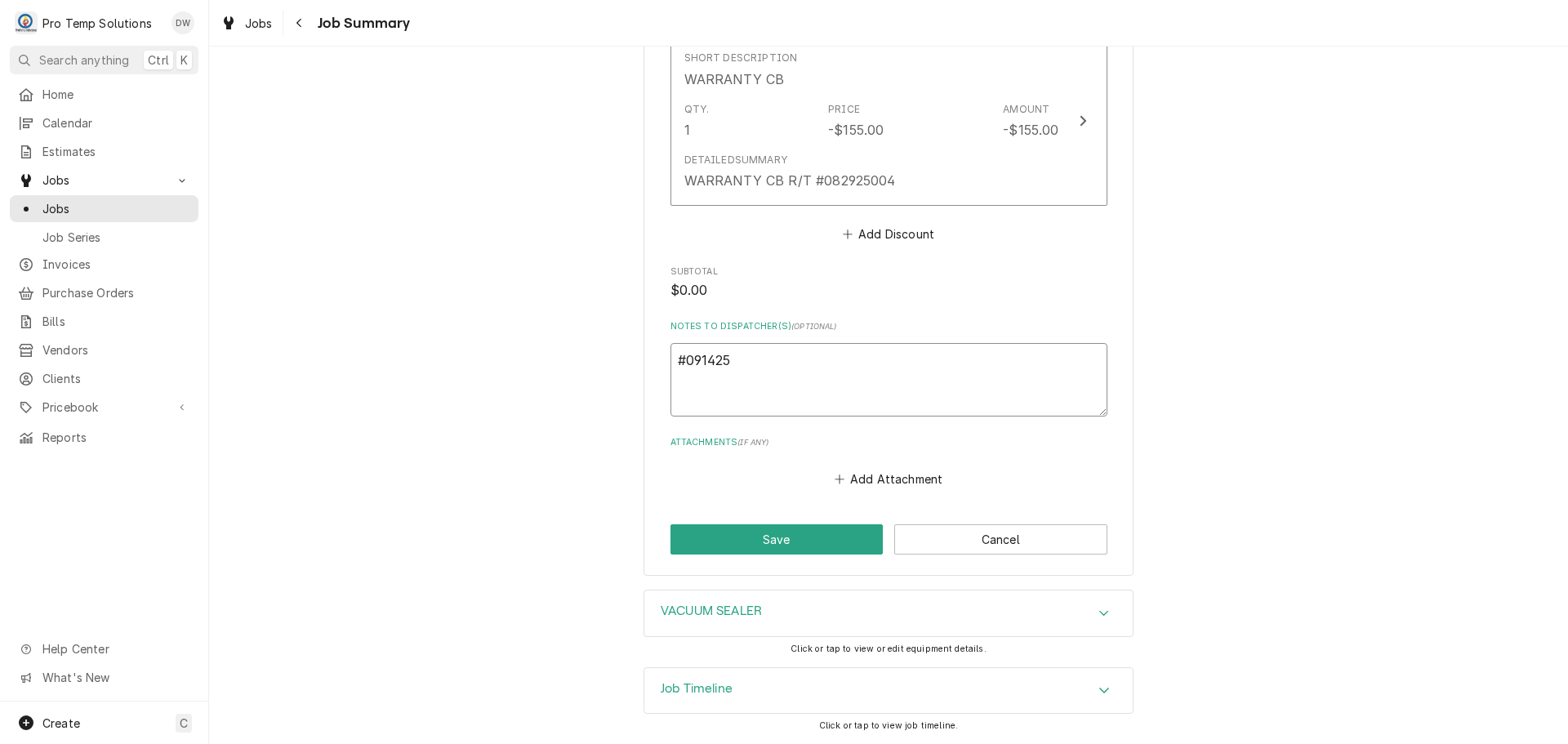
type textarea "x"
type textarea "#0914250"
type textarea "x"
type textarea "#09142500"
type textarea "x"
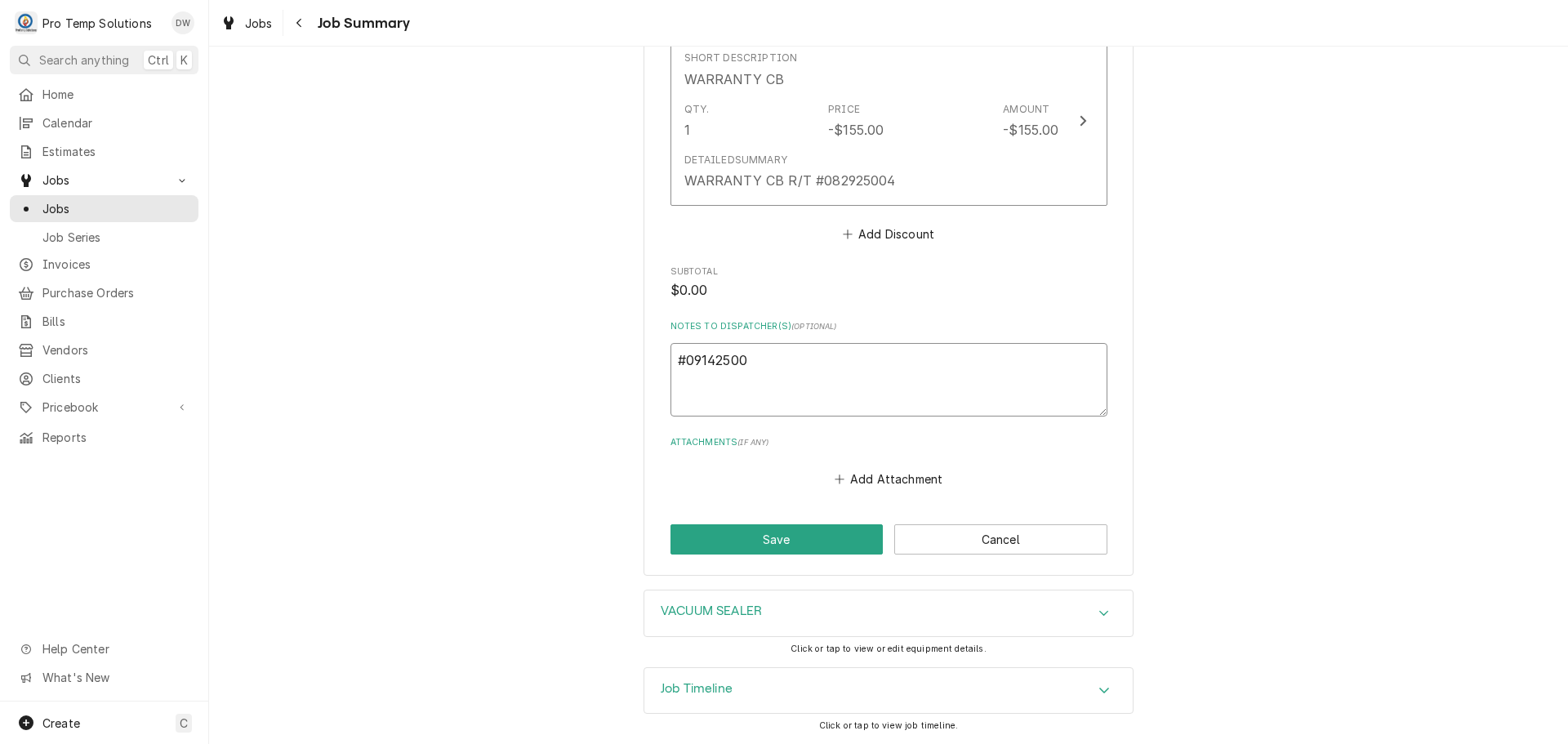
type textarea "#0914250"
type textarea "x"
type textarea "#091425"
type textarea "x"
type textarea "#091425-"
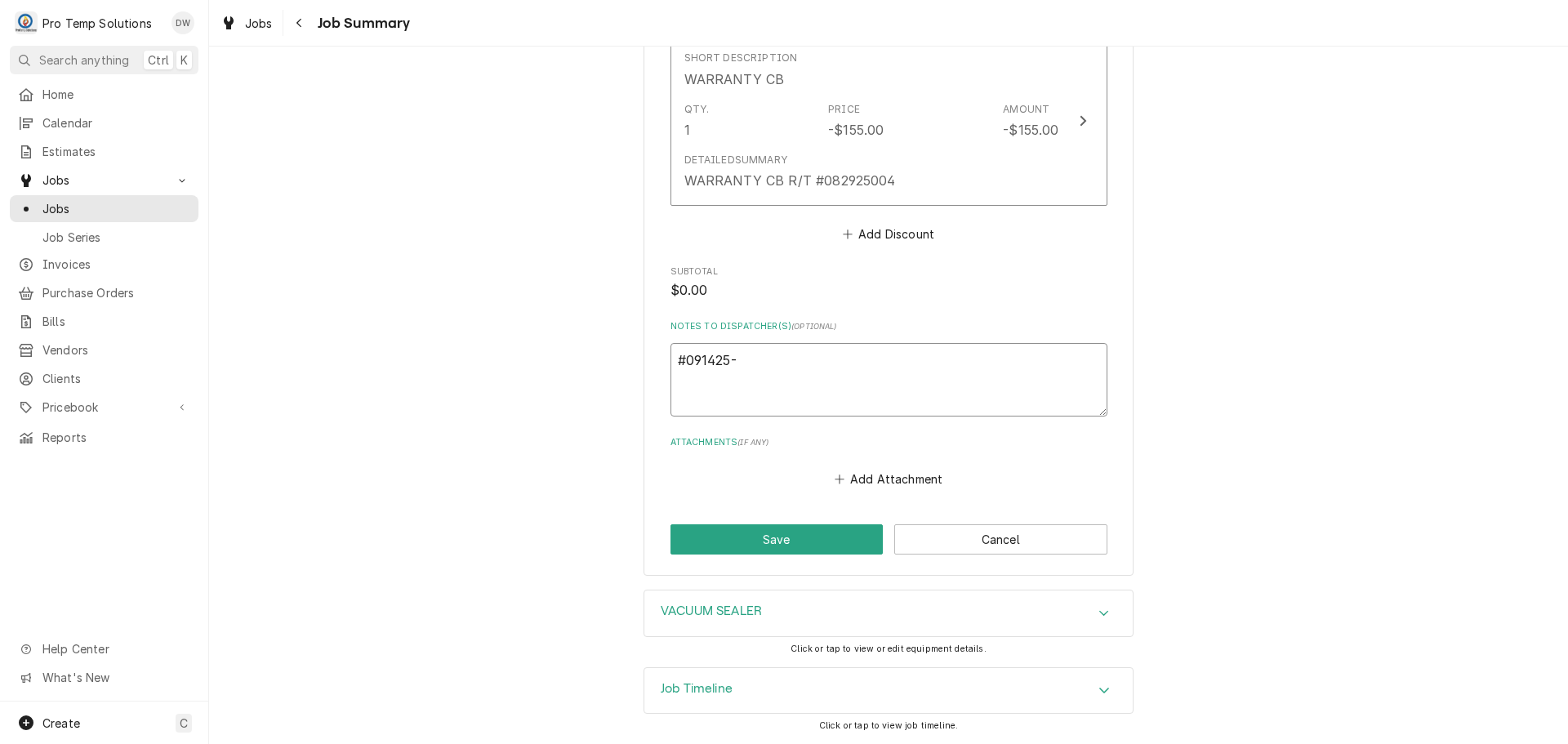
type textarea "x"
type textarea "#091425-0"
type textarea "x"
type textarea "#091425-01"
type textarea "x"
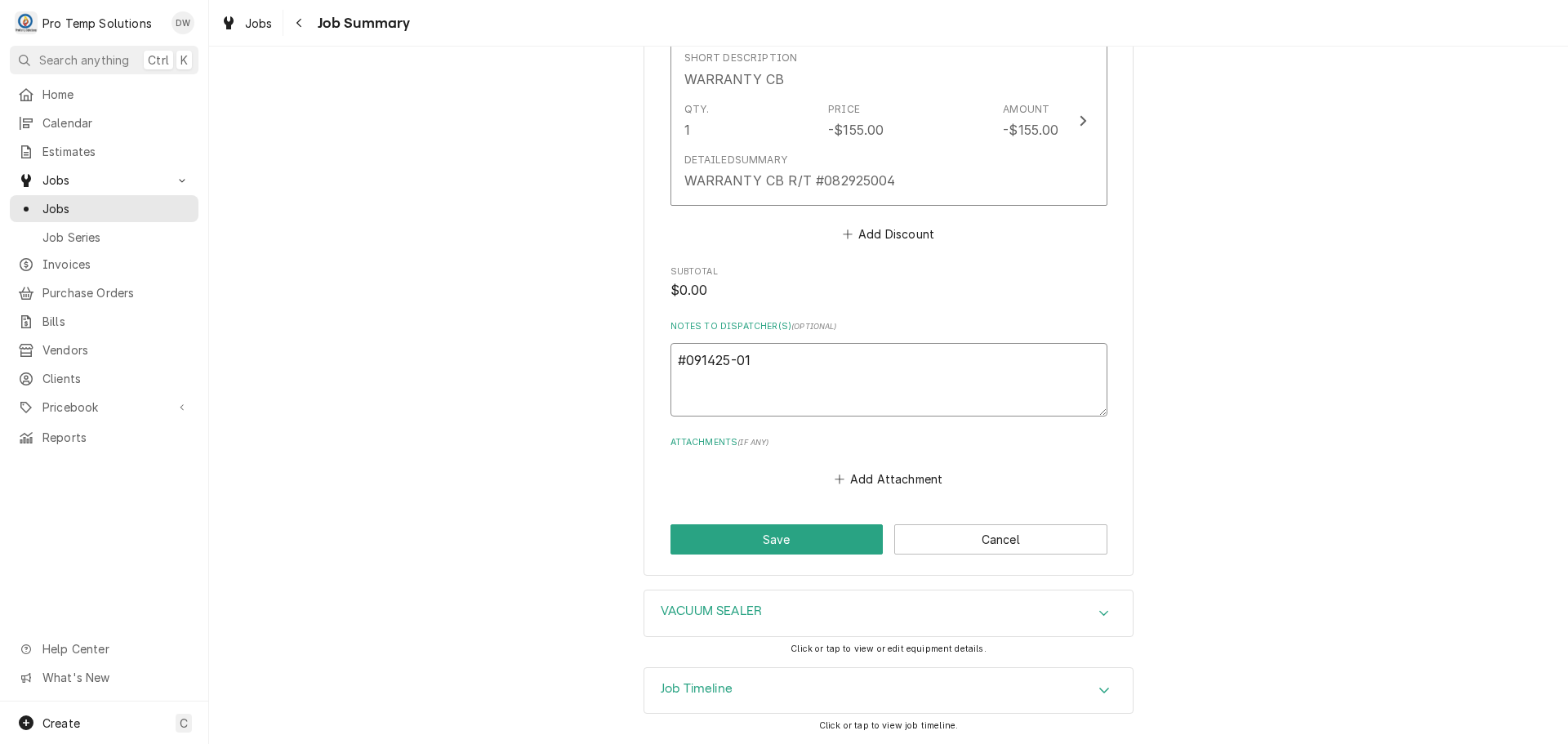
type textarea "#091425-01W"
type textarea "x"
type textarea "#091425-01W"
type textarea "x"
type textarea "#091425-01W R"
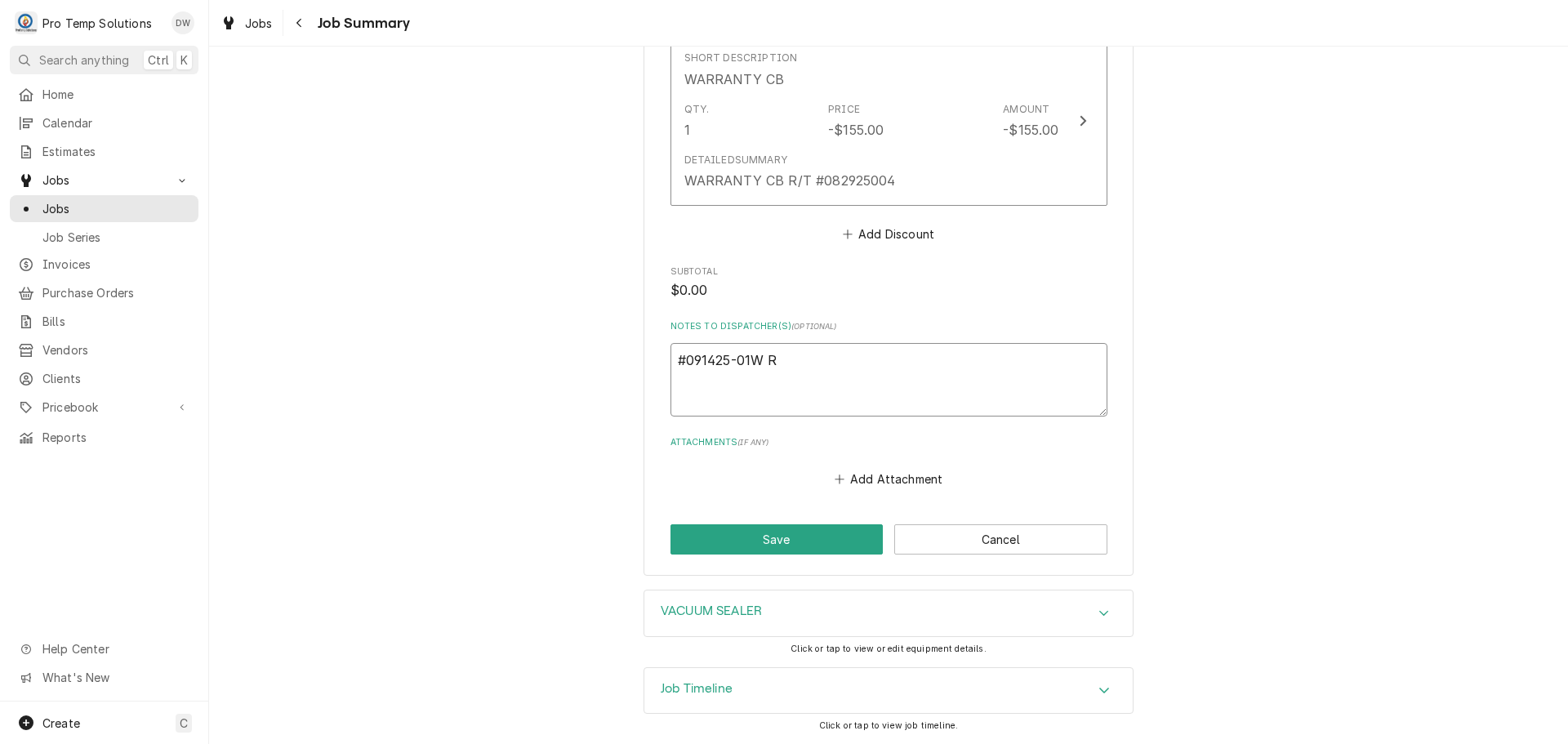
type textarea "x"
type textarea "#091425-01W RE"
type textarea "x"
type textarea "#091425-01W RES"
type textarea "x"
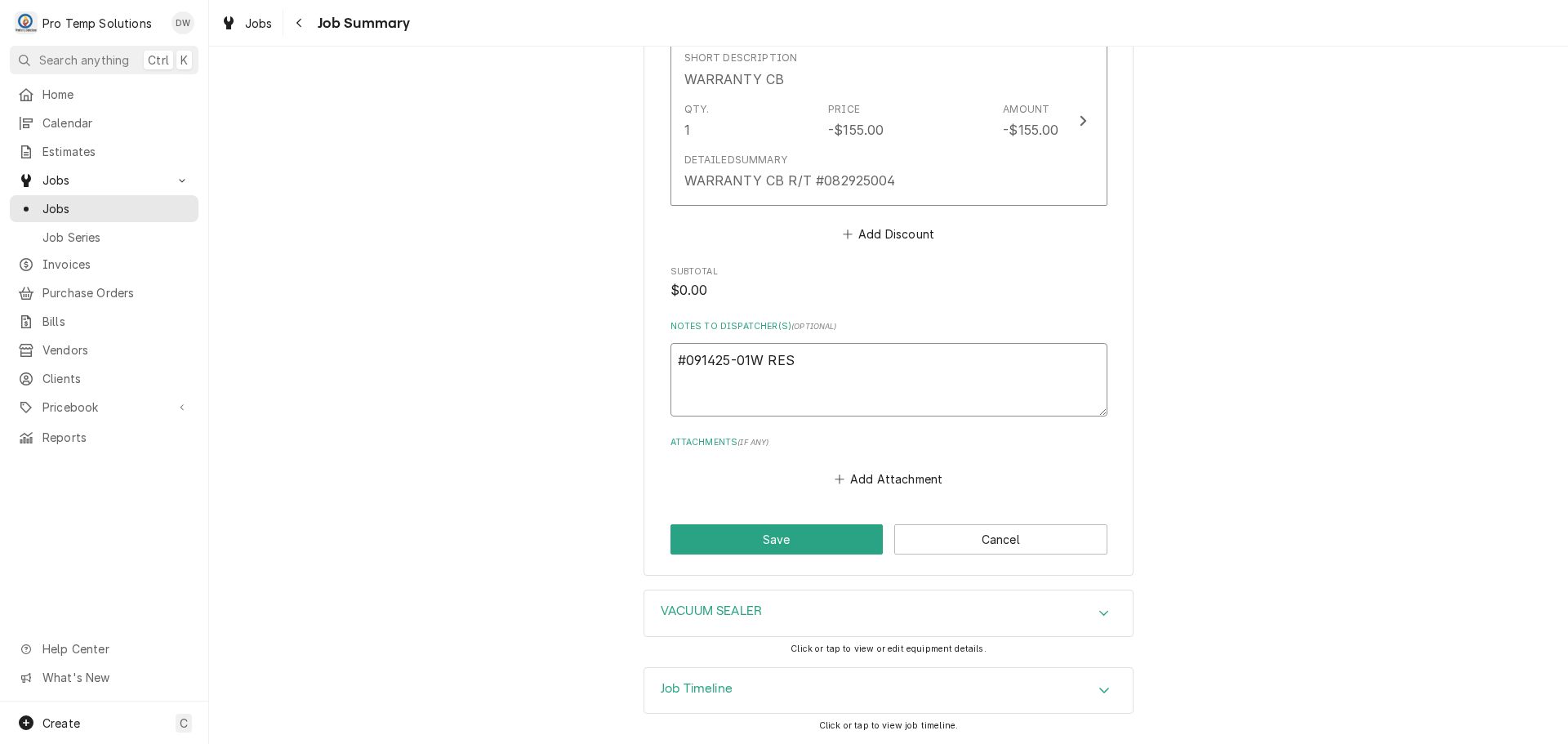
type textarea "#091425-01W REST"
type textarea "x"
type textarea "#091425-01W RESTA"
type textarea "x"
type textarea "#091425-01W RESTAR"
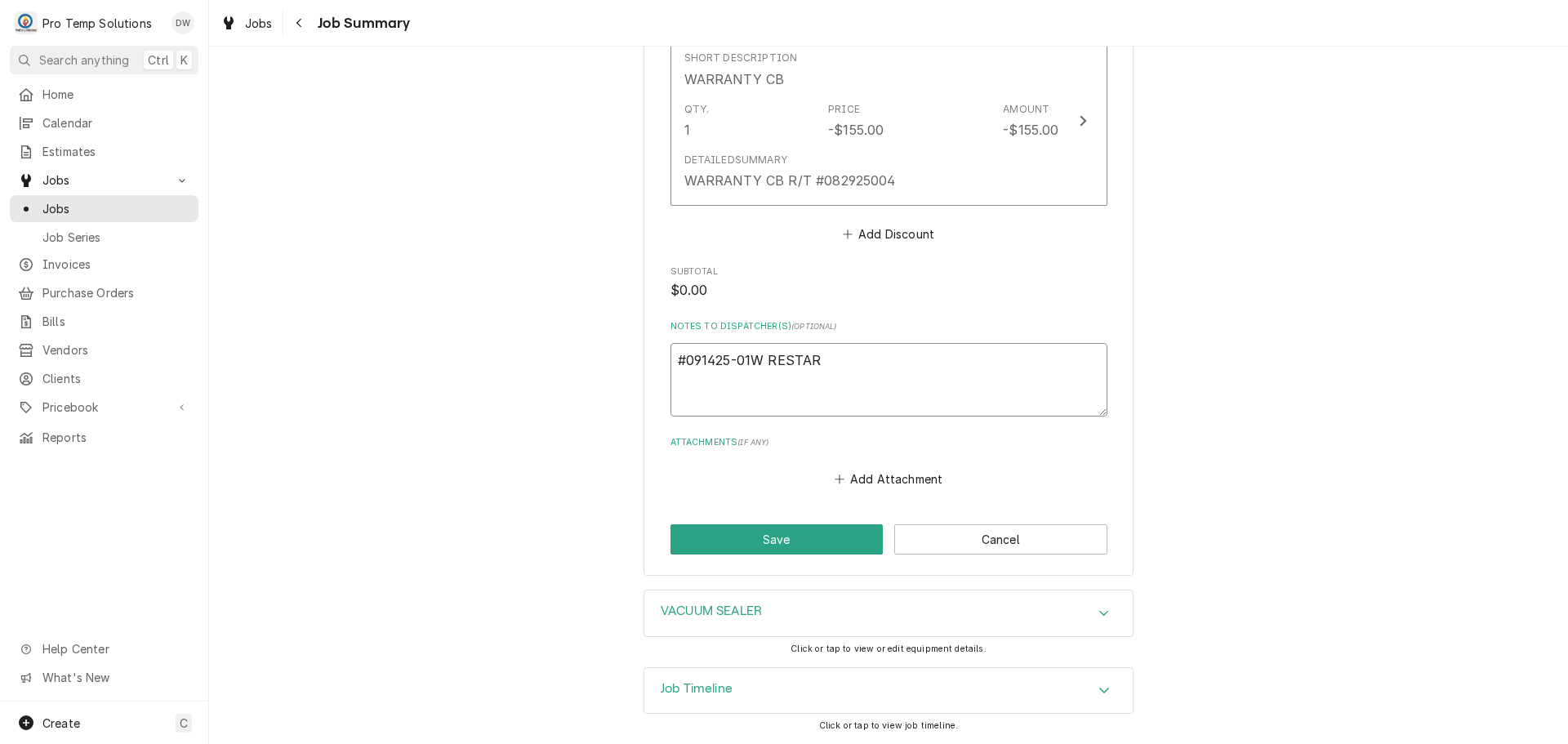
type textarea "x"
type textarea "#091425-01W RESTART"
type textarea "x"
type textarea "#091425-01W RESTART-"
type textarea "x"
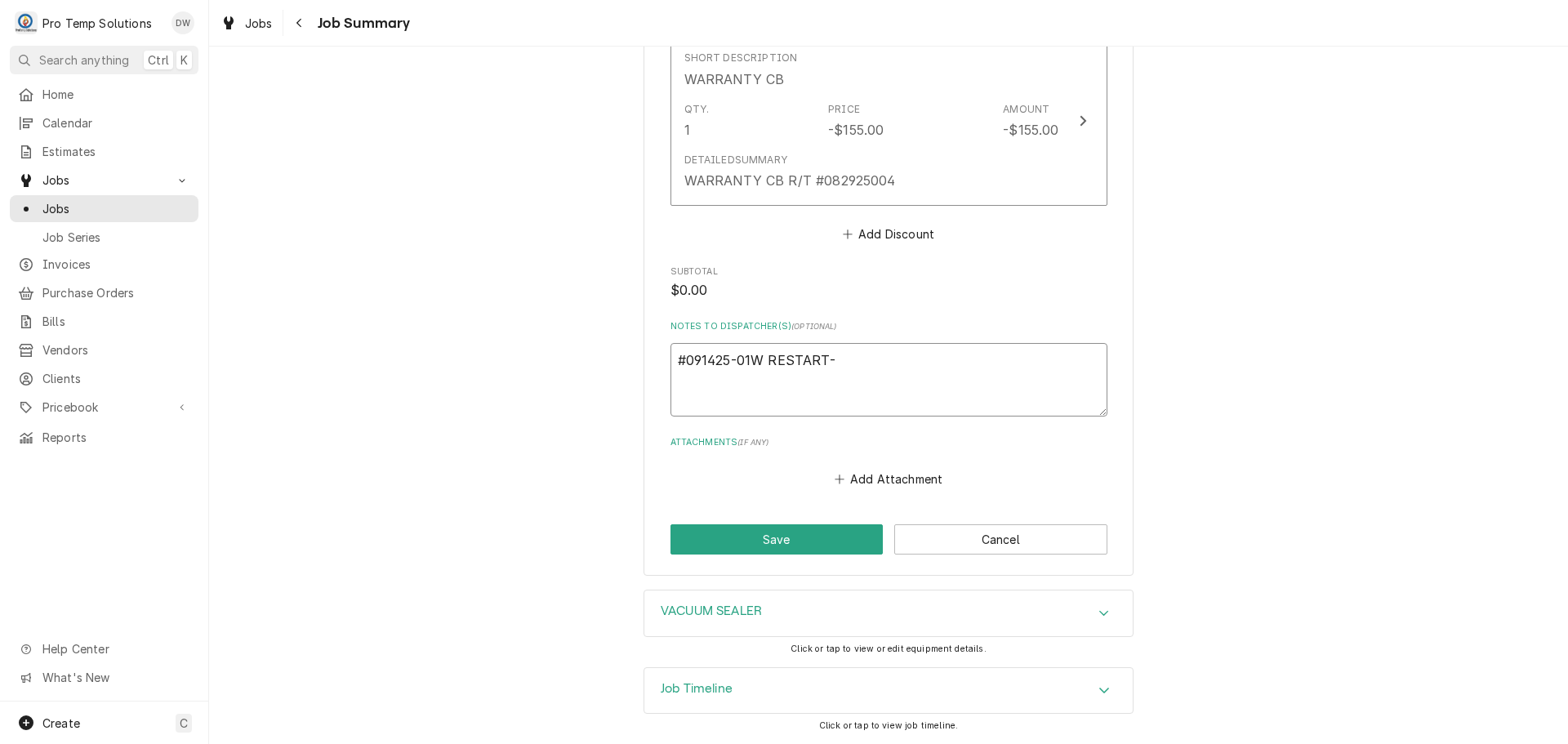
type textarea "#091425-01W RESTART-"
type textarea "x"
type textarea "#091425-01W RESTART- V"
type textarea "x"
type textarea "#091425-01W RESTART- VA"
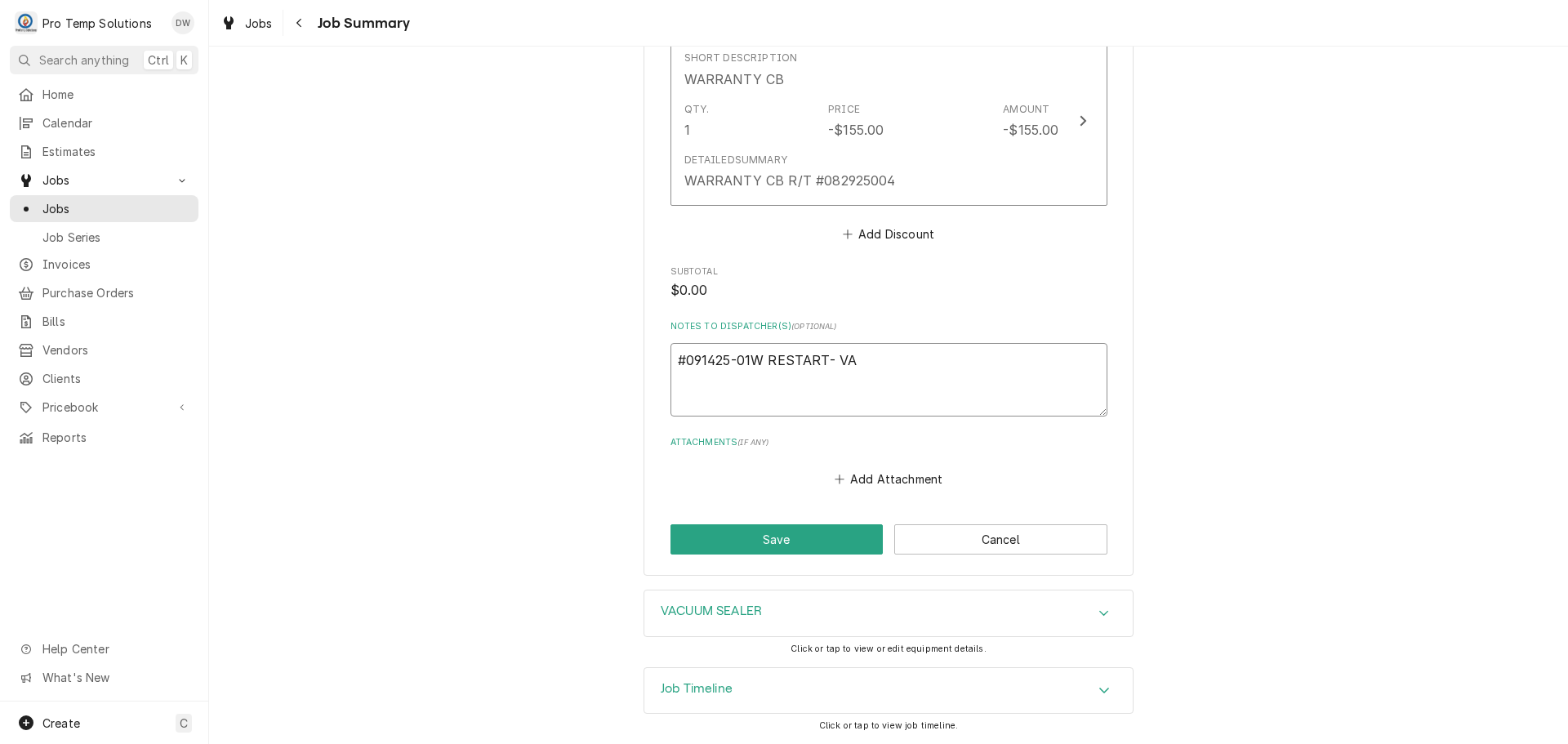
type textarea "x"
type textarea "#091425-01W RESTART- VAC"
type textarea "x"
type textarea "#091425-01W RESTART- VAC"
type textarea "x"
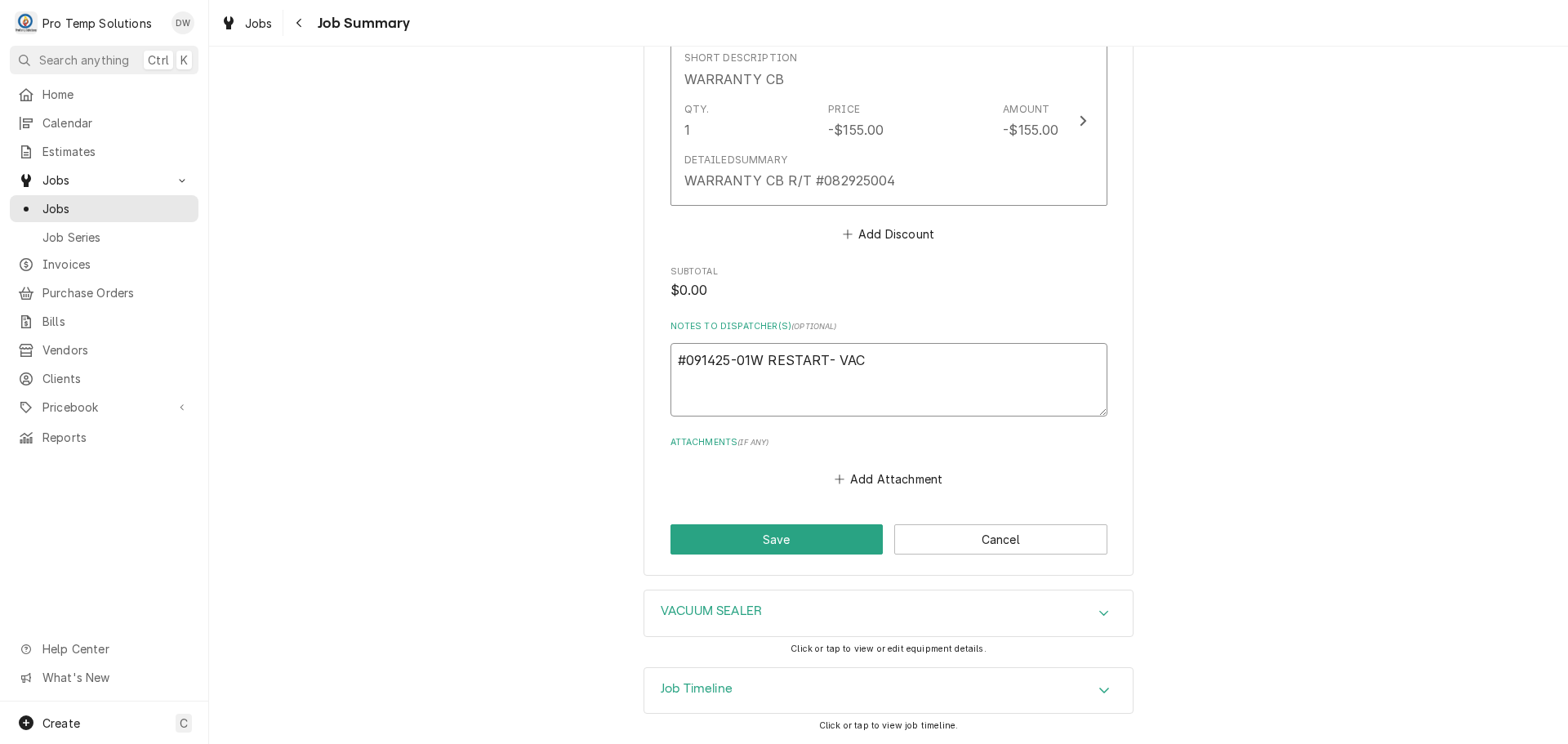
type textarea "#091425-01W RESTART- VAC S"
type textarea "x"
type textarea "#091425-01W RESTART- VAC SE"
type textarea "x"
type textarea "#091425-01W RESTART- VAC SEA"
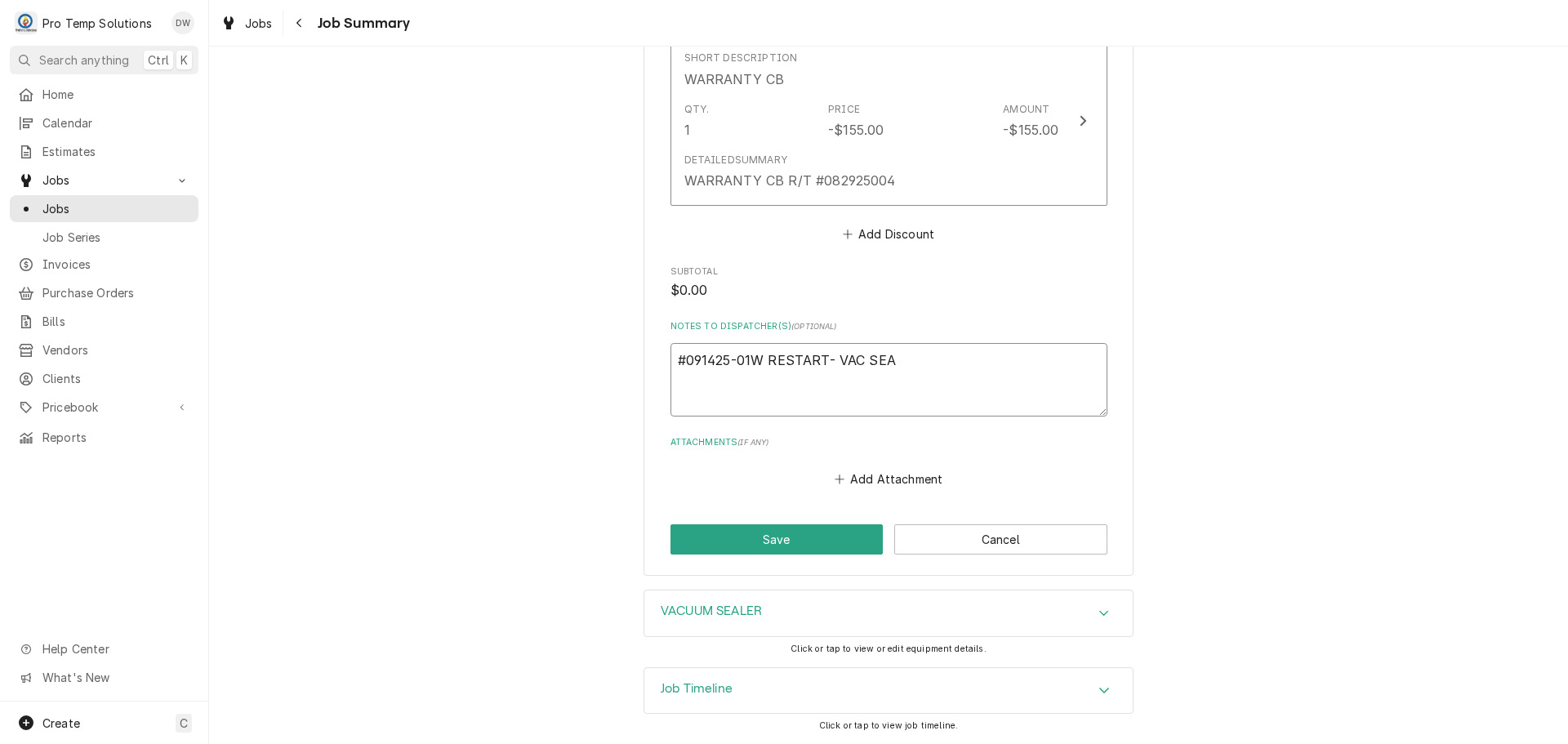
type textarea "x"
type textarea "#091425-01W RESTART- VAC SEAL"
type textarea "x"
type textarea "#091425-01W RESTART- VAC SEALE"
type textarea "x"
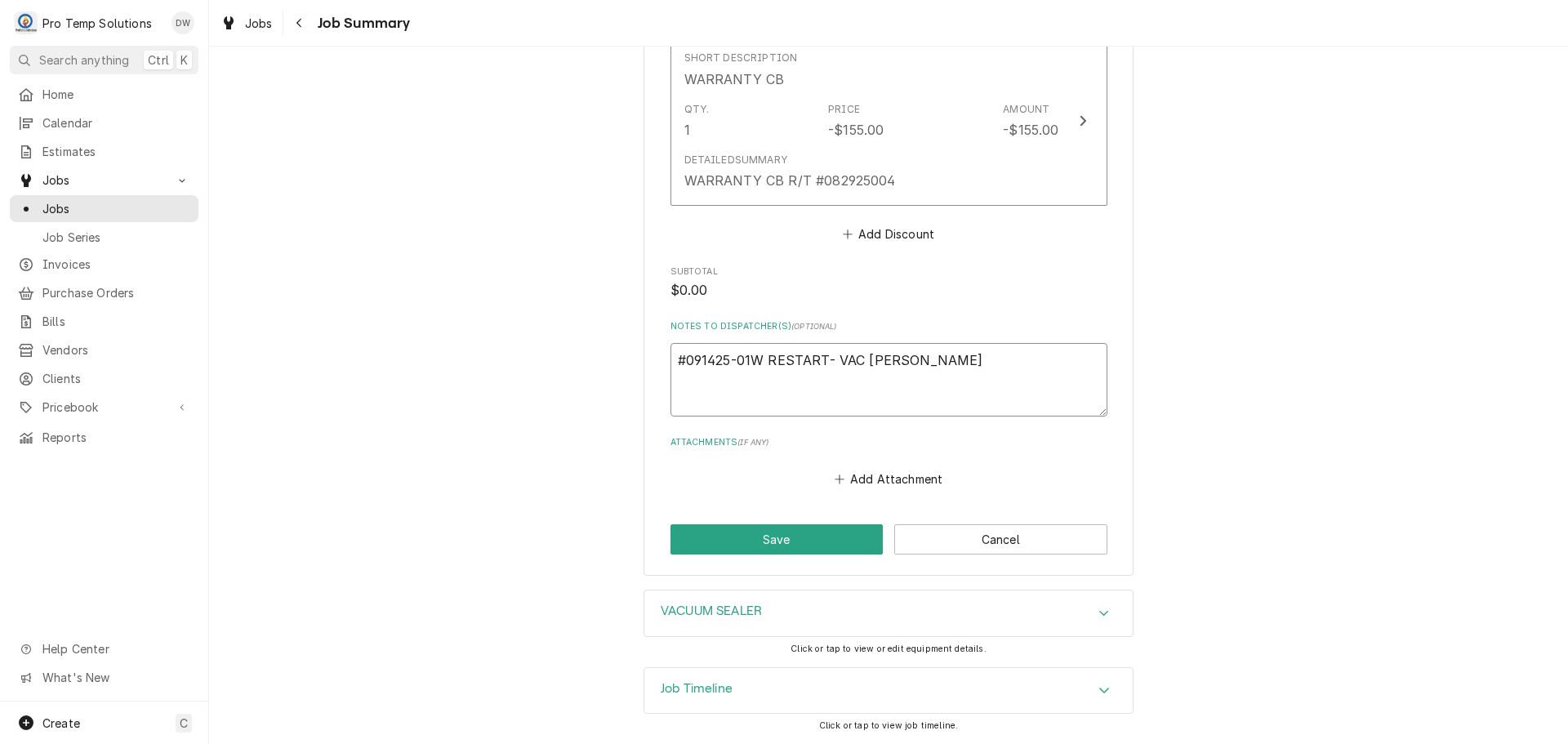
type textarea "#091425-01W RESTART- VAC SEALER"
type textarea "x"
type textarea "#091425-01W RESTART- VAC SEALER"
type textarea "x"
type textarea "#091425-01W RESTART- VAC SEALER W"
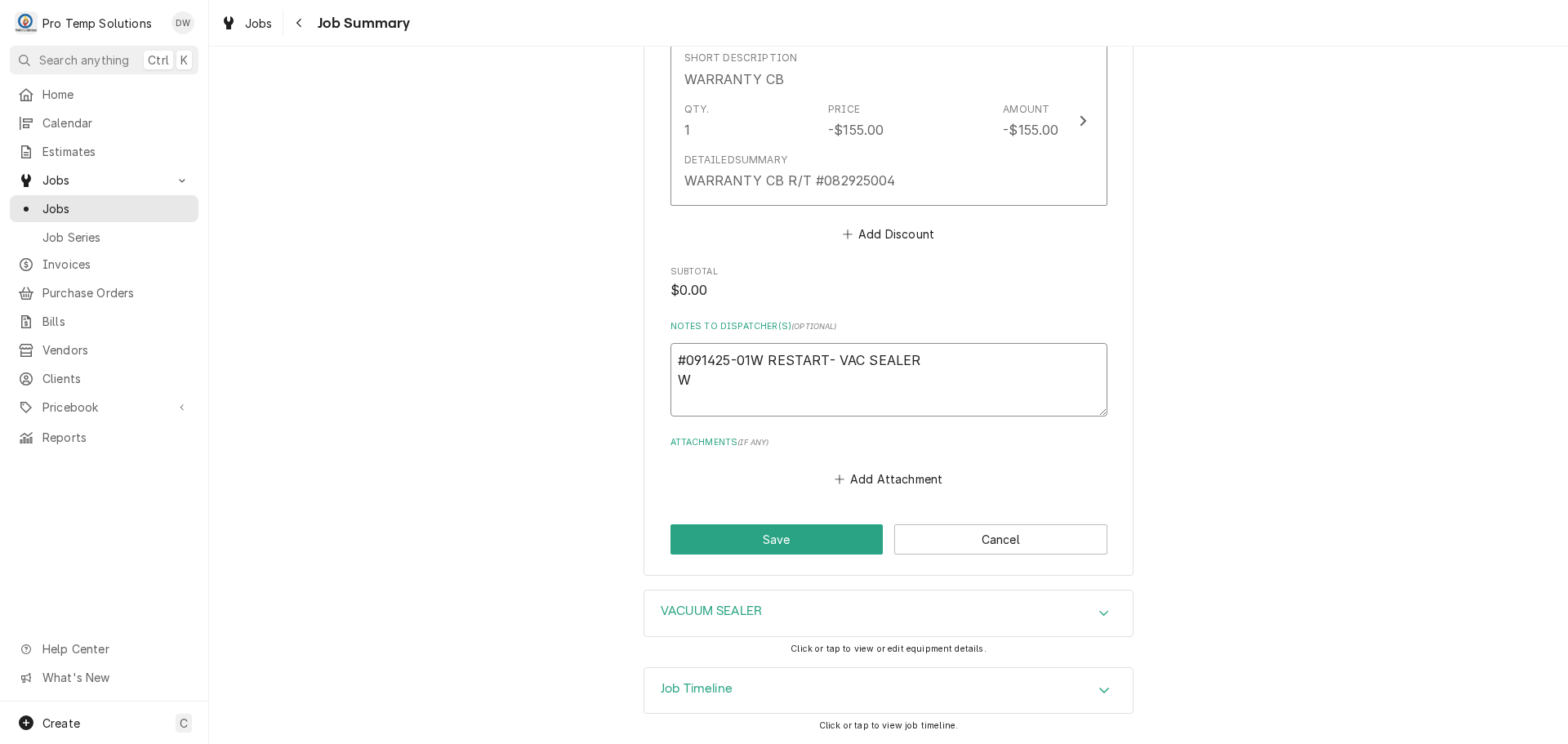
type textarea "x"
type textarea "#091425-01W RESTART- VAC SEALER WA"
type textarea "x"
type textarea "#091425-01W RESTART- VAC SEALER WAR"
type textarea "x"
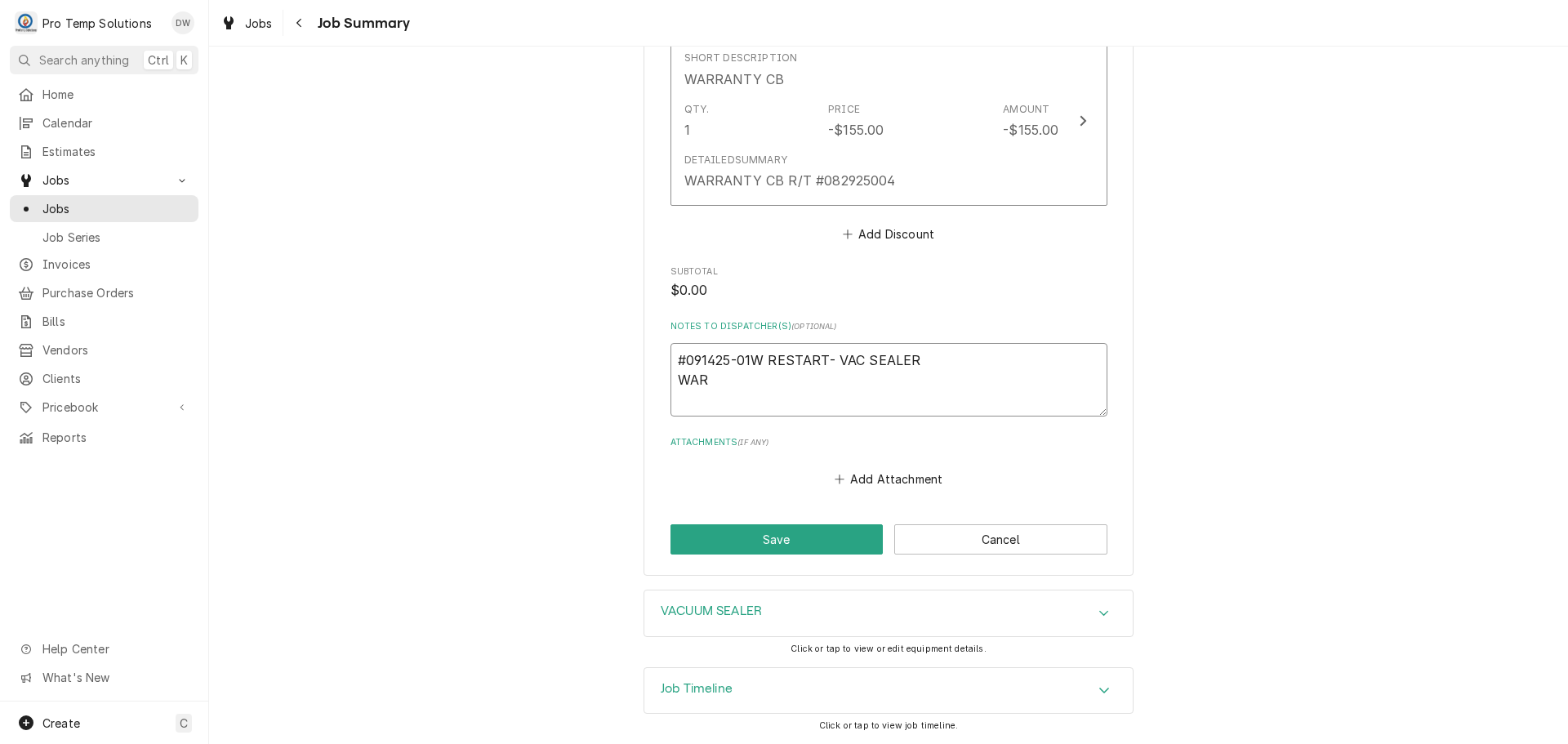
type textarea "#091425-01W RESTART- VAC SEALER WARR"
type textarea "x"
type textarea "#091425-01W RESTART- VAC SEALER WARRA"
type textarea "x"
type textarea "#091425-01W RESTART- VAC SEALER WARRAN"
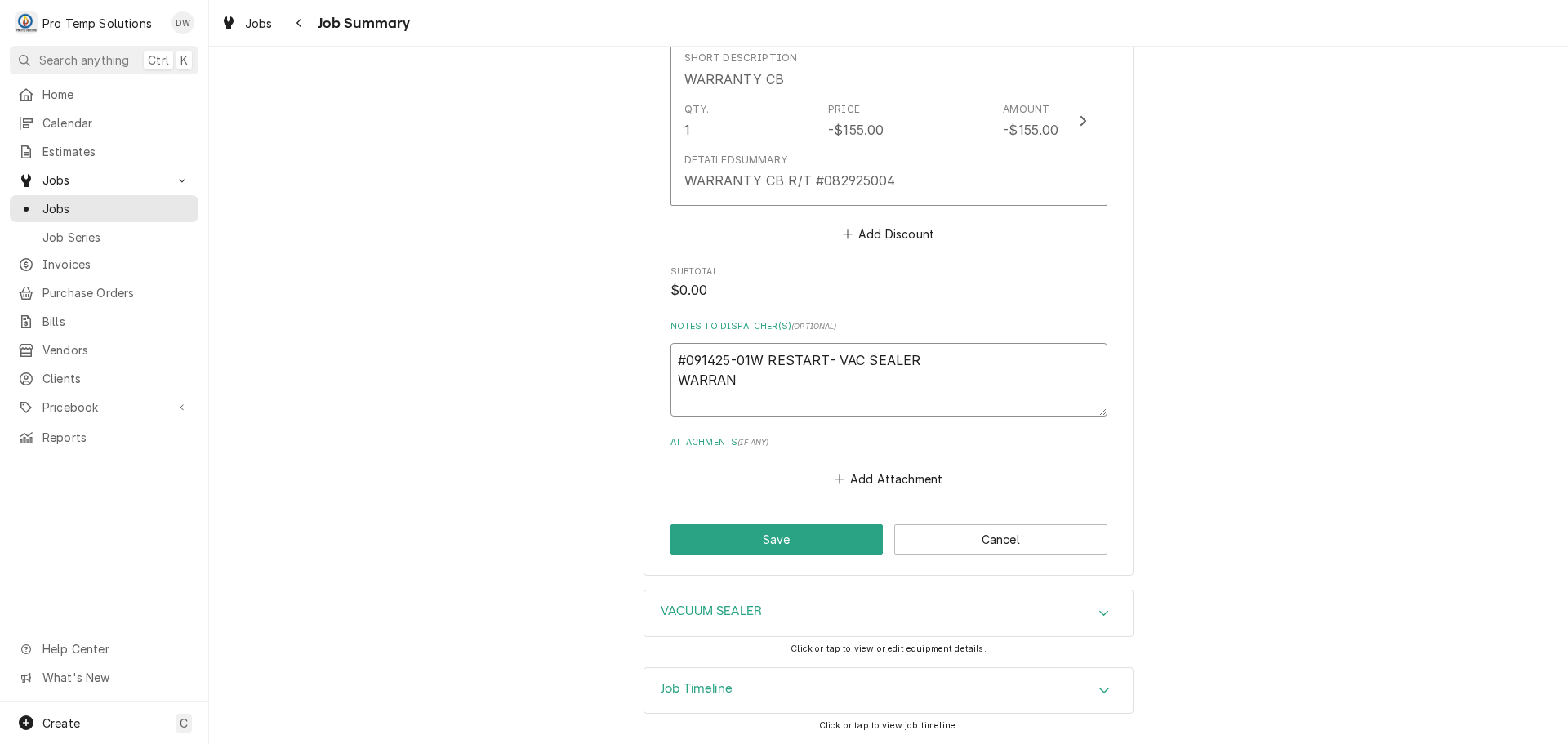
type textarea "x"
type textarea "#091425-01W RESTART- VAC SEALER WARRANT"
click at [770, 540] on button "Save" at bounding box center [777, 539] width 213 height 30
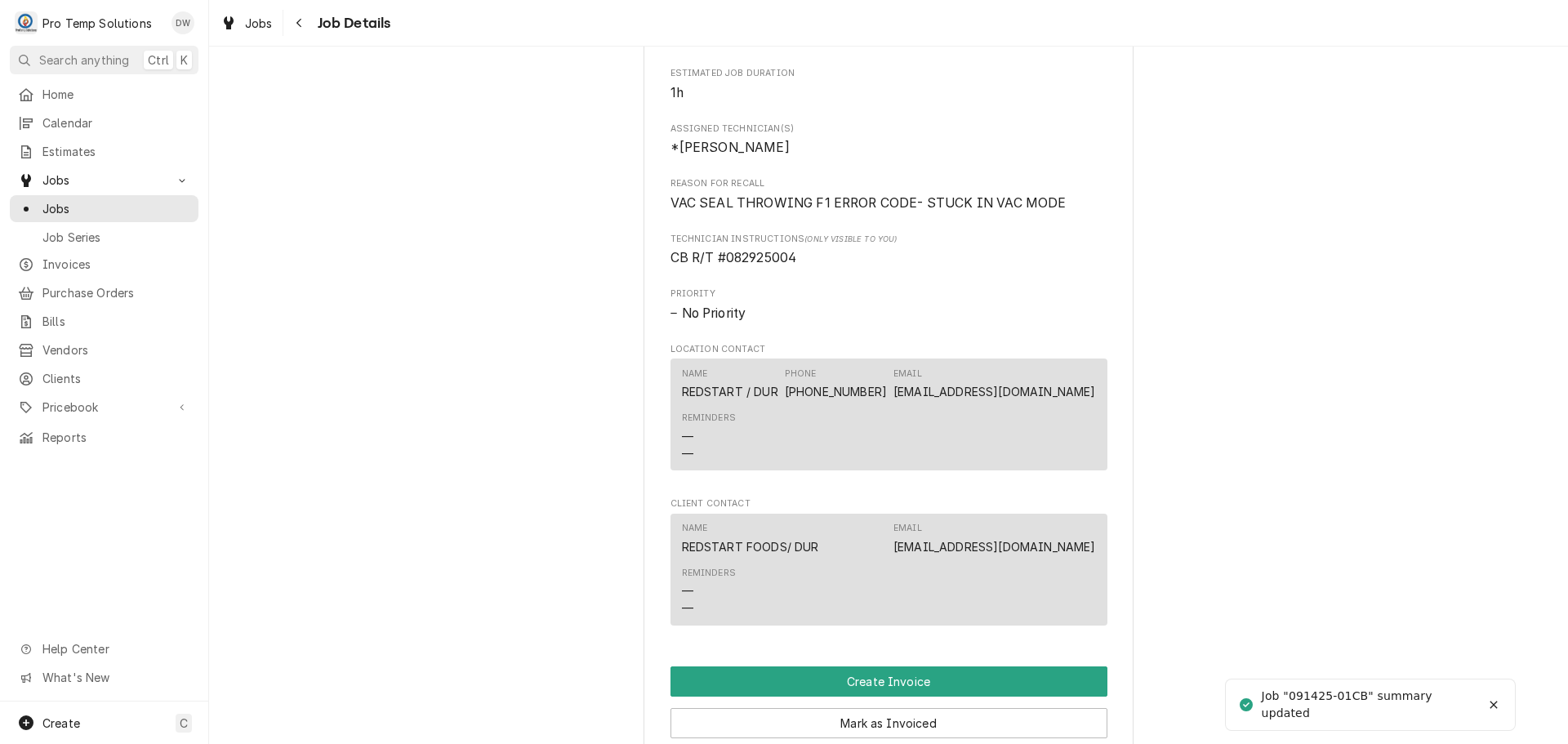
scroll to position [1061, 0]
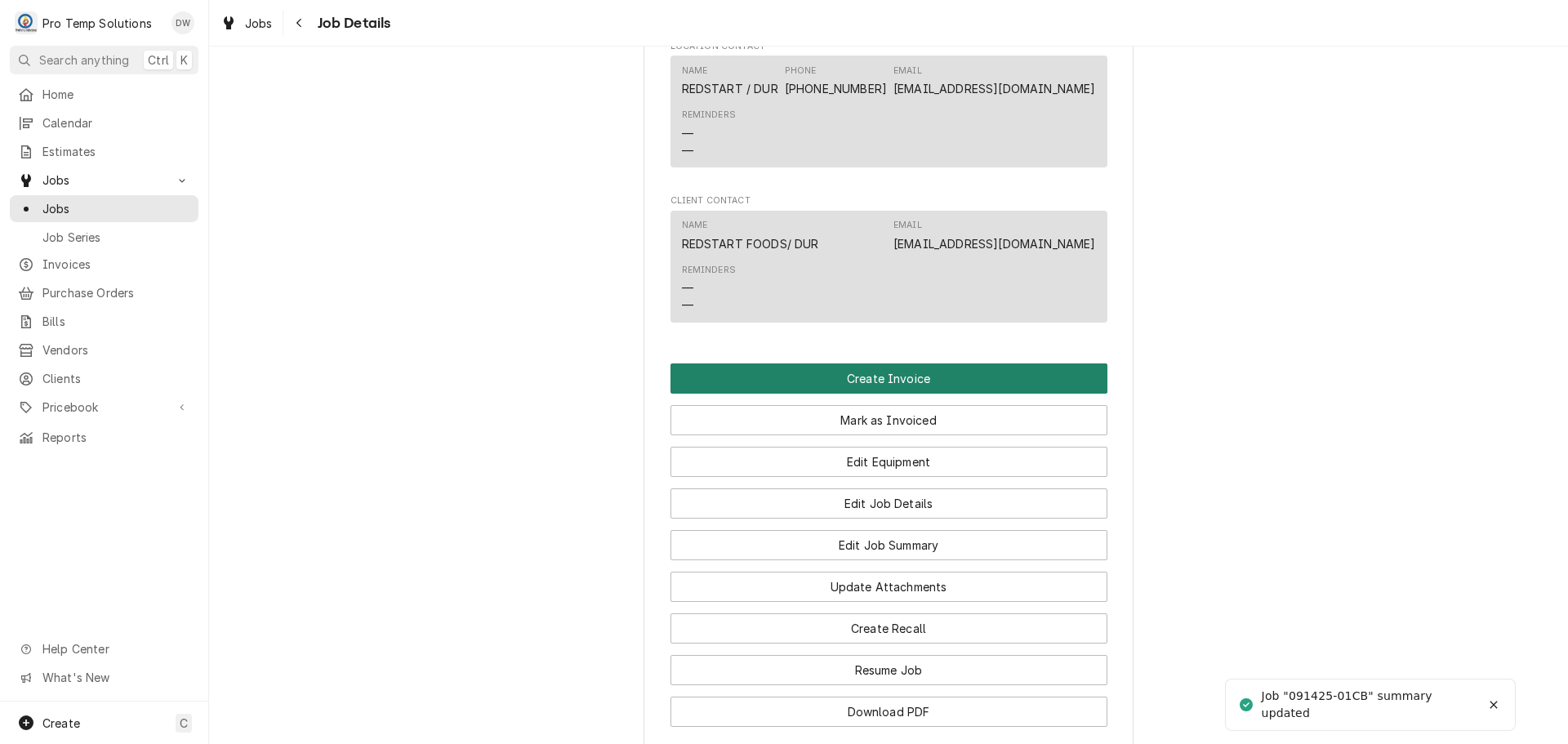
click at [878, 394] on button "Create Invoice" at bounding box center [888, 379] width 437 height 30
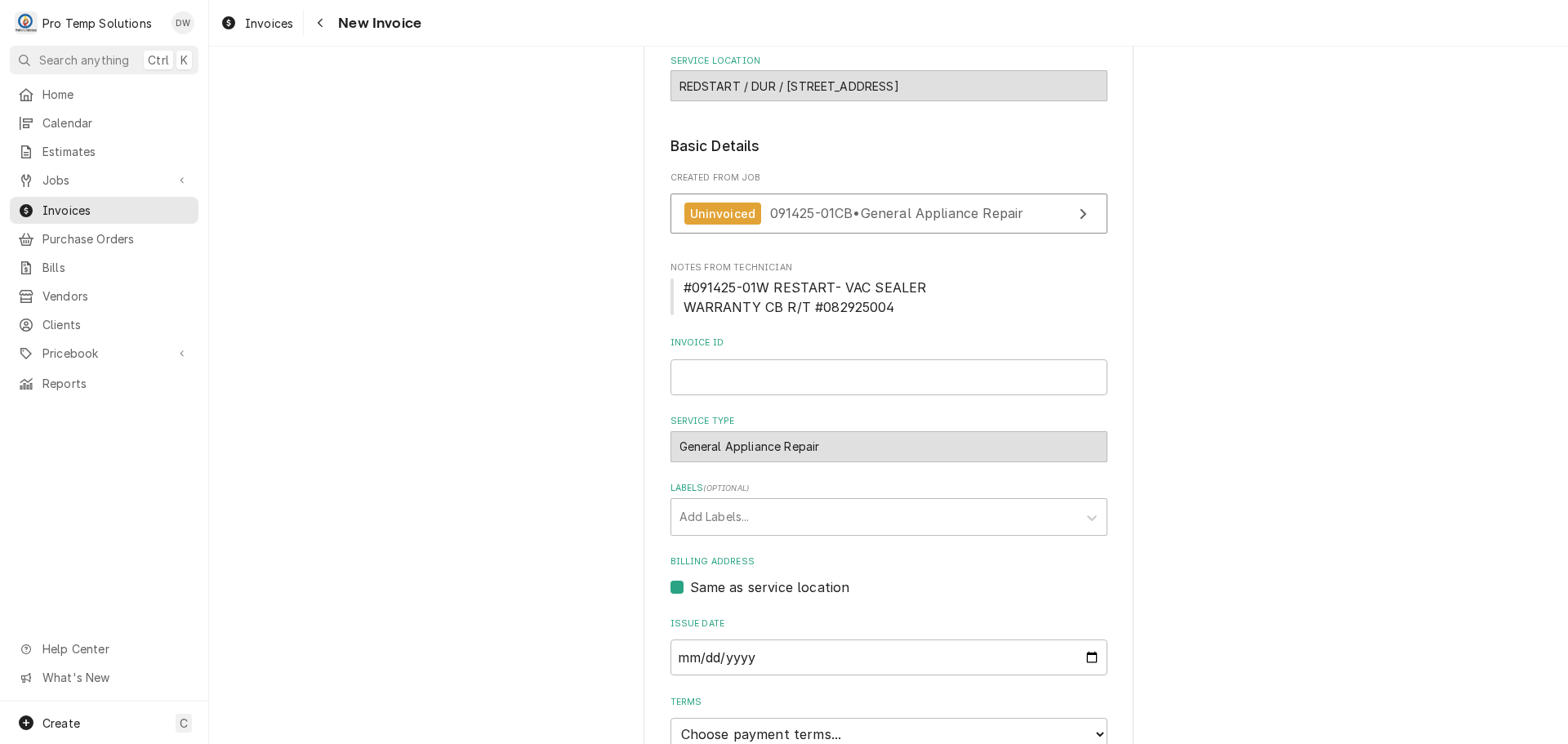
scroll to position [245, 0]
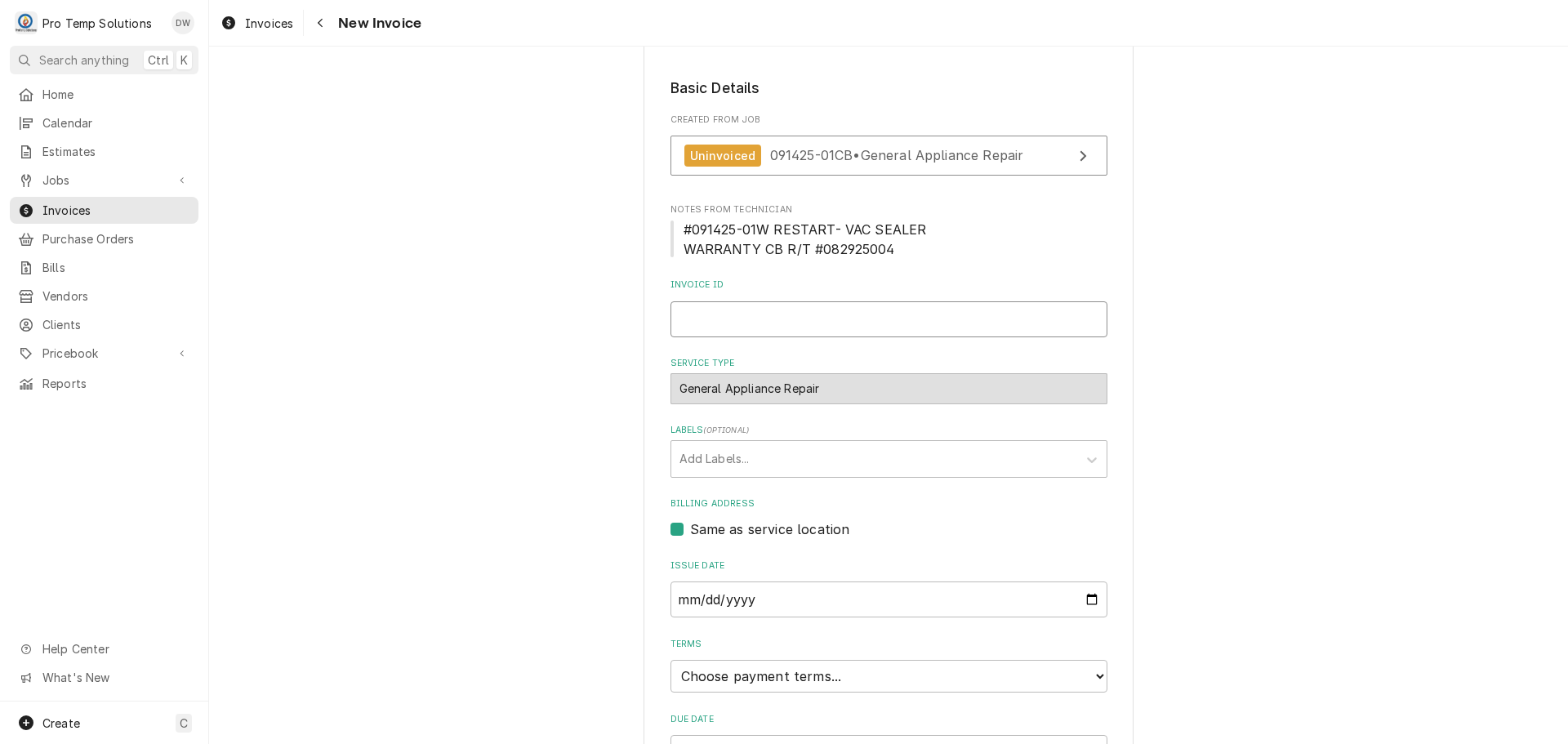
click at [840, 320] on input "Invoice ID" at bounding box center [888, 319] width 437 height 36
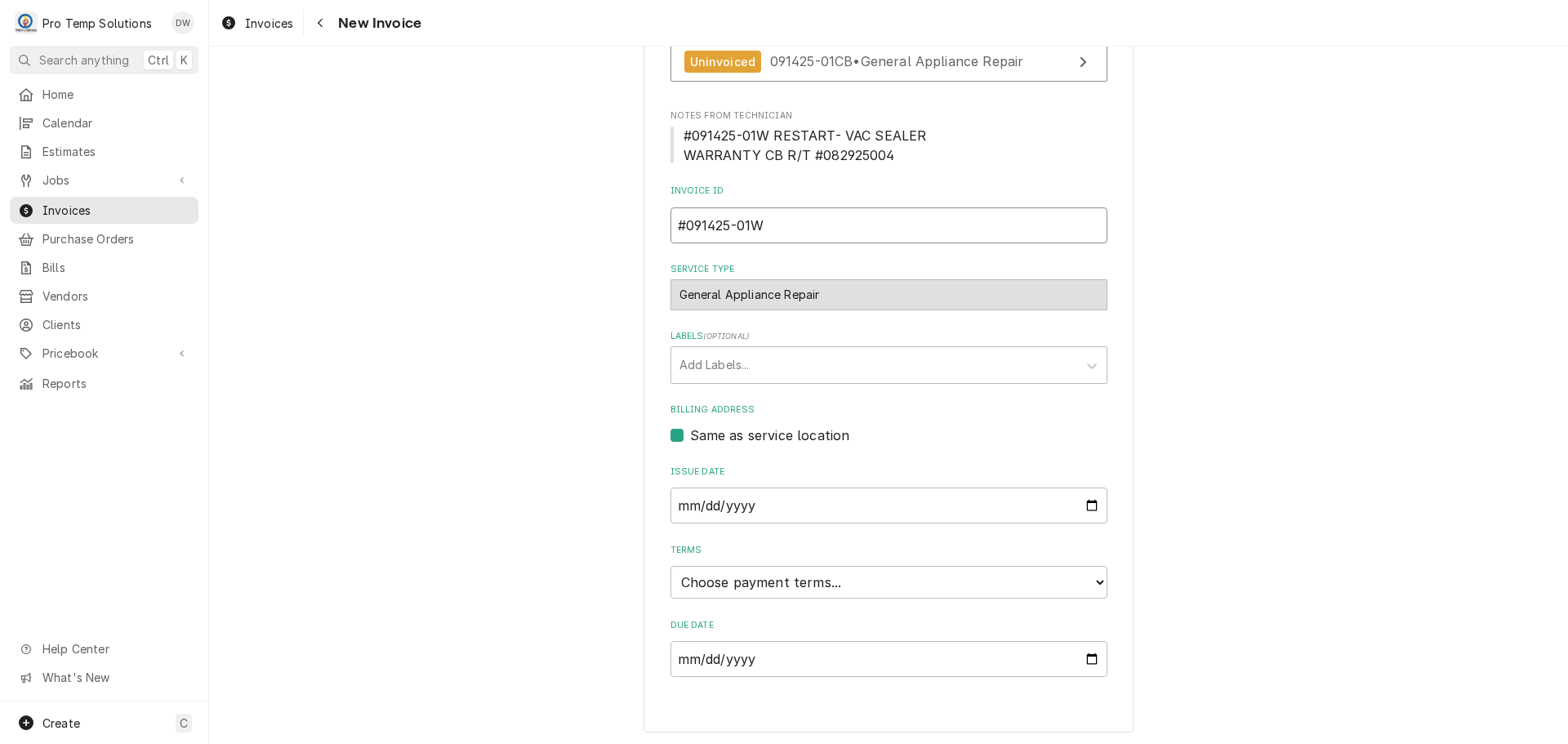
scroll to position [341, 0]
type input "#091425-01W"
drag, startPoint x: 729, startPoint y: 580, endPoint x: 737, endPoint y: 573, distance: 10.6
click at [736, 574] on select "Choose payment terms... Same Day Net 7 Net 14 Net 21 Net 30 Net 45 Net 60 Net 90" at bounding box center [888, 579] width 437 height 32
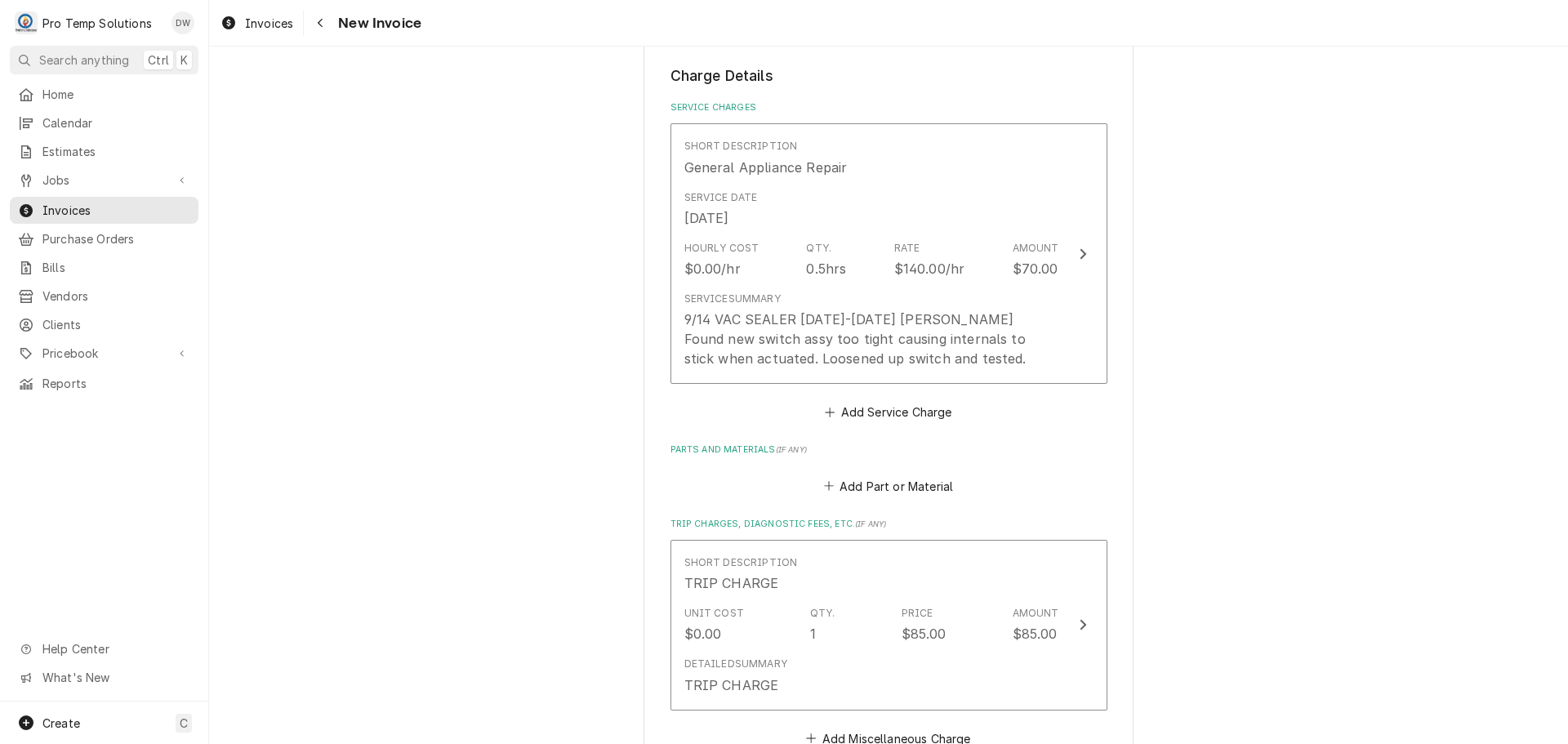
scroll to position [994, 0]
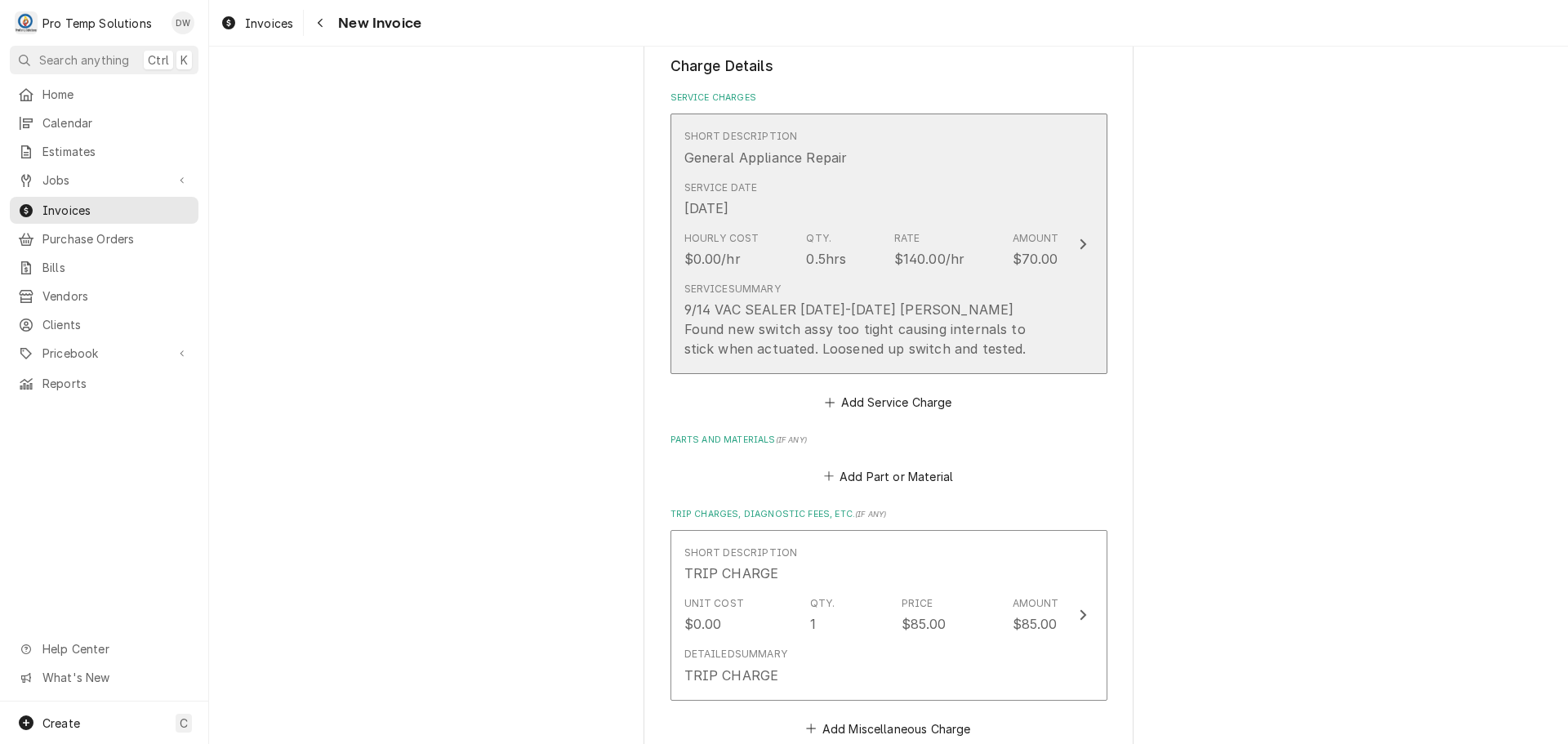
click at [1079, 245] on icon "Update Line Item" at bounding box center [1083, 244] width 8 height 13
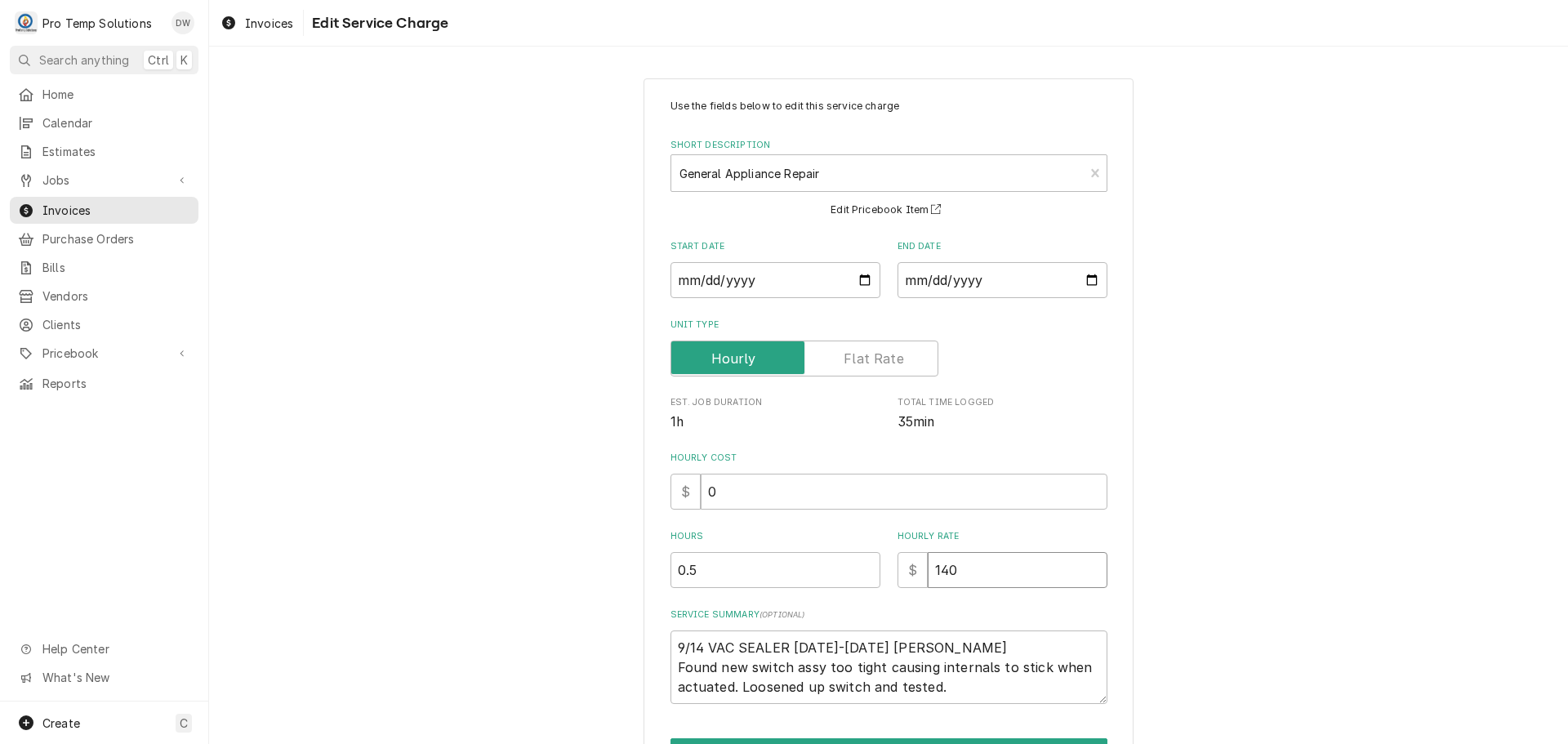
click at [966, 569] on input "140" at bounding box center [1017, 569] width 180 height 36
type textarea "x"
type input "14"
type textarea "x"
type input "1"
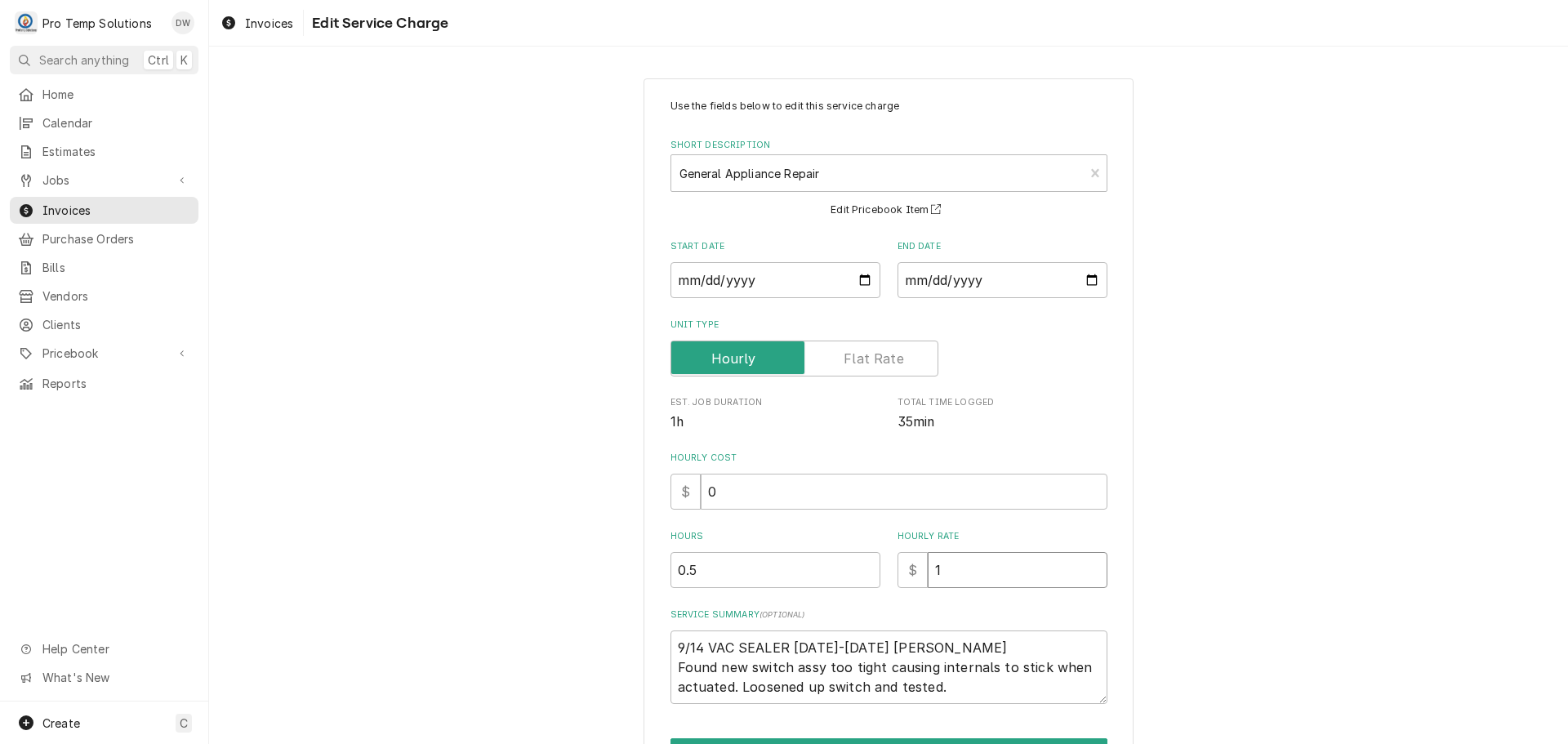
type textarea "x"
type input "2"
type textarea "x"
type input "21"
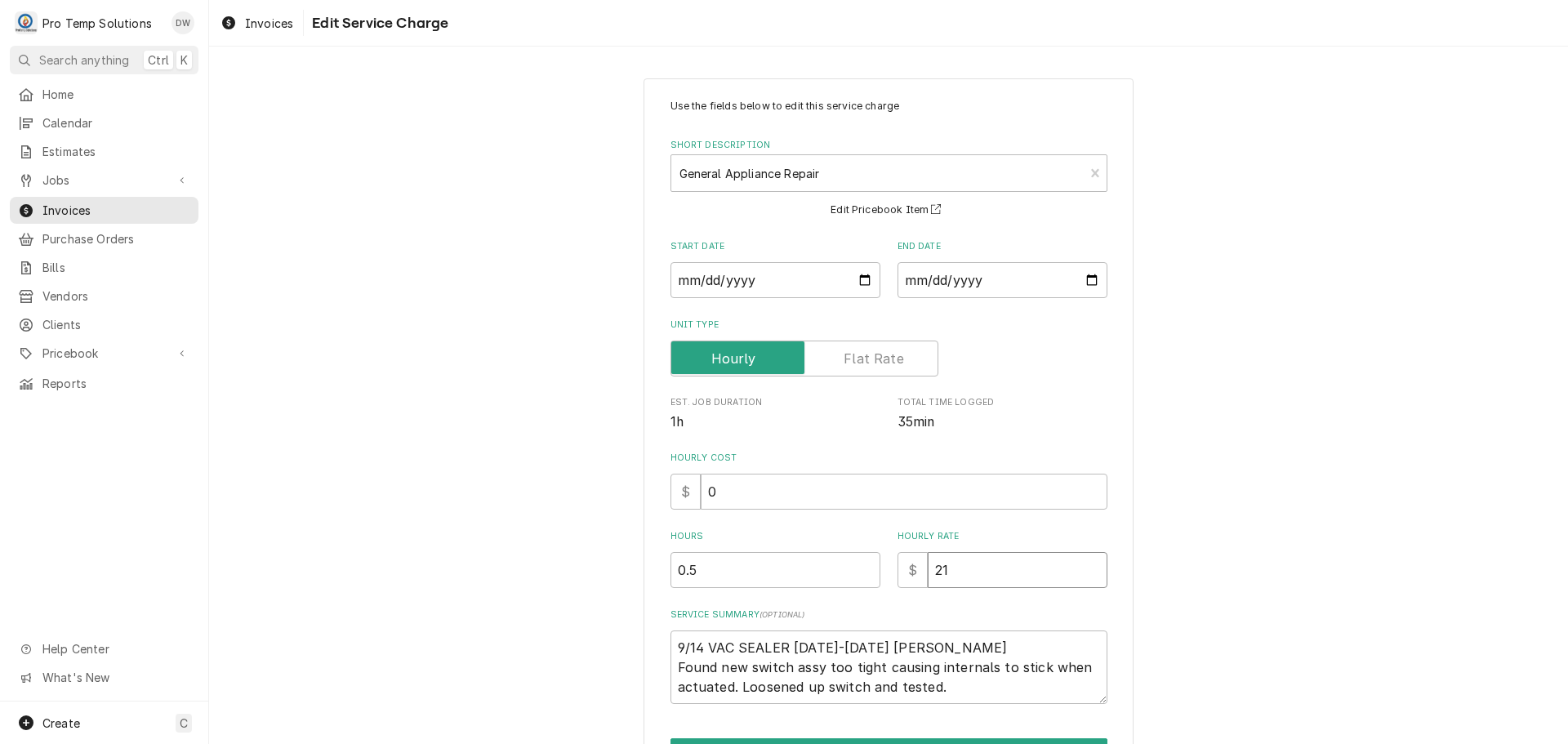
type textarea "x"
type input "210"
click at [1000, 363] on div "Unit Type" at bounding box center [888, 358] width 437 height 36
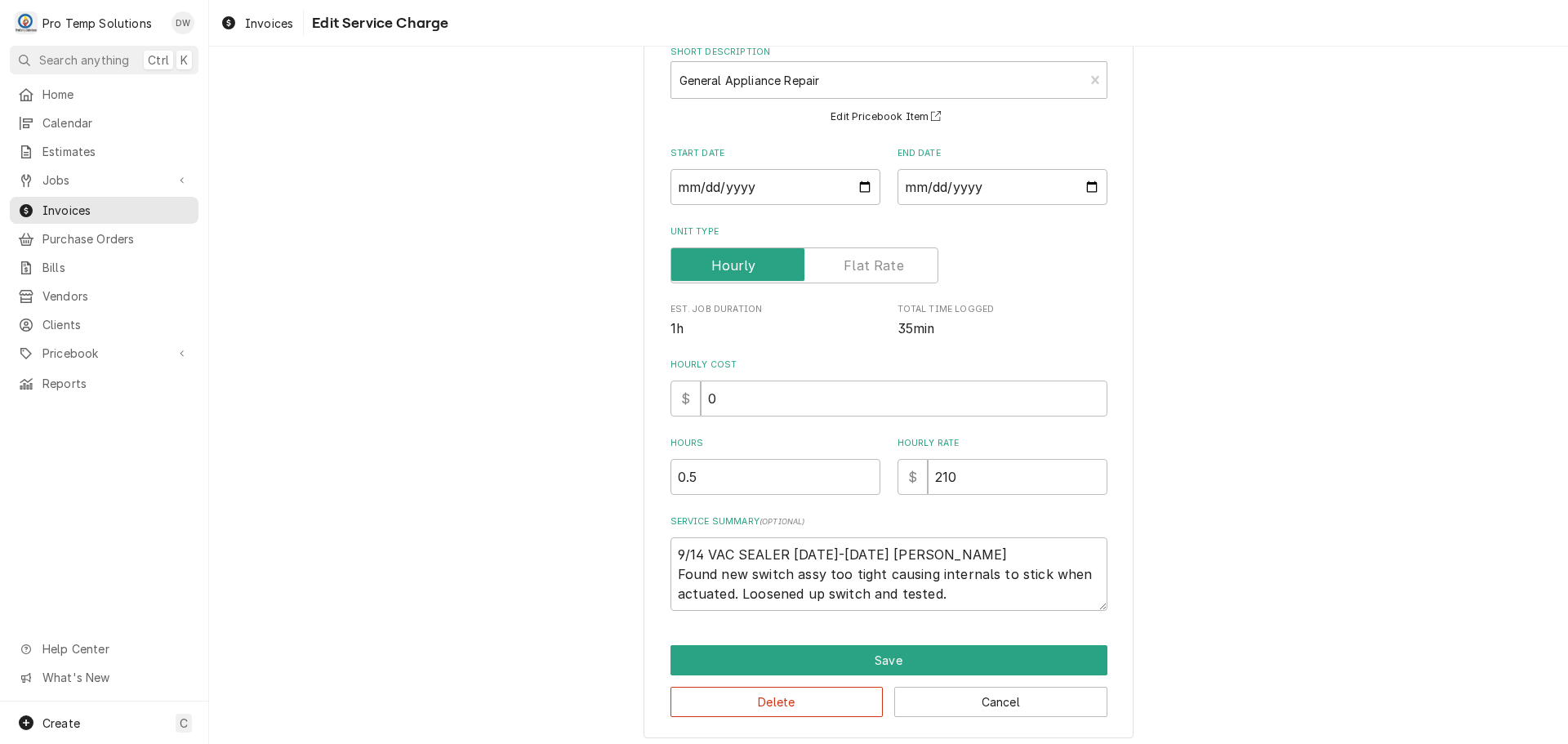
scroll to position [101, 0]
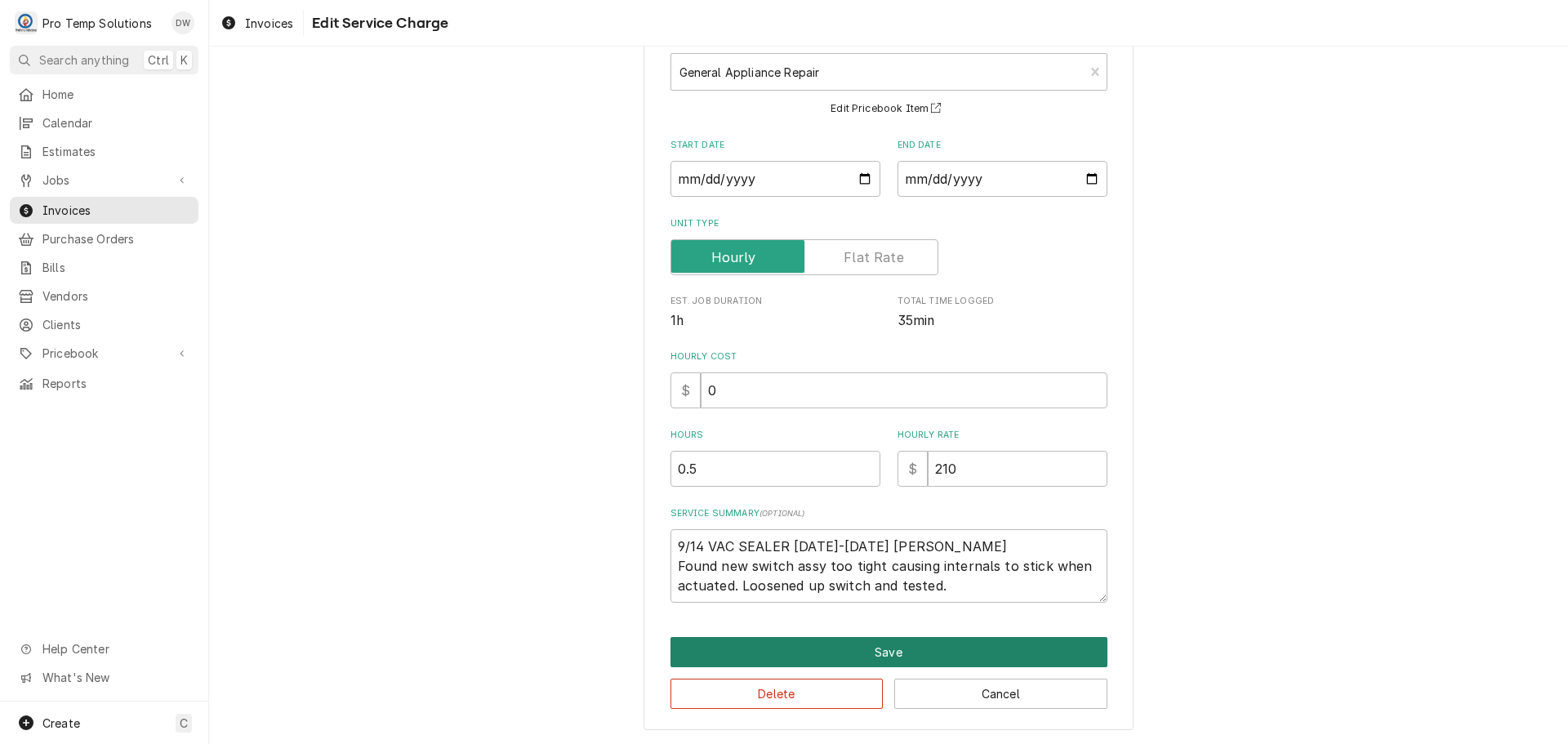
click at [886, 651] on button "Save" at bounding box center [888, 652] width 437 height 30
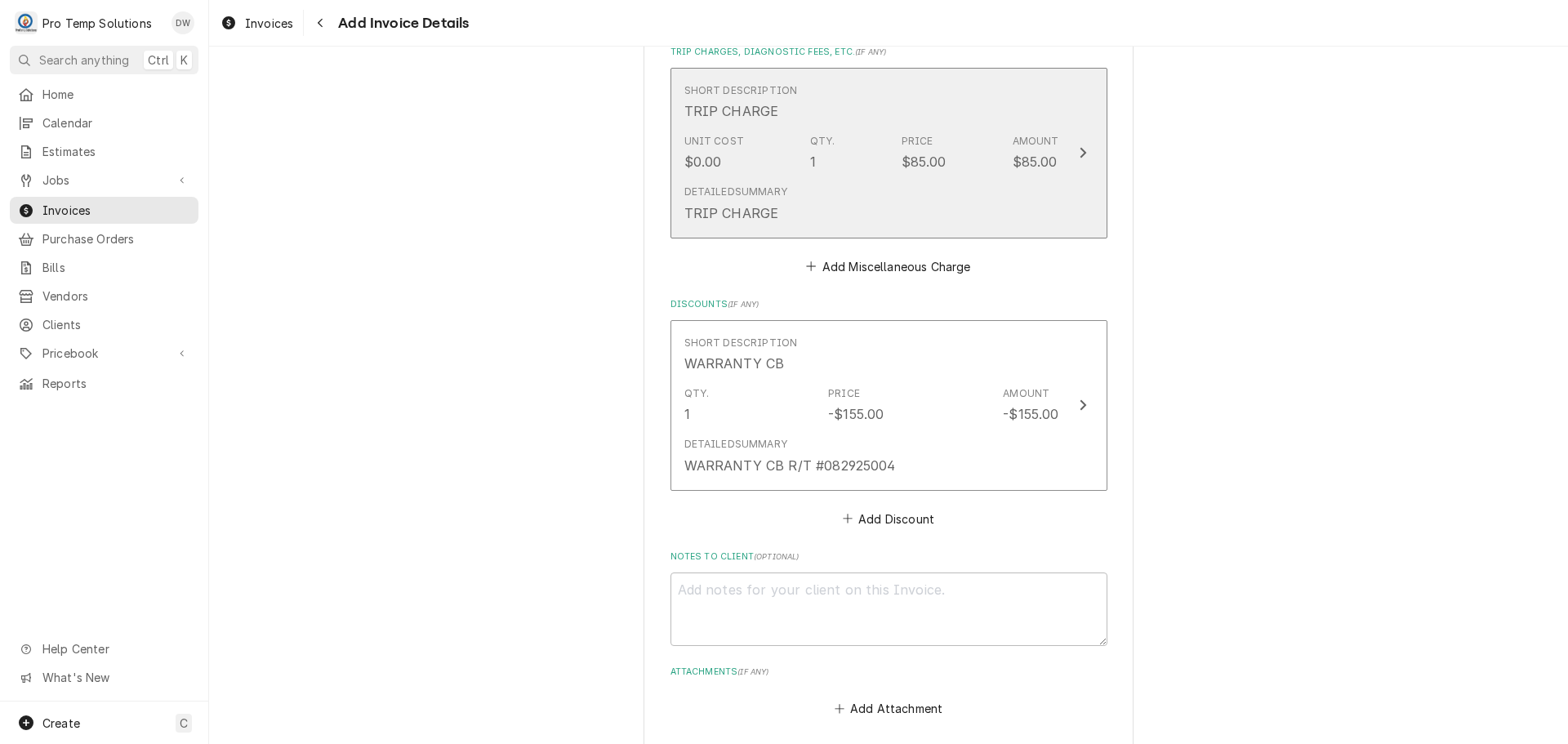
scroll to position [1465, 0]
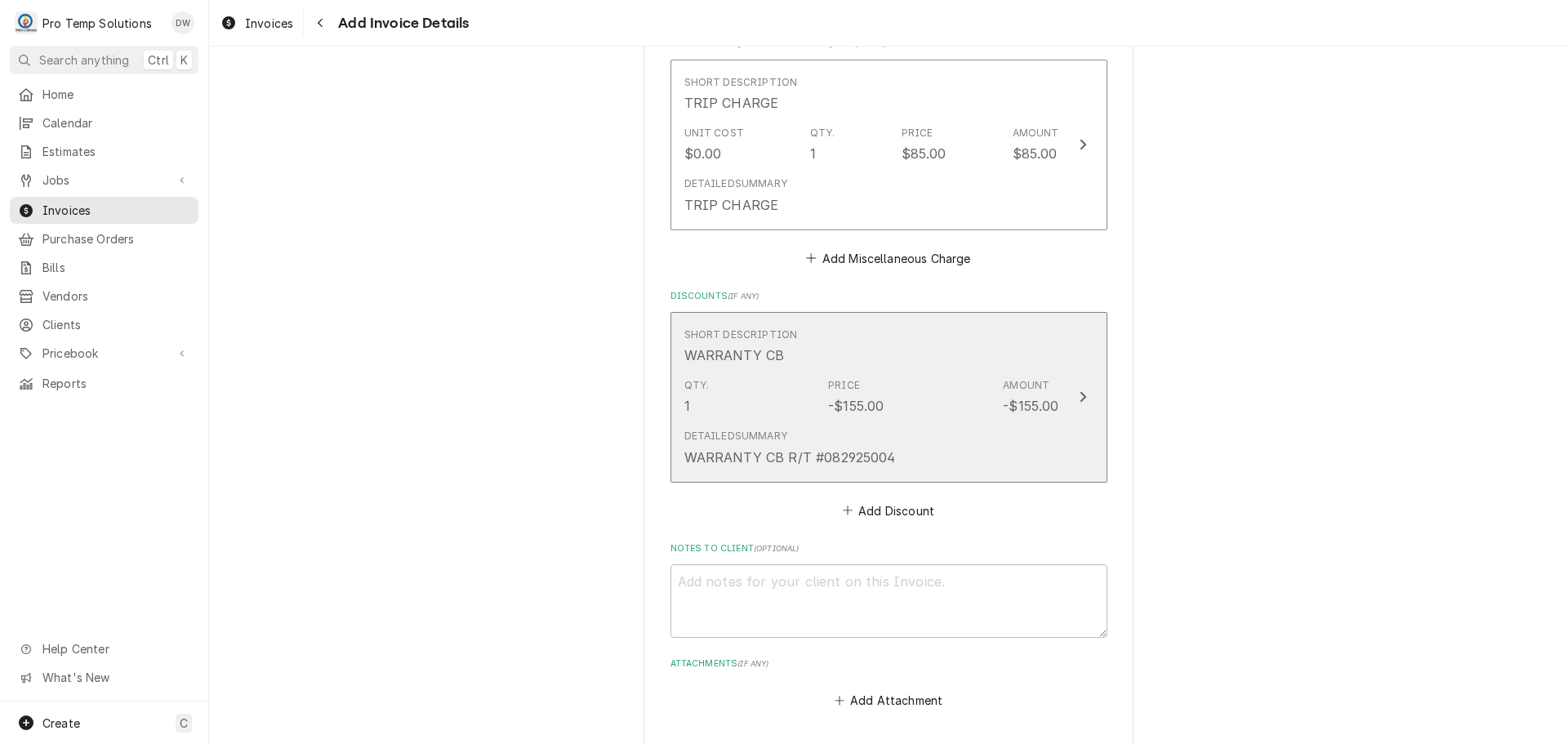
click at [1079, 398] on icon "Update Line Item" at bounding box center [1083, 397] width 8 height 13
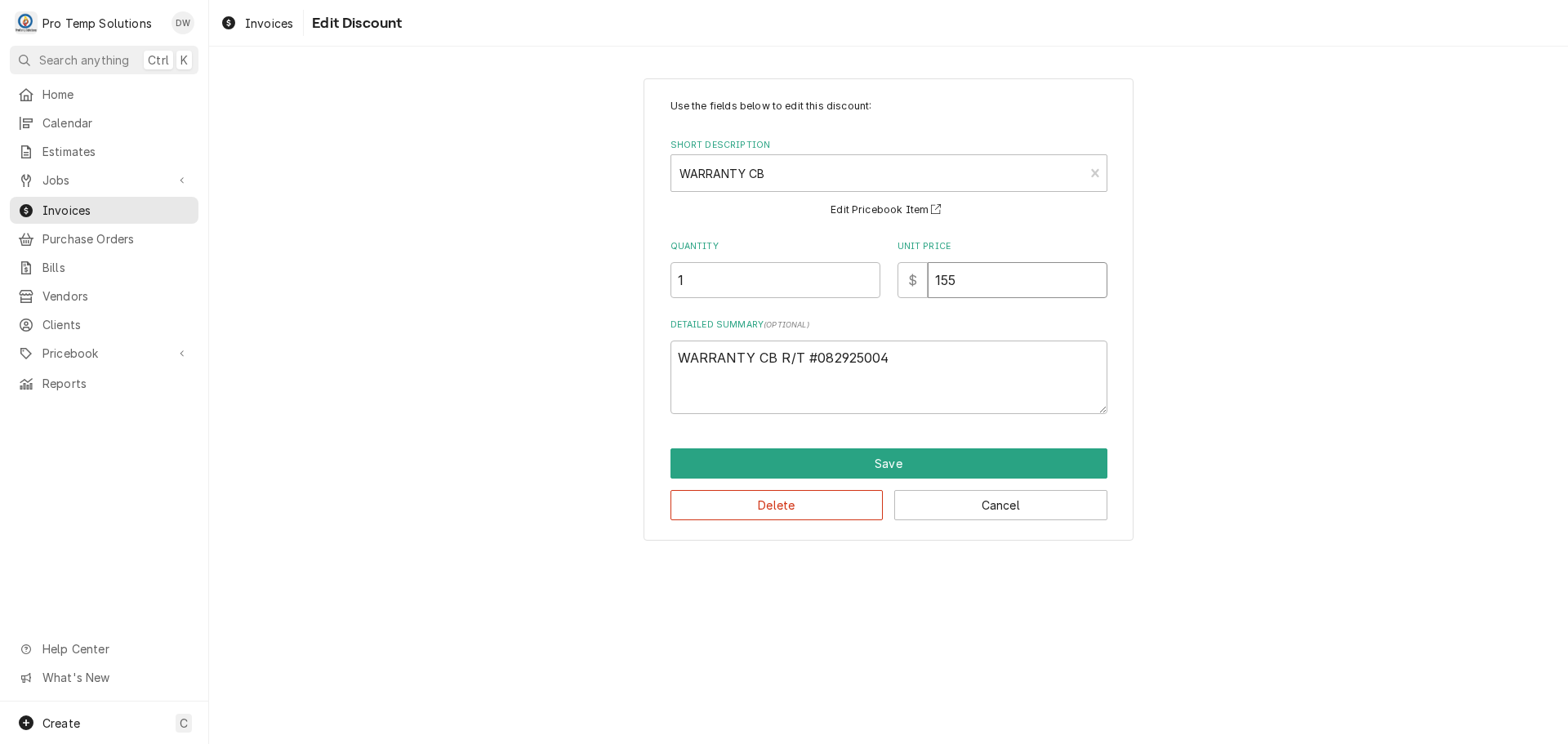
click at [961, 268] on input "155" at bounding box center [1017, 279] width 180 height 36
type textarea "x"
type input "15"
type textarea "x"
type input "1"
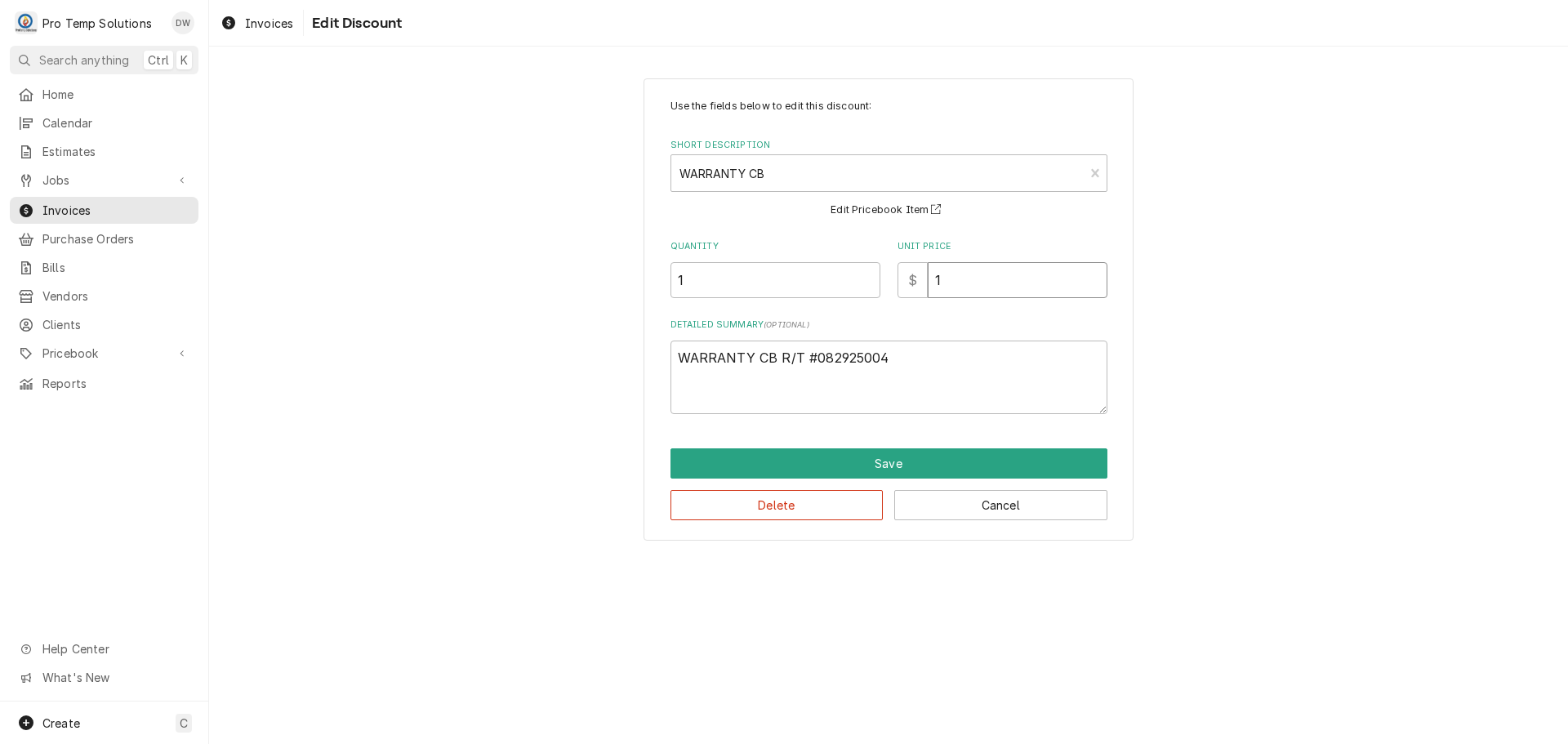
type textarea "x"
type input "19"
type textarea "x"
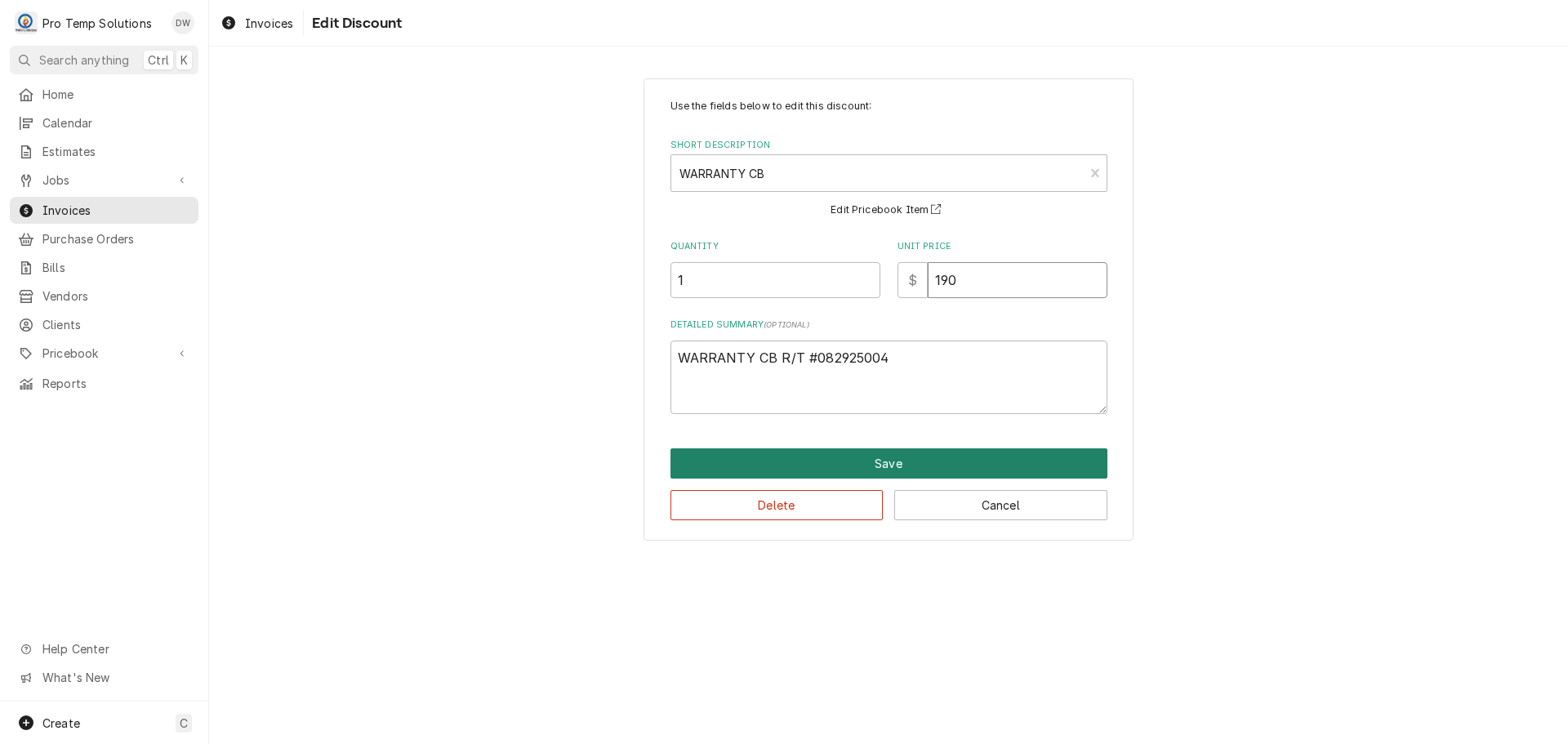
type input "190"
click at [878, 461] on button "Save" at bounding box center [888, 463] width 437 height 30
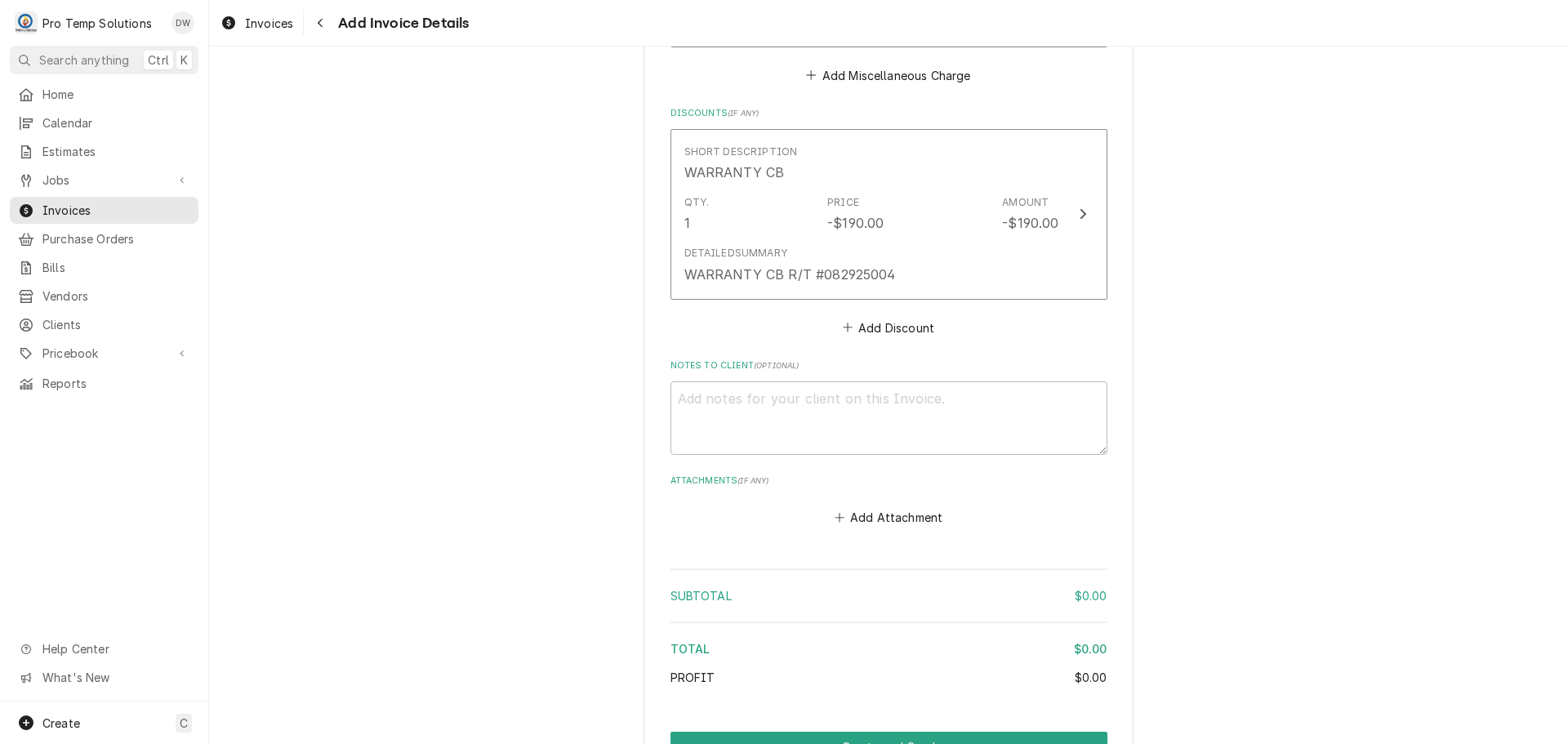
scroll to position [1690, 0]
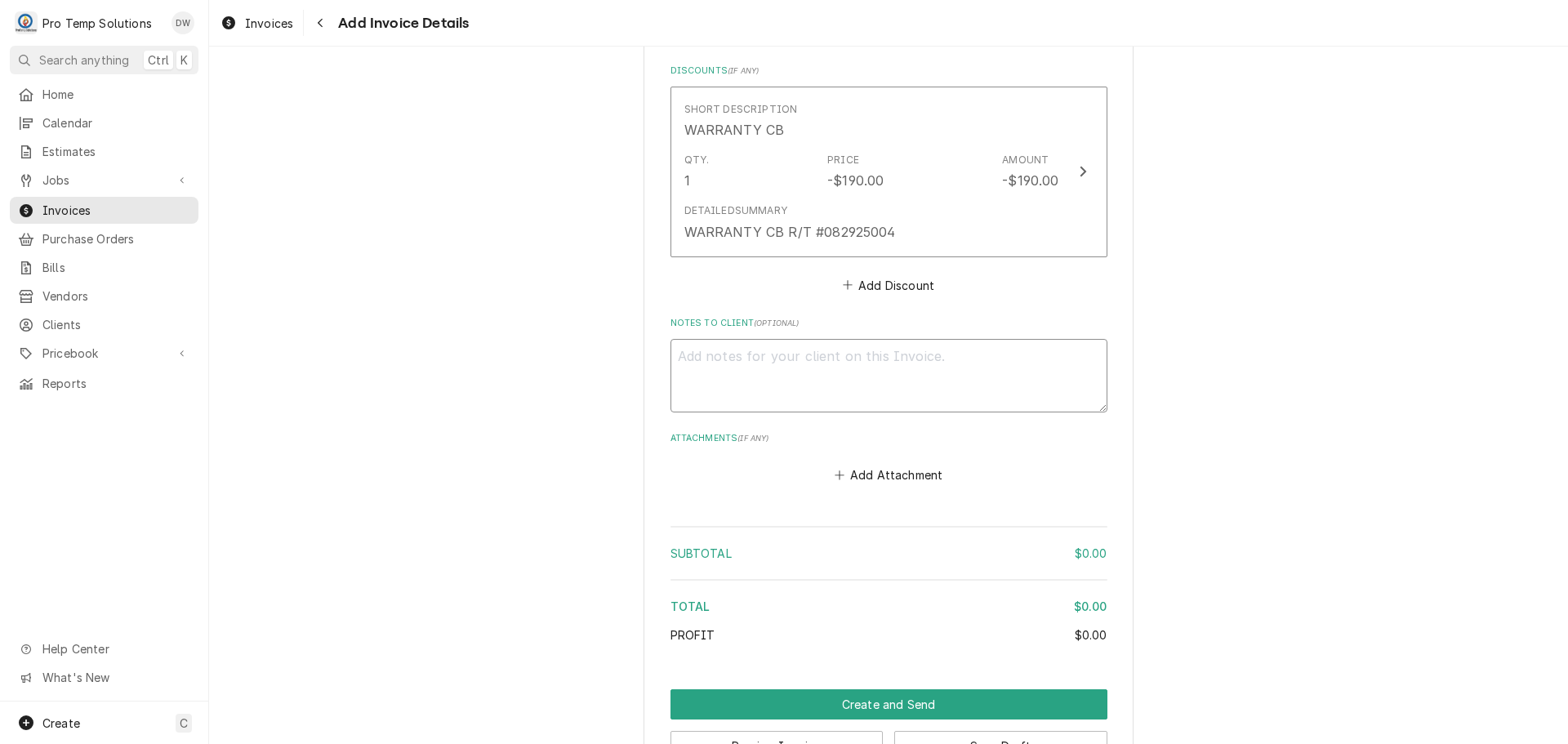
click at [748, 371] on textarea "Notes to Client ( optional )" at bounding box center [888, 375] width 437 height 74
type textarea "x"
type textarea "#"
type textarea "x"
type textarea "#0"
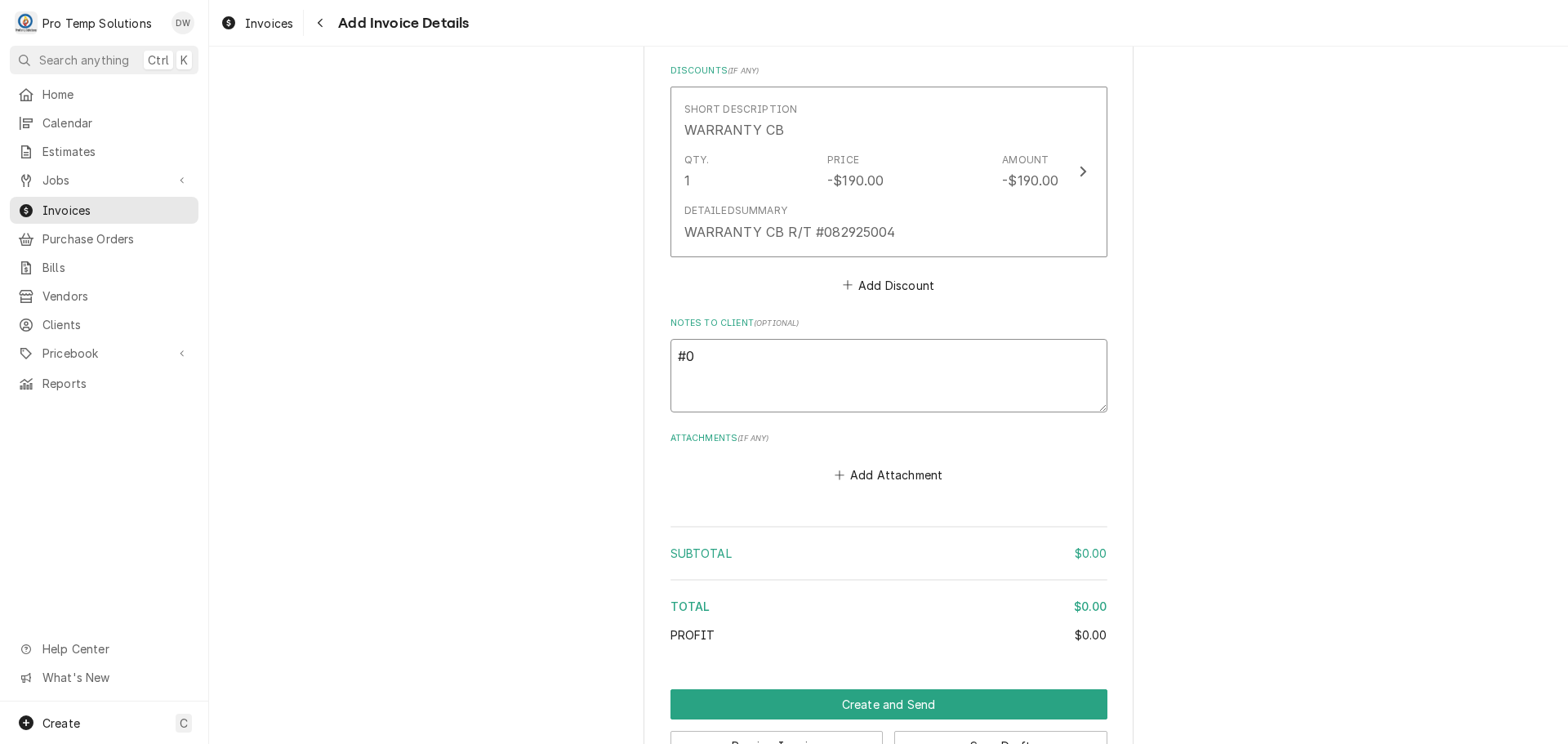
type textarea "x"
type textarea "#09"
type textarea "x"
type textarea "#091"
type textarea "x"
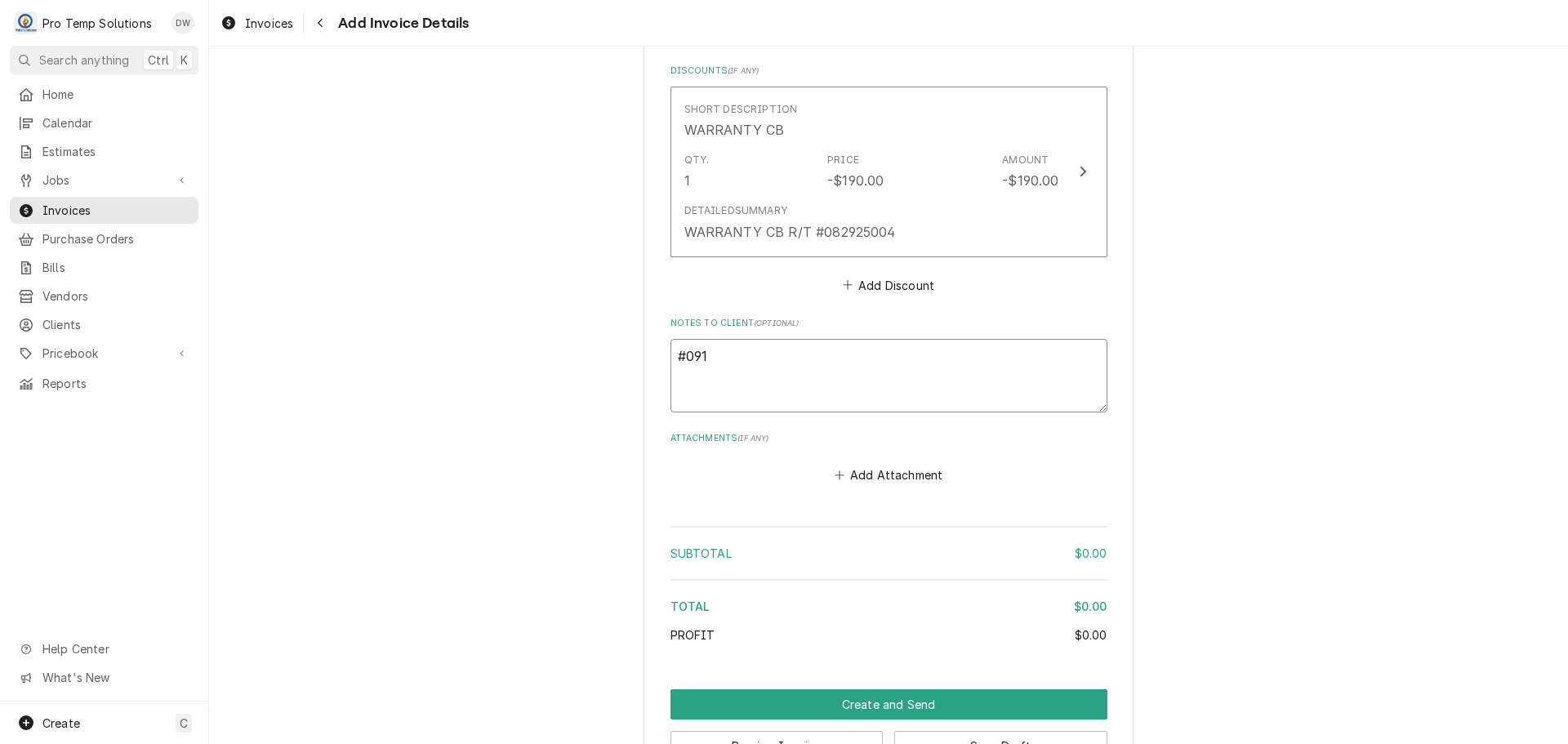
type textarea "#0914"
type textarea "x"
type textarea "#09142"
type textarea "x"
type textarea "#091425"
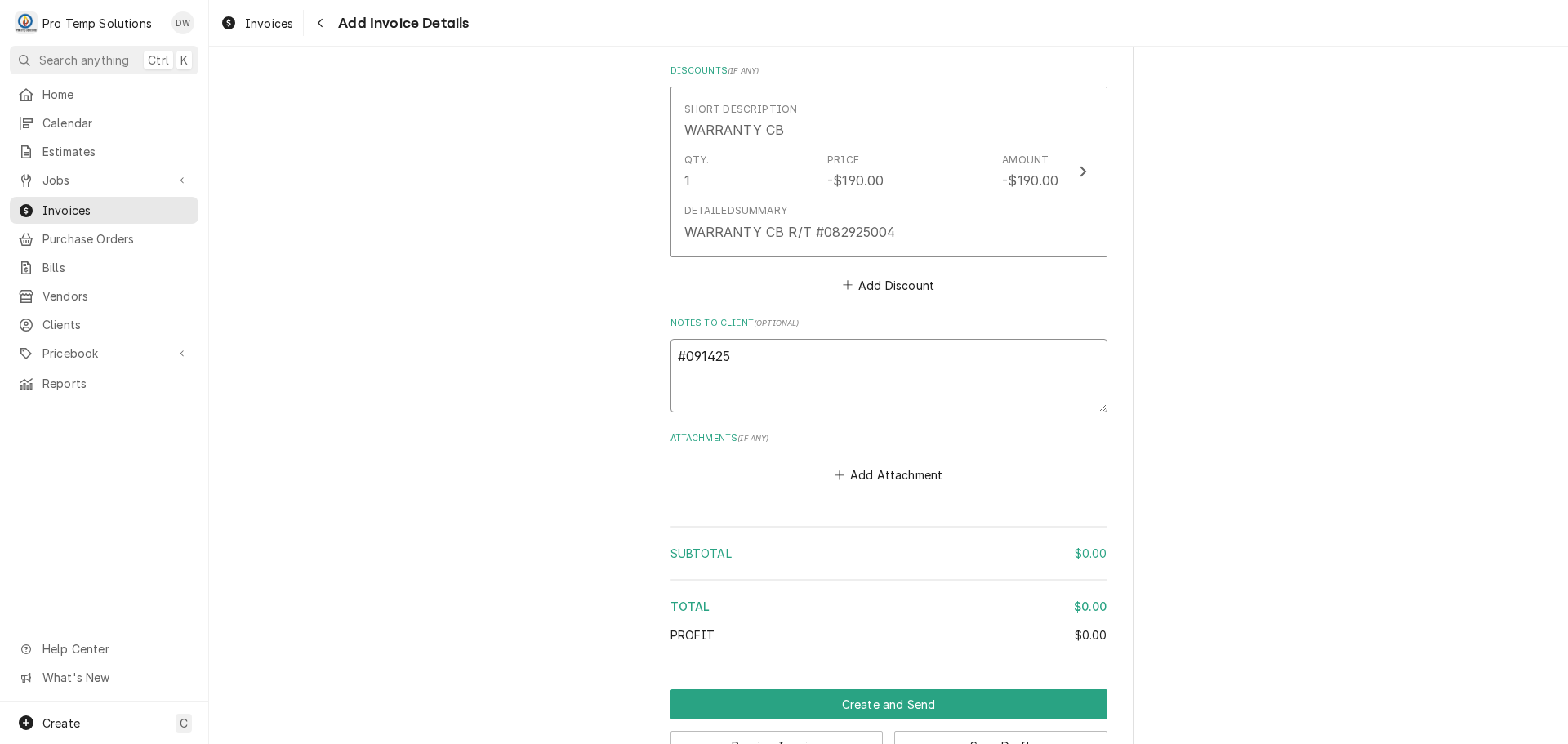
type textarea "x"
type textarea "#091425-"
type textarea "x"
type textarea "#091425-0"
type textarea "x"
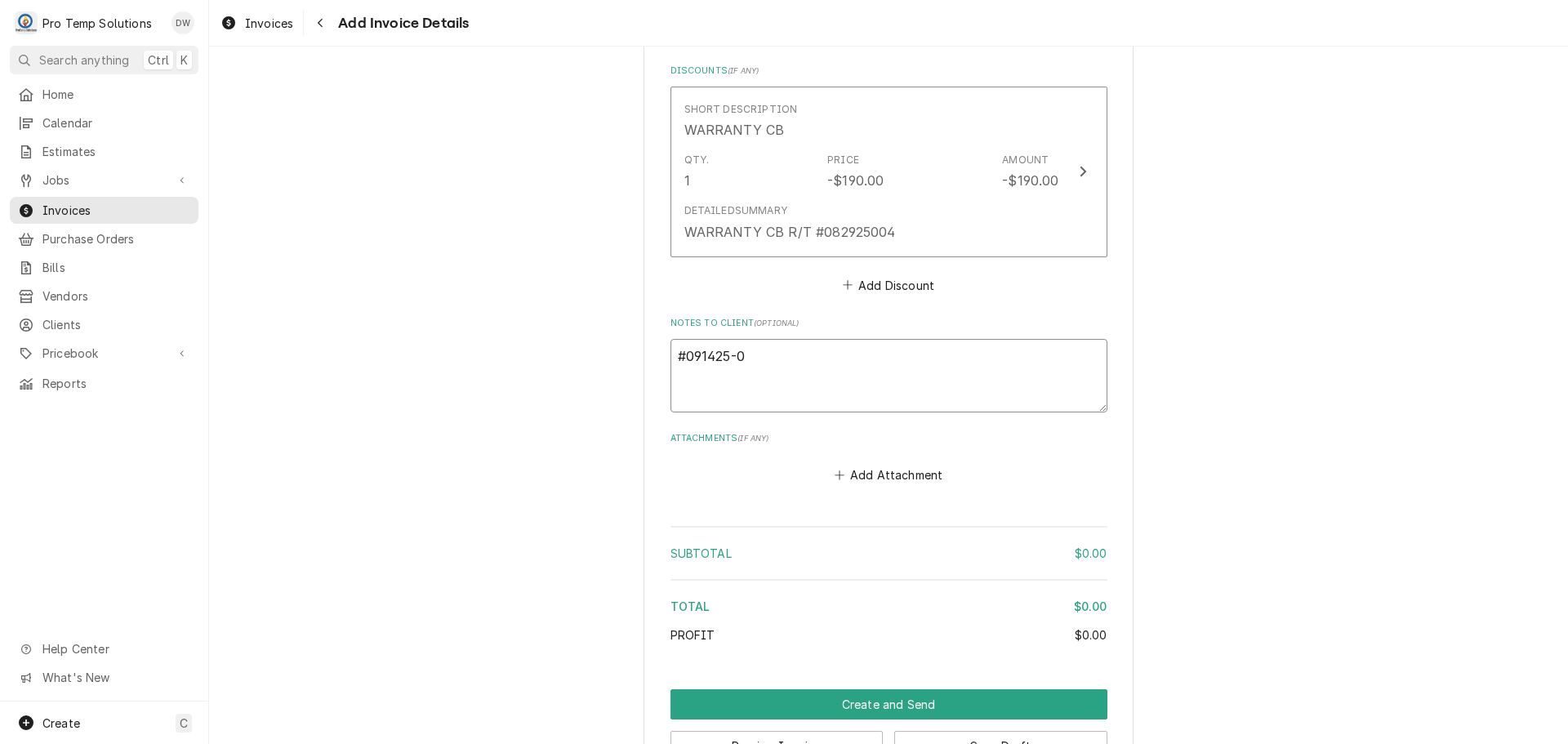
type textarea "#091425-01"
type textarea "x"
type textarea "#091425-01W"
type textarea "x"
type textarea "#091425-01W"
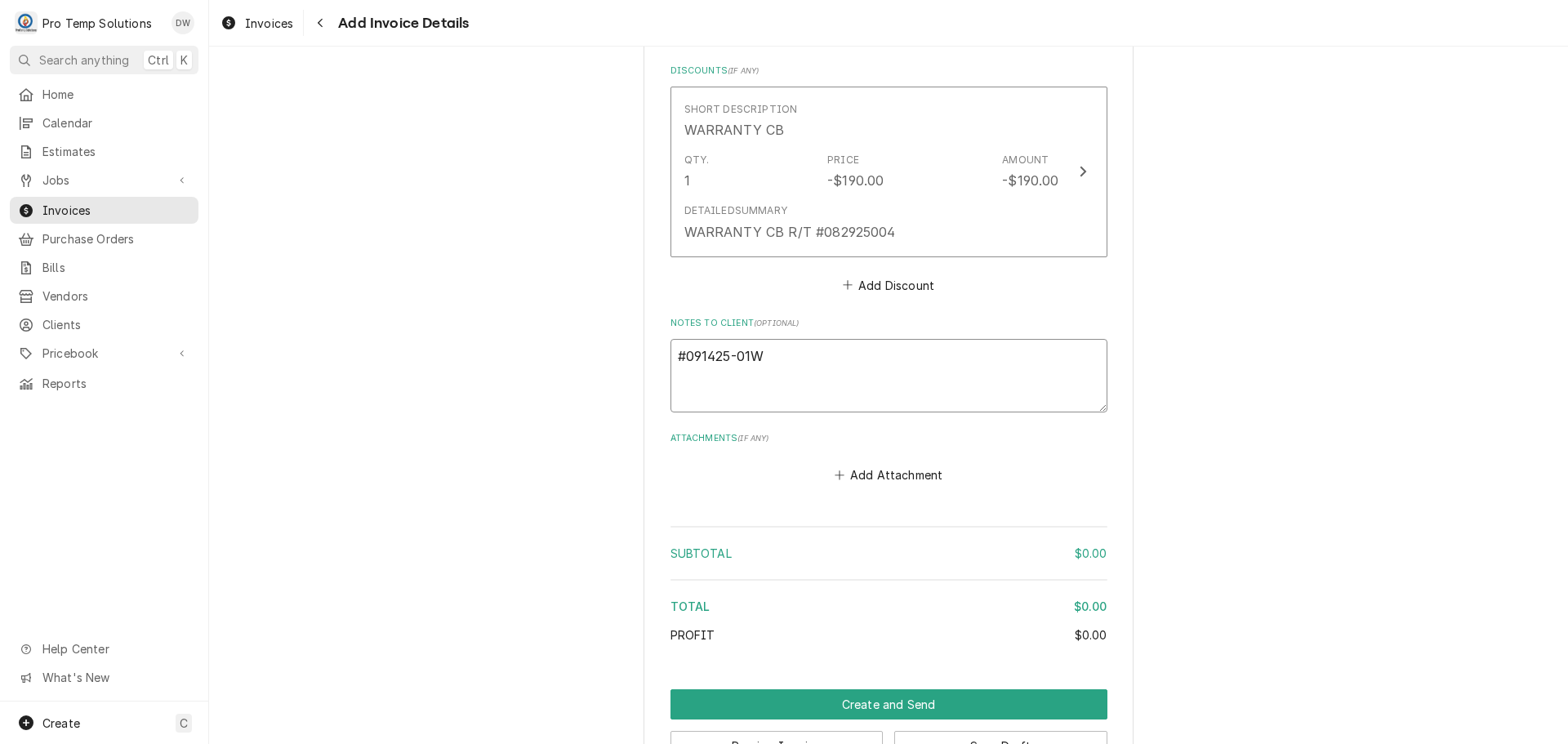
type textarea "x"
type textarea "#091425-01W R"
type textarea "x"
type textarea "#091425-01W RE"
type textarea "x"
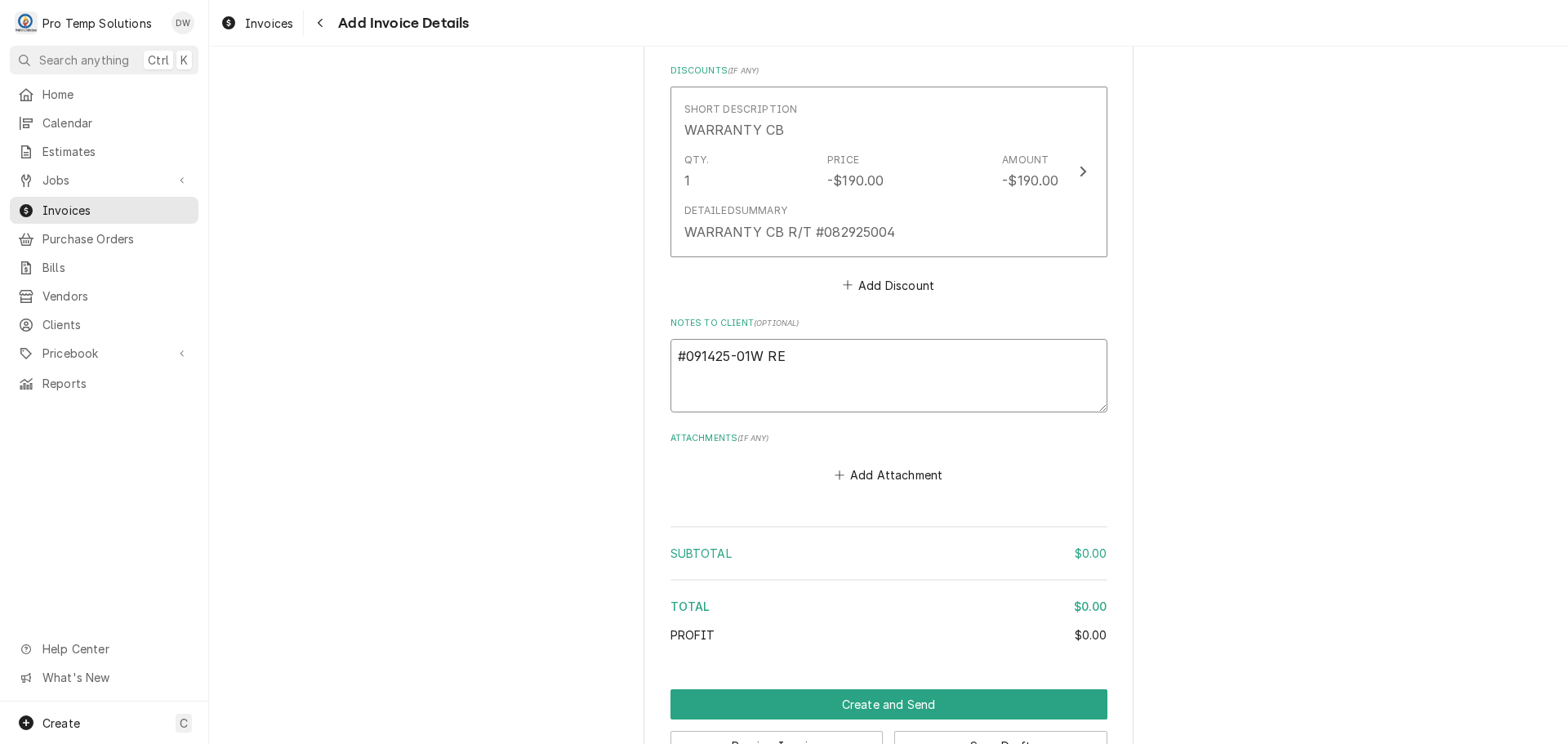
type textarea "#091425-01W RED"
type textarea "x"
type textarea "#091425-01W REDS"
type textarea "x"
type textarea "#091425-01W REDST"
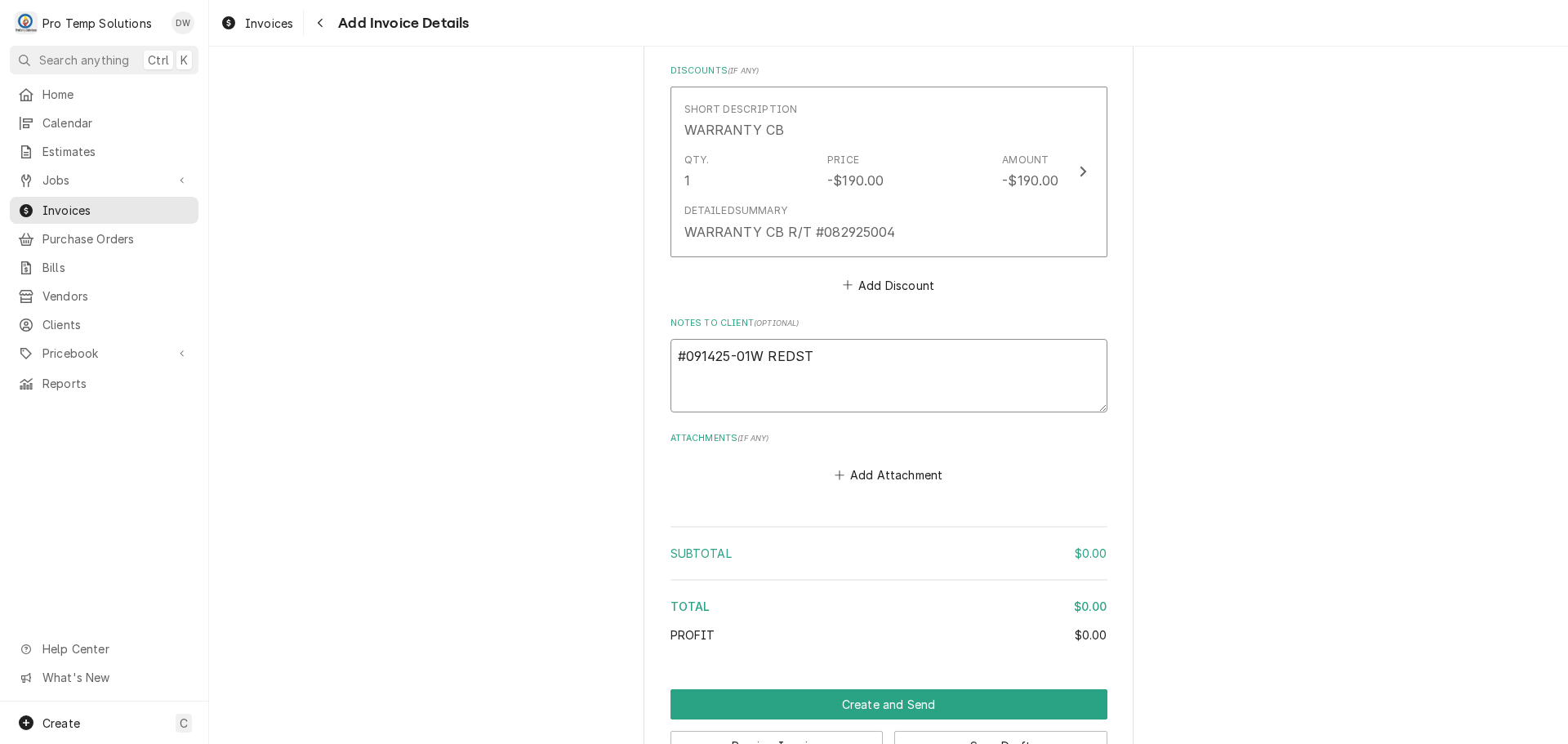
type textarea "x"
type textarea "#091425-01W REDSTA"
type textarea "x"
type textarea "#091425-01W REDSTAR"
type textarea "x"
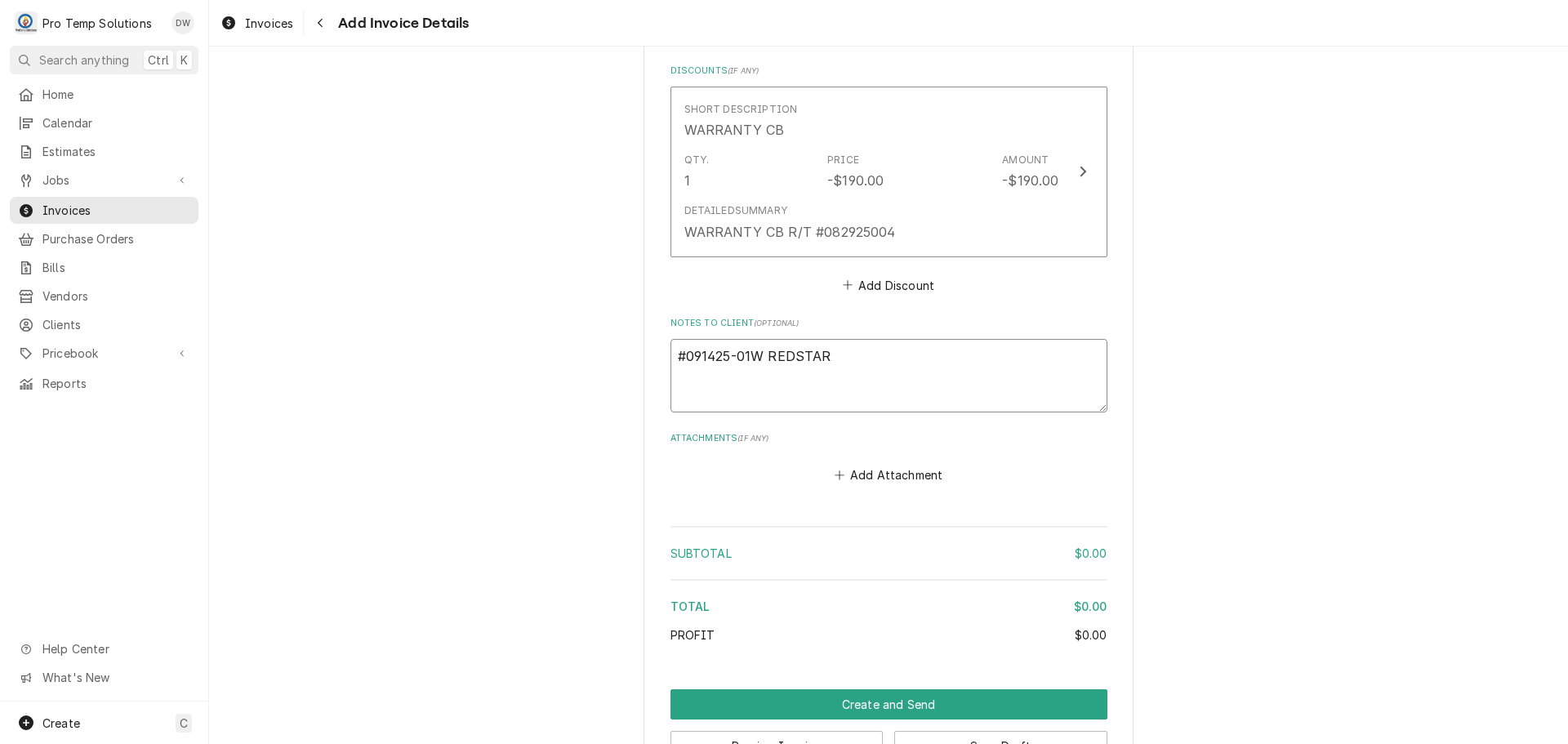
type textarea "#091425-01W REDSTART"
type textarea "x"
type textarea "#091425-01W REDSTART-"
type textarea "x"
type textarea "#091425-01W REDSTART-"
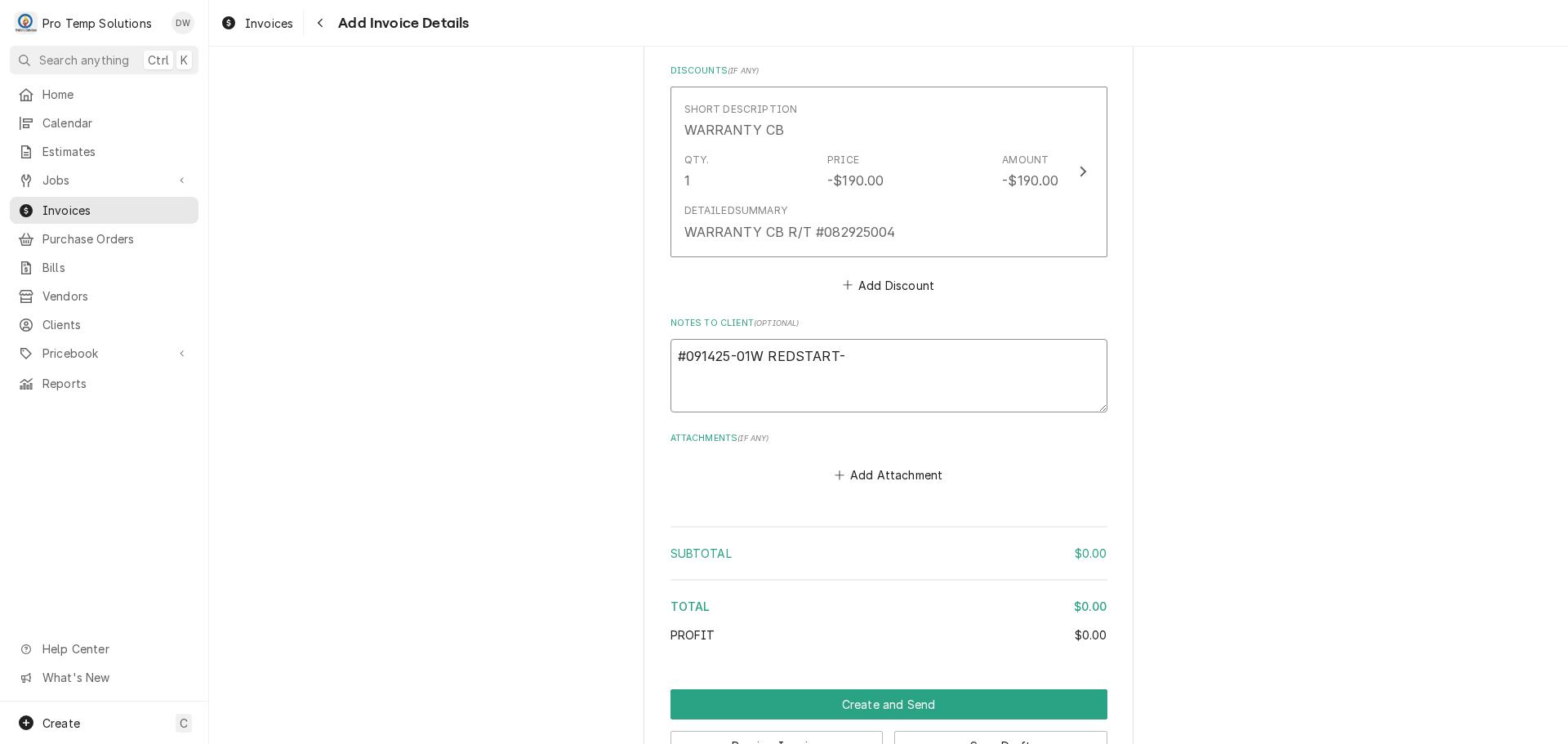
type textarea "x"
type textarea "#091425-01W REDSTART- V"
type textarea "x"
type textarea "#091425-01W REDSTART- VA"
type textarea "x"
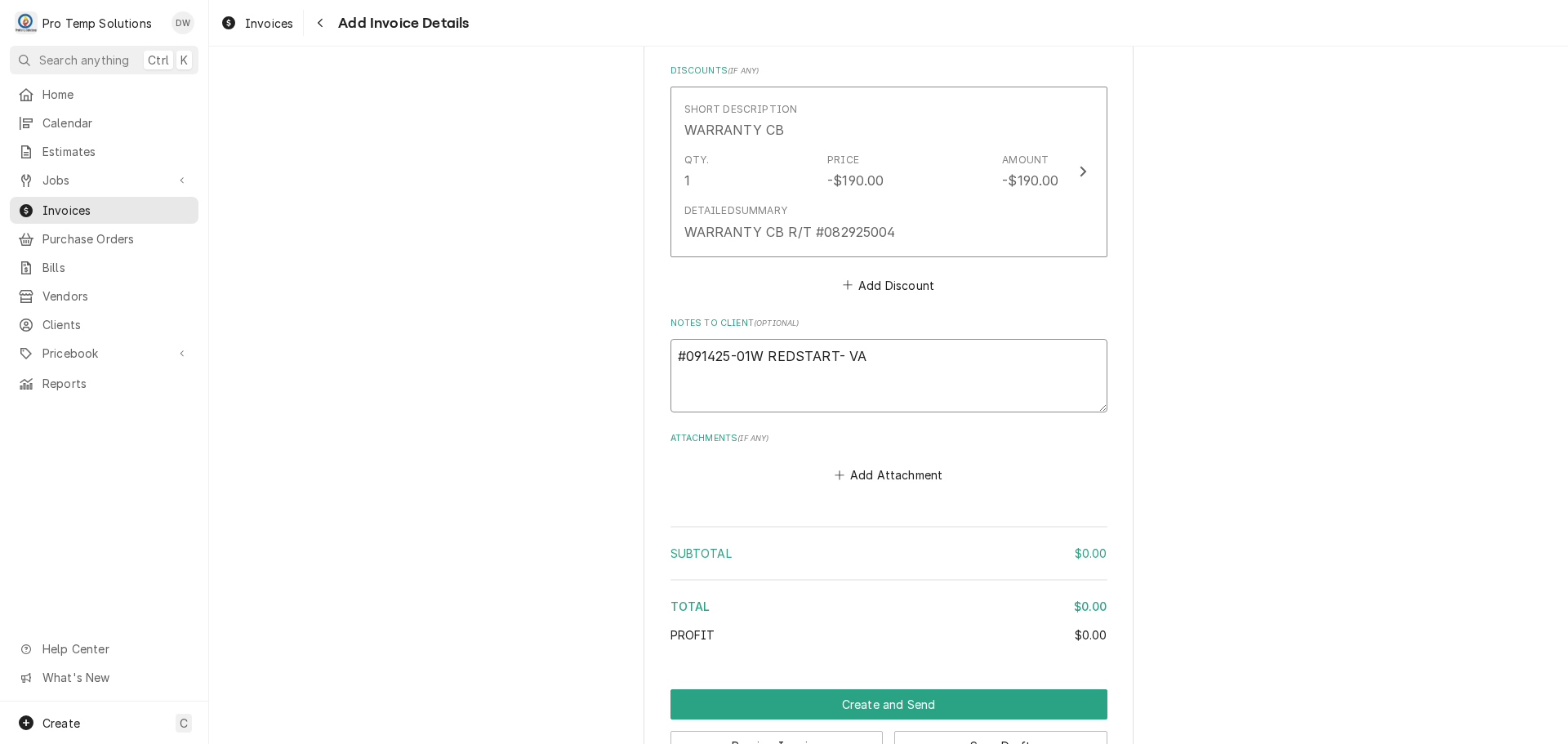
type textarea "#091425-01W REDSTART- VAC"
type textarea "x"
type textarea "#091425-01W REDSTART- VAC"
type textarea "x"
type textarea "#091425-01W REDSTART- VAC S"
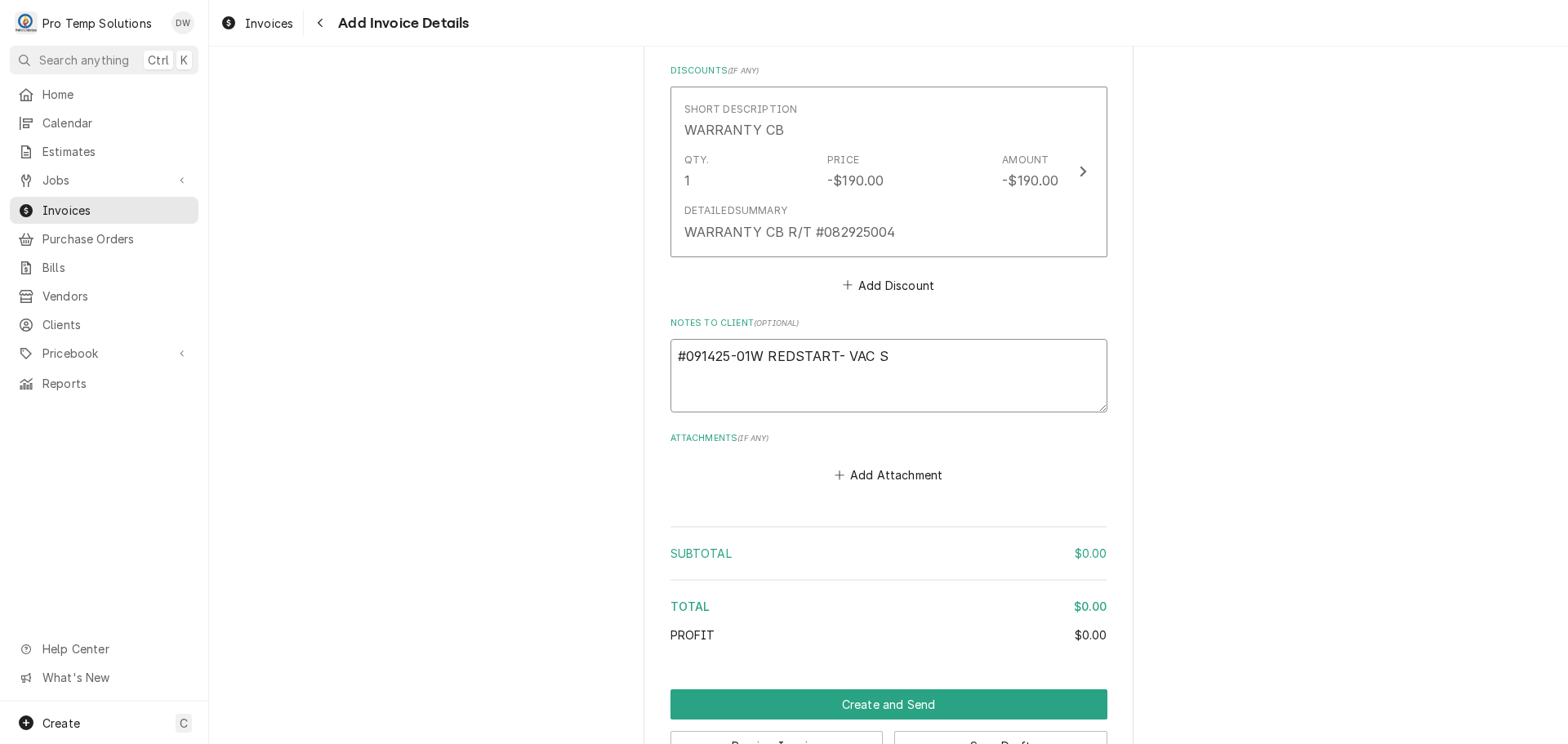
type textarea "x"
type textarea "#091425-01W REDSTART- VAC SE"
type textarea "x"
type textarea "#091425-01W REDSTART- VAC SEA"
type textarea "x"
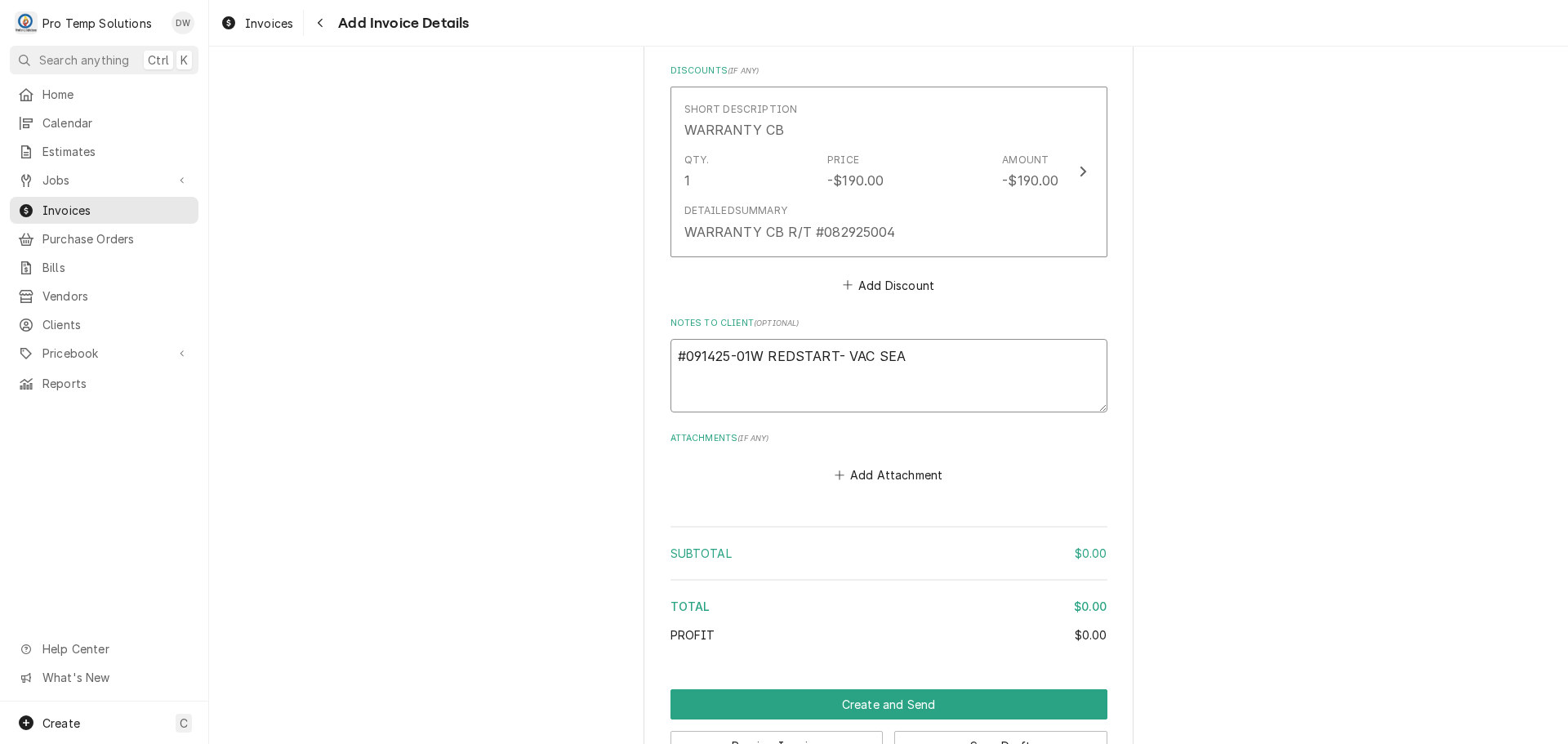
type textarea "#091425-01W REDSTART- VAC SEAL"
type textarea "x"
type textarea "#091425-01W REDSTART- VAC SEALE"
type textarea "x"
type textarea "#091425-01W REDSTART- VAC SEALER"
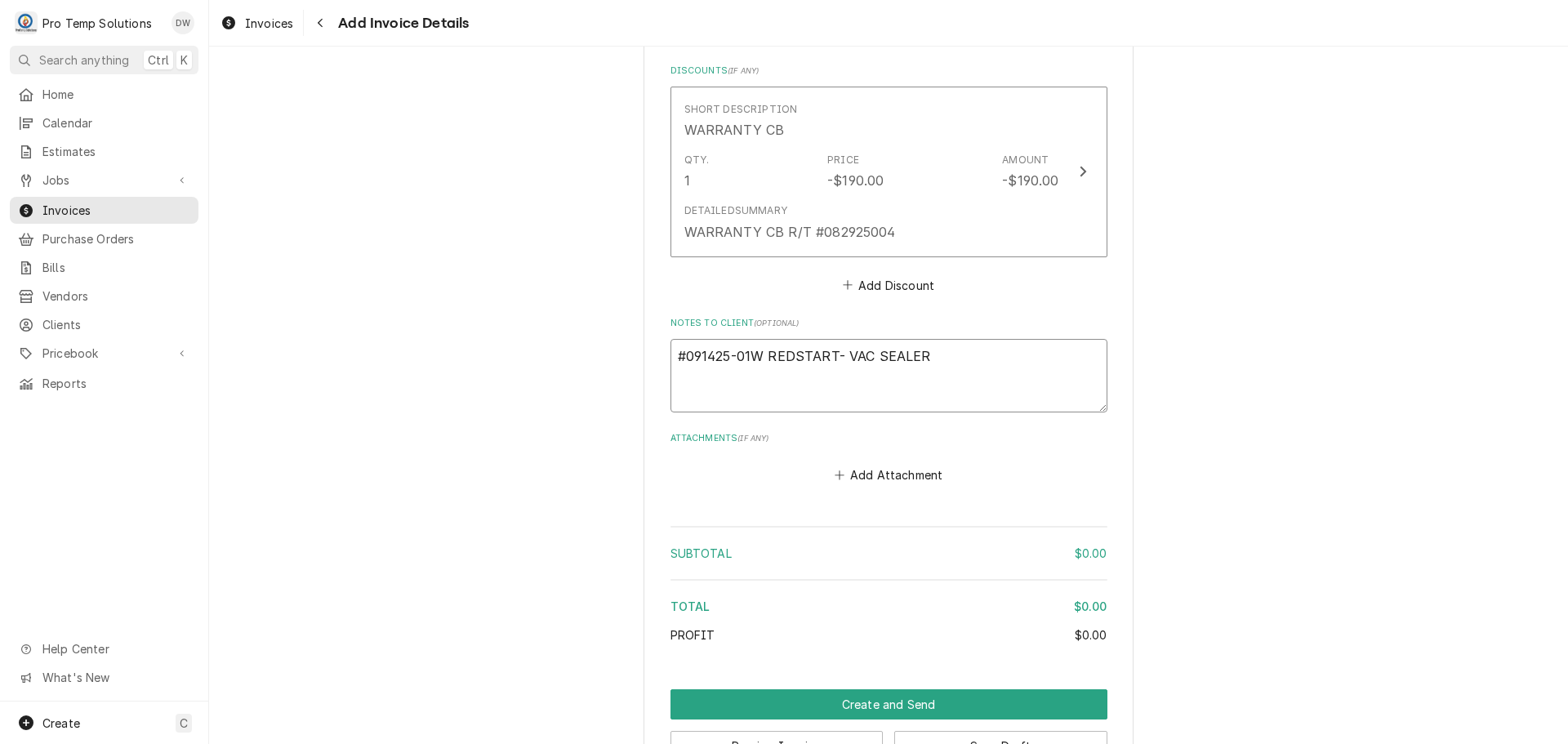
type textarea "x"
type textarea "#091425-01W REDSTART- VAC SEALER-"
type textarea "x"
type textarea "#091425-01W REDSTART- VAC SEALER-"
type textarea "x"
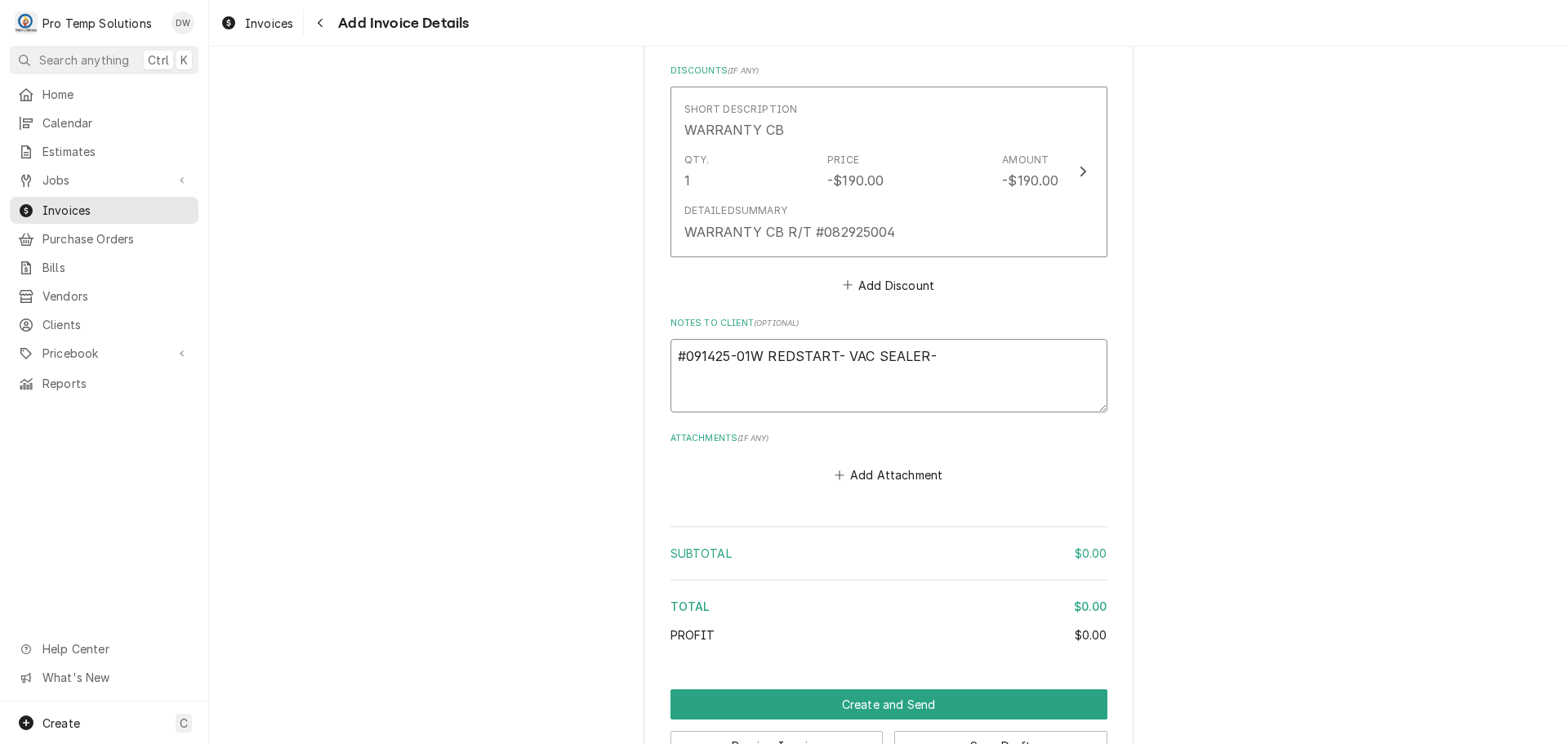
type textarea "#091425-01W REDSTART- VAC SEALER-"
type textarea "x"
type textarea "#091425-01W REDSTART- VAC SEALER"
type textarea "x"
type textarea "#091425-01W REDSTART- VAC SEALER"
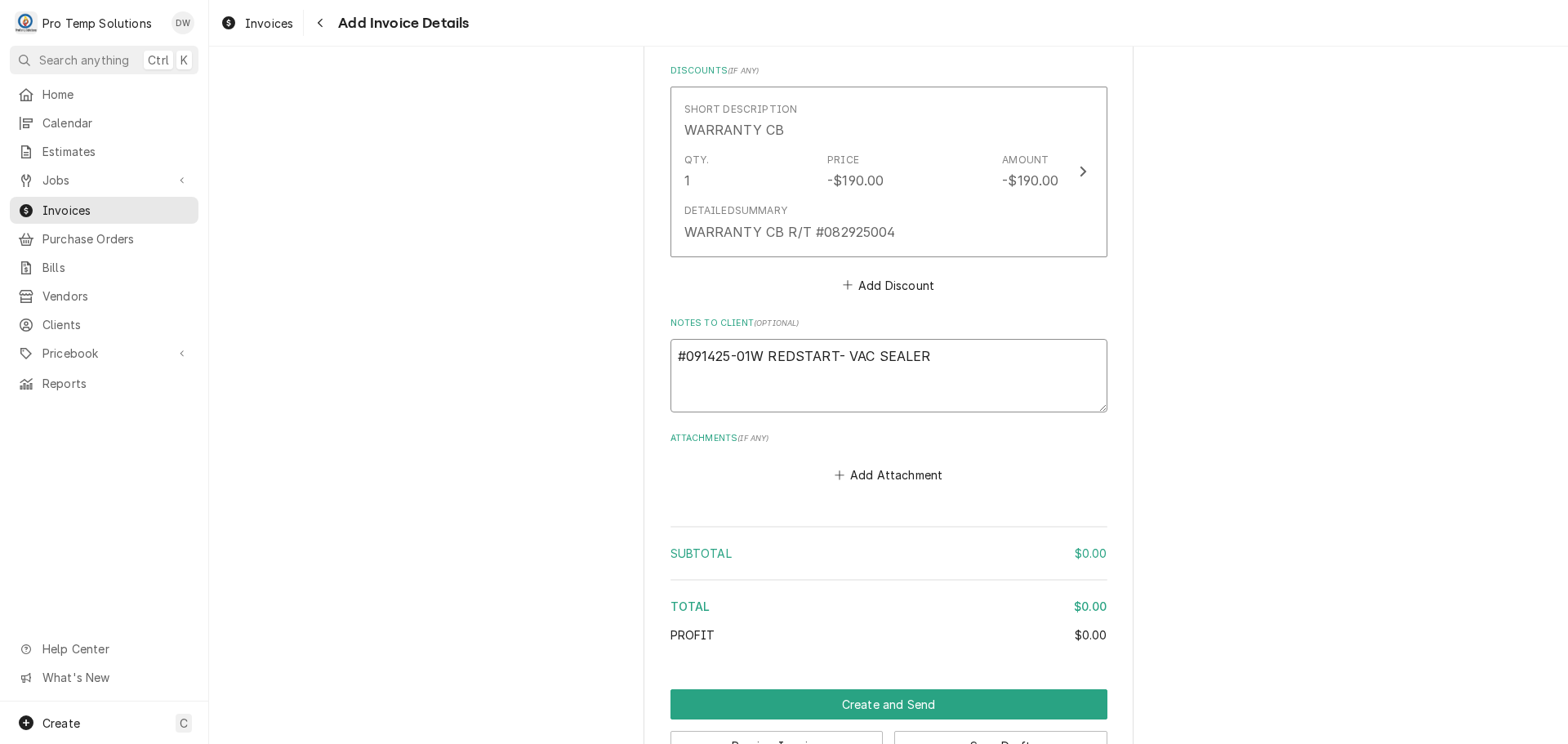
type textarea "x"
type textarea "#091425-01W REDSTART- VAC SEALER W"
type textarea "x"
type textarea "#091425-01W REDSTART- VAC SEALER WA"
type textarea "x"
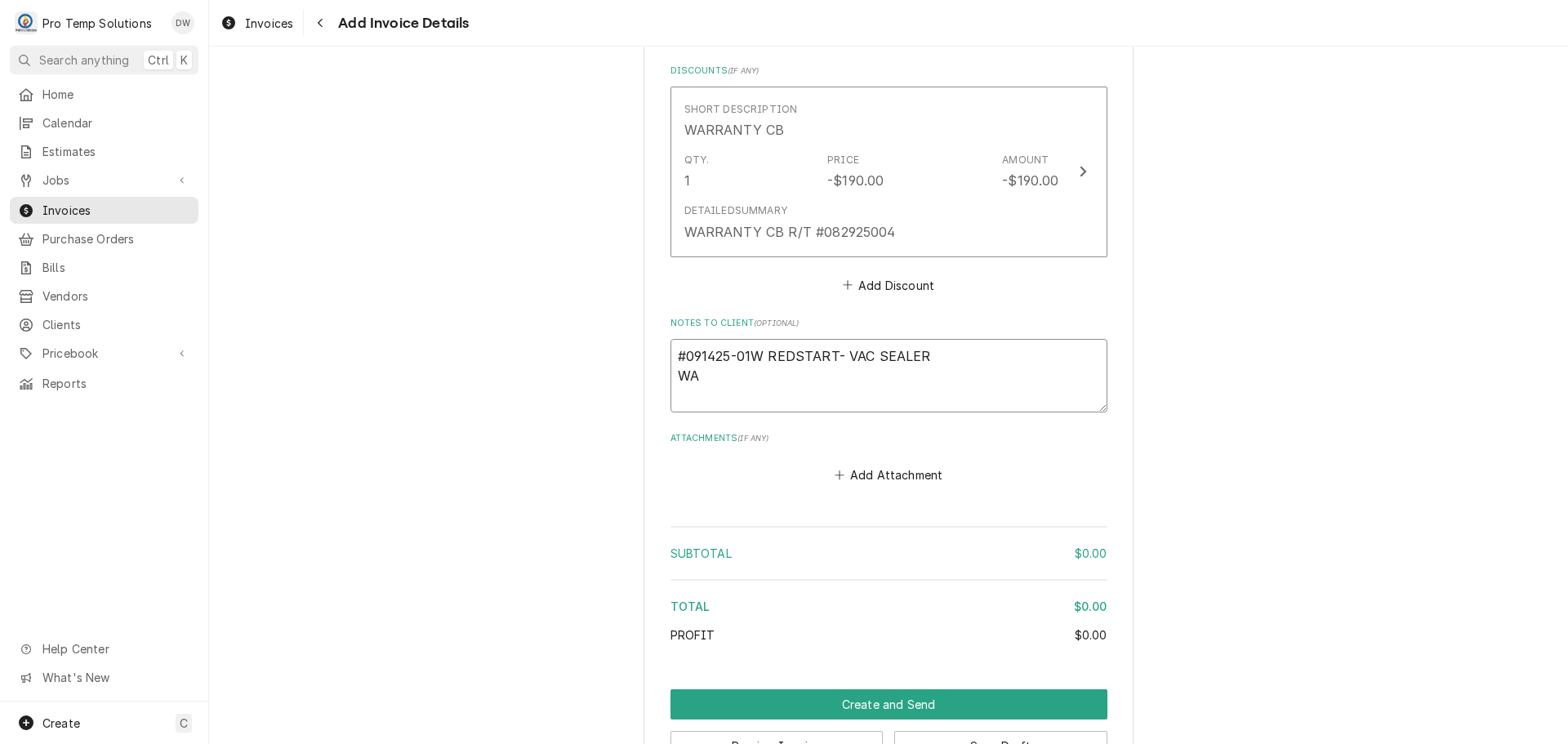
type textarea "#091425-01W REDSTART- VAC SEALER WAR"
type textarea "x"
type textarea "#091425-01W REDSTART- VAC SEALER WARR"
type textarea "x"
type textarea "#091425-01W REDSTART- VAC SEALER WARRA"
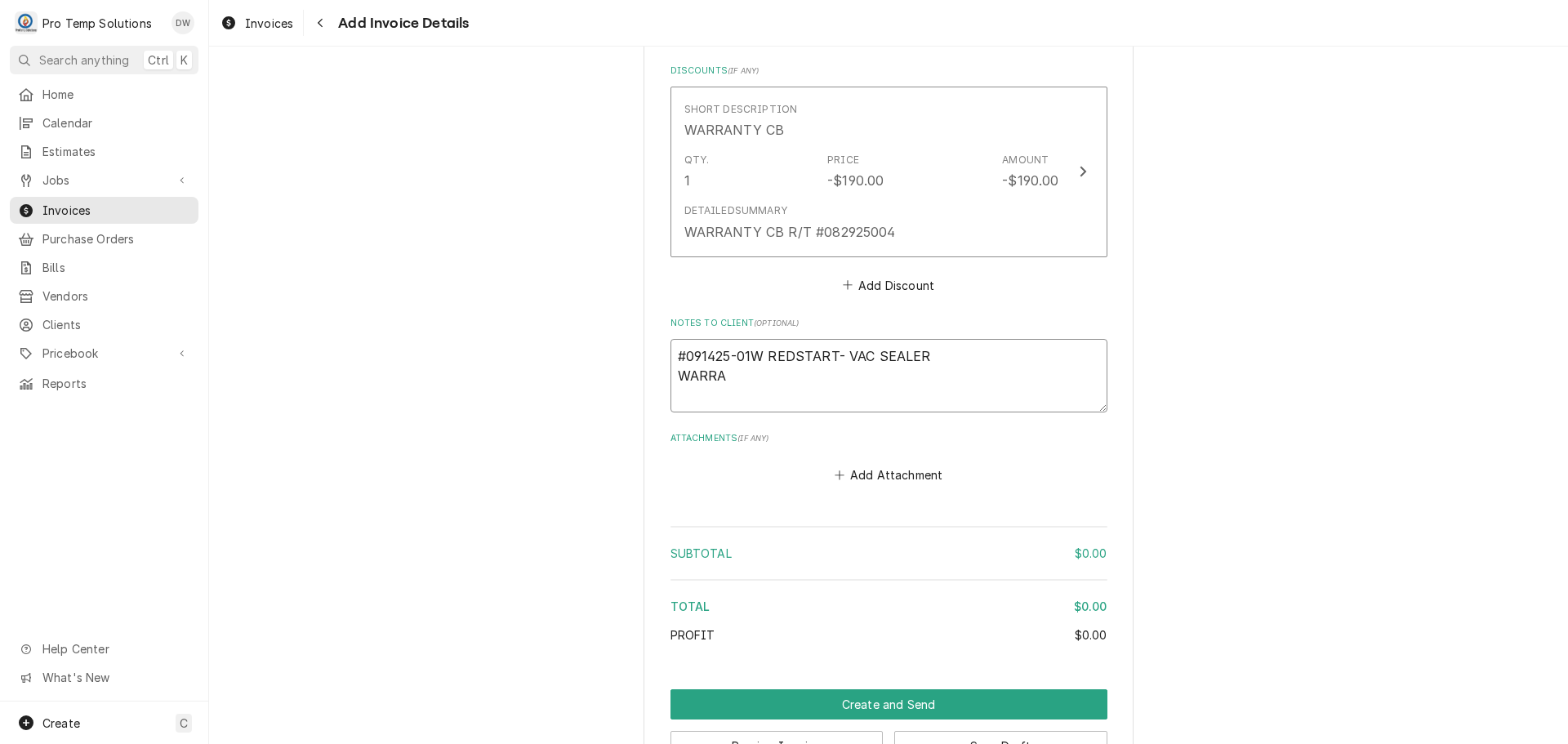
type textarea "x"
type textarea "#091425-01W REDSTART- VAC SEALER WARRAN"
type textarea "x"
type textarea "#091425-01W REDSTART- VAC SEALER WARRANT"
type textarea "x"
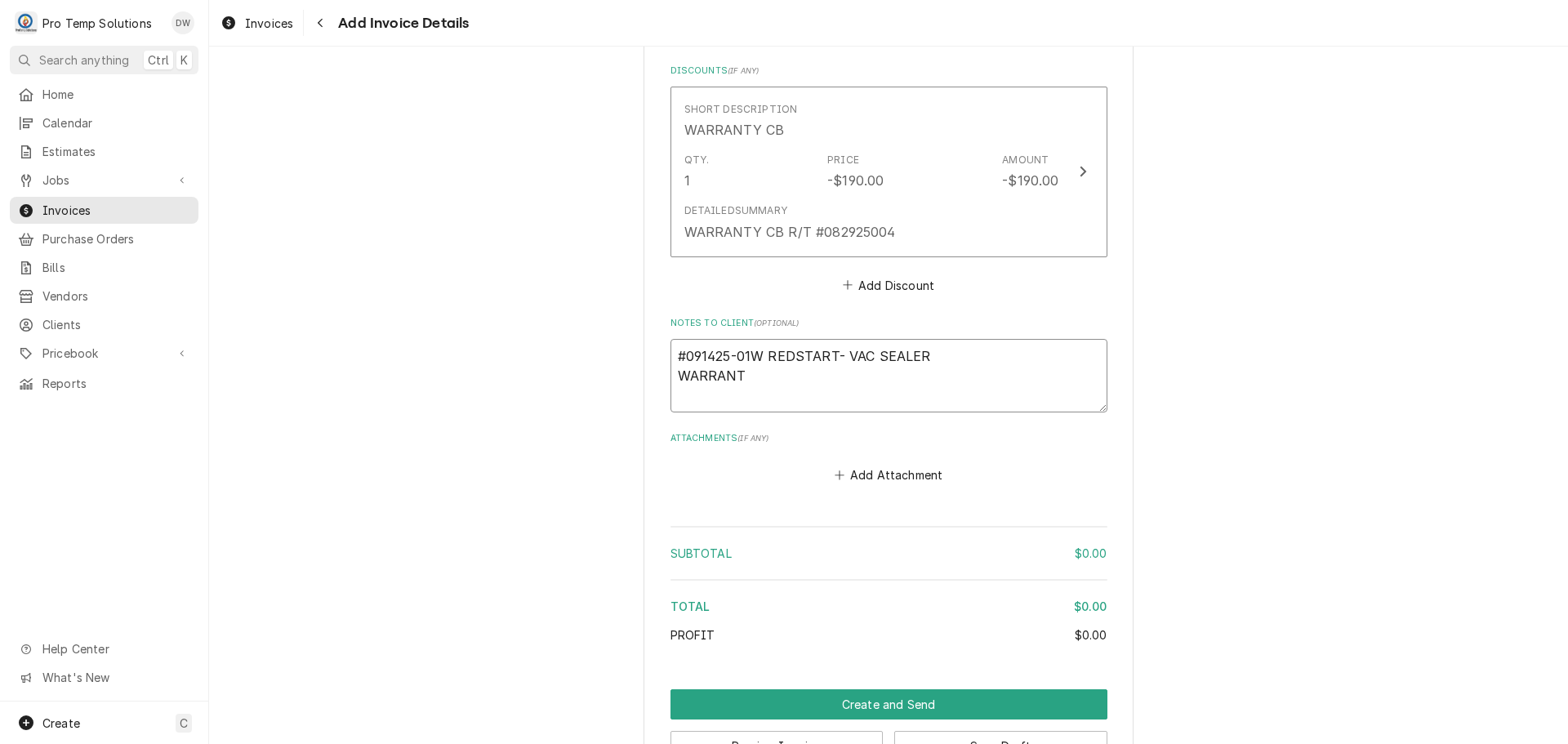
type textarea "#091425-01W REDSTART- VAC SEALER WARRANTY"
type textarea "x"
type textarea "#091425-01W REDSTART- VAC SEALER WARRANTY"
type textarea "x"
type textarea "#091425-01W REDSTART- VAC SEALER WARRANTY C"
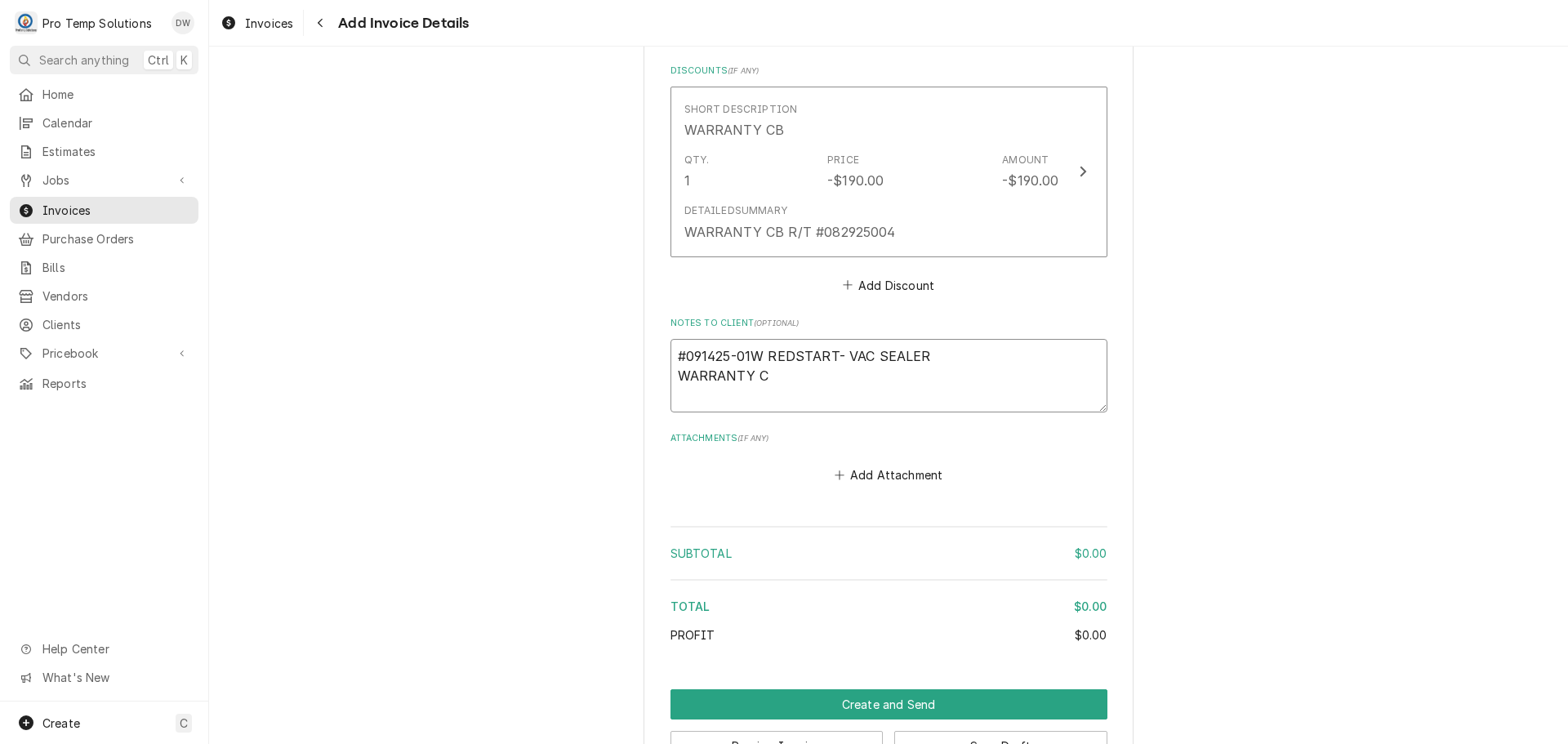
type textarea "x"
type textarea "#091425-01W REDSTART- VAC SEALER WARRANTY CB"
type textarea "x"
type textarea "#091425-01W REDSTART- VAC SEALER WARRANTY CB"
type textarea "x"
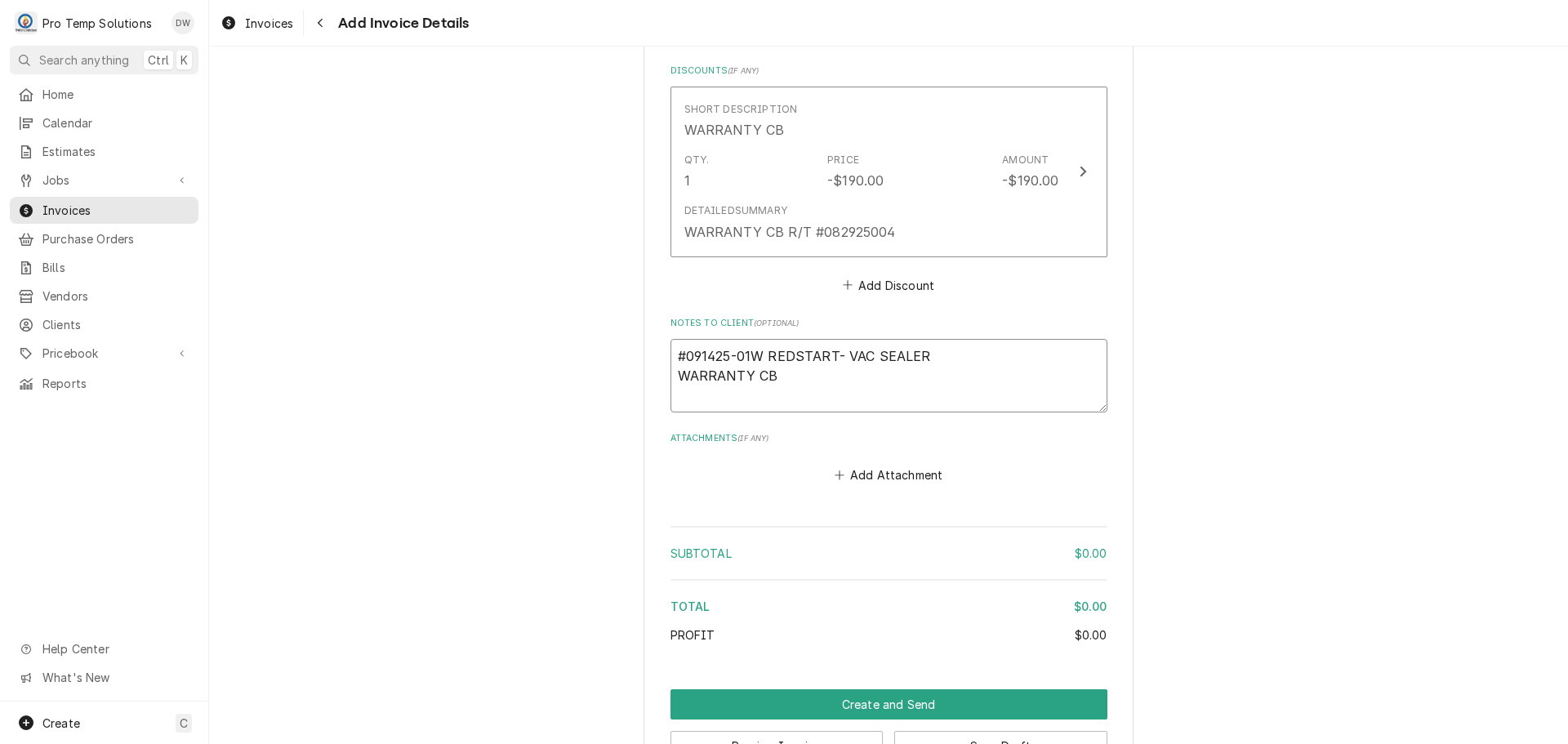
type textarea "#091425-01W REDSTART- VAC SEALER WARRANTY CB R"
type textarea "x"
type textarea "#091425-01W REDSTART- VAC SEALER WARRANTY CB R/"
type textarea "x"
type textarea "#091425-01W REDSTART- VAC SEALER WARRANTY CB R/T"
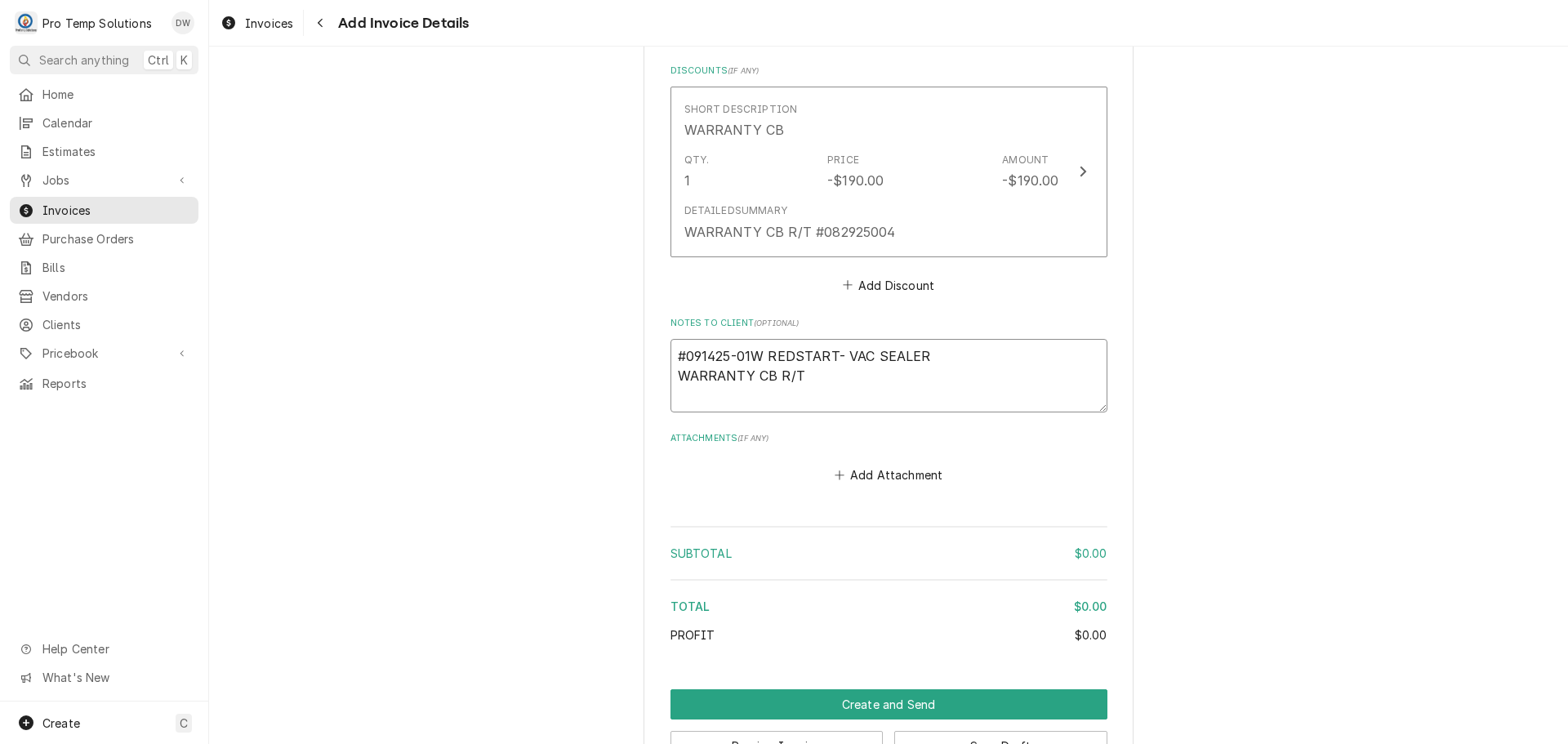
type textarea "x"
type textarea "#091425-01W REDSTART- VAC SEALER WARRANTY CB R/T"
type textarea "x"
type textarea "#091425-01W REDSTART- VAC SEALER WARRANTY CB R/T #"
type textarea "x"
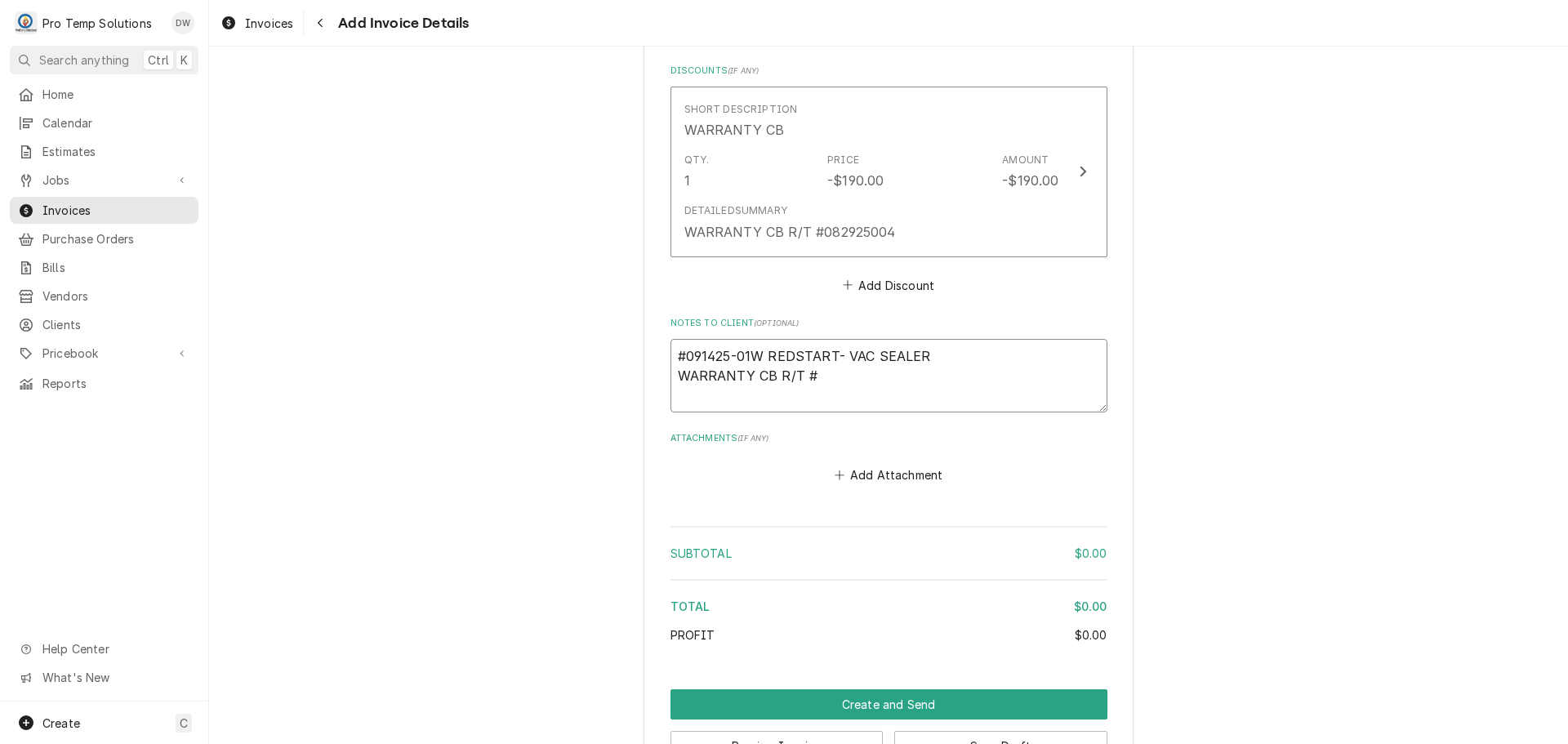
type textarea "#091425-01W REDSTART- VAC SEALER WARRANTY CB R/T #0"
type textarea "x"
type textarea "#091425-01W REDSTART- VAC SEALER WARRANTY CB R/T #08"
type textarea "x"
type textarea "#091425-01W REDSTART- VAC SEALER WARRANTY CB R/T #082"
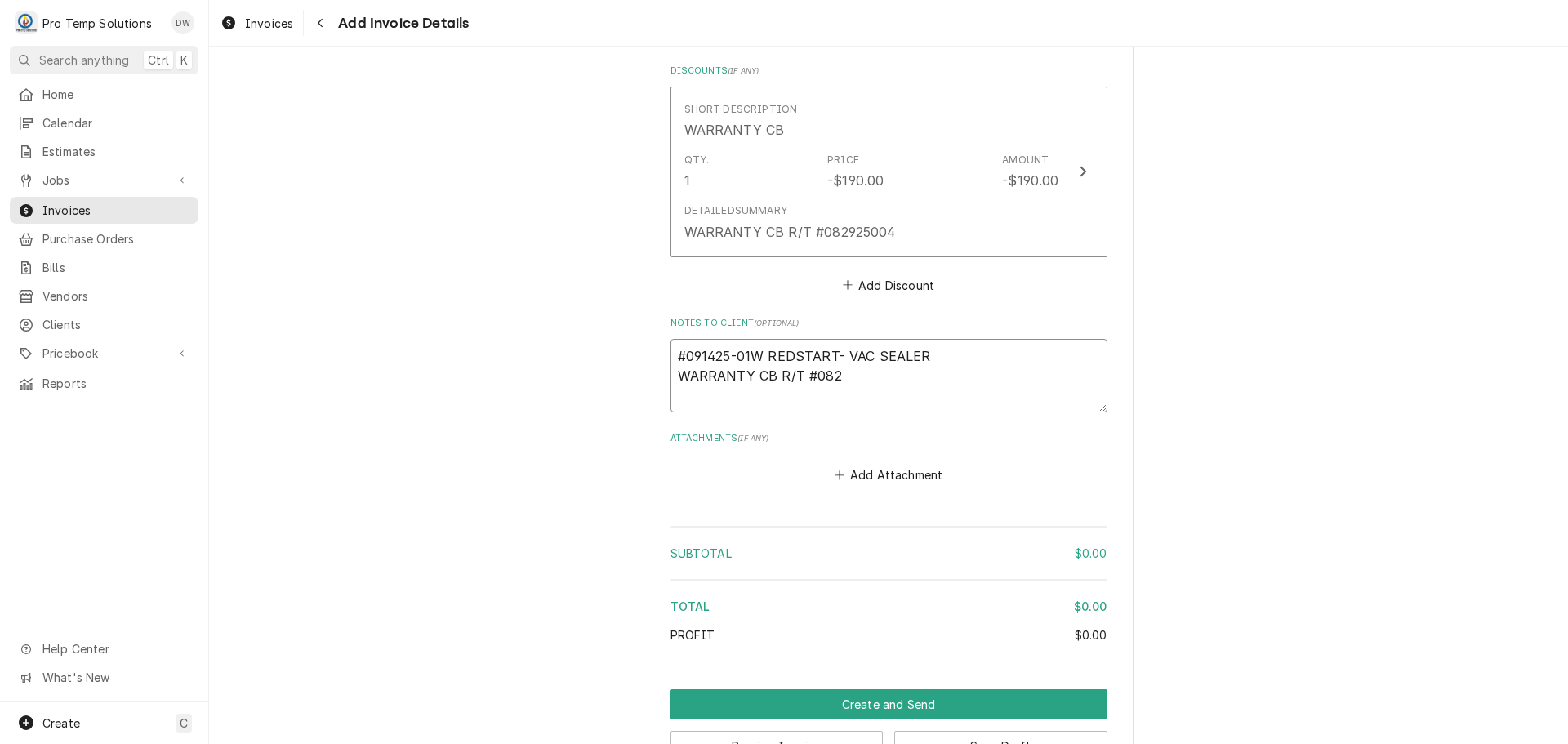
type textarea "x"
type textarea "#091425-01W REDSTART- VAC SEALER WARRANTY CB R/T #0829"
type textarea "x"
type textarea "#091425-01W REDSTART- VAC SEALER WARRANTY CB R/T #08292"
type textarea "x"
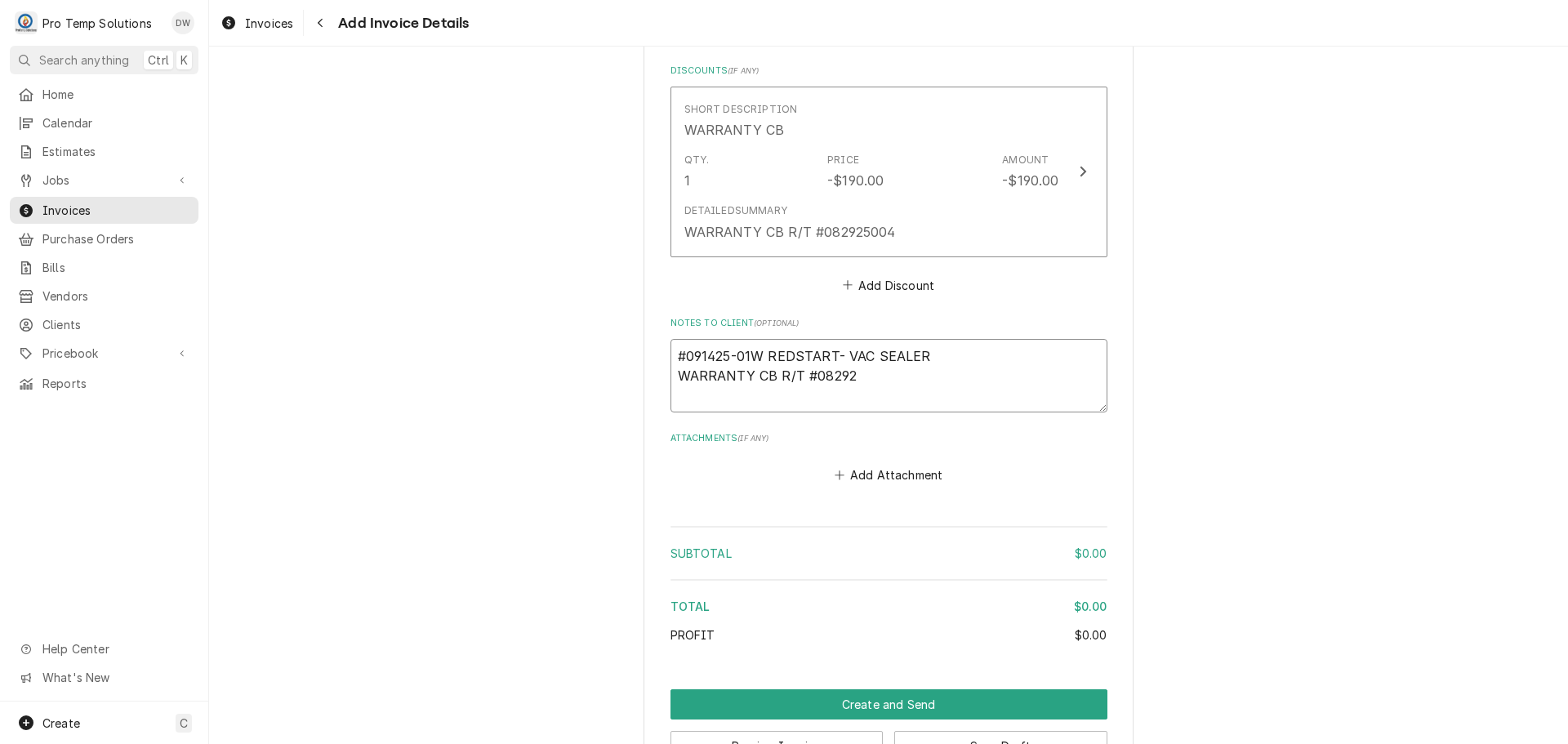
type textarea "#091425-01W REDSTART- VAC SEALER WARRANTY CB R/T #082925"
type textarea "x"
type textarea "#091425-01W REDSTART- VAC SEALER WARRANTY CB R/T #0829250"
type textarea "x"
type textarea "#091425-01W REDSTART- VAC SEALER WARRANTY CB R/T #08292500"
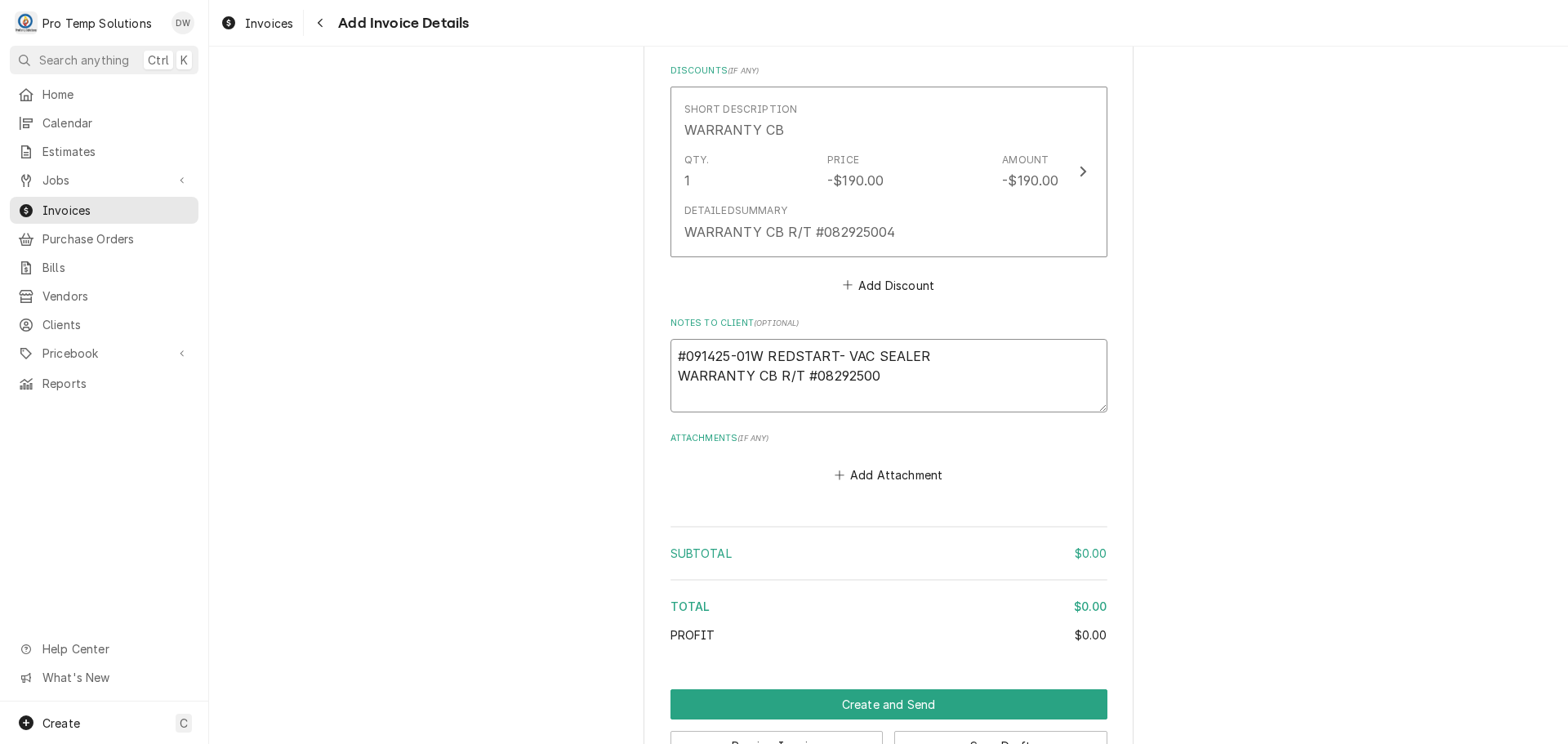
type textarea "x"
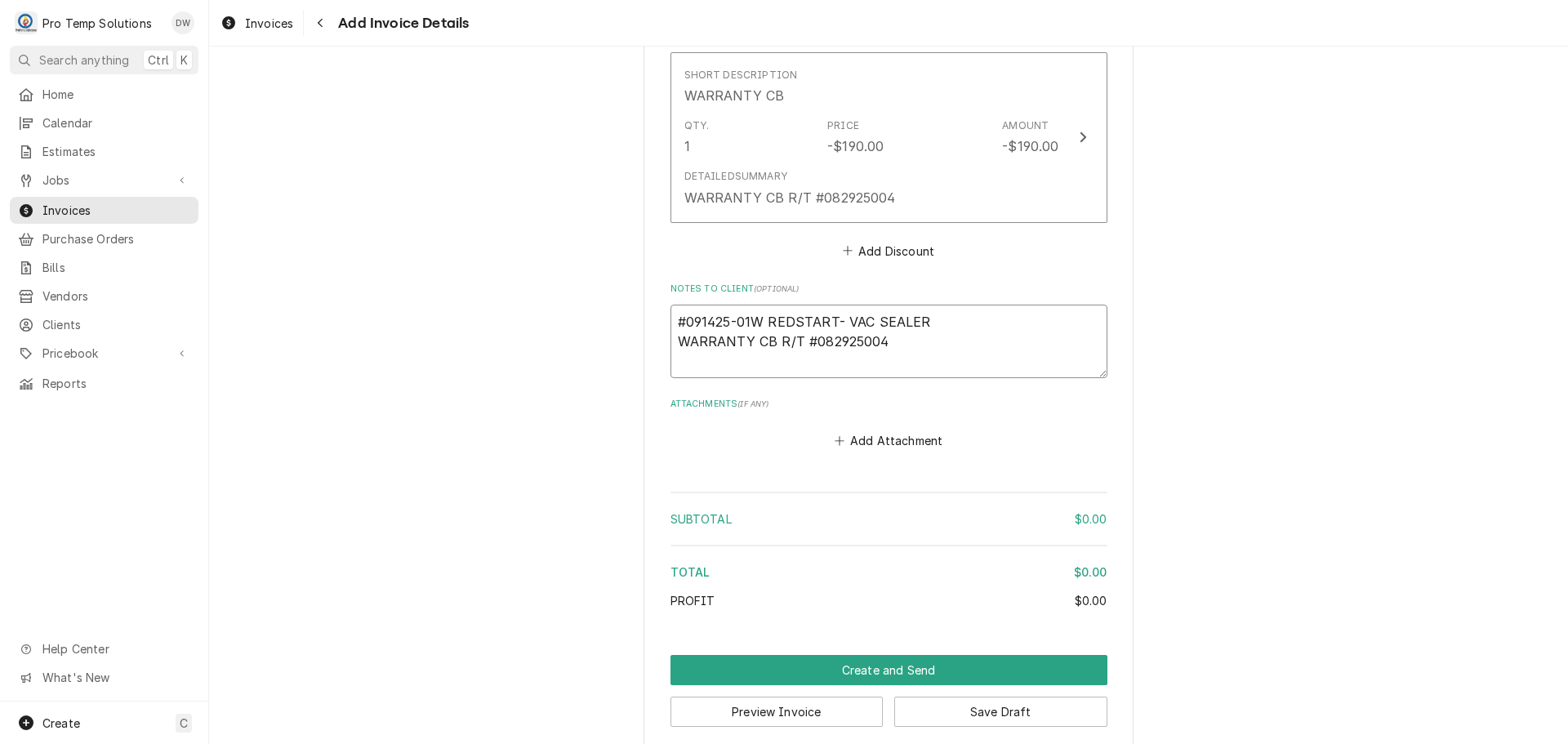
scroll to position [1742, 0]
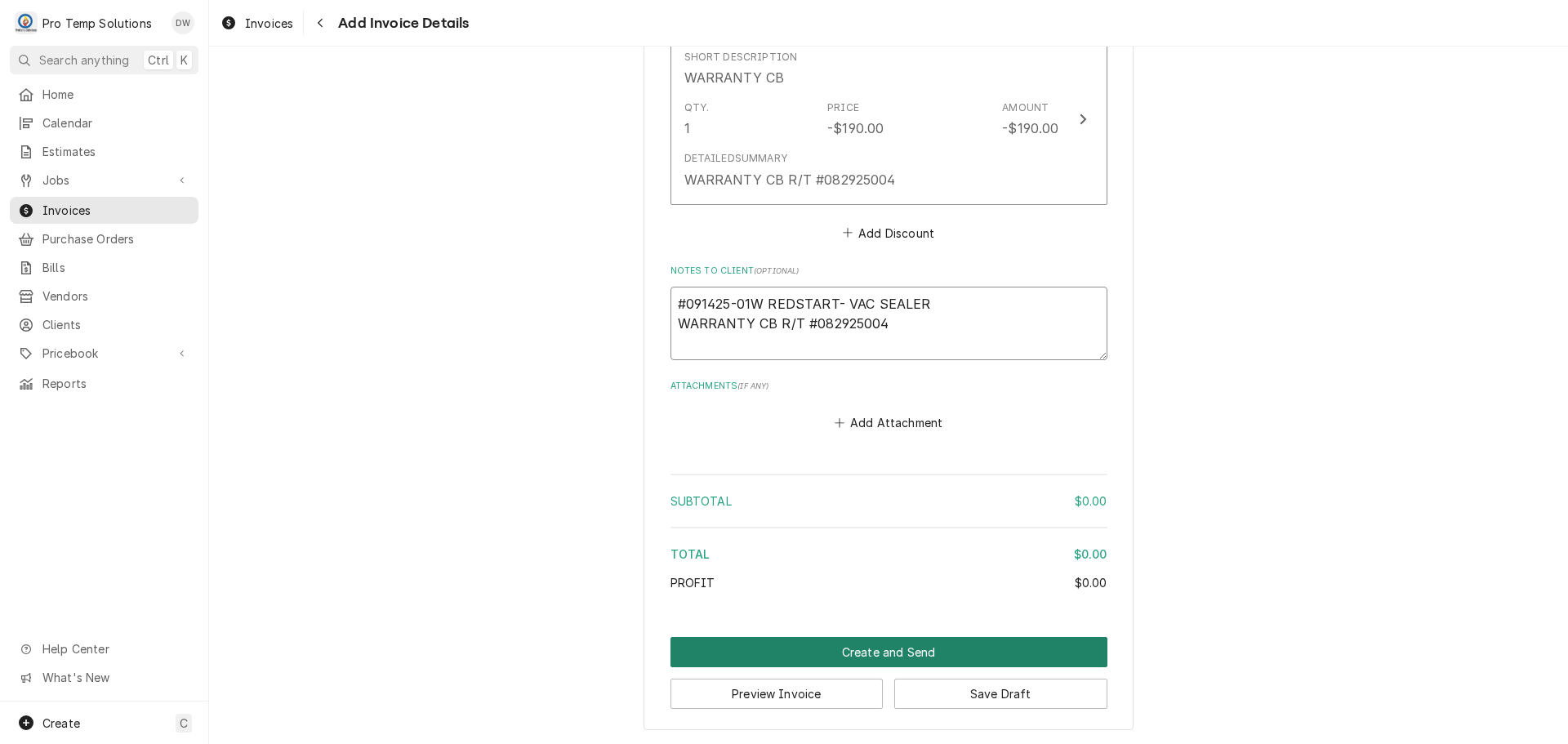
type textarea "#091425-01W REDSTART- VAC SEALER WARRANTY CB R/T #082925004"
click at [862, 654] on button "Create and Send" at bounding box center [888, 652] width 437 height 30
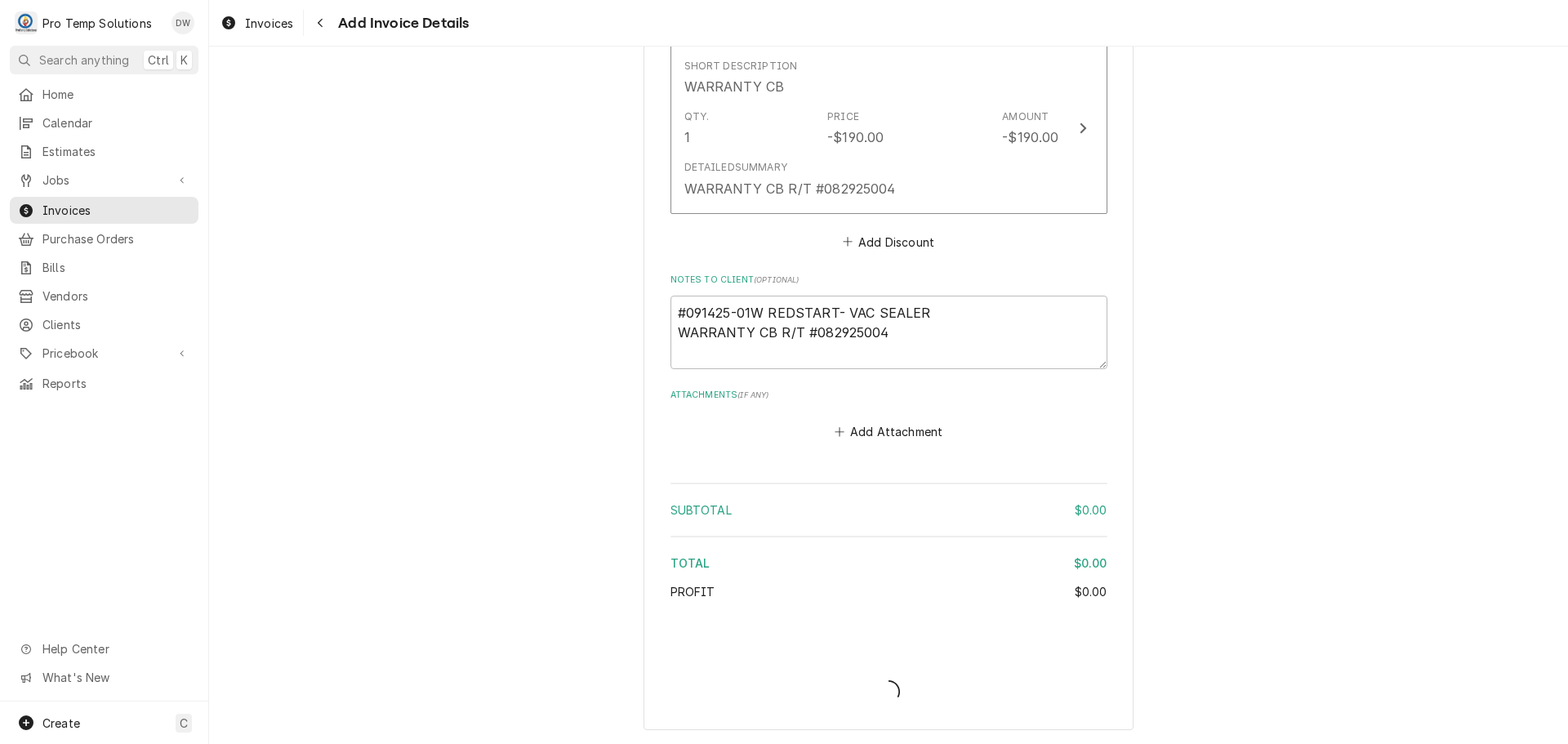
scroll to position [1733, 0]
type textarea "x"
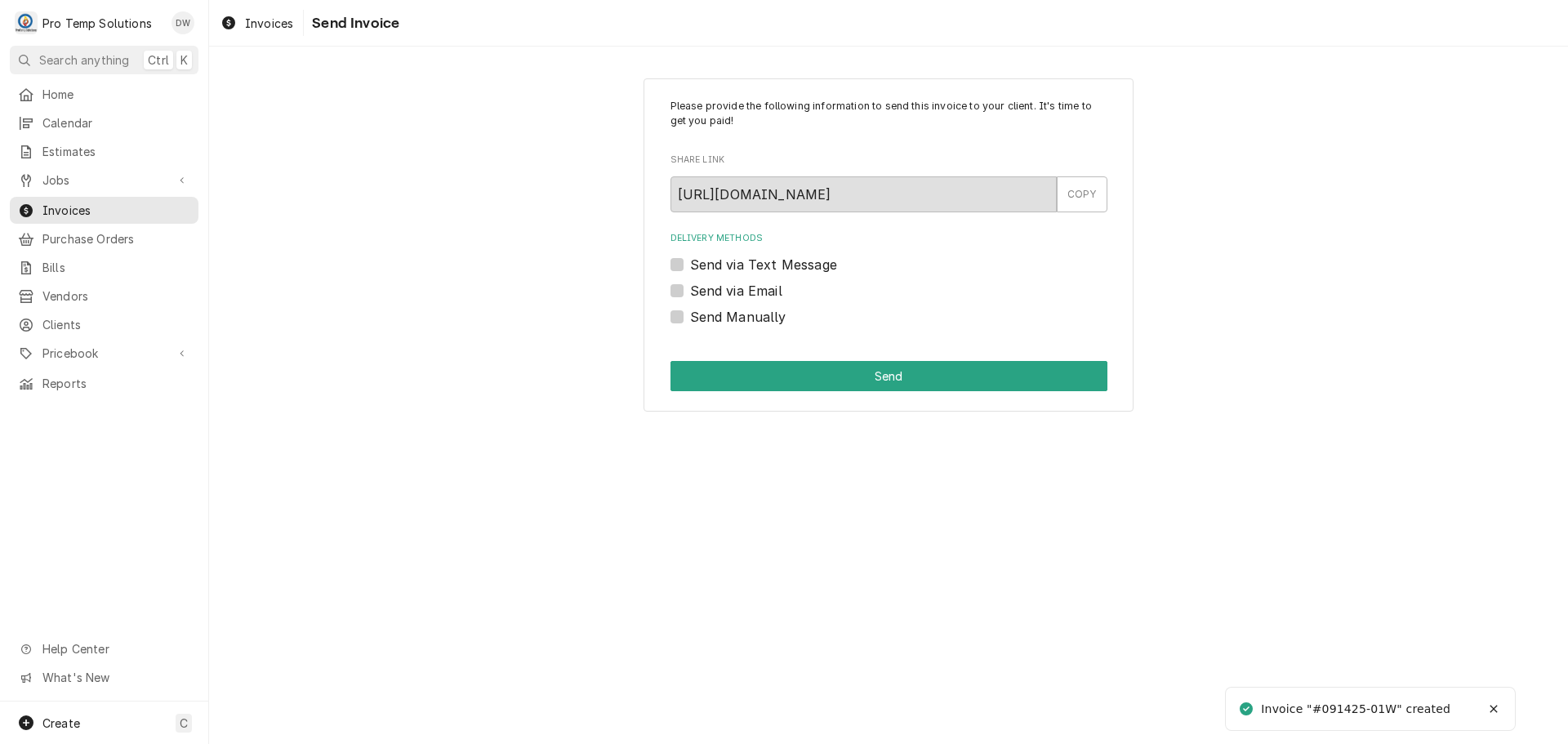
click at [690, 286] on label "Send via Email" at bounding box center [736, 291] width 92 height 20
click at [690, 286] on input "Send via Email" at bounding box center [908, 298] width 437 height 36
checkbox input "true"
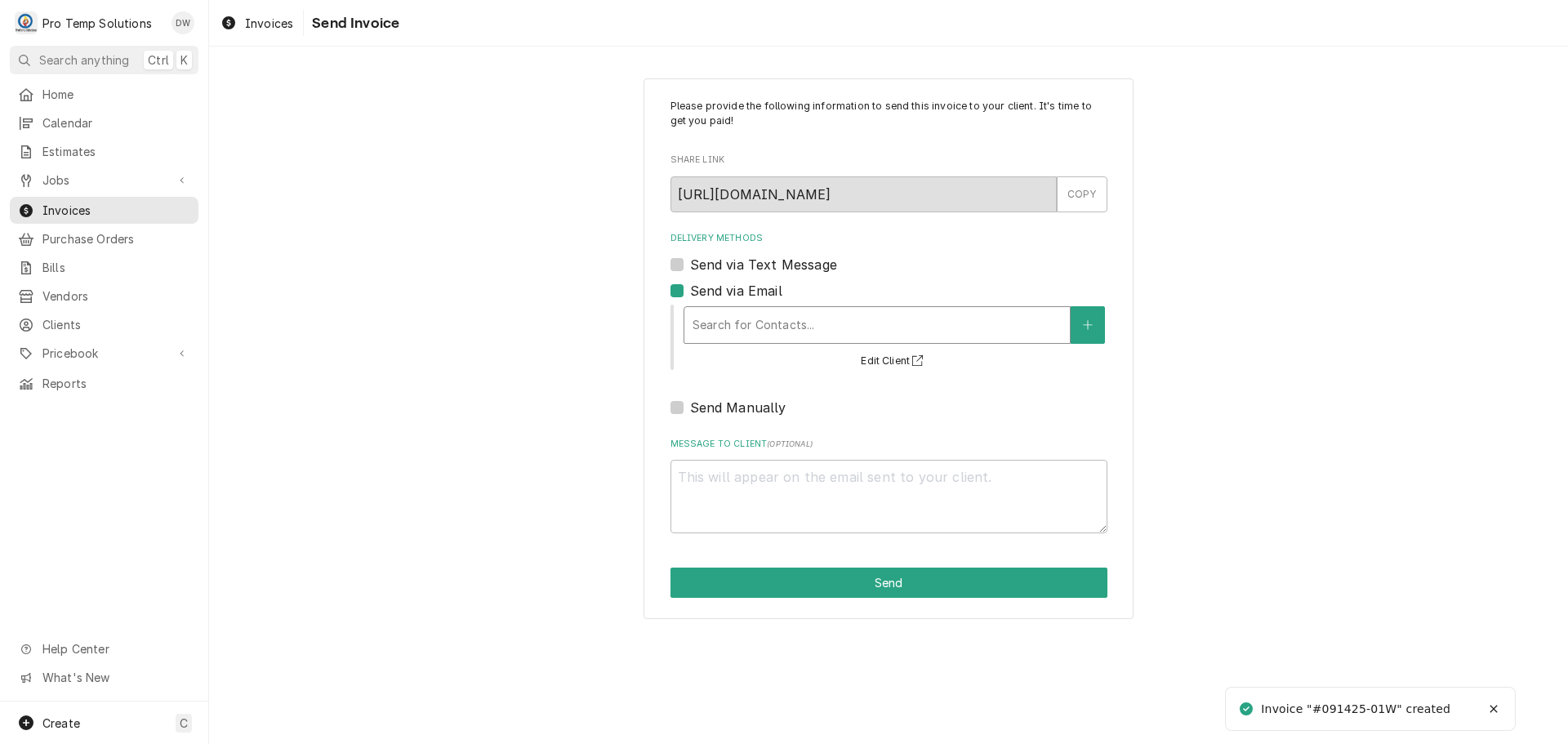
click at [826, 315] on div "Delivery Methods" at bounding box center [877, 324] width 369 height 29
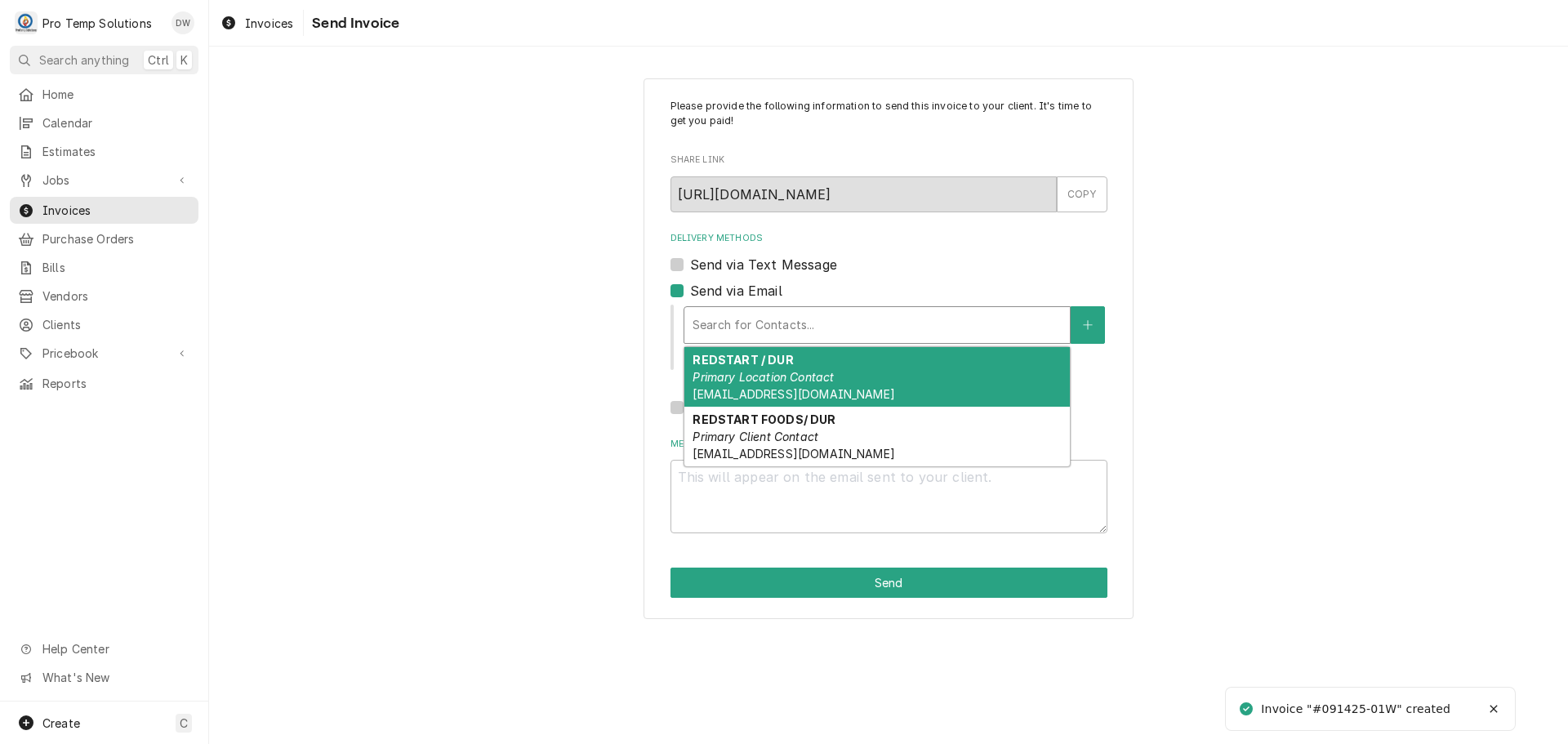
click at [801, 374] on em "Primary Location Contact" at bounding box center [763, 376] width 141 height 14
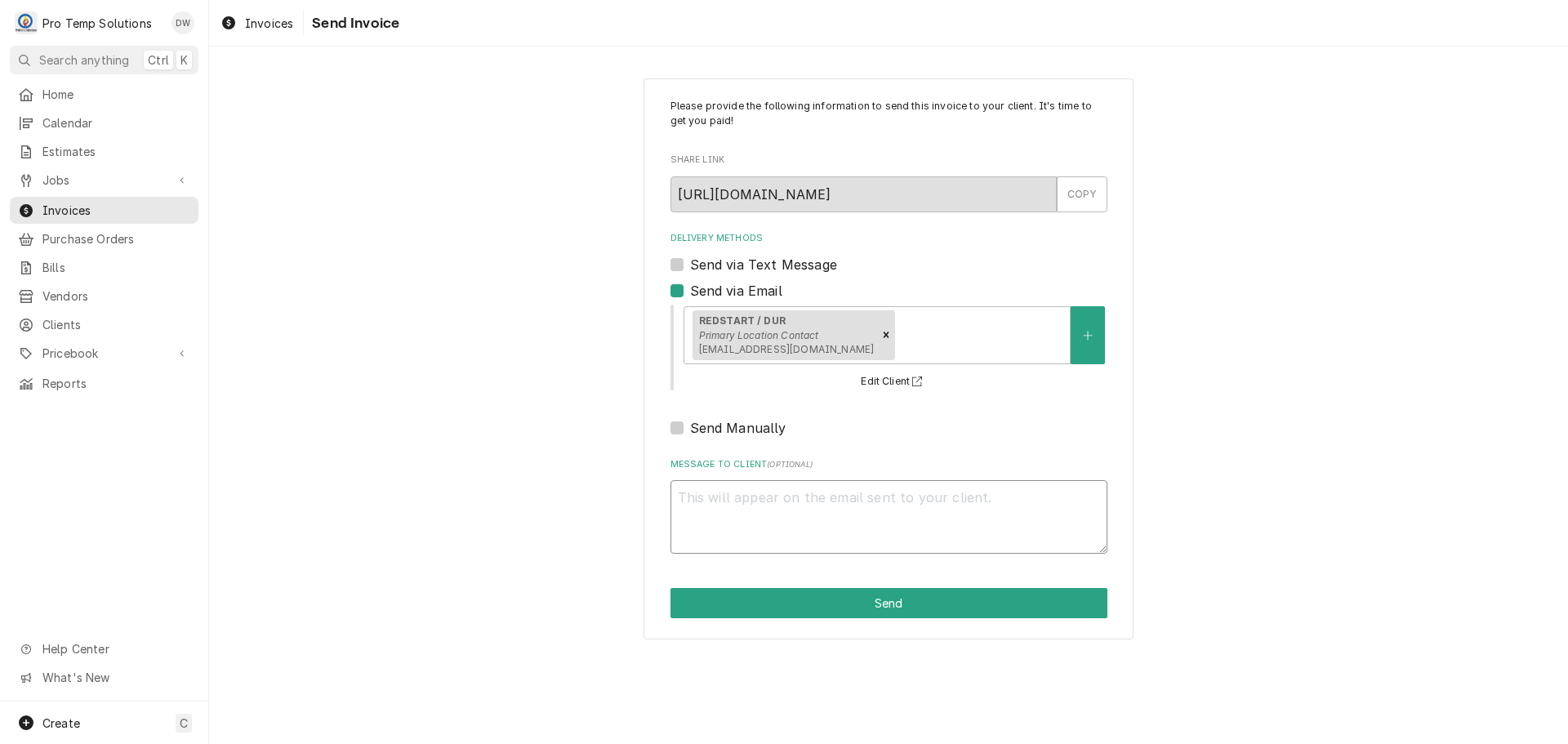
click at [752, 498] on textarea "Message to Client ( optional )" at bounding box center [888, 516] width 437 height 74
type textarea "x"
type textarea "#"
type textarea "x"
type textarea "#0"
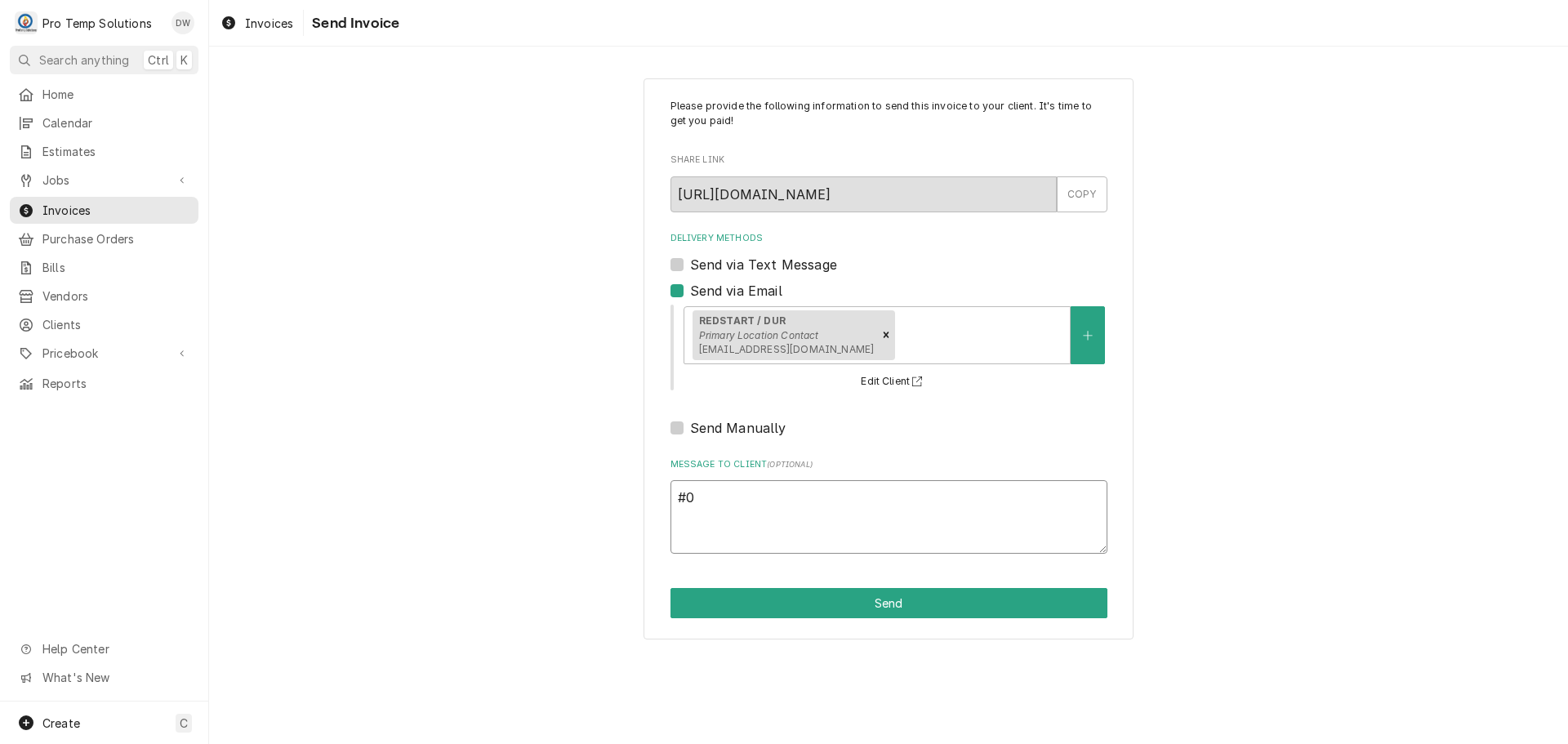
type textarea "x"
type textarea "#09"
type textarea "x"
type textarea "#091"
type textarea "x"
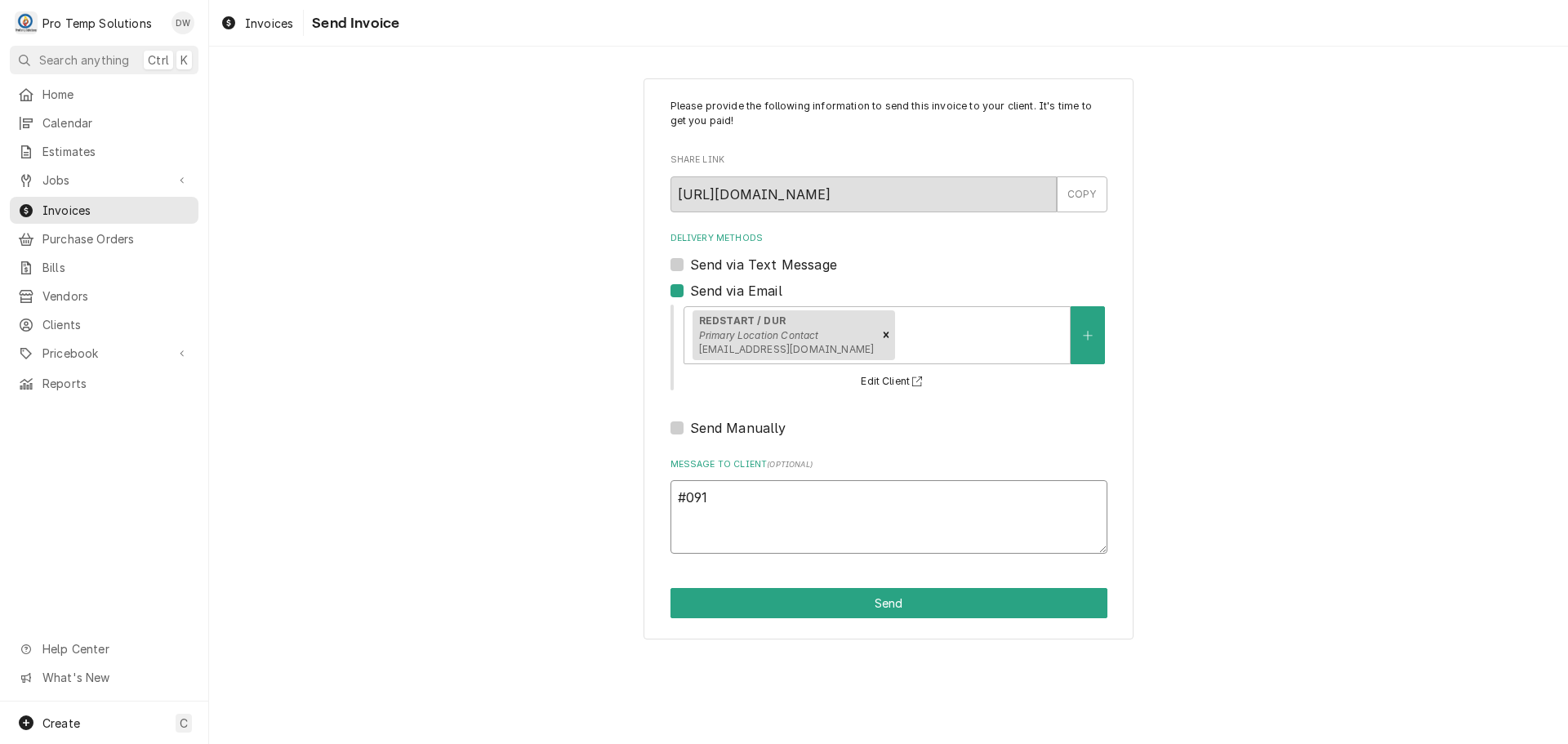
type textarea "#0914"
type textarea "x"
type textarea "#09142"
type textarea "x"
type textarea "#091425"
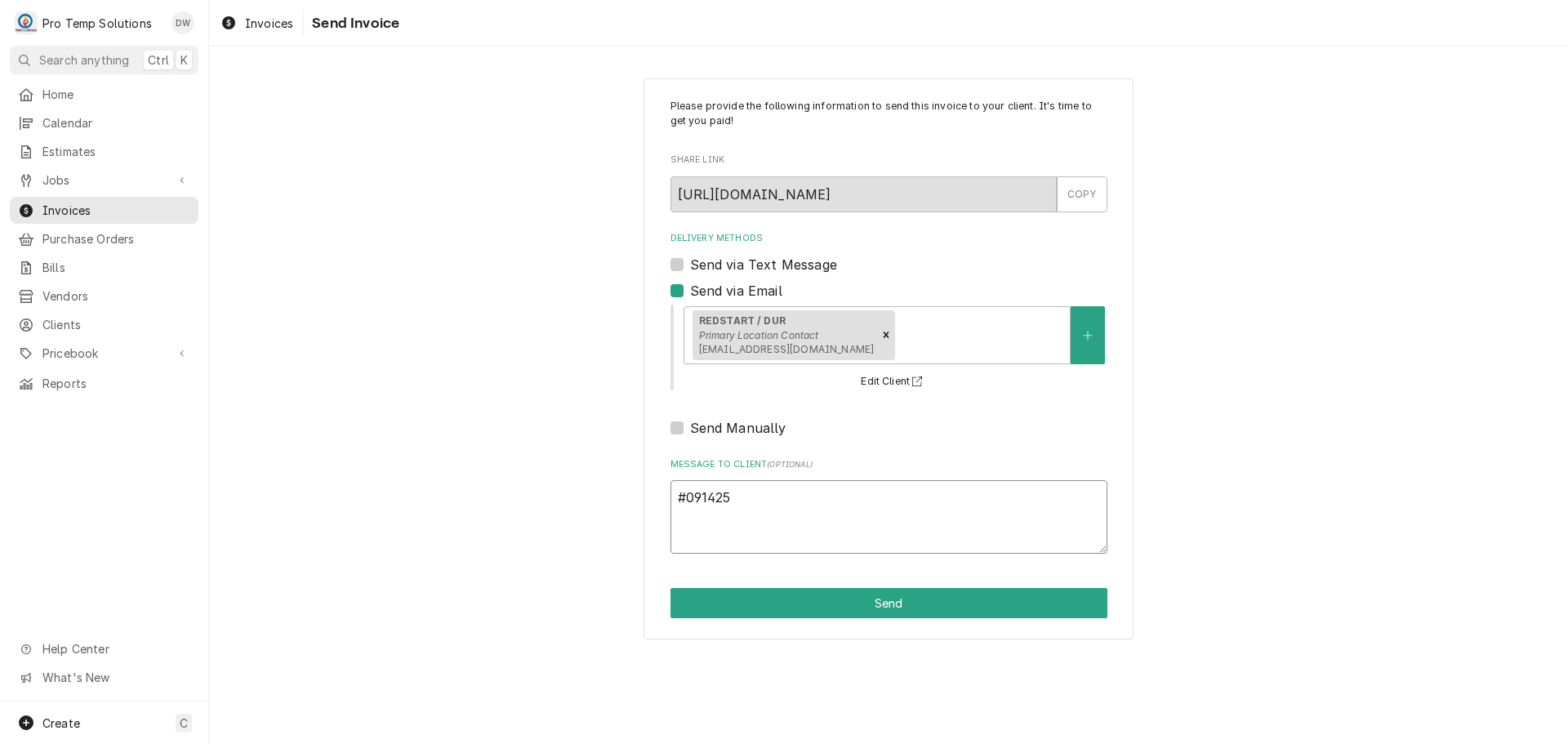
type textarea "x"
type textarea "#091425-"
type textarea "x"
type textarea "#091425-0"
type textarea "x"
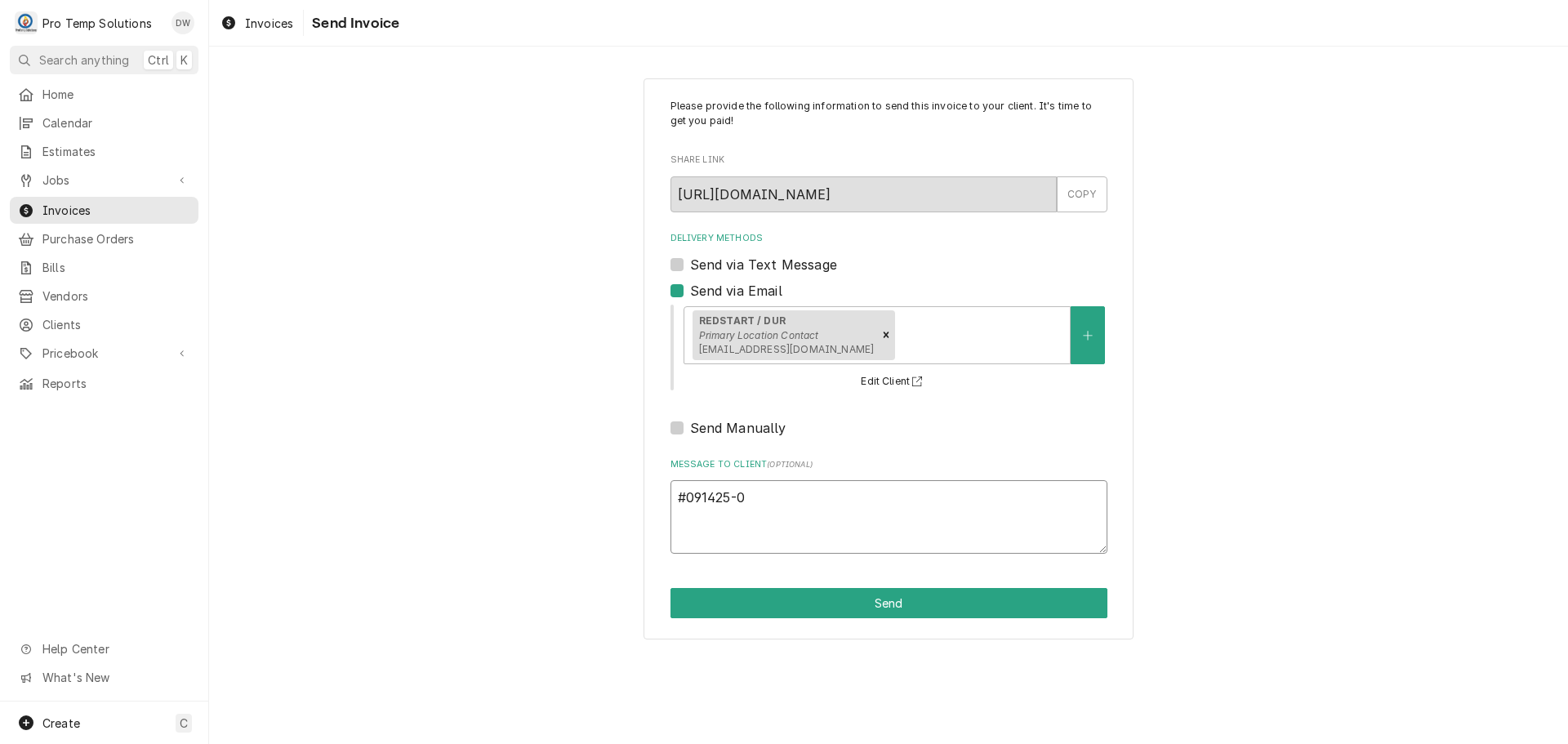
type textarea "#091425-01"
type textarea "x"
type textarea "#091425-01W"
type textarea "x"
type textarea "#091425-01W"
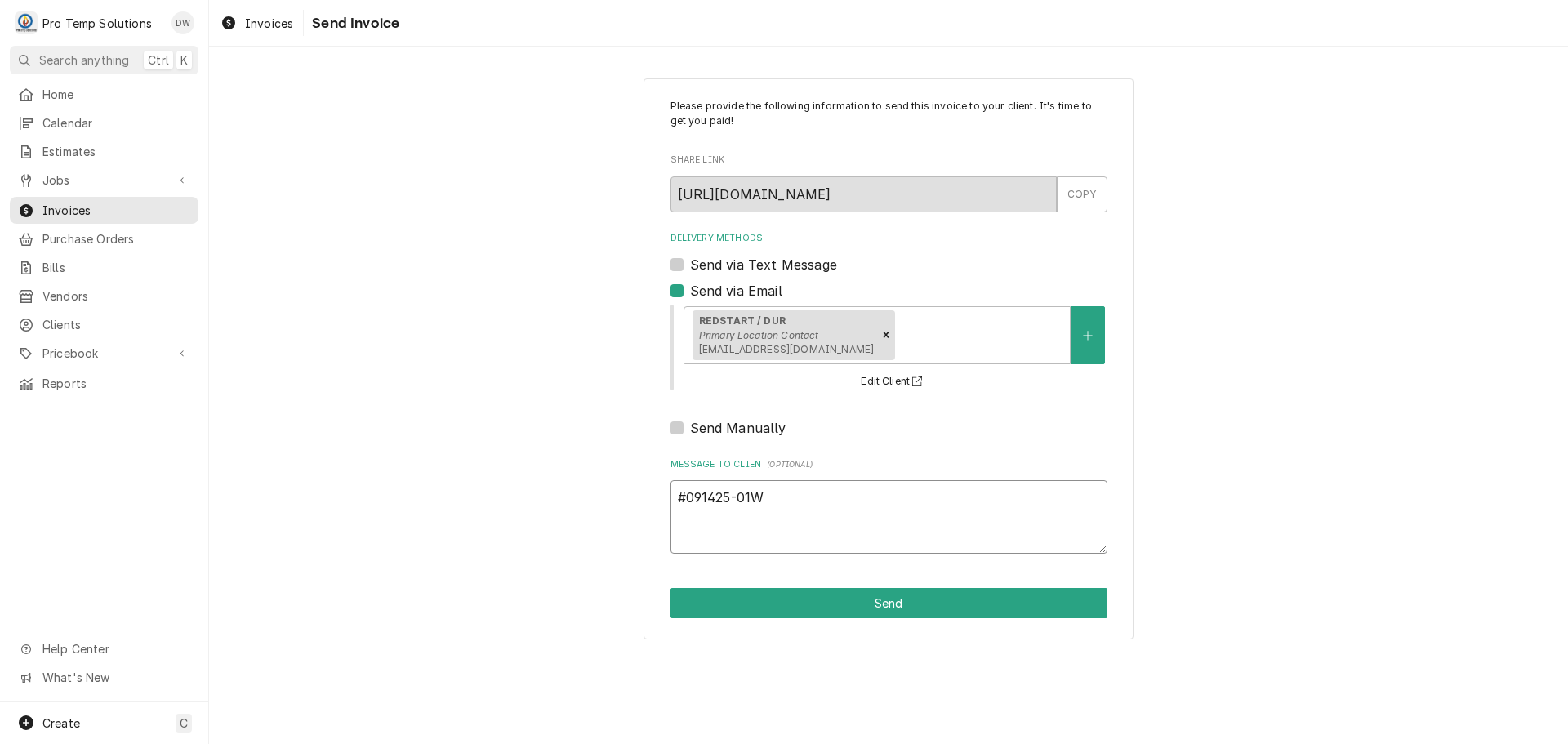
type textarea "x"
type textarea "#091425-01W R"
type textarea "x"
type textarea "#091425-01W RE"
type textarea "x"
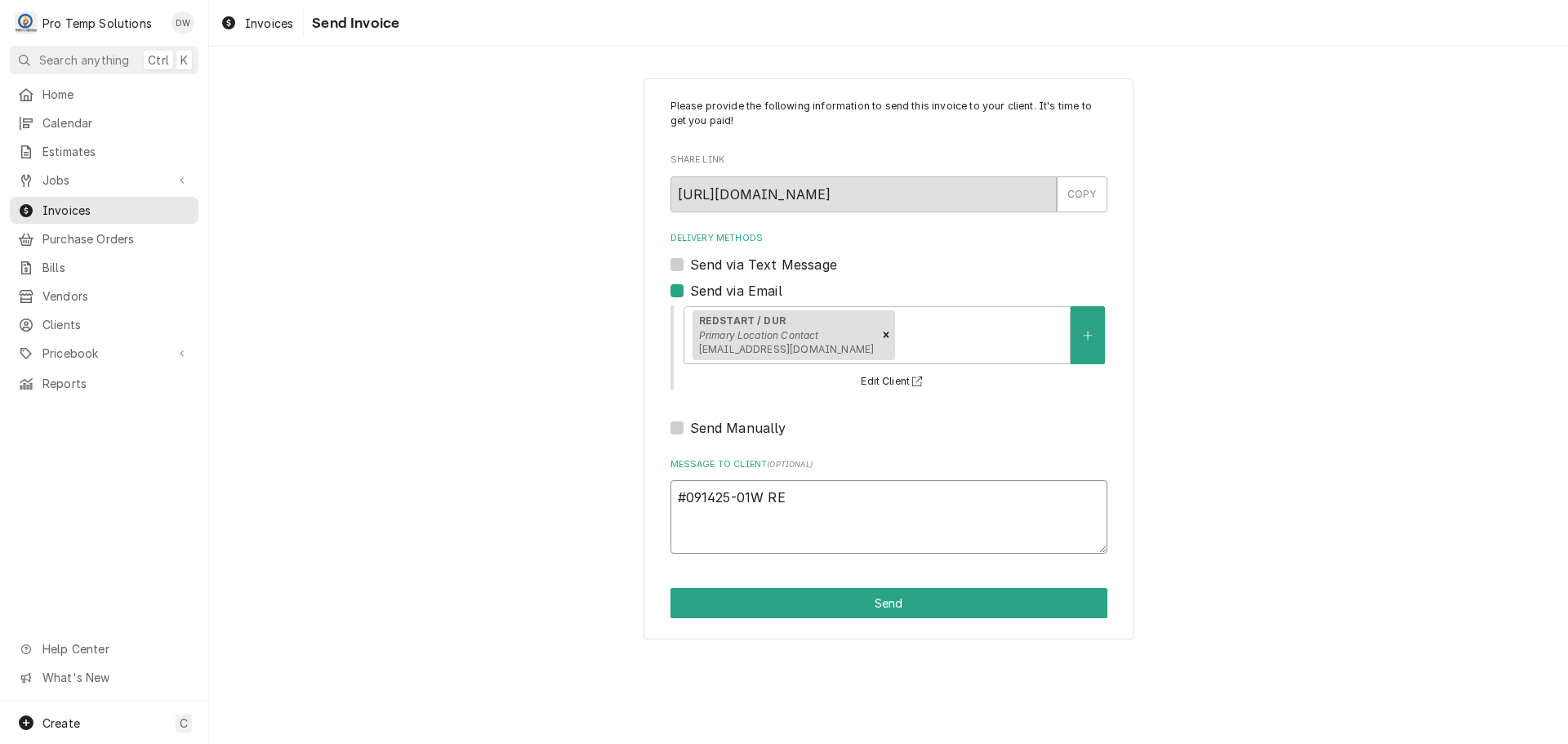
type textarea "#091425-01W RES"
type textarea "x"
type textarea "#091425-01W RE"
type textarea "x"
type textarea "#091425-01W RED"
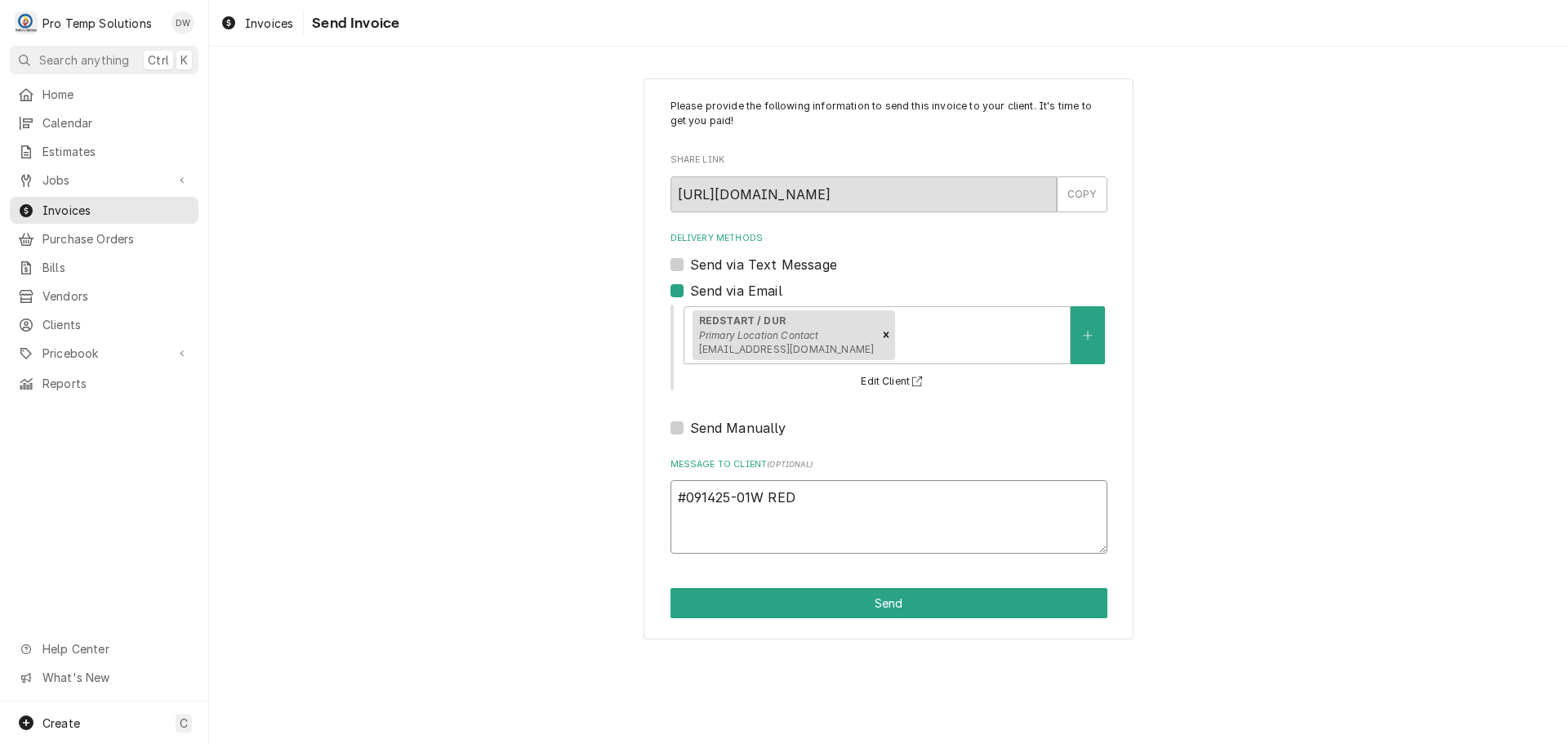
type textarea "x"
type textarea "#091425-01W REDS"
type textarea "x"
type textarea "#091425-01W REDST"
type textarea "x"
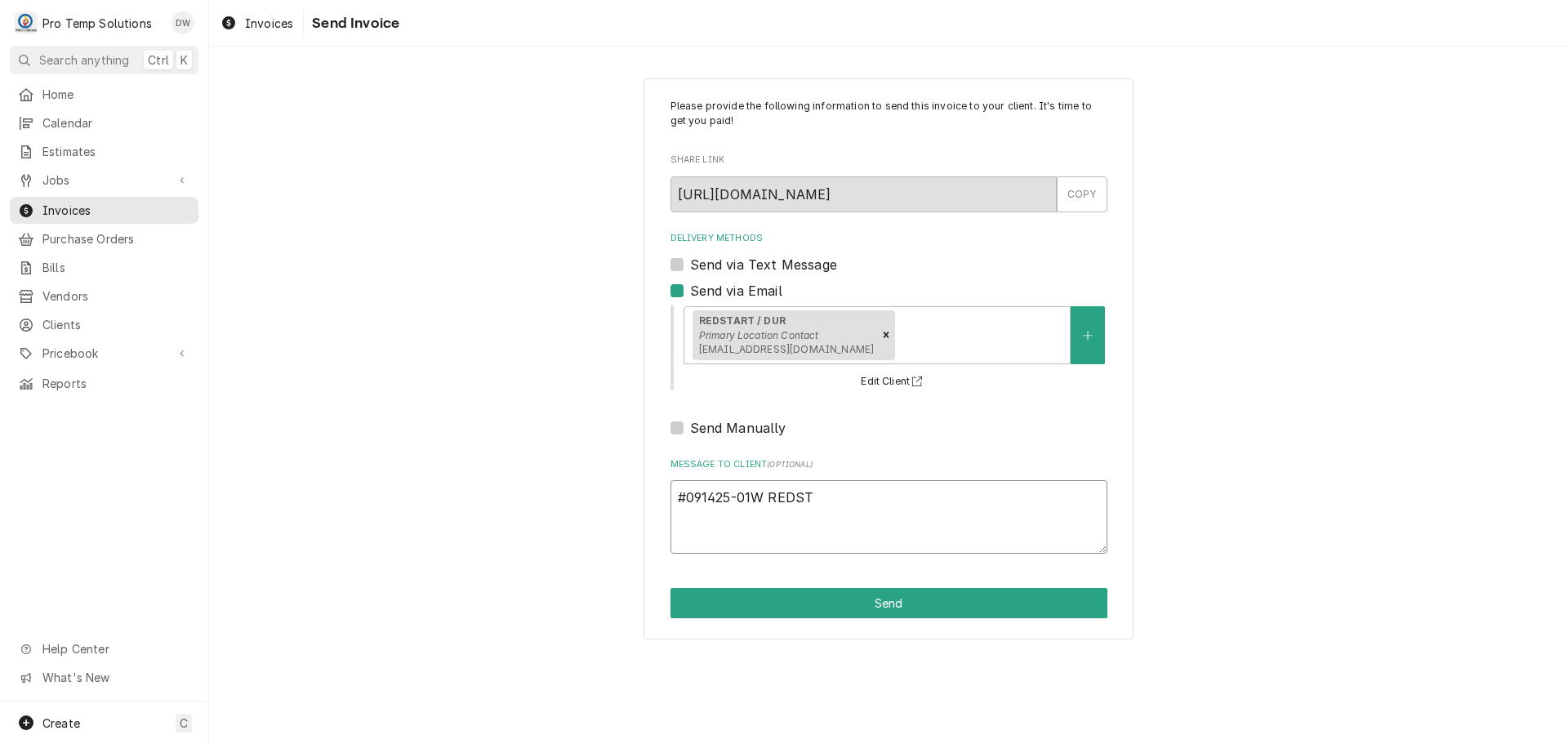
type textarea "#091425-01W REDSTA"
type textarea "x"
type textarea "#091425-01W REDSTAR"
type textarea "x"
type textarea "#091425-01W REDSTART"
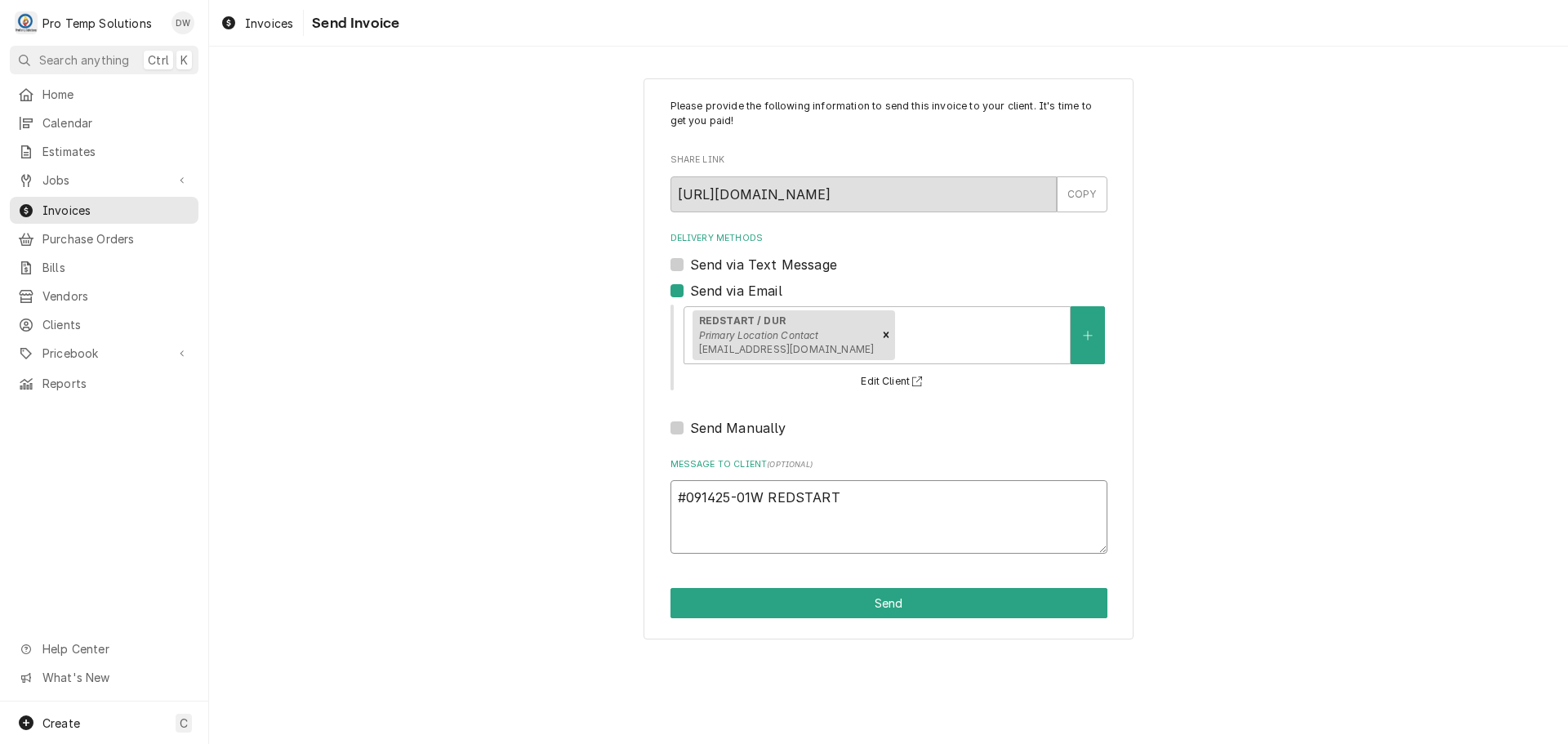
type textarea "x"
type textarea "#091425-01W REDSTART-"
type textarea "x"
type textarea "#091425-01W REDSTART-"
type textarea "x"
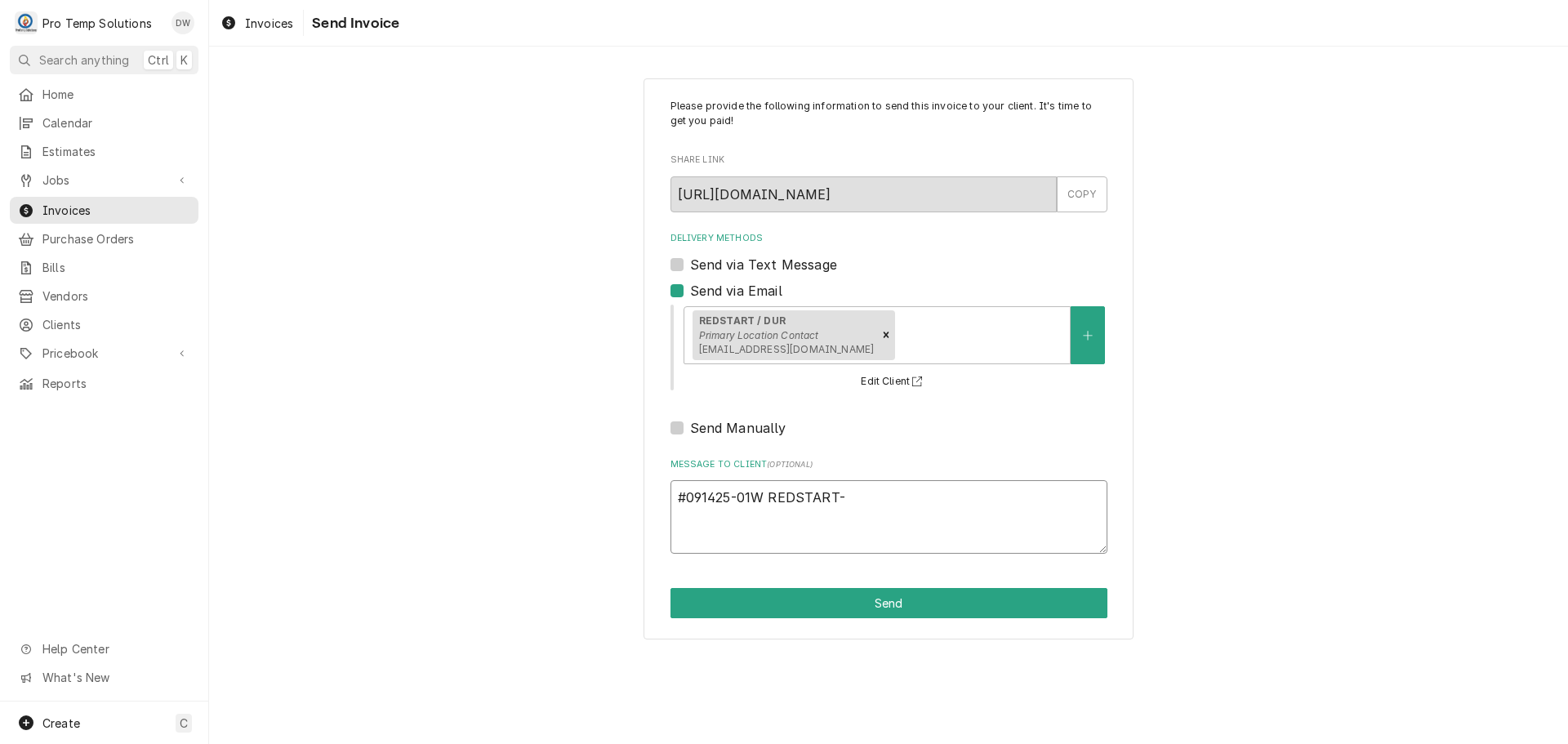
type textarea "#091425-01W REDSTART- V"
type textarea "x"
type textarea "#091425-01W REDSTART- VS"
type textarea "x"
type textarea "#091425-01W REDSTART- V"
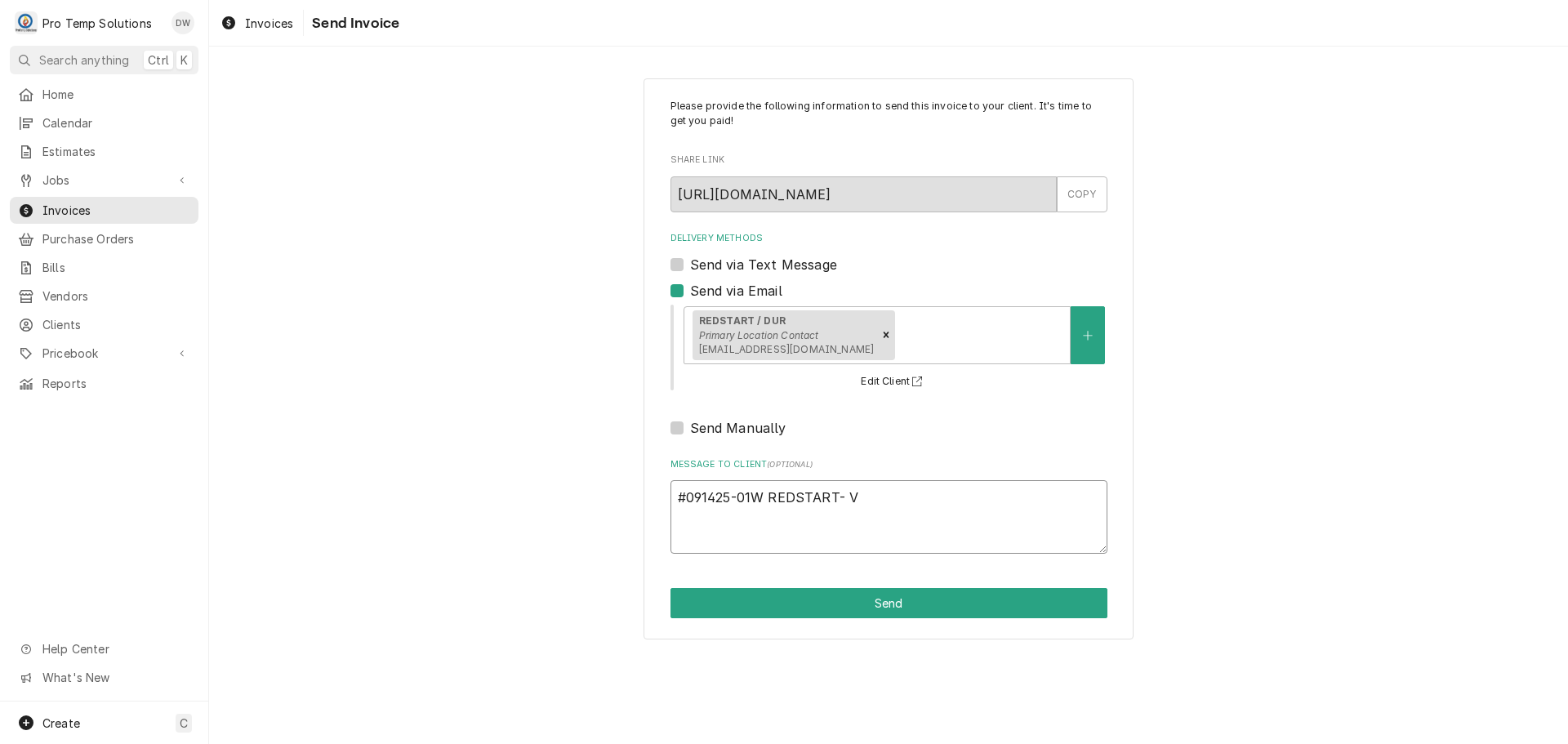
type textarea "x"
type textarea "#091425-01W REDSTART- VA"
type textarea "x"
type textarea "#091425-01W REDSTART- VAC"
type textarea "x"
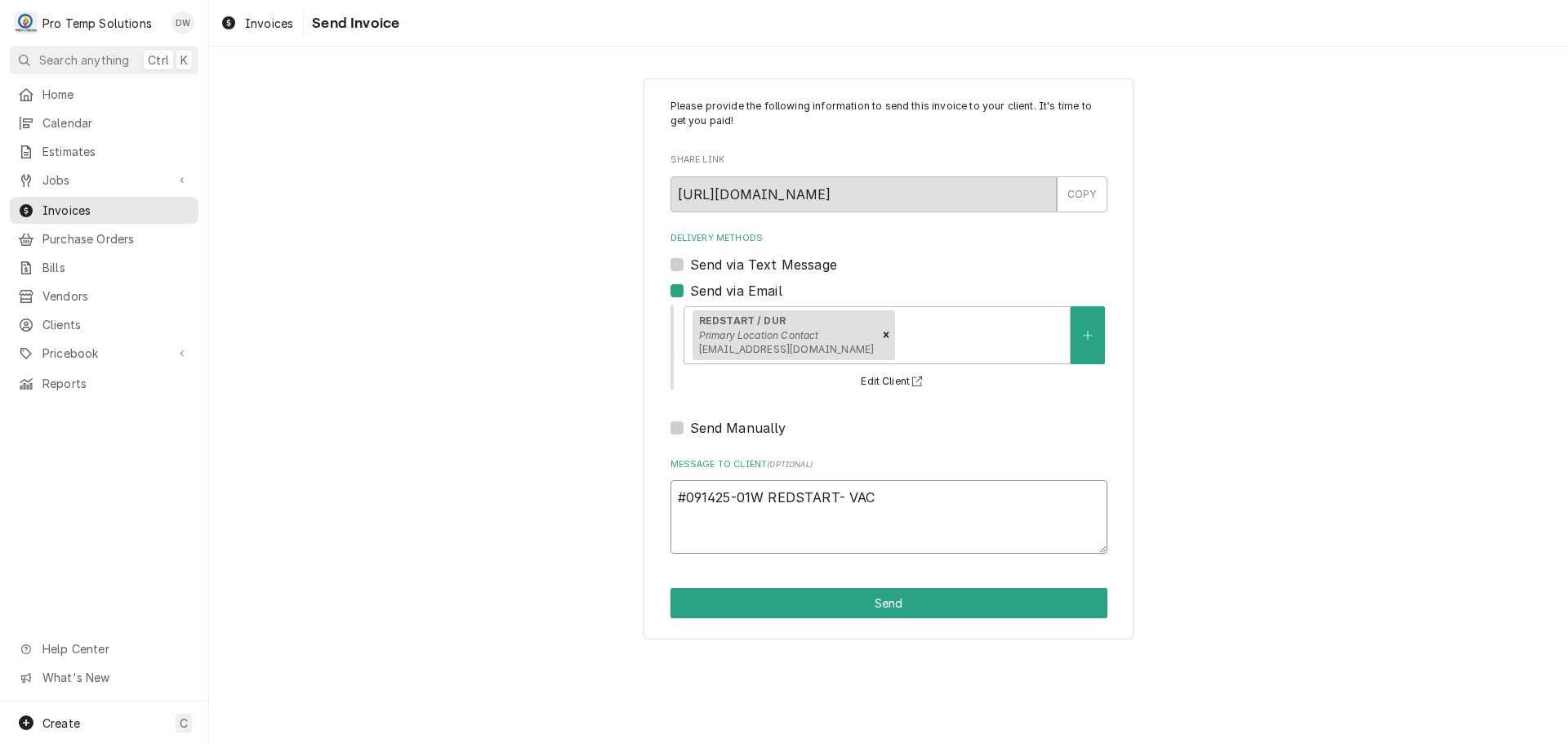
type textarea "#091425-01W REDSTART- VAC"
type textarea "x"
type textarea "#091425-01W REDSTART- VAC S"
type textarea "x"
type textarea "#091425-01W REDSTART- VAC SE"
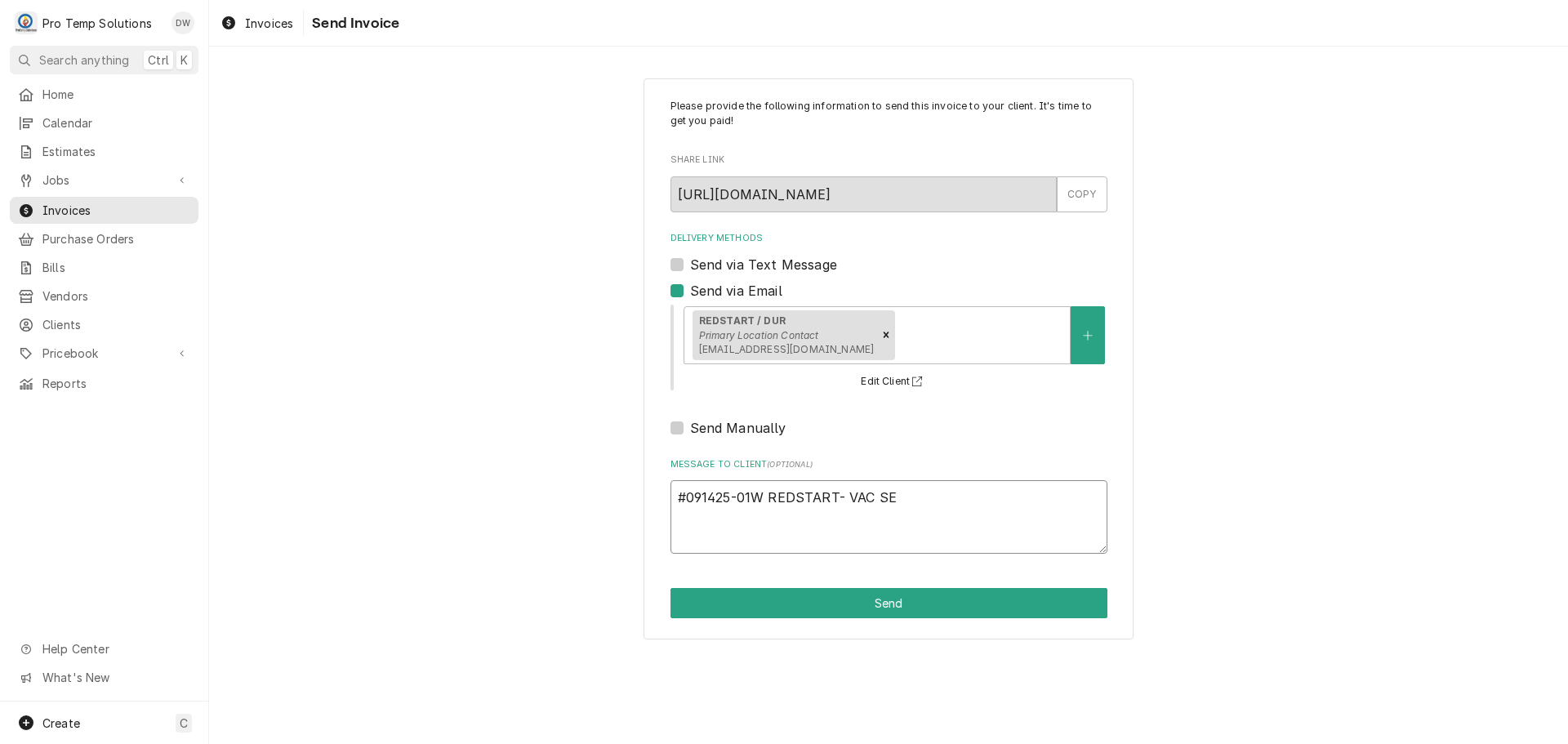
type textarea "x"
type textarea "#091425-01W REDSTART- VAC SEA"
type textarea "x"
type textarea "#091425-01W REDSTART- VAC SEAL"
type textarea "x"
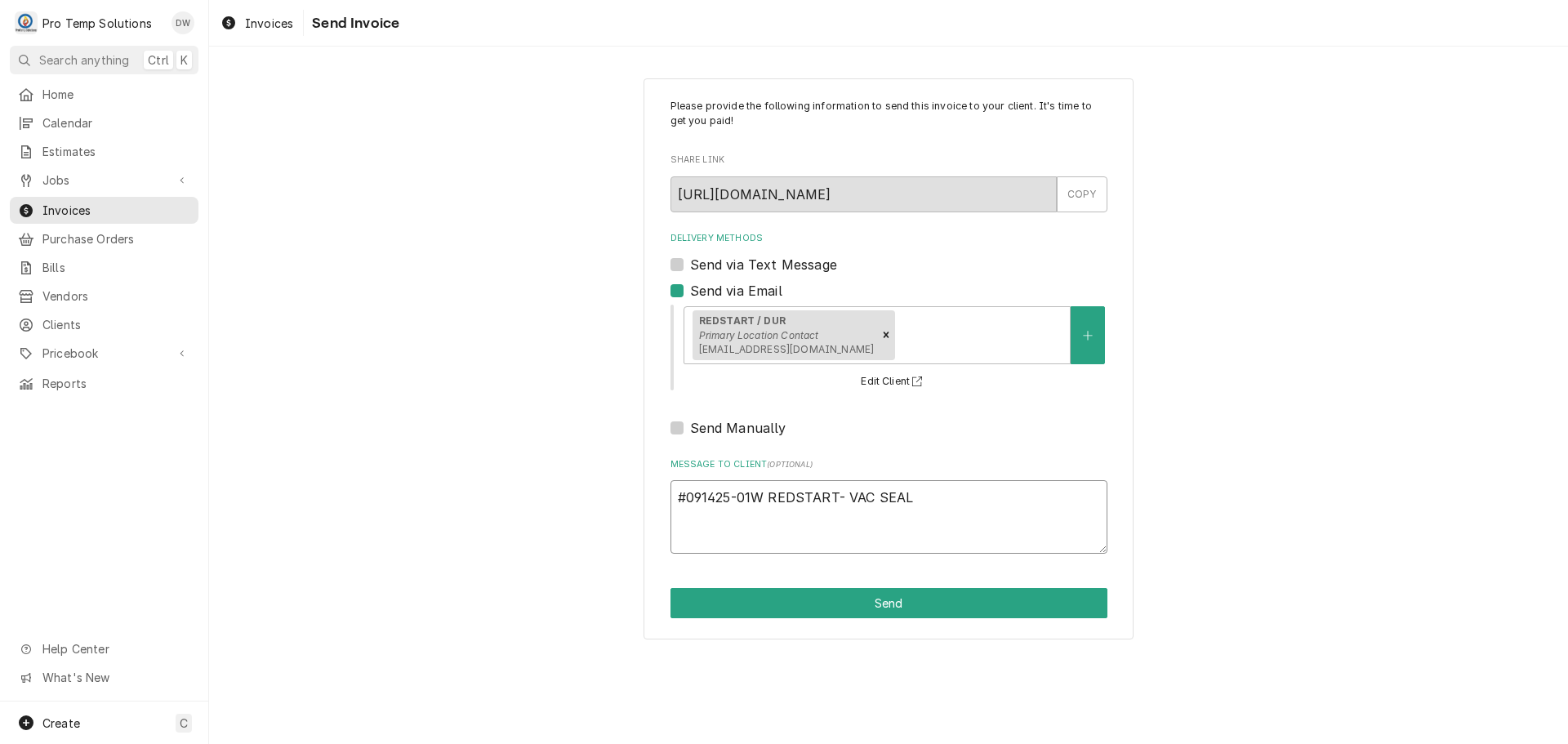
type textarea "#091425-01W REDSTART- VAC SEALE"
type textarea "x"
type textarea "#091425-01W REDSTART- VAC SEALER"
type textarea "x"
type textarea "#091425-01W REDSTART- VAC SEALER"
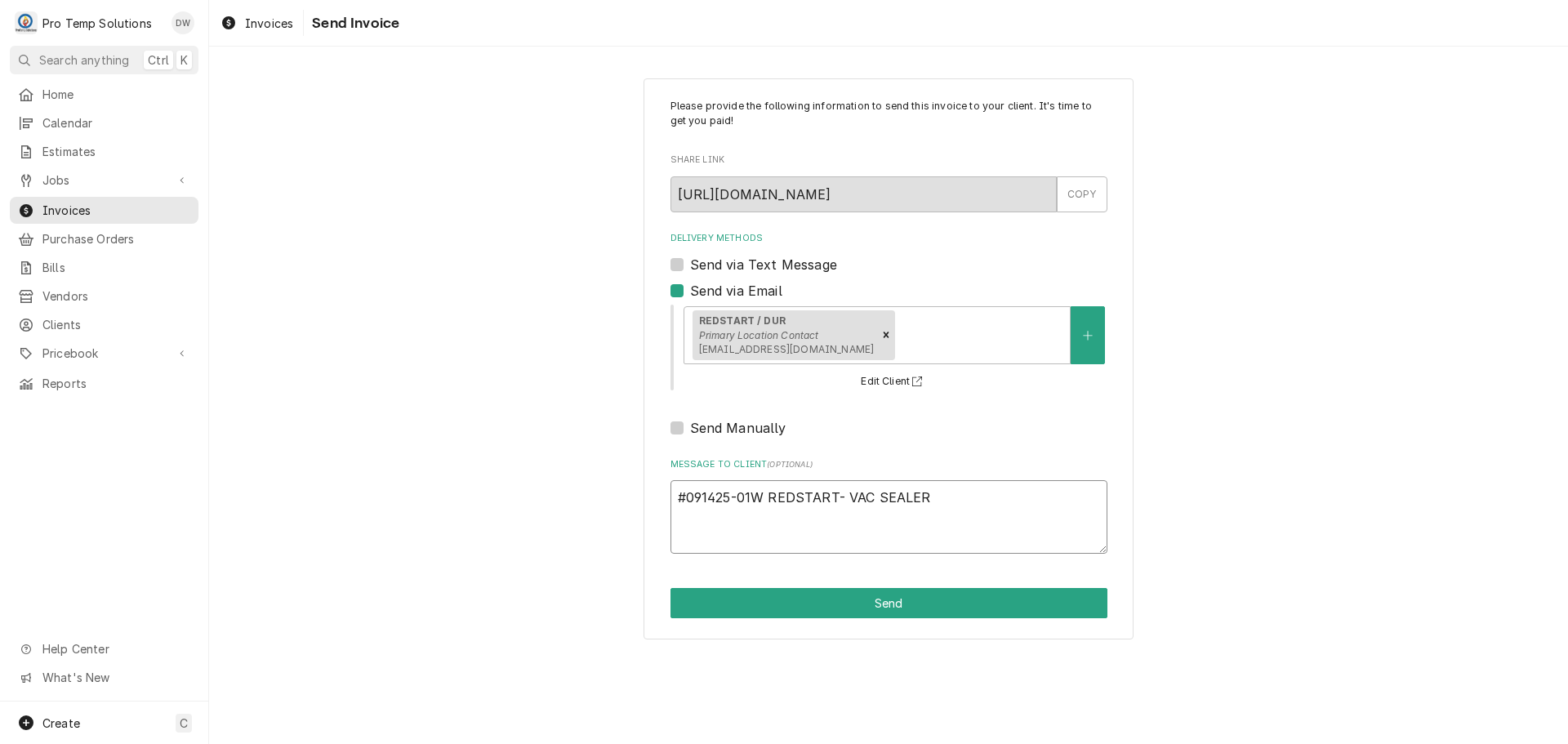
type textarea "x"
type textarea "#091425-01W REDSTART- VAC SEALER W"
type textarea "x"
type textarea "#091425-01W REDSTART- VAC SEALER WA"
type textarea "x"
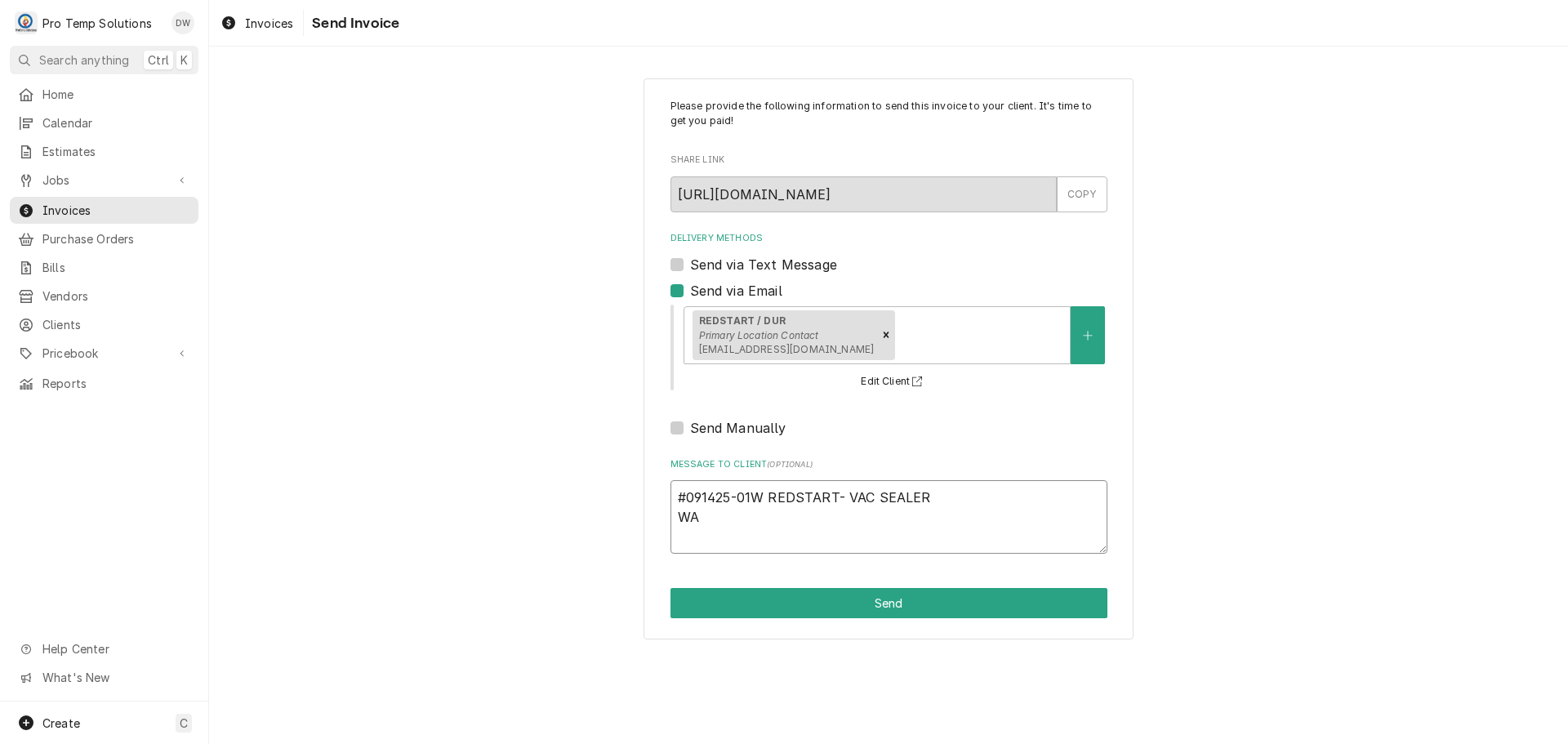
type textarea "#091425-01W REDSTART- VAC SEALER WAR"
type textarea "x"
type textarea "#091425-01W REDSTART- VAC SEALER WARR"
type textarea "x"
type textarea "#091425-01W REDSTART- VAC SEALER WARRA"
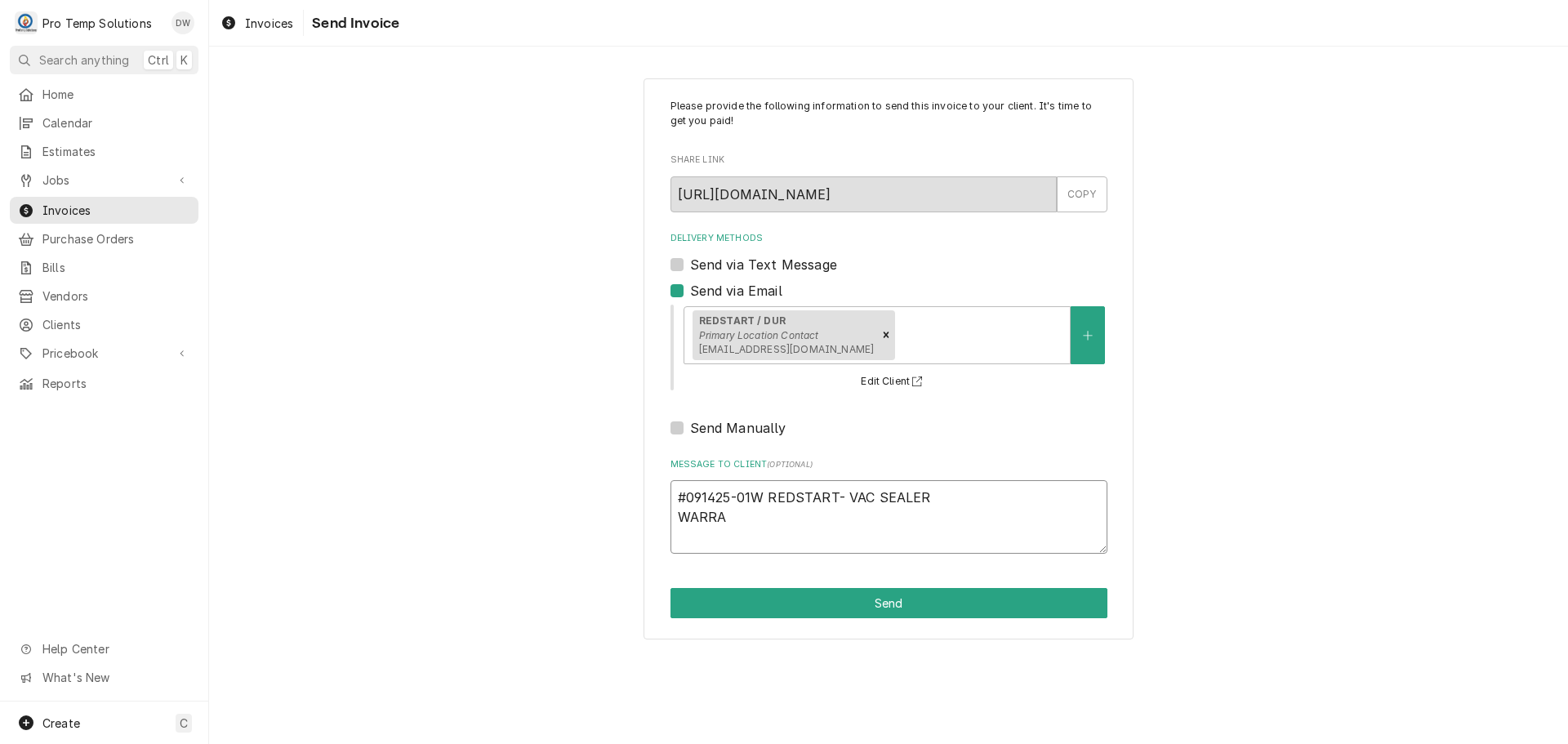
type textarea "x"
type textarea "#091425-01W REDSTART- VAC SEALER WARRAN"
type textarea "x"
type textarea "#091425-01W REDSTART- VAC SEALER WARRANT"
type textarea "x"
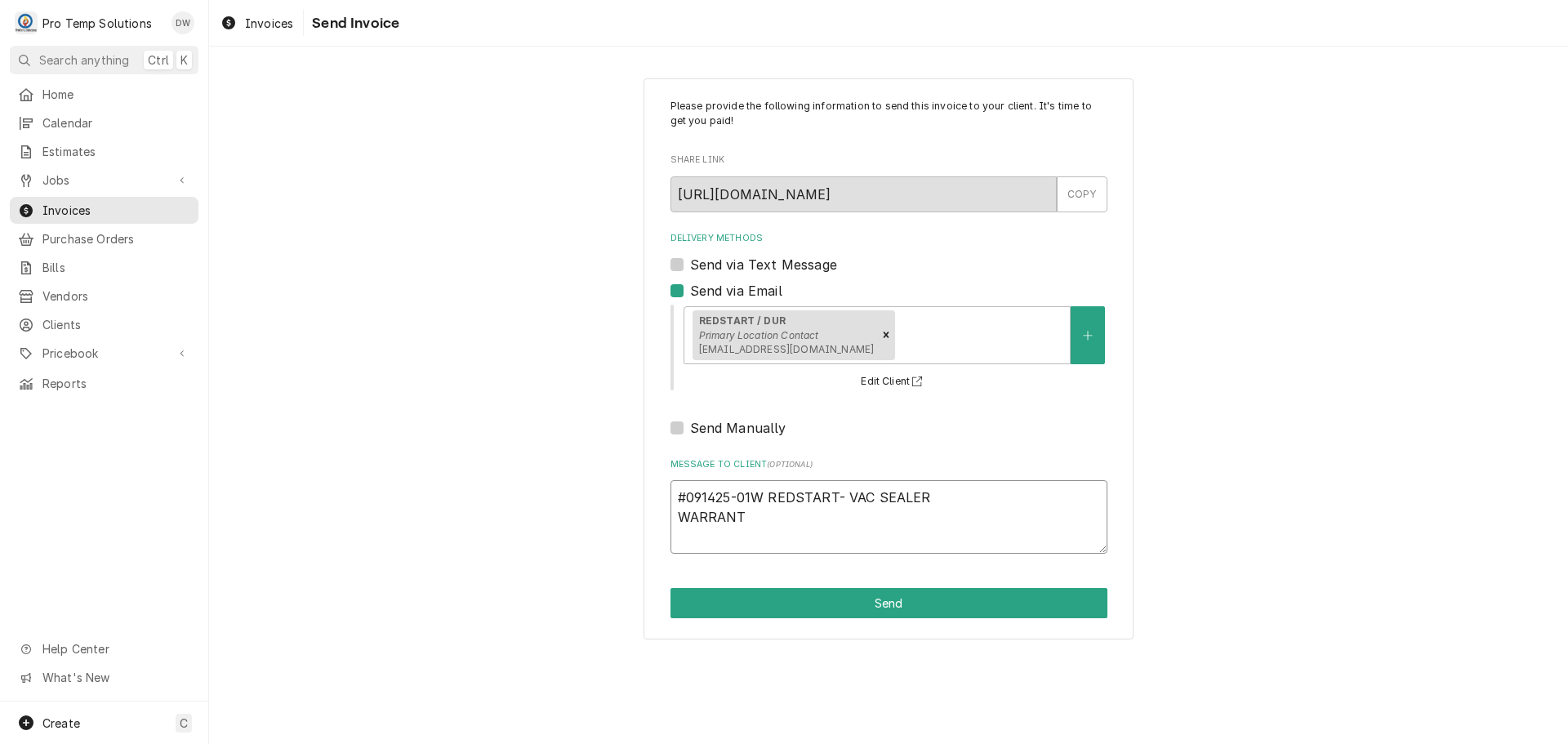
type textarea "#091425-01W REDSTART- VAC SEALER WARRANTY"
type textarea "x"
type textarea "#091425-01W REDSTART- VAC SEALER WARRANTY"
type textarea "x"
type textarea "#091425-01W REDSTART- VAC SEALER WARRANTY C"
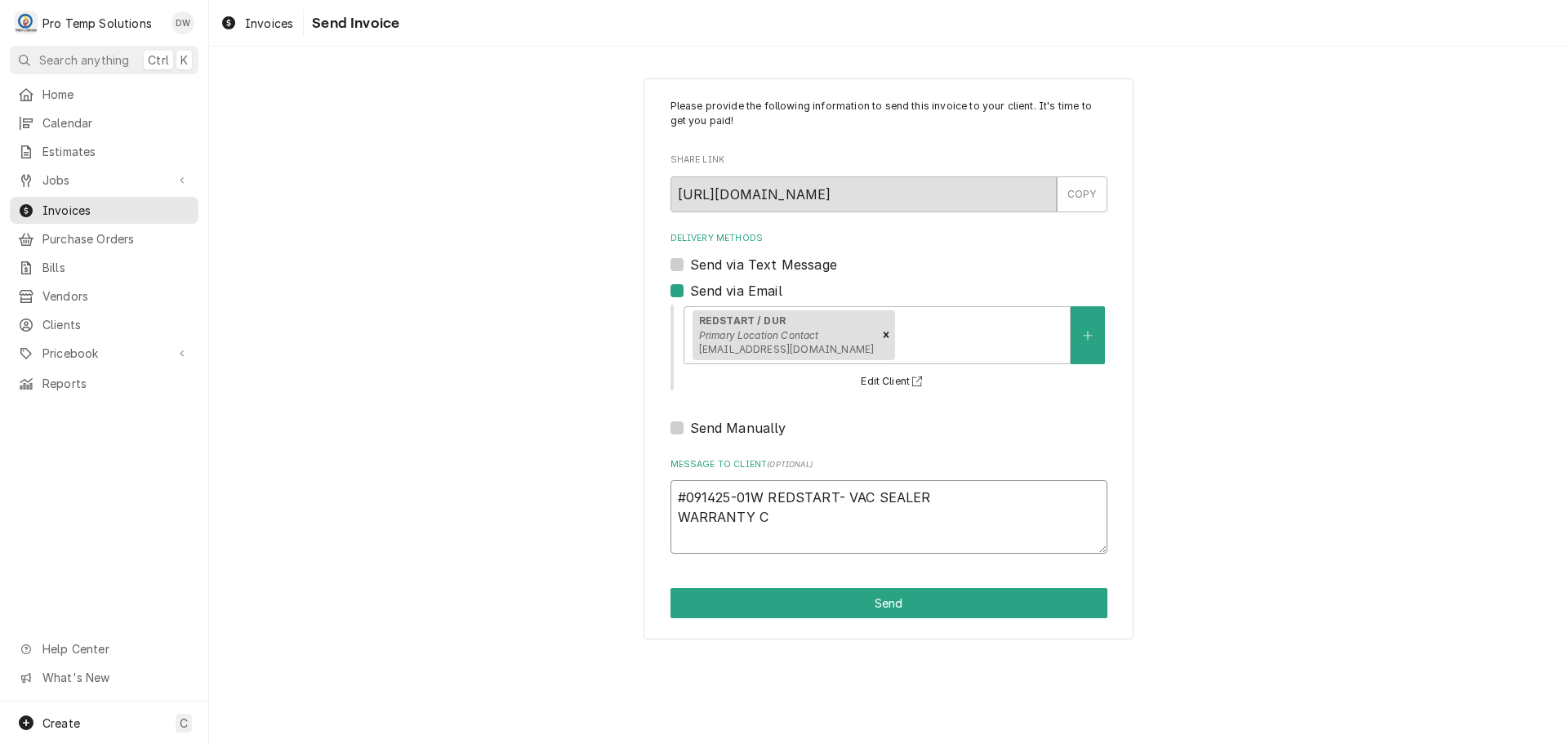
type textarea "x"
type textarea "#091425-01W REDSTART- VAC SEALER WARRANTY CB"
type textarea "x"
type textarea "#091425-01W REDSTART- VAC SEALER WARRANTY CB"
type textarea "x"
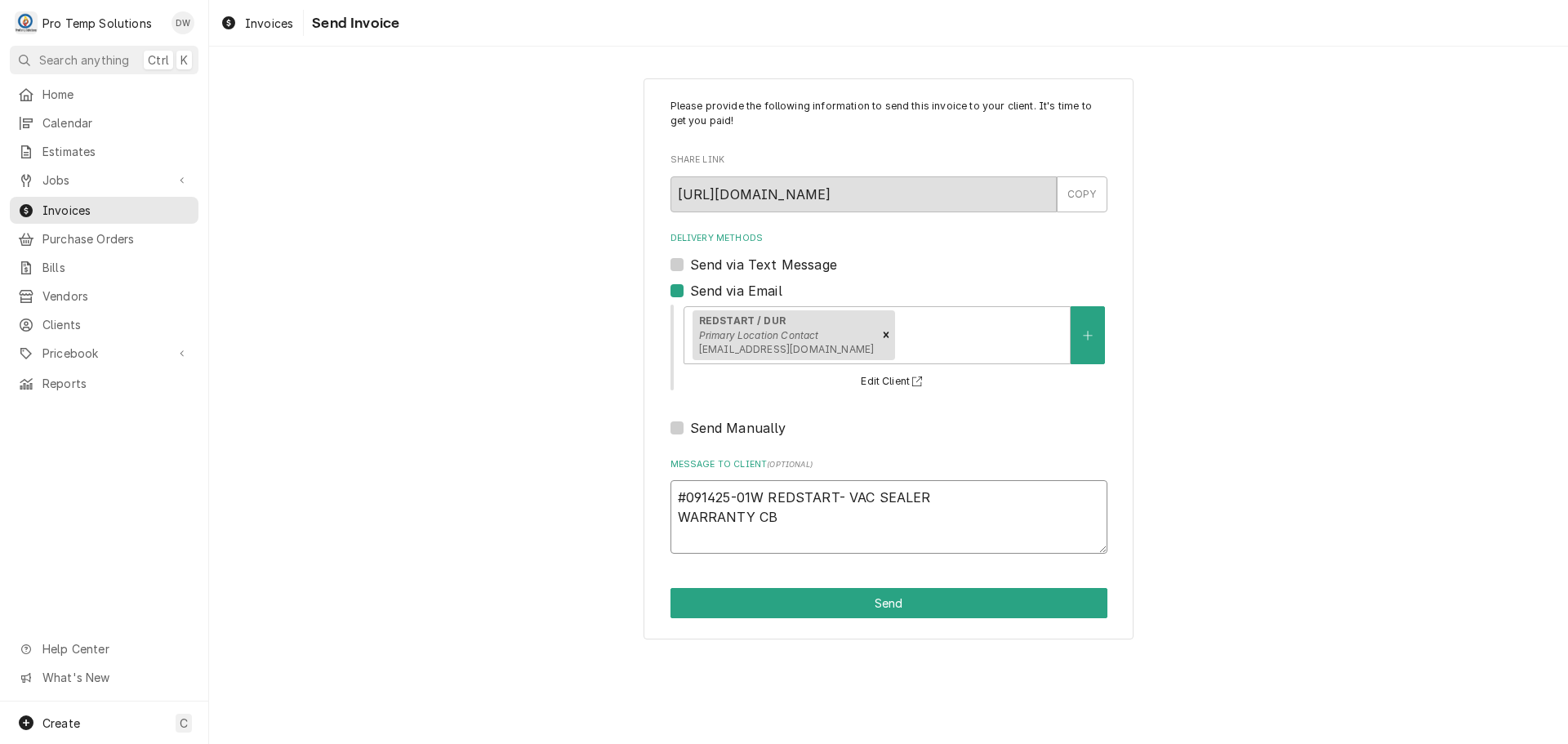
type textarea "#091425-01W REDSTART- VAC SEALER WARRANTY CB R"
type textarea "x"
type textarea "#091425-01W REDSTART- VAC SEALER WARRANTY CB R/"
type textarea "x"
type textarea "#091425-01W REDSTART- VAC SEALER WARRANTY CB R/T"
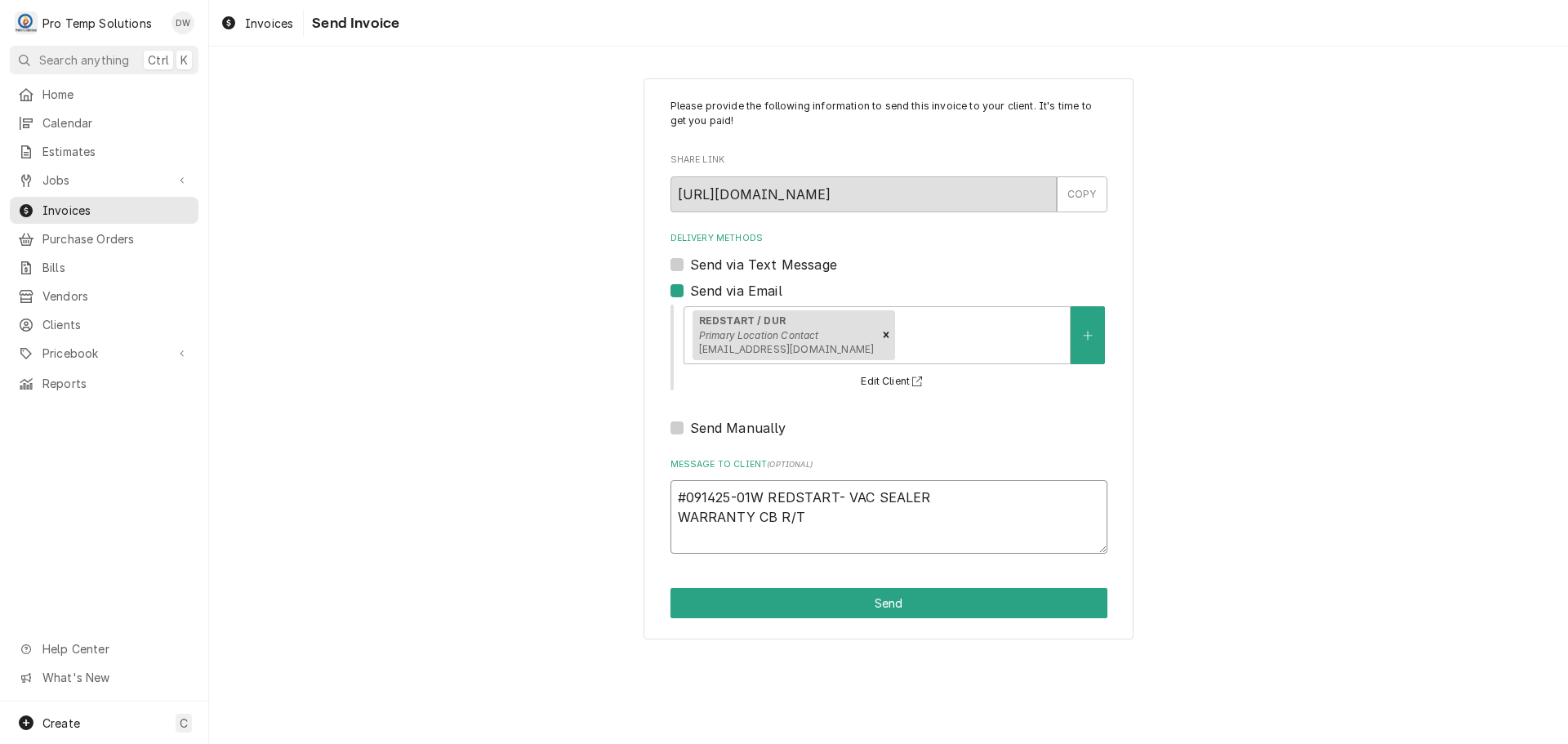
type textarea "x"
type textarea "#091425-01W REDSTART- VAC SEALER WARRANTY CB R/T"
type textarea "x"
type textarea "#091425-01W REDSTART- VAC SEALER WARRANTY CB R/T #"
type textarea "x"
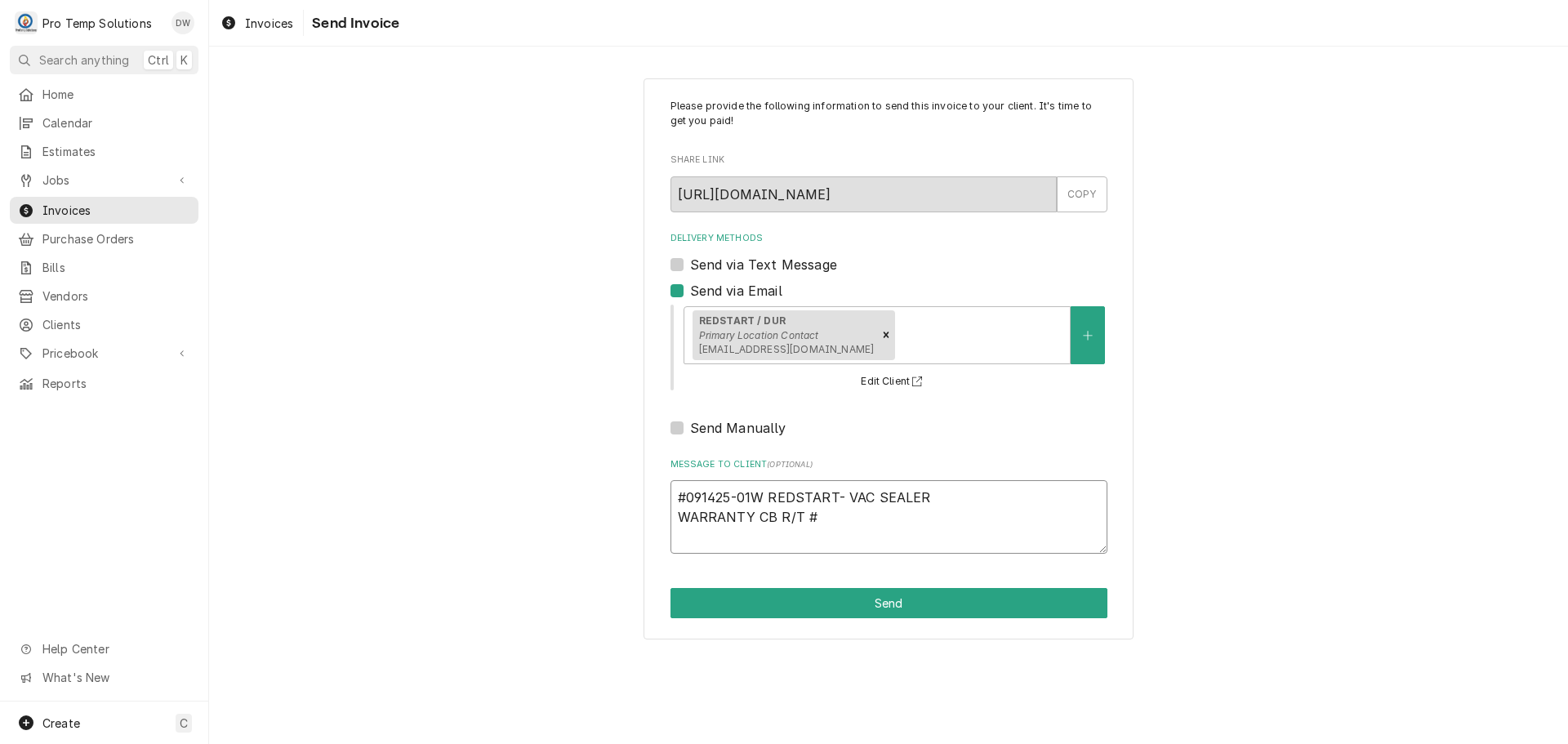
type textarea "#091425-01W REDSTART- VAC SEALER WARRANTY CB R/T #0"
type textarea "x"
type textarea "#091425-01W REDSTART- VAC SEALER WARRANTY CB R/T #08"
type textarea "x"
type textarea "#091425-01W REDSTART- VAC SEALER WARRANTY CB R/T #082"
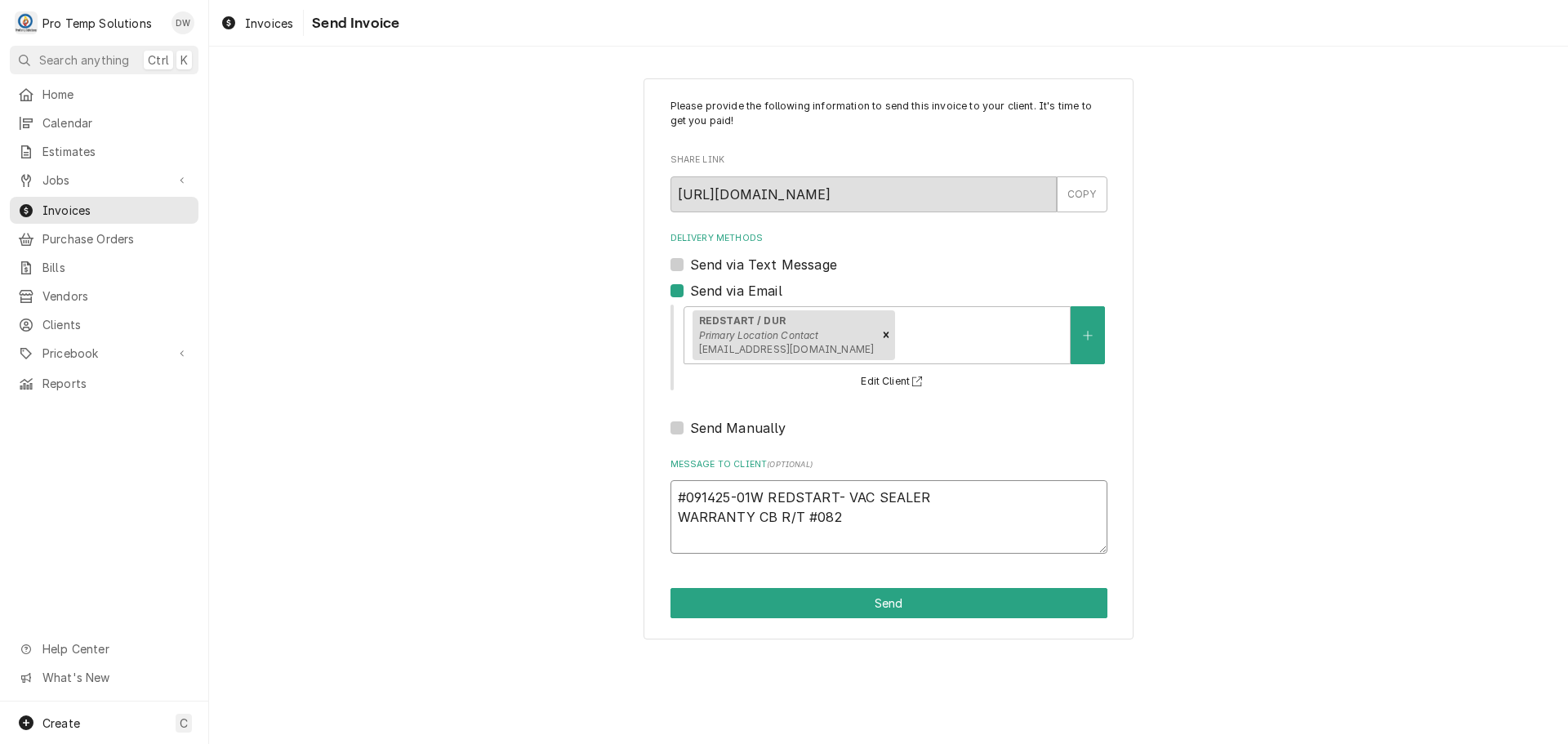
type textarea "x"
type textarea "#091425-01W REDSTART- VAC SEALER WARRANTY CB R/T #0829"
type textarea "x"
type textarea "#091425-01W REDSTART- VAC SEALER WARRANTY CB R/T #08292"
type textarea "x"
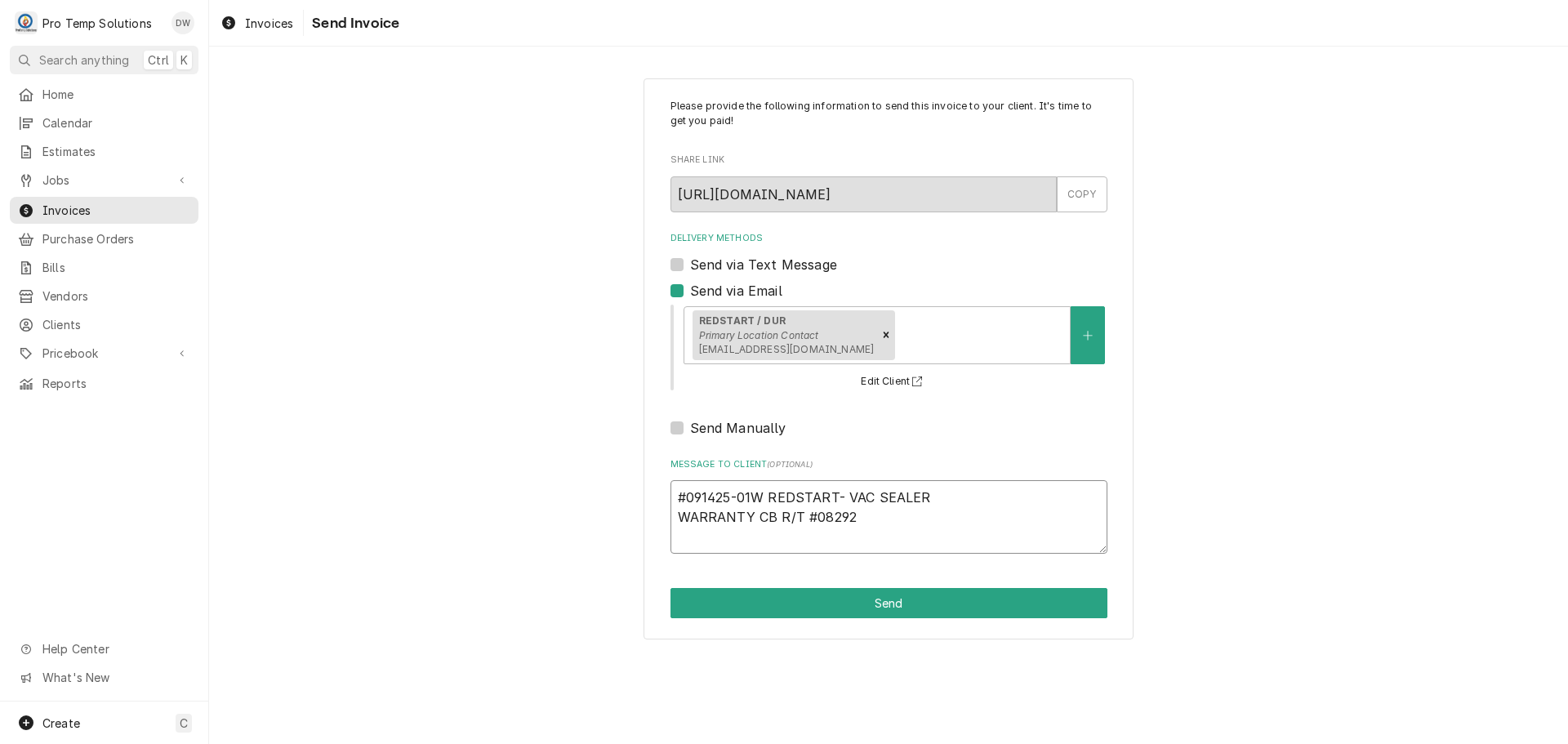
type textarea "#091425-01W REDSTART- VAC SEALER WARRANTY CB R/T #082925"
type textarea "x"
type textarea "#091425-01W REDSTART- VAC SEALER WARRANTY CB R/T #0829250"
type textarea "x"
type textarea "#091425-01W REDSTART- VAC SEALER WARRANTY CB R/T #08292500"
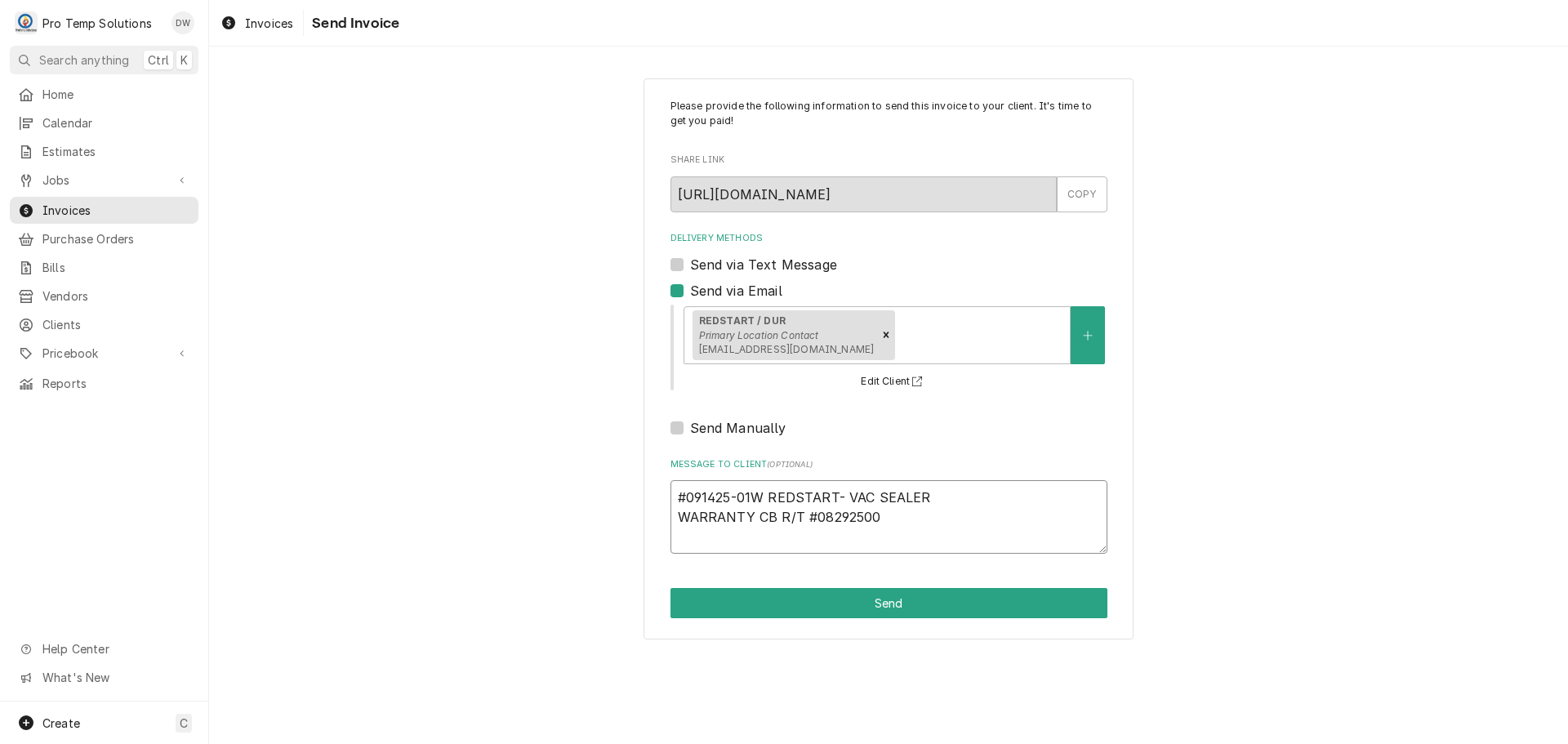
type textarea "x"
type textarea "#091425-01W REDSTART- VAC SEALER WARRANTY CB R/T #082925004"
type textarea "x"
type textarea "#091425-01W REDSTART- VAC SEALER WARRANTY CB R/T #082925004"
click at [876, 609] on button "Send" at bounding box center [888, 603] width 437 height 30
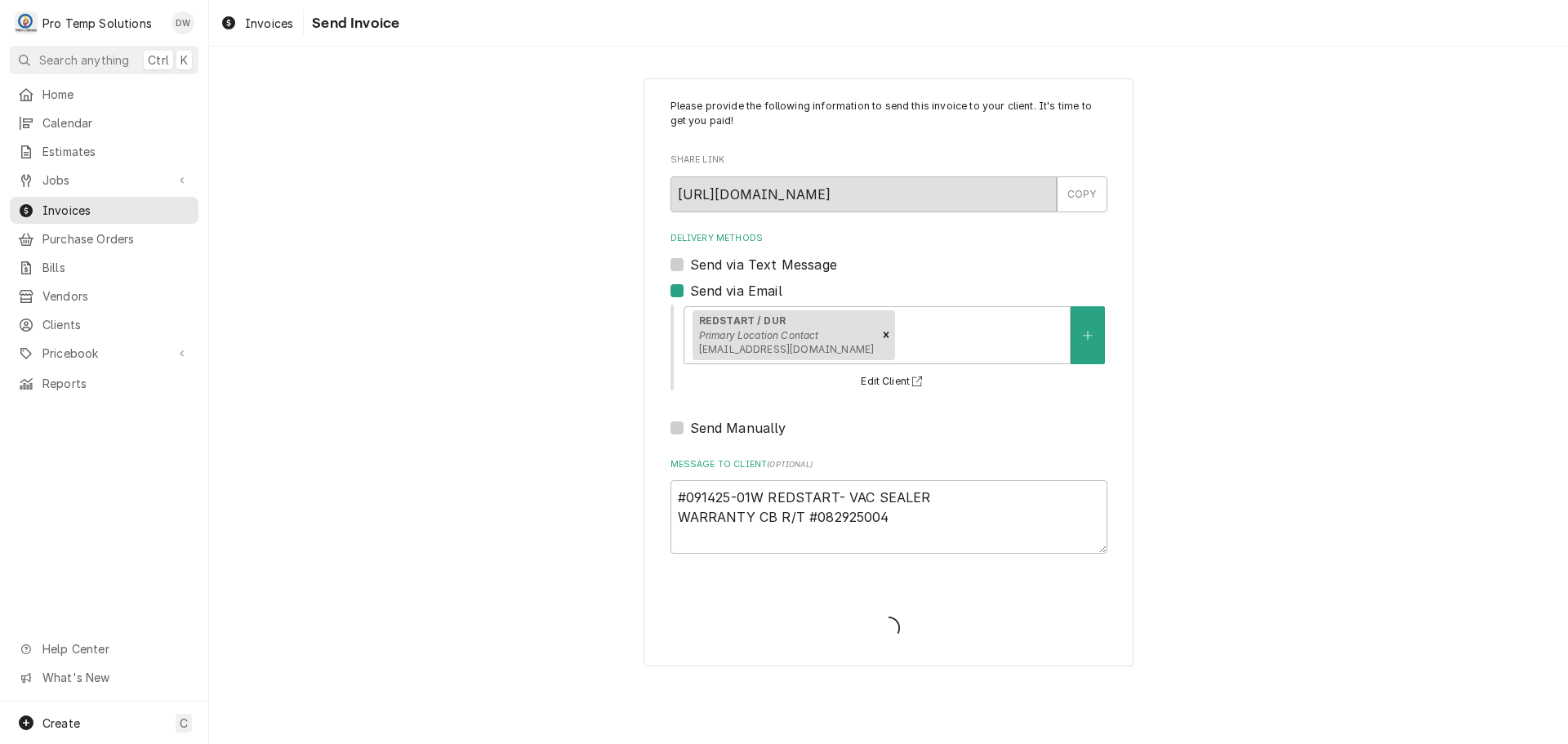
type textarea "x"
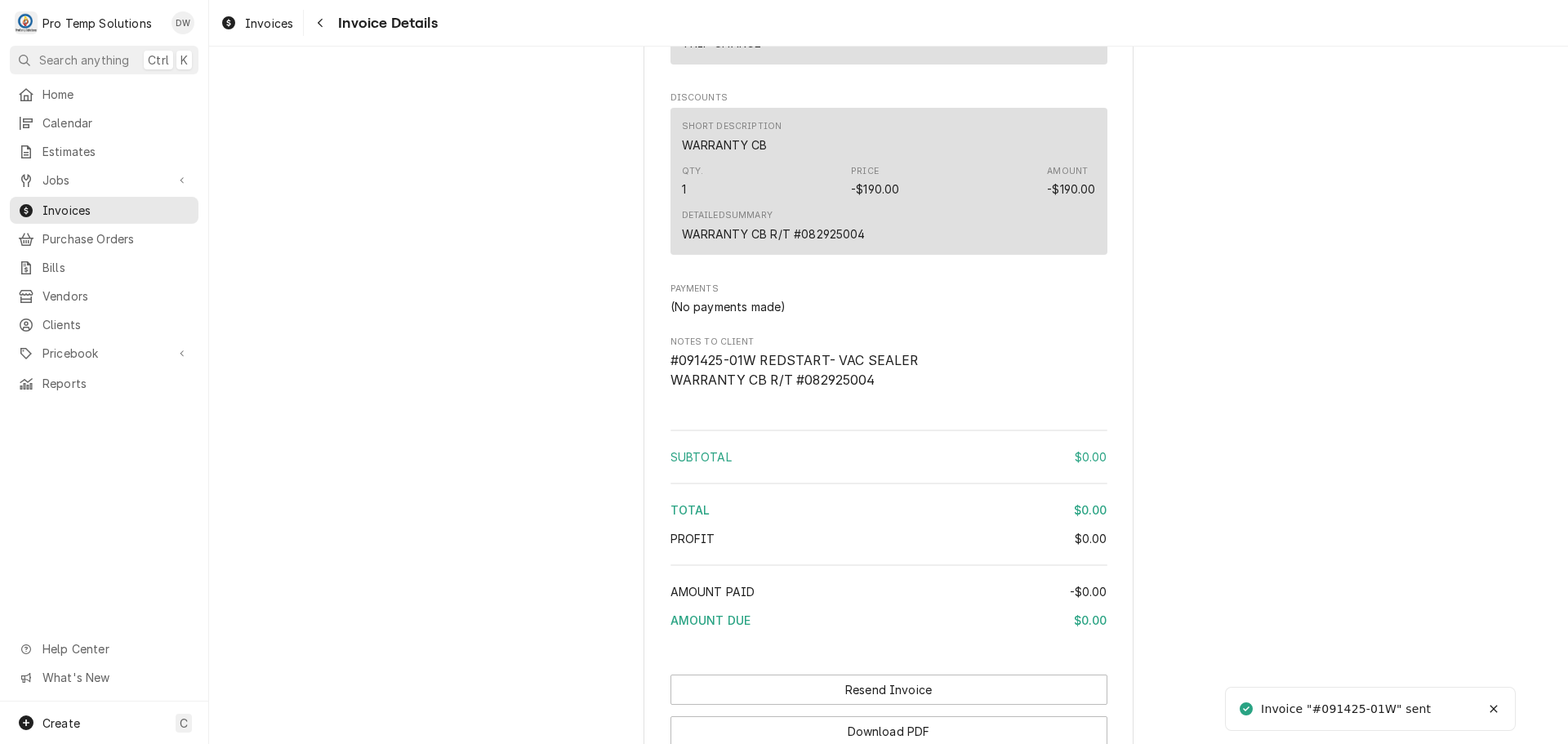
scroll to position [1519, 0]
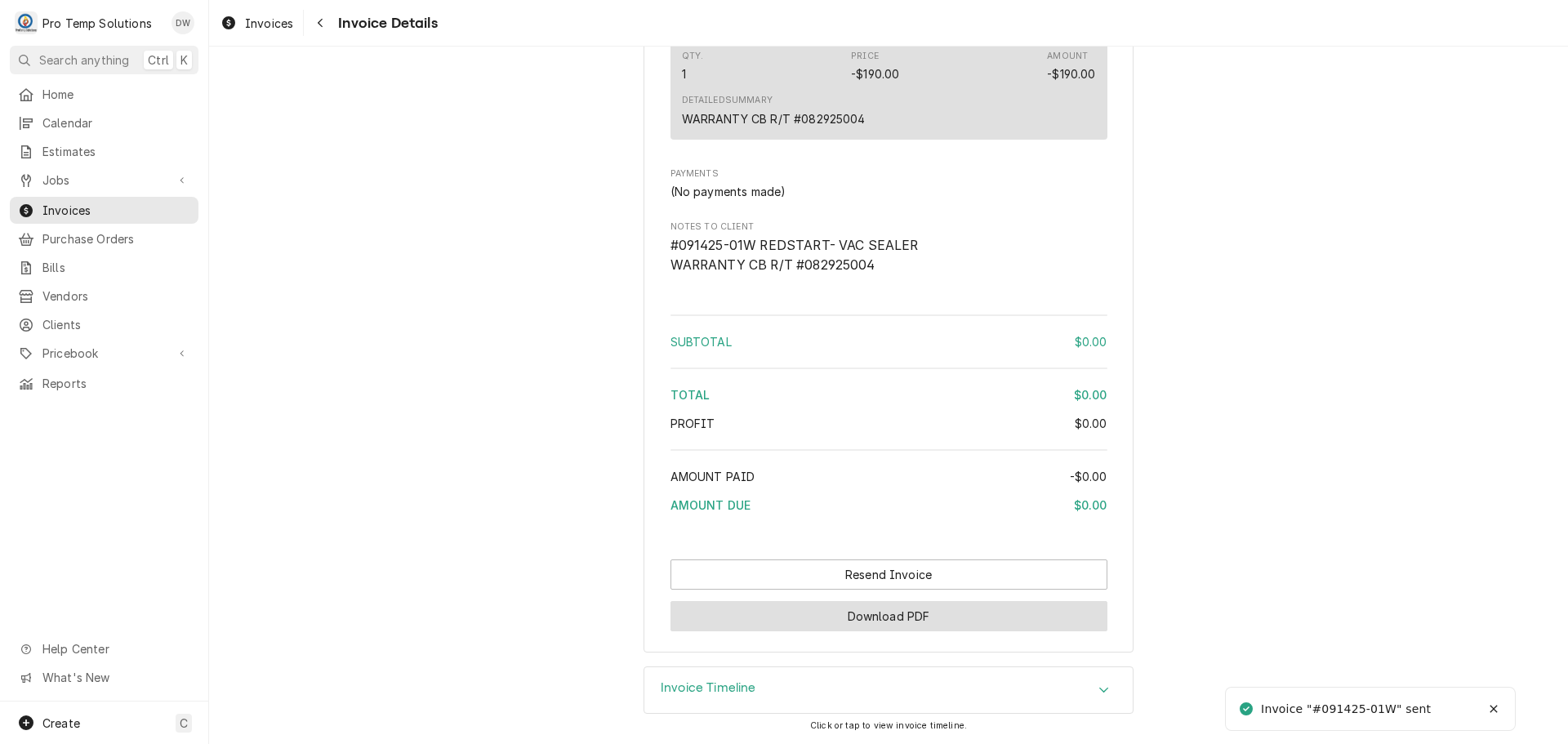
click at [918, 614] on button "Download PDF" at bounding box center [888, 616] width 437 height 30
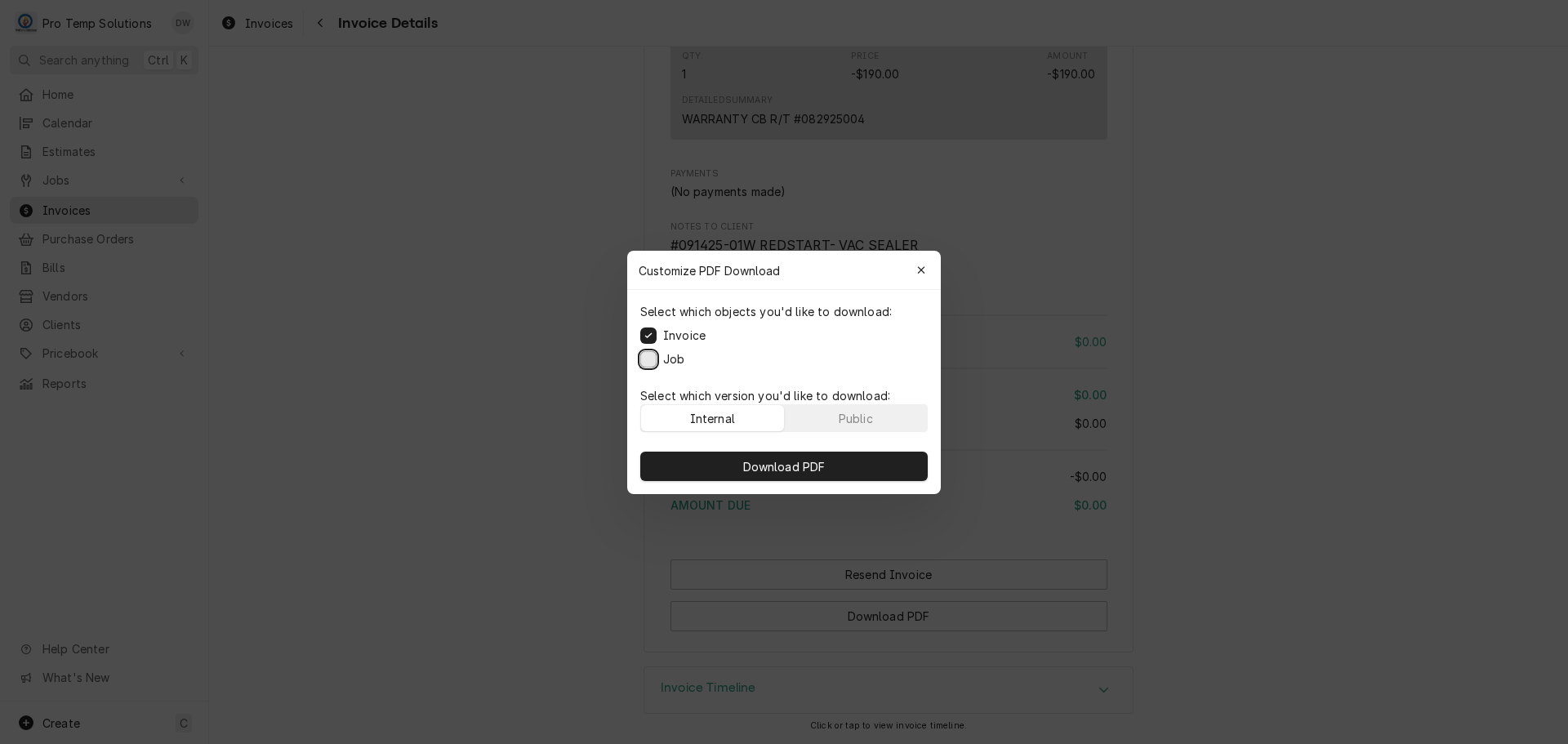
click at [651, 352] on button "Job" at bounding box center [649, 359] width 17 height 17
click at [811, 463] on span "Download PDF" at bounding box center [784, 466] width 89 height 17
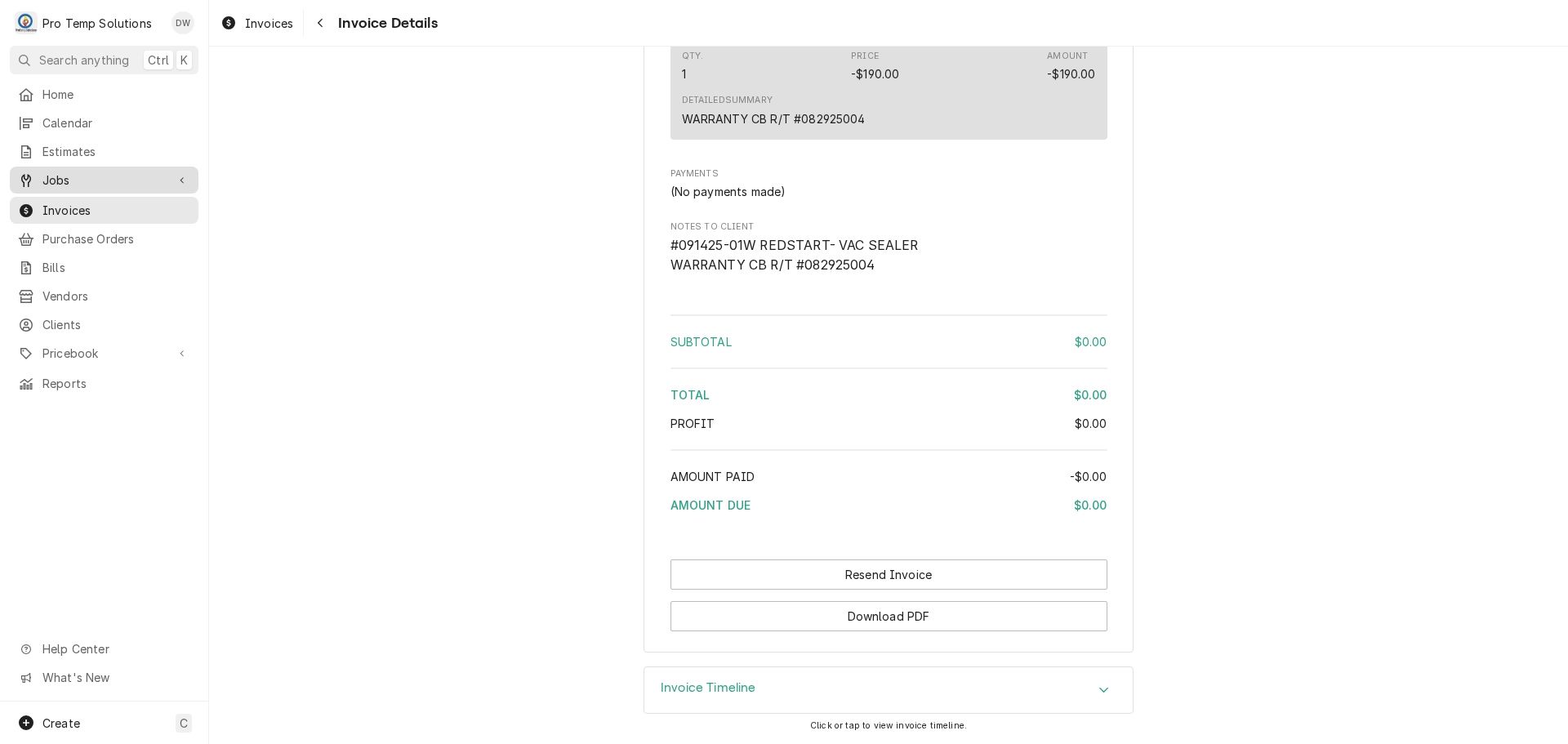
click at [76, 175] on span "Jobs" at bounding box center [104, 180] width 123 height 17
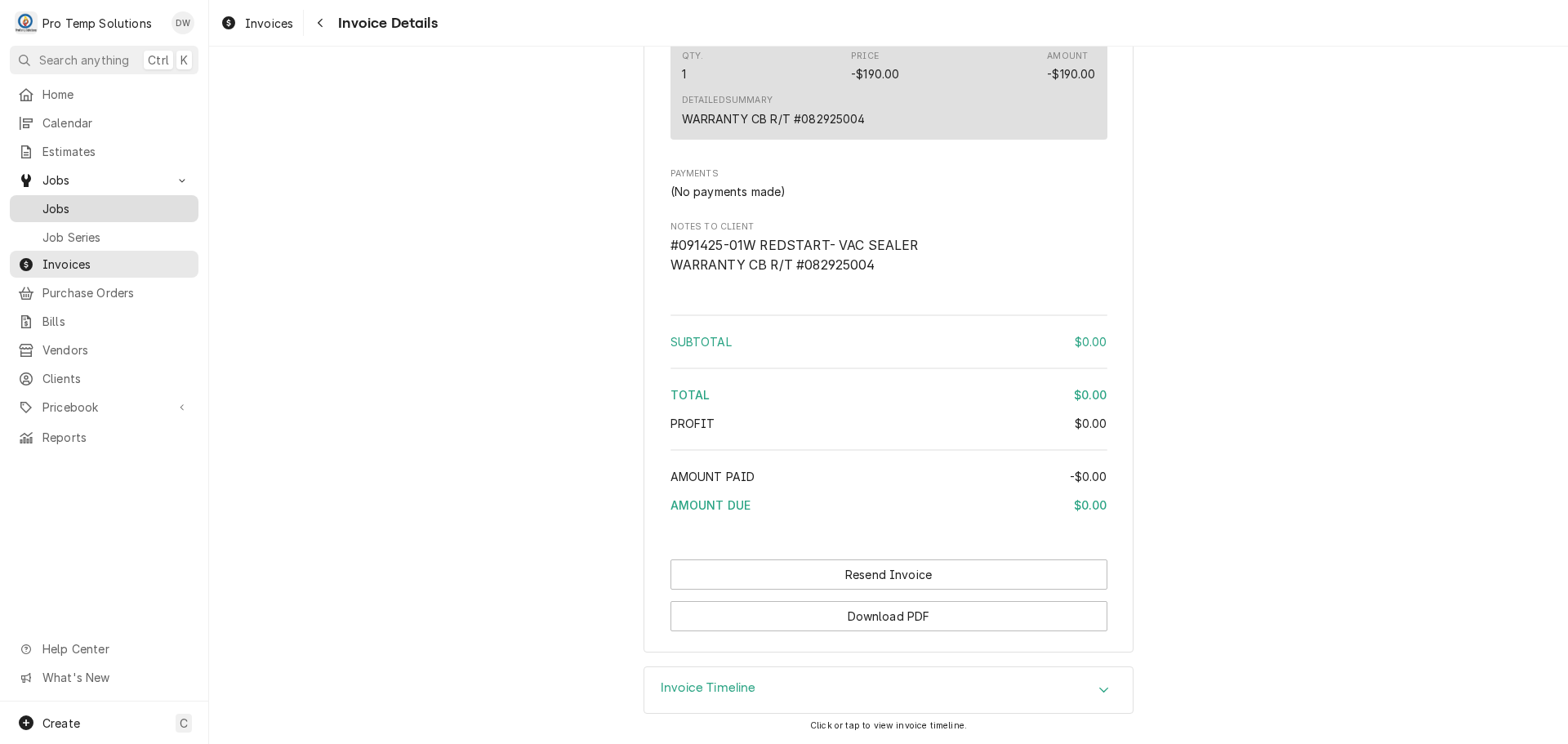
click at [71, 205] on span "Jobs" at bounding box center [116, 208] width 148 height 17
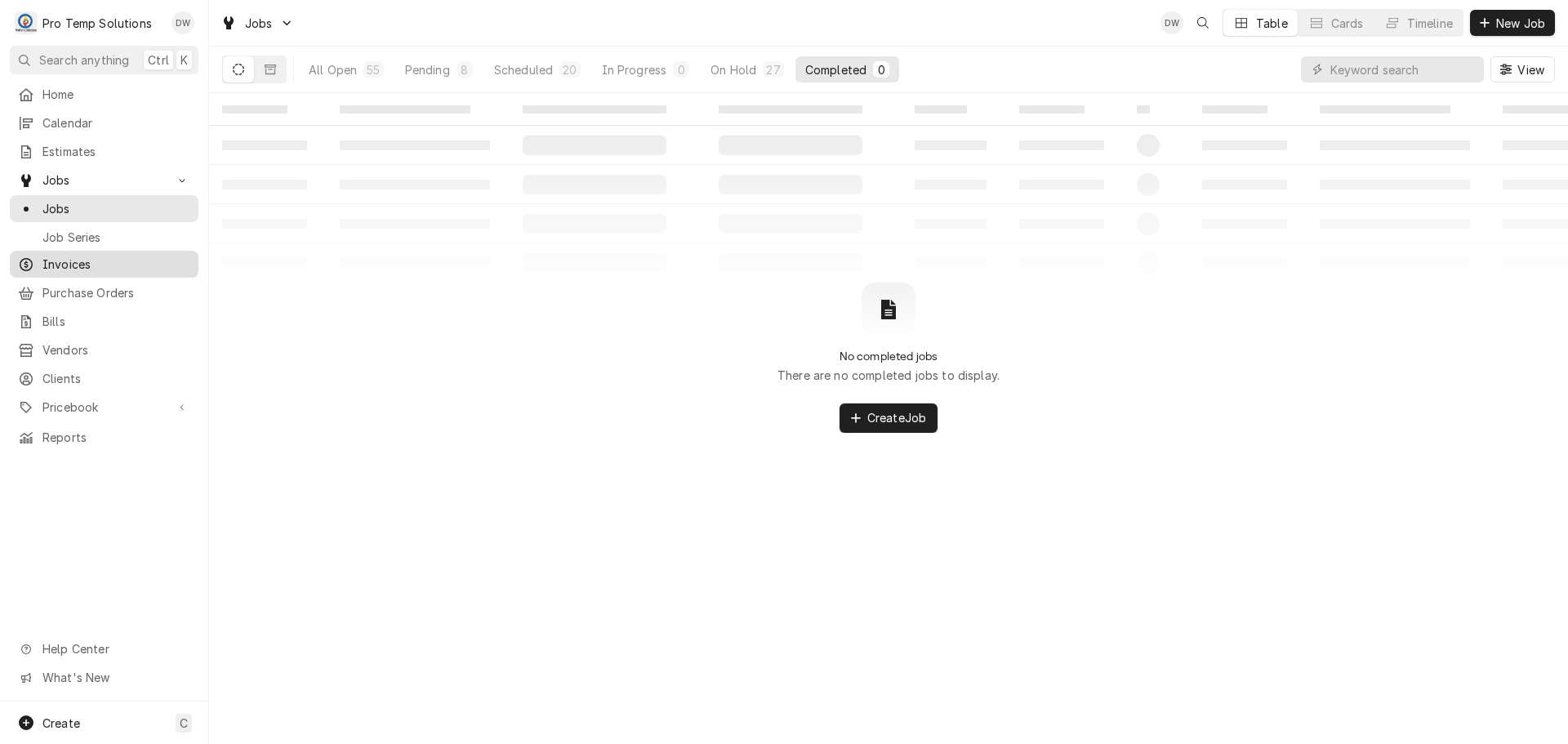
click at [64, 262] on span "Invoices" at bounding box center [116, 263] width 148 height 17
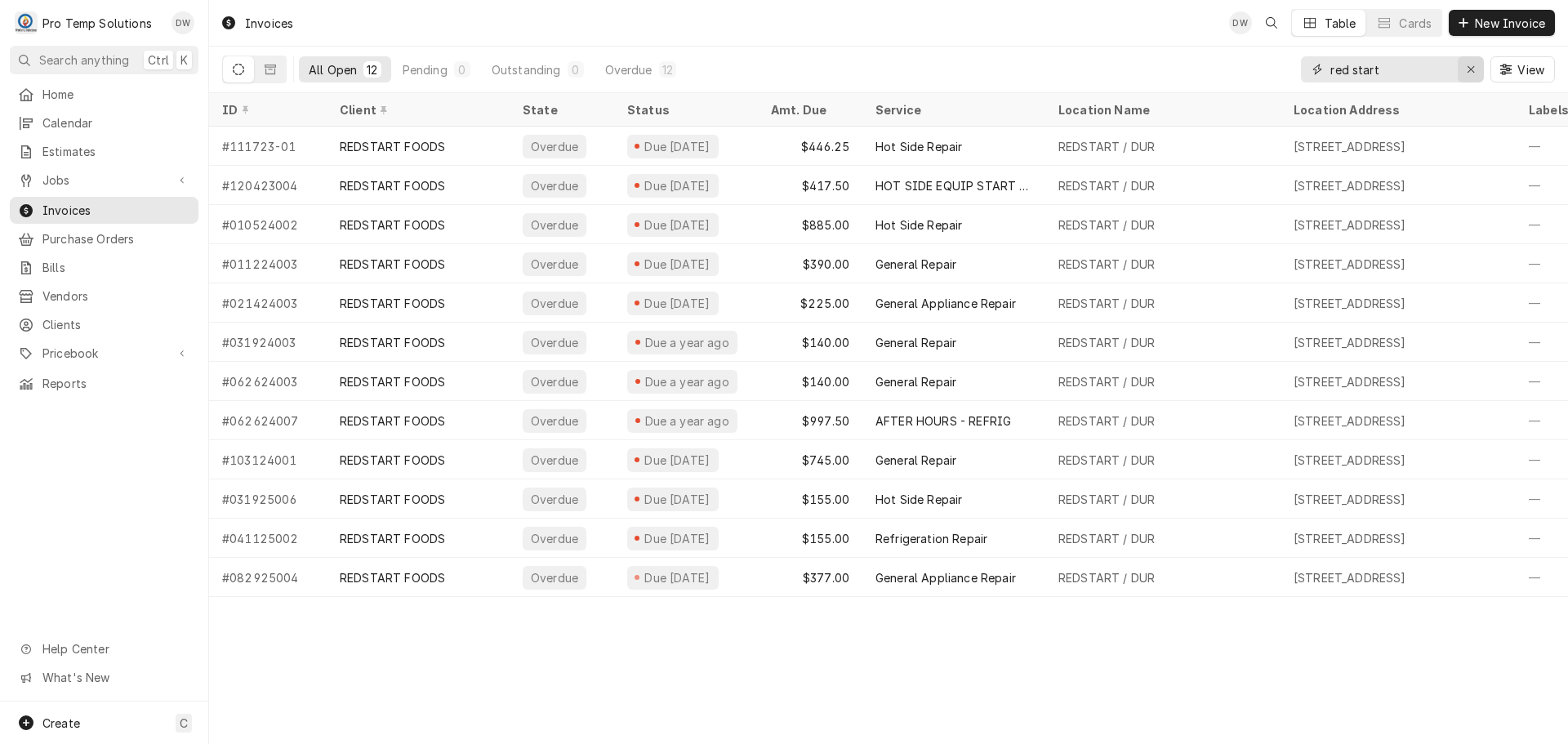
click at [1470, 69] on icon "Erase input" at bounding box center [1471, 70] width 9 height 12
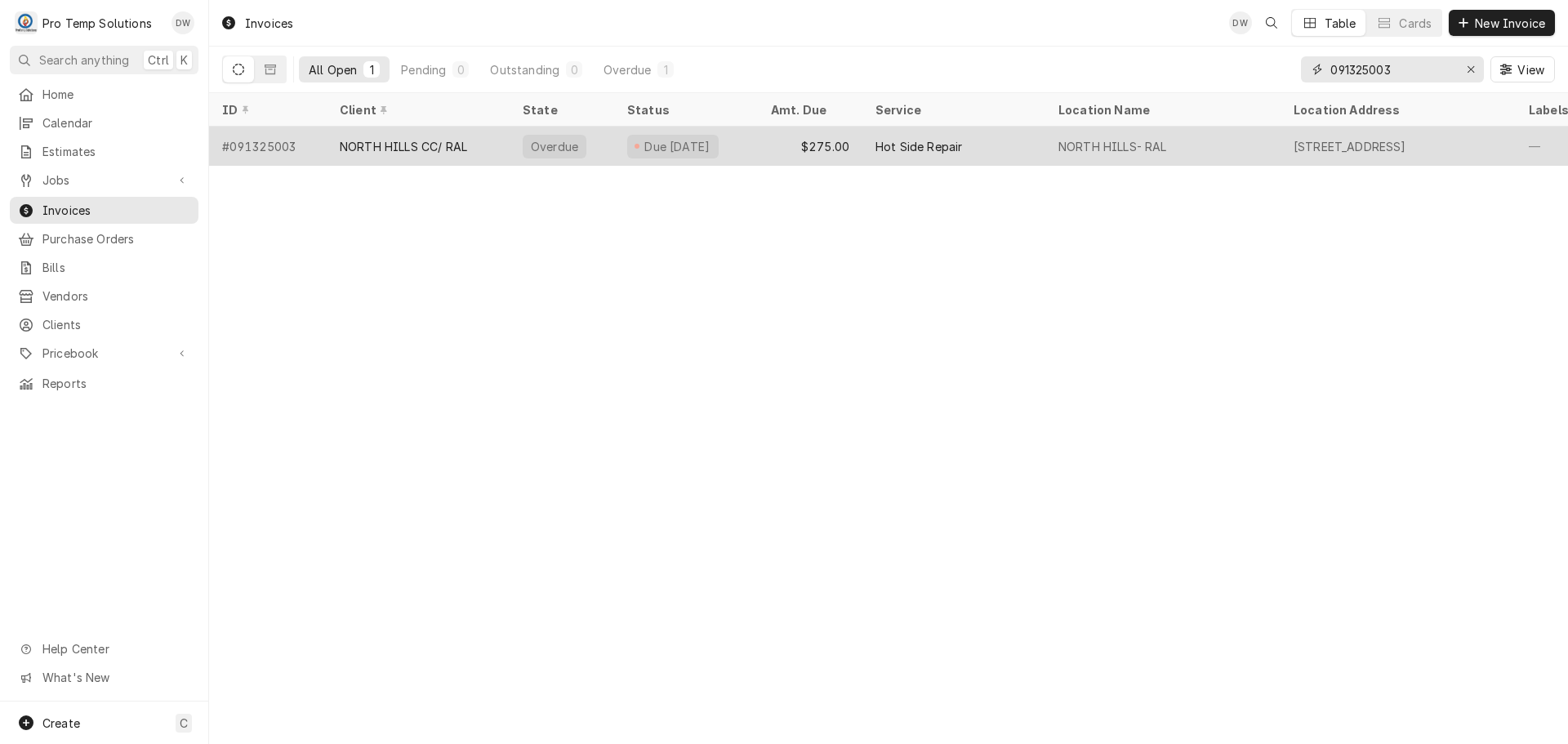
type input "091325003"
click at [932, 152] on div "Hot Side Repair" at bounding box center [954, 146] width 183 height 39
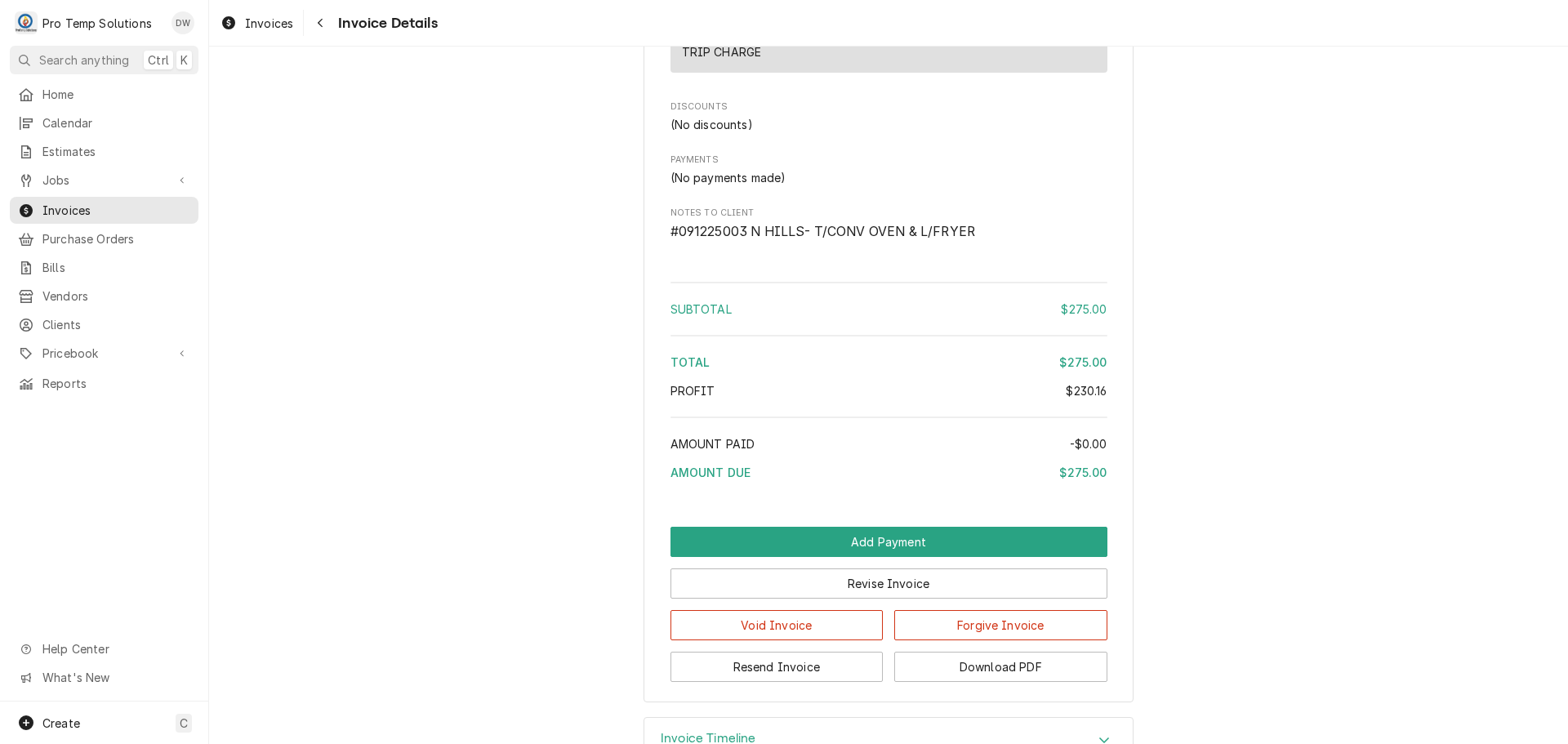
scroll to position [1752, 0]
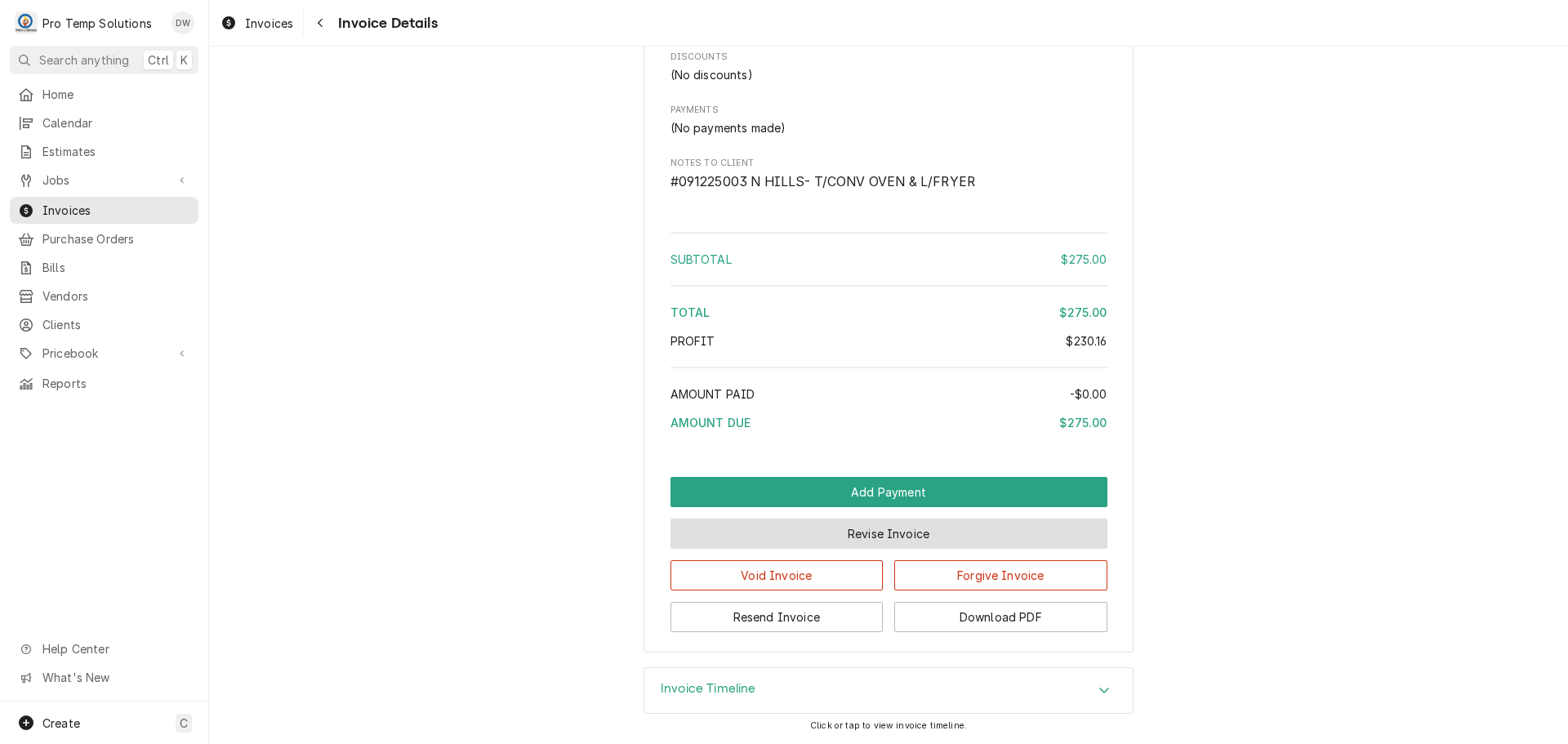
click at [879, 528] on button "Revise Invoice" at bounding box center [888, 534] width 437 height 30
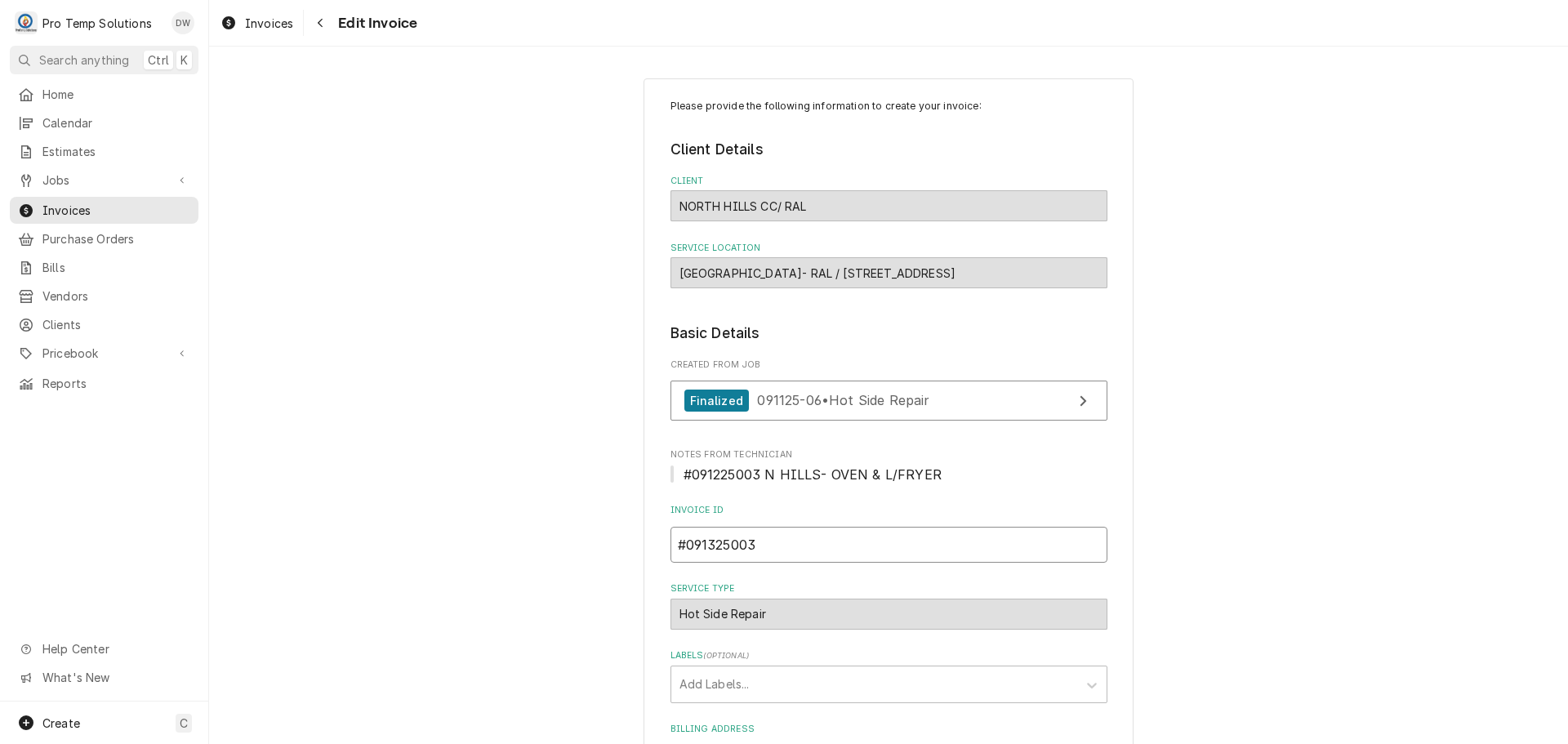
click at [709, 542] on input "#091325003" at bounding box center [888, 544] width 437 height 36
type textarea "x"
type input "#09125003"
type textarea "x"
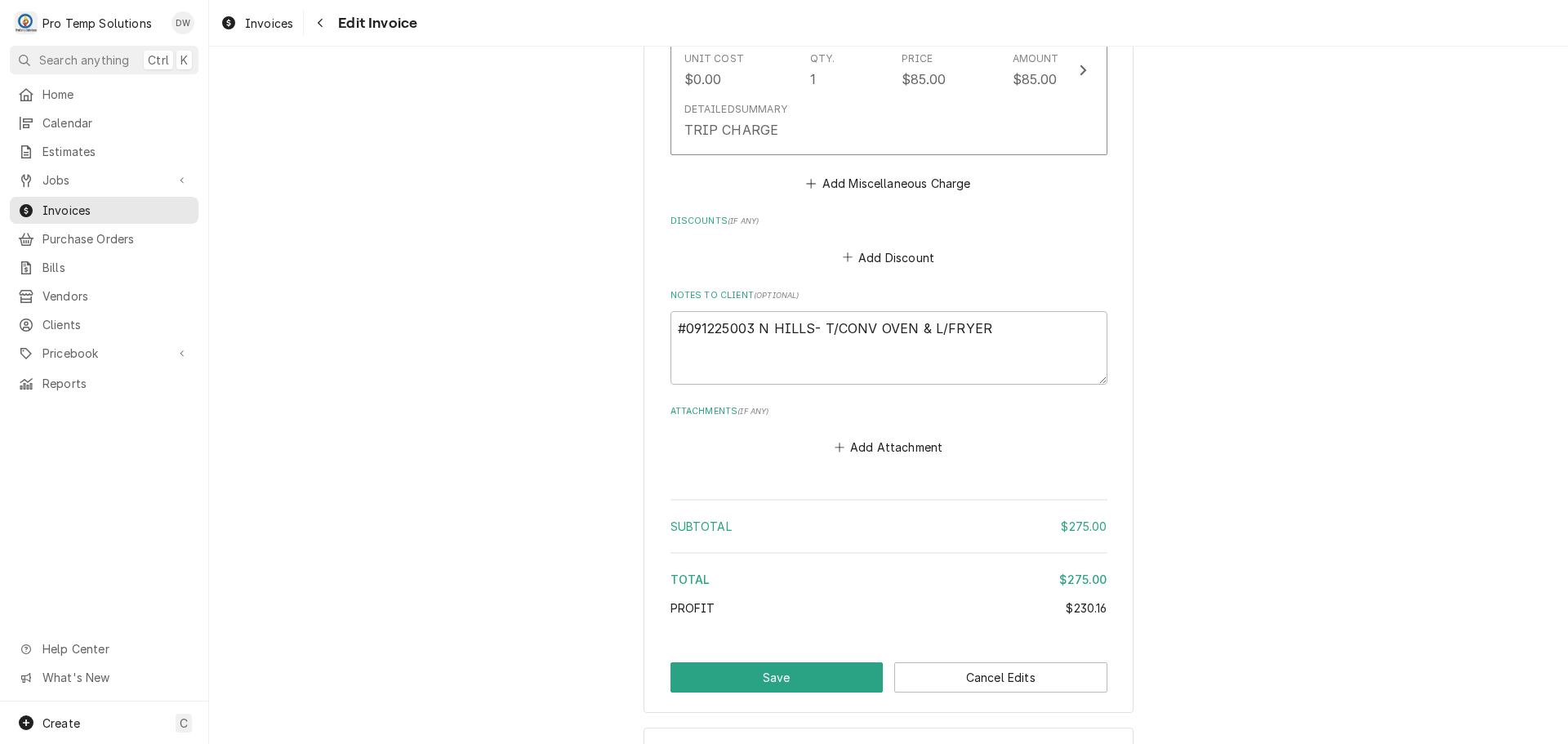
scroll to position [1887, 0]
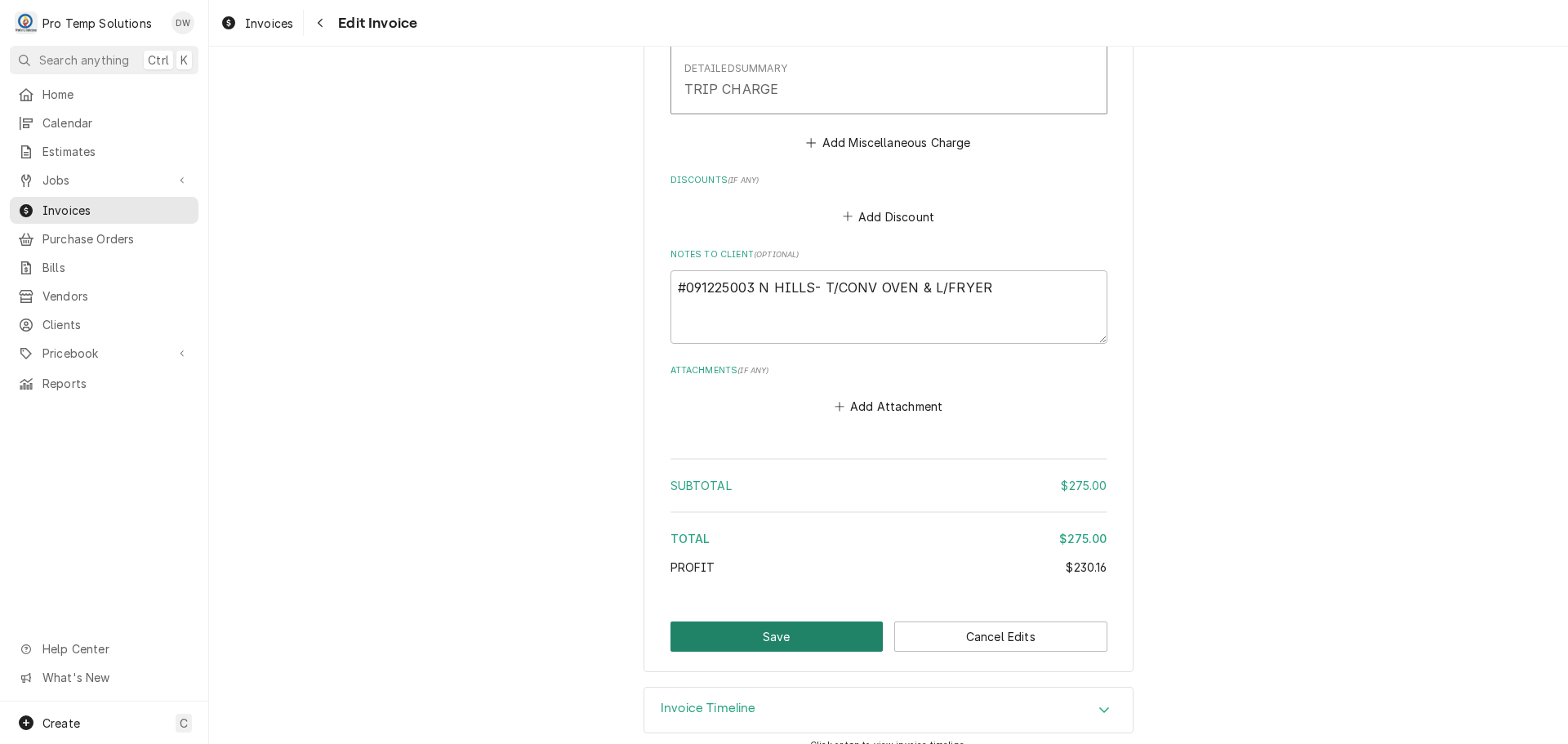
type input "#091225003"
click at [781, 621] on button "Save" at bounding box center [777, 636] width 213 height 30
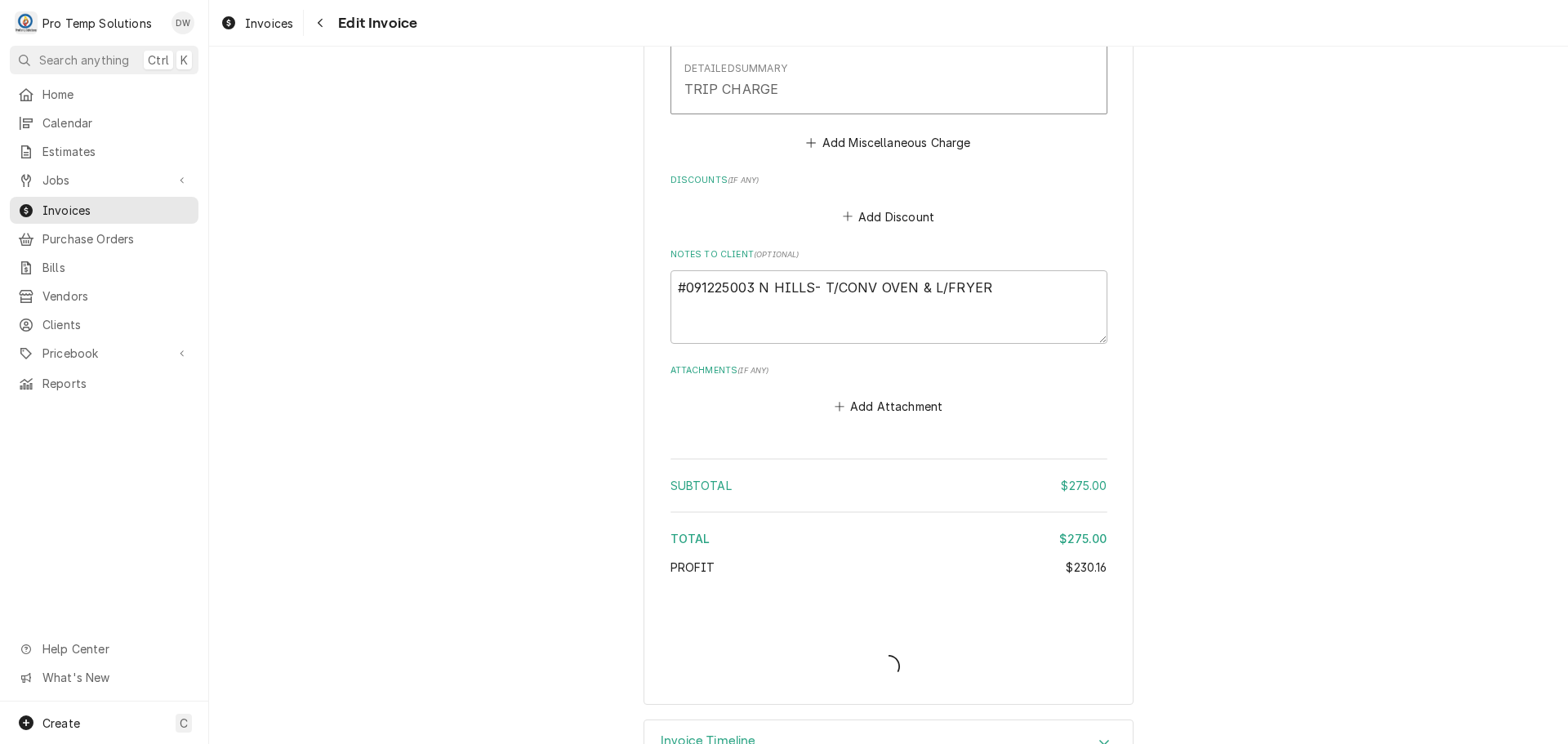
type textarea "x"
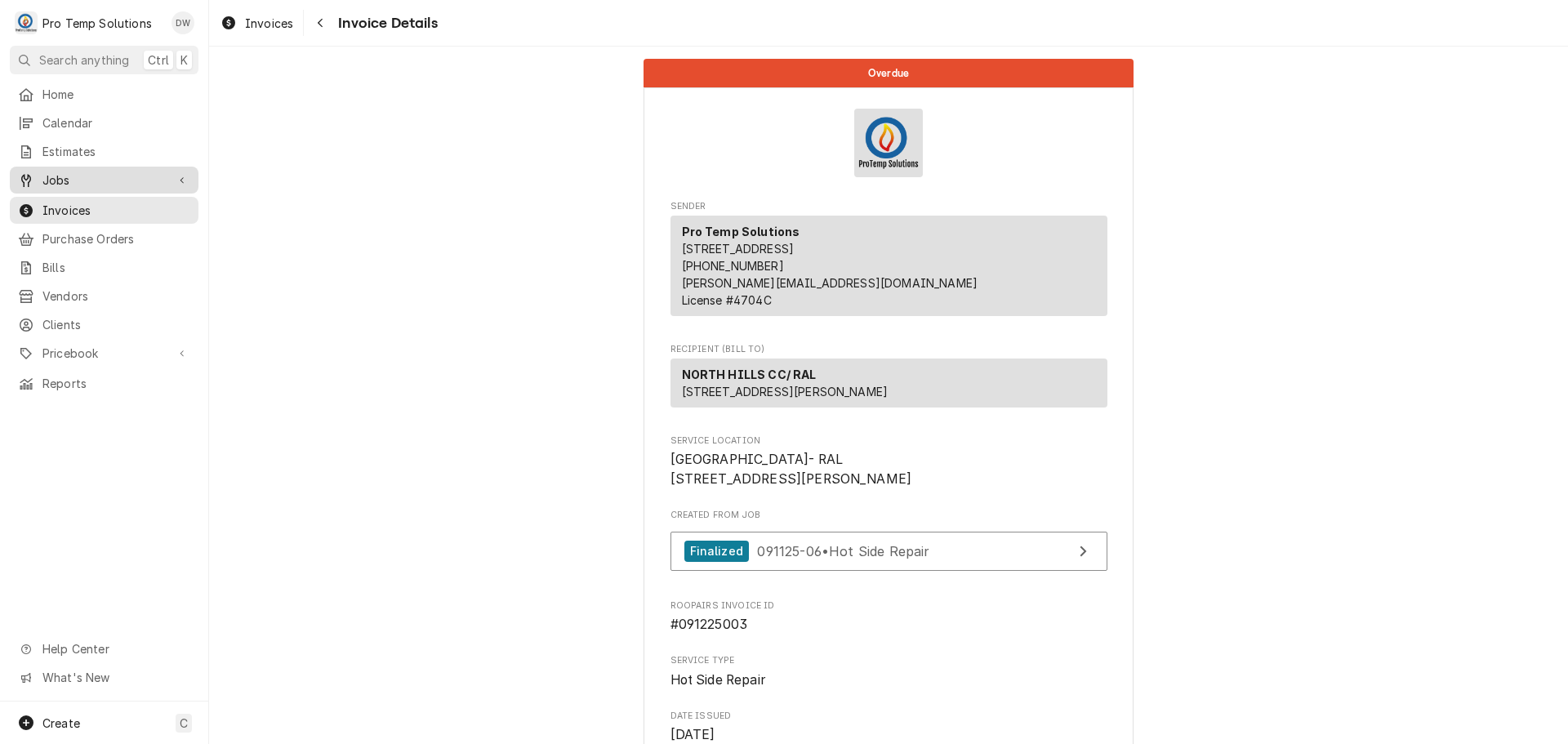
click at [59, 172] on span "Jobs" at bounding box center [104, 180] width 123 height 17
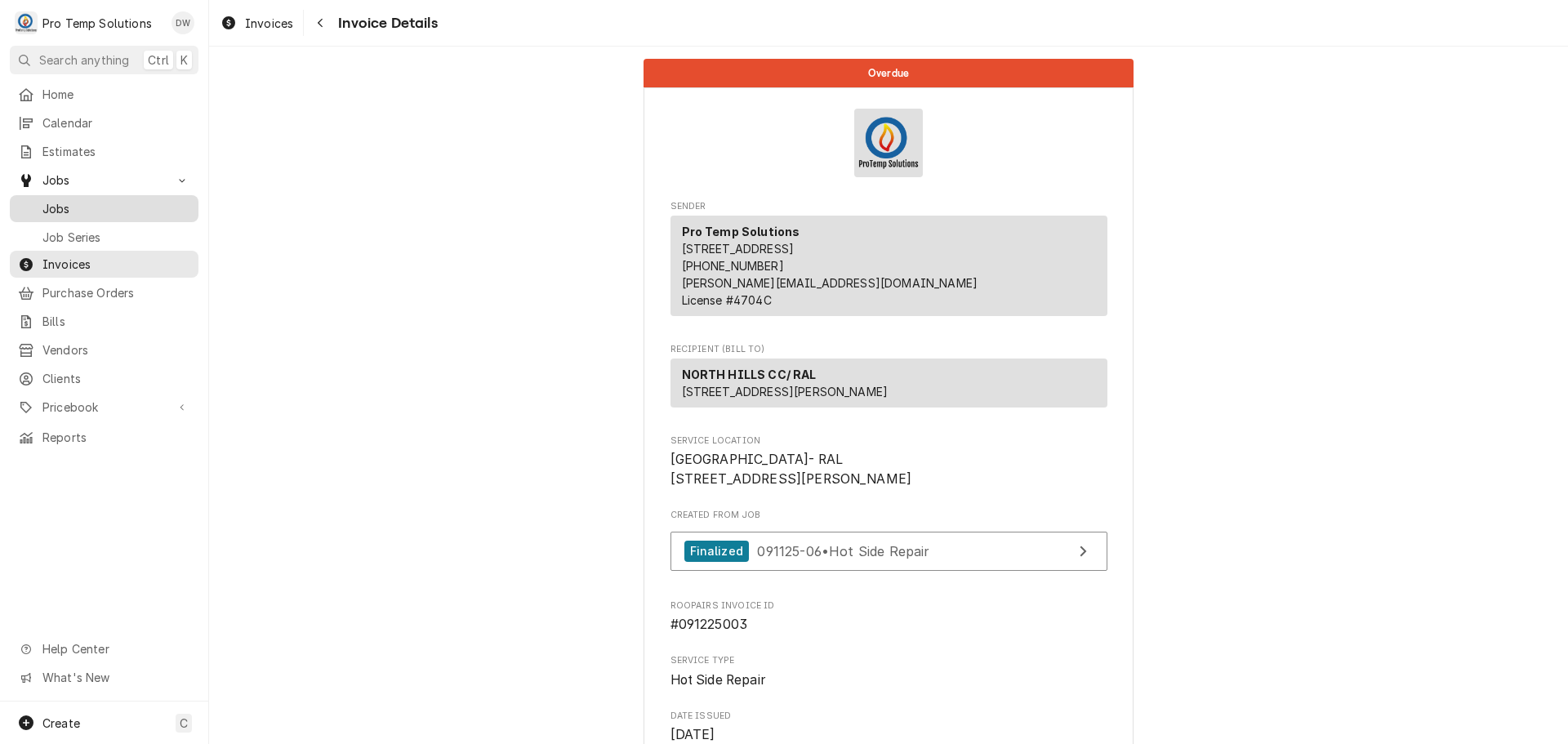
click at [66, 211] on div "Jobs" at bounding box center [104, 208] width 182 height 21
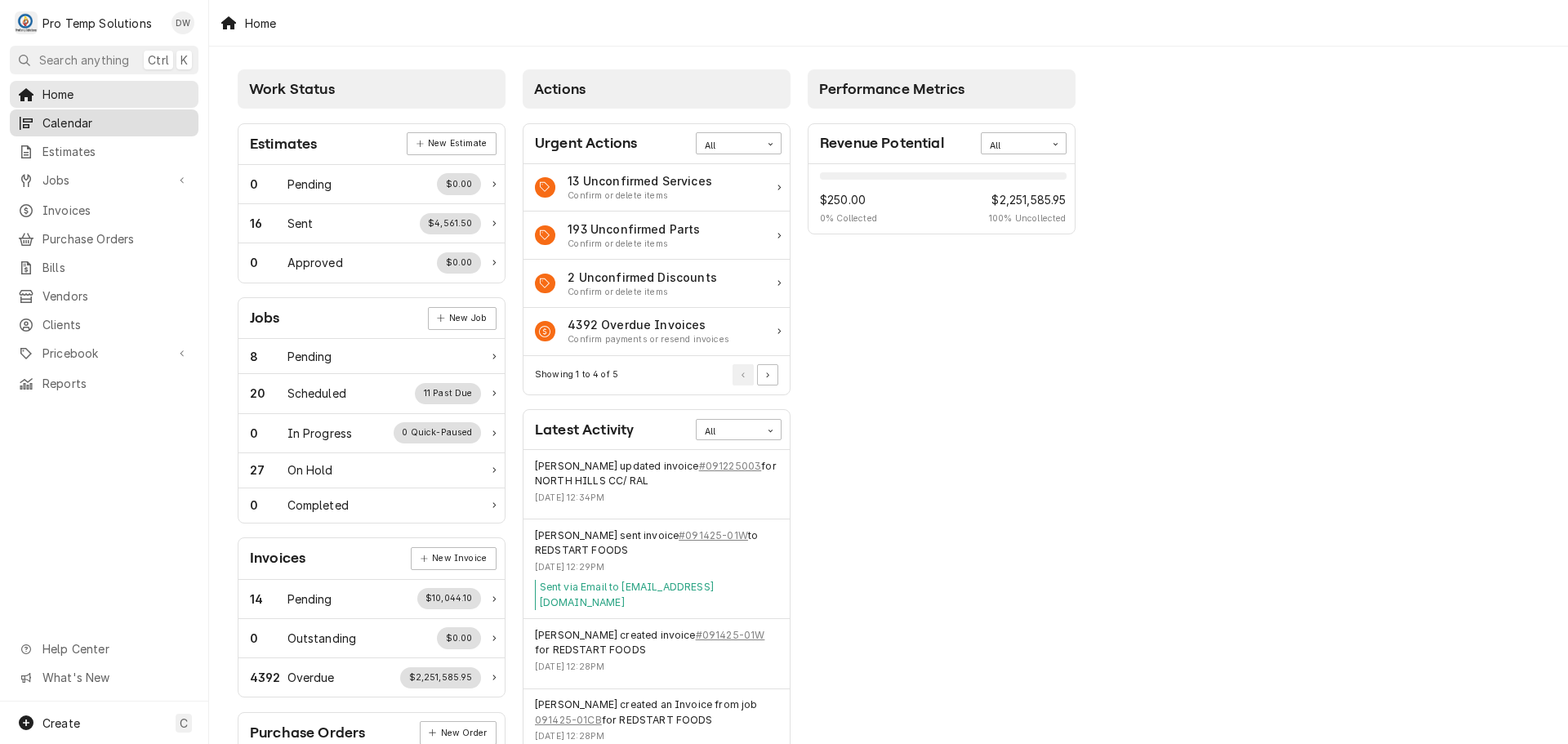
click at [58, 123] on span "Calendar" at bounding box center [116, 123] width 148 height 17
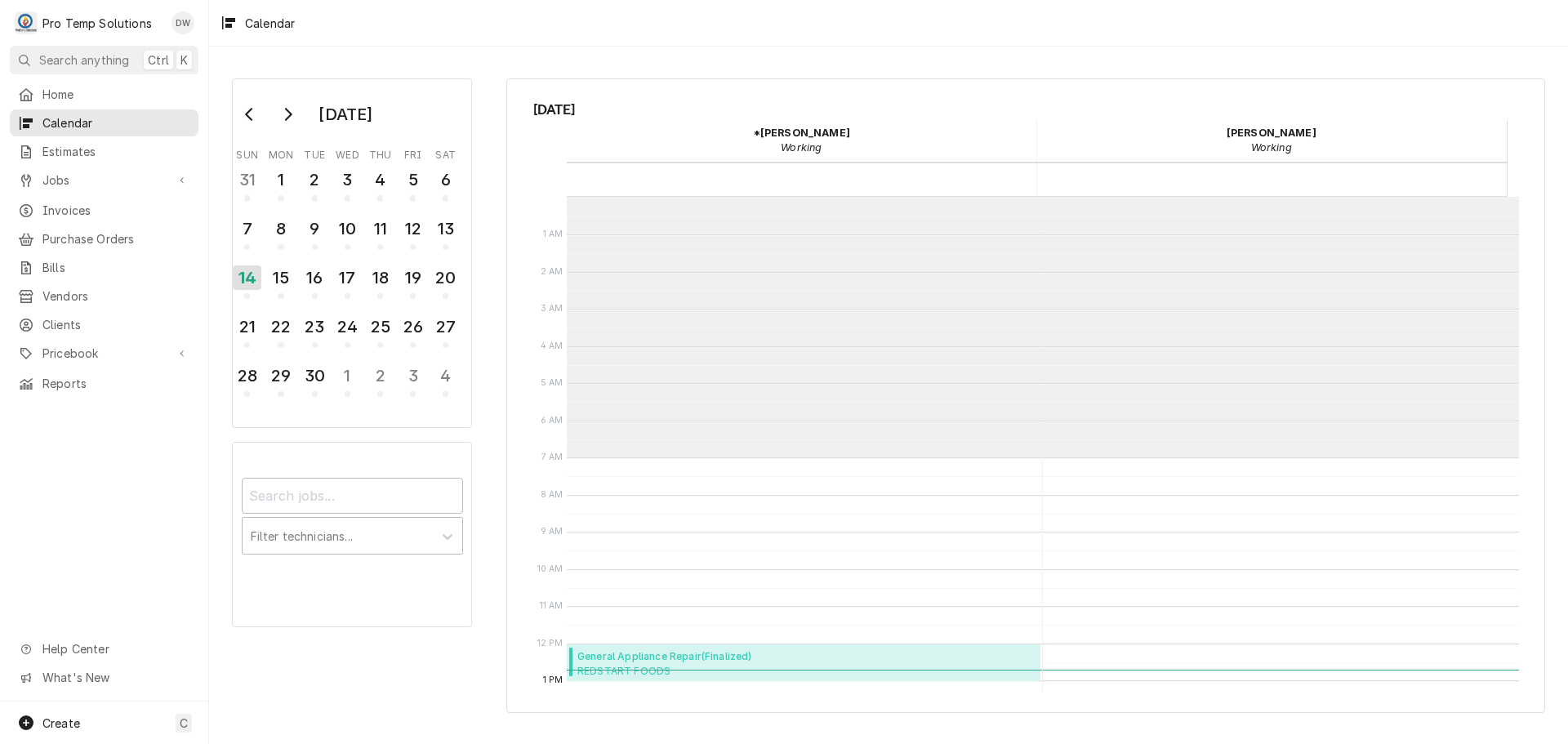
scroll to position [260, 0]
